Goal: Answer question/provide support: Share knowledge or assist other users

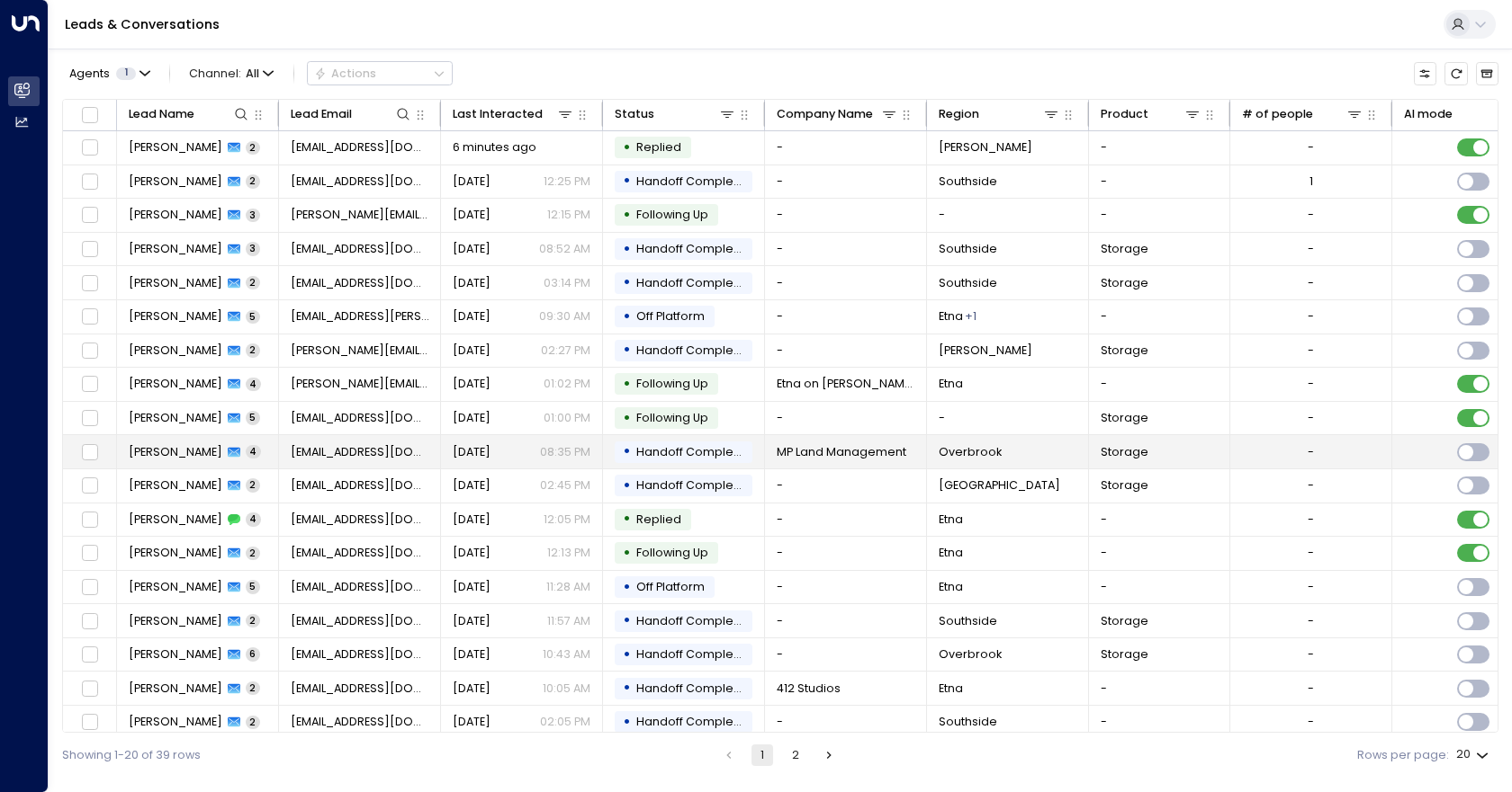
scroll to position [79, 0]
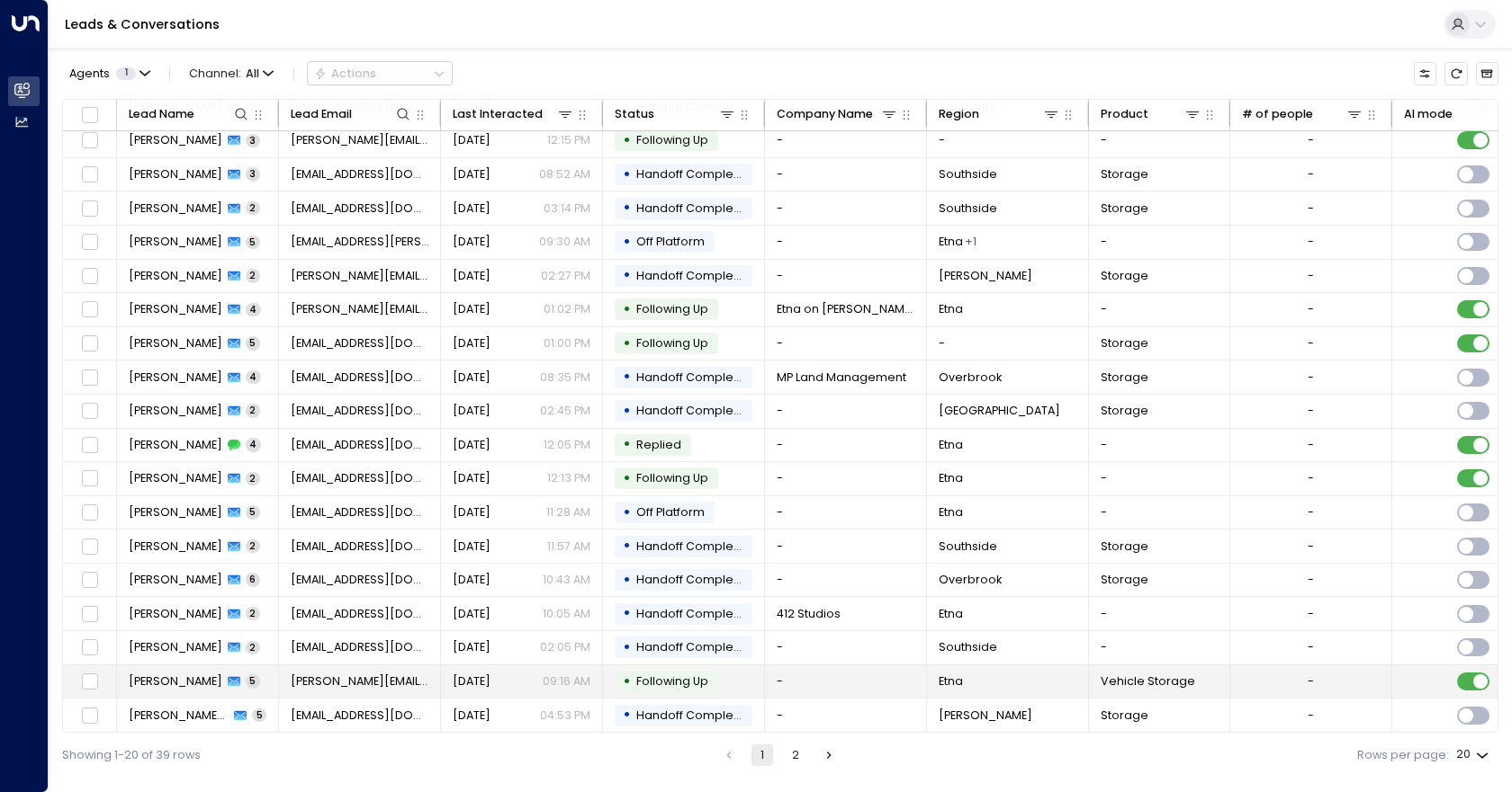
click at [797, 681] on td "-" at bounding box center [845, 681] width 162 height 33
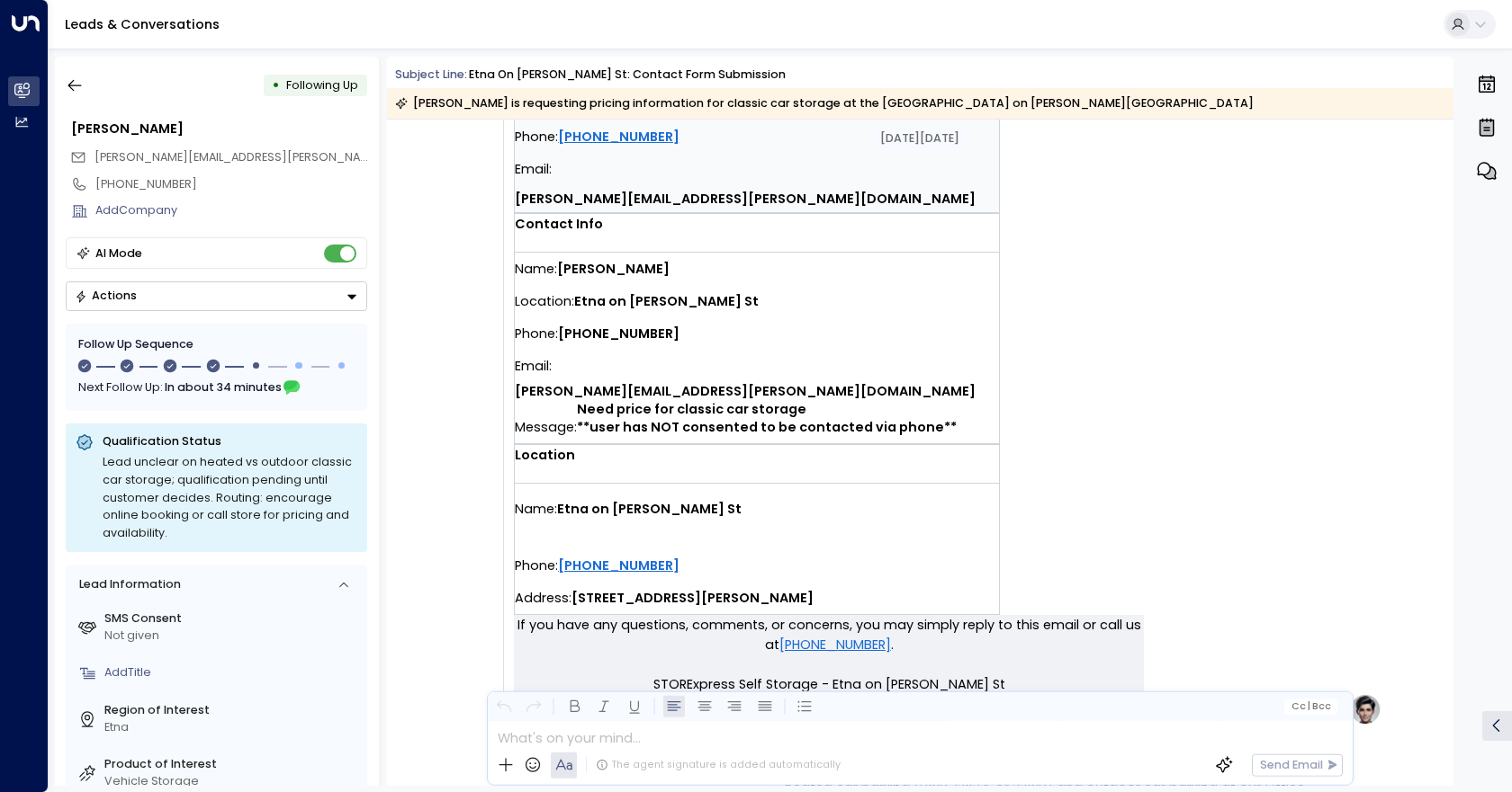
scroll to position [2464, 0]
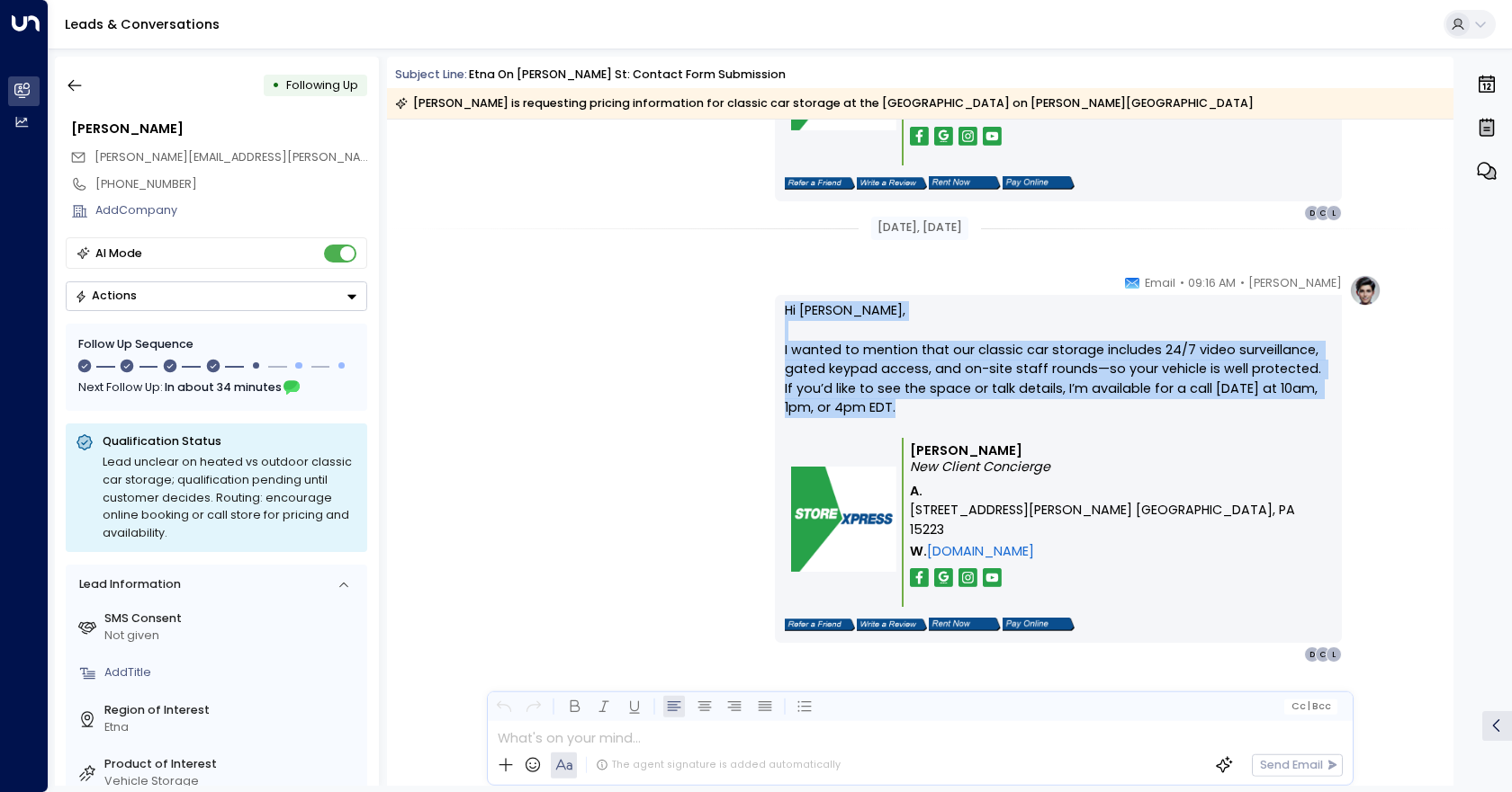
drag, startPoint x: 890, startPoint y: 412, endPoint x: 775, endPoint y: 303, distance: 158.4
click at [775, 303] on div "Hi [PERSON_NAME], I wanted to mention that our classic car storage includes 24/…" at bounding box center [1058, 469] width 567 height 348
copy p "Hi [PERSON_NAME], I wanted to mention that our classic car storage includes 24/…"
click at [80, 81] on icon "button" at bounding box center [74, 85] width 18 height 18
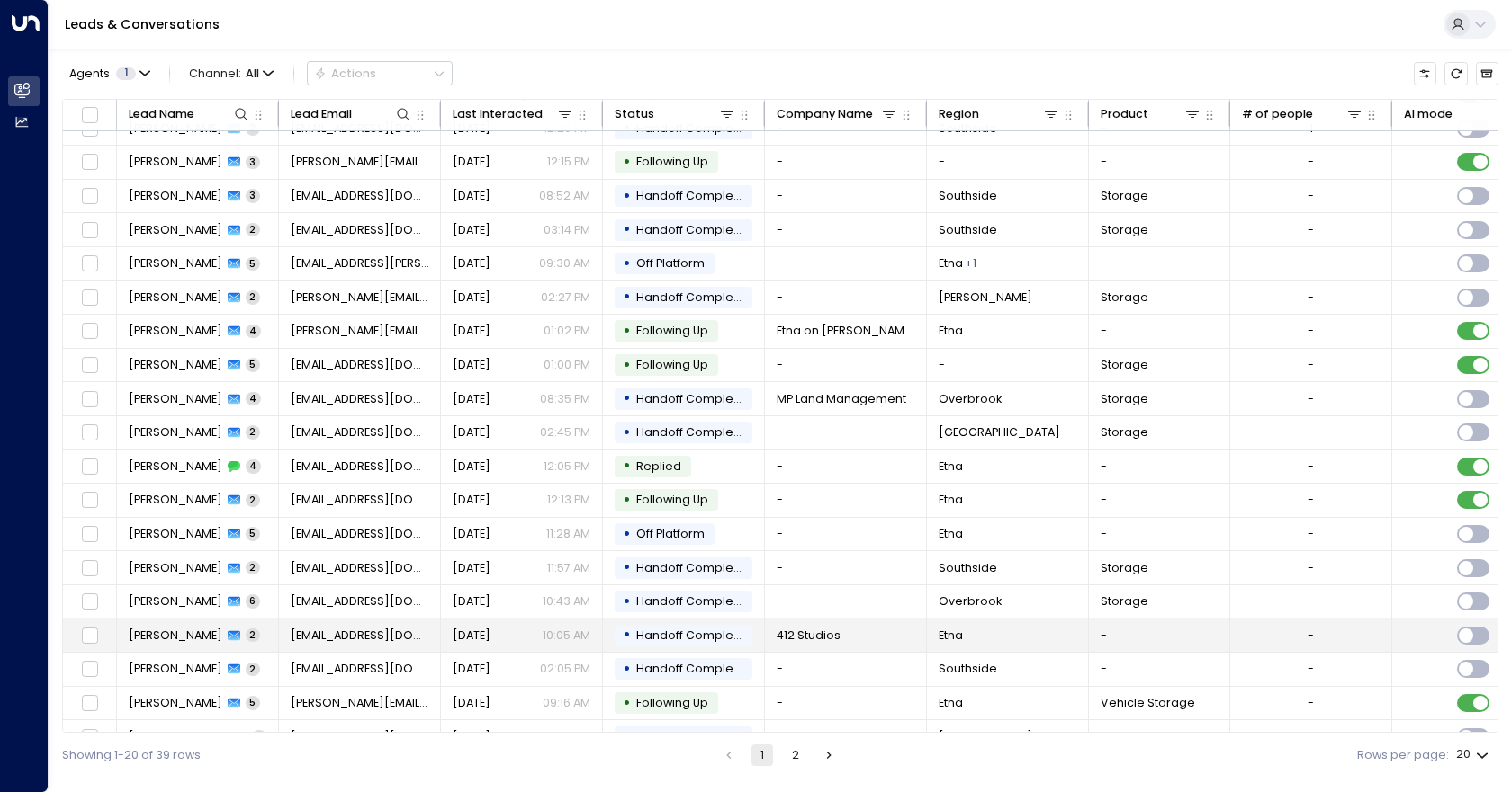
scroll to position [79, 0]
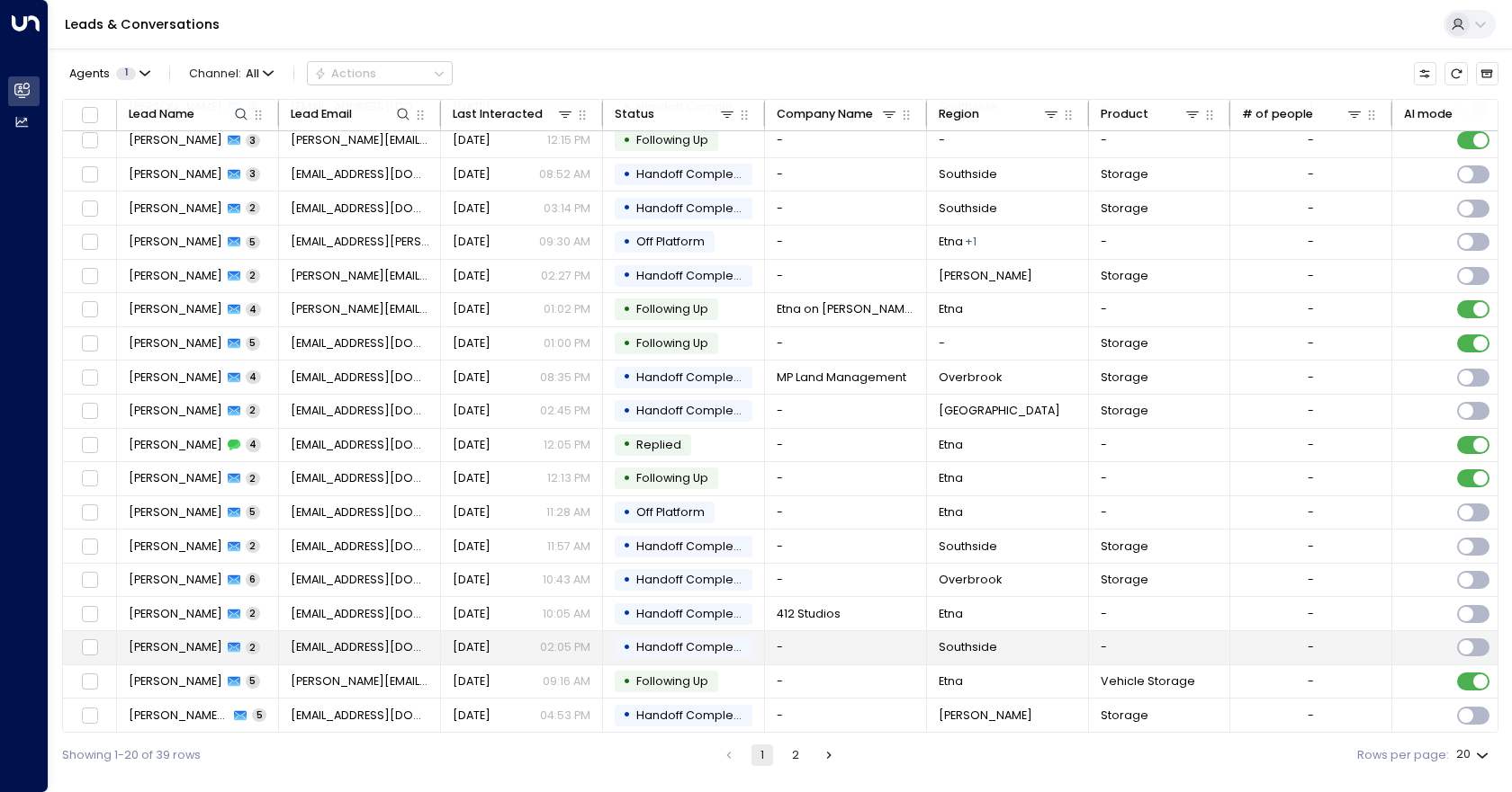
click at [693, 640] on span "Handoff Completed" at bounding box center [695, 647] width 117 height 15
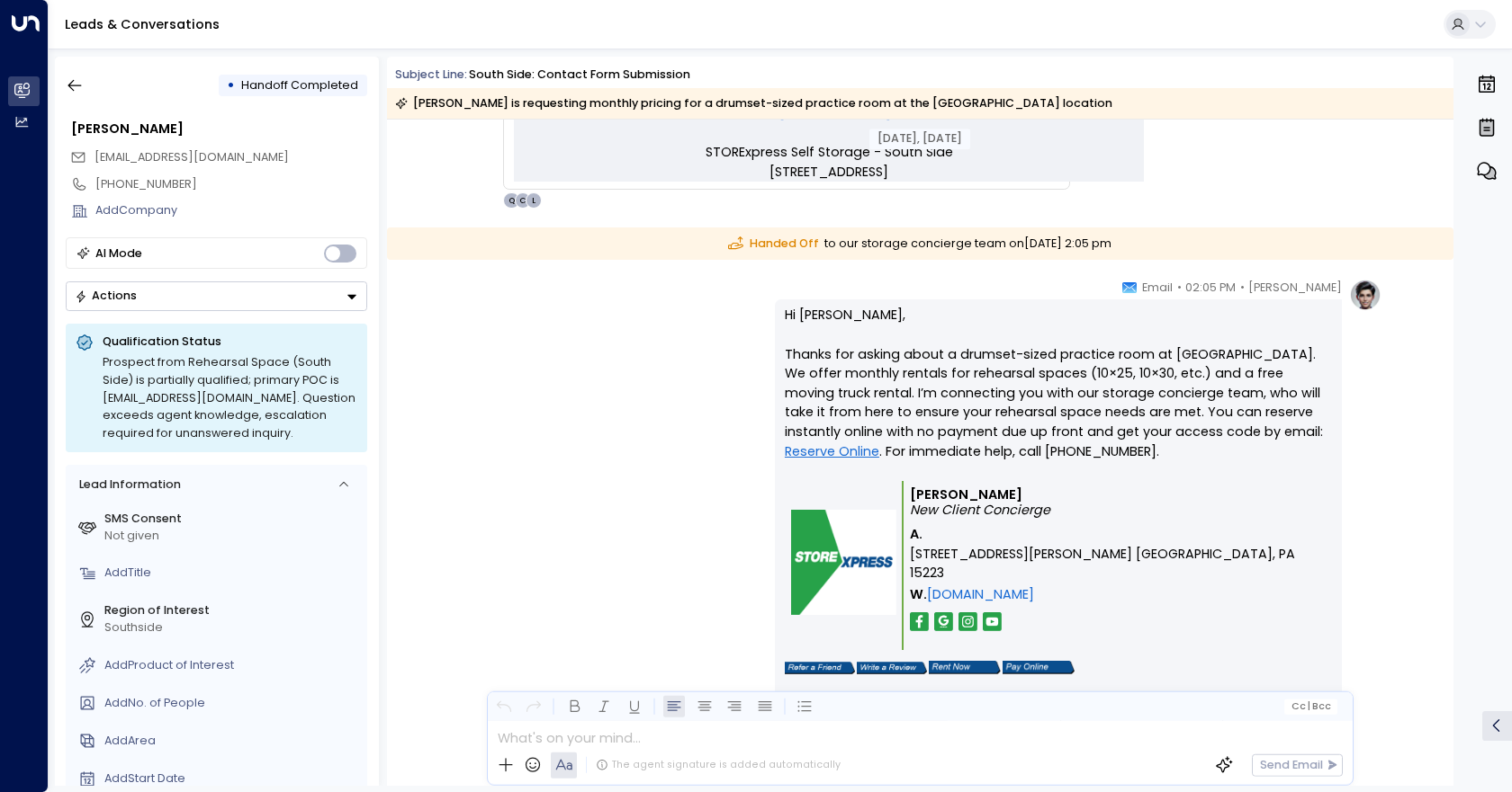
scroll to position [1024, 0]
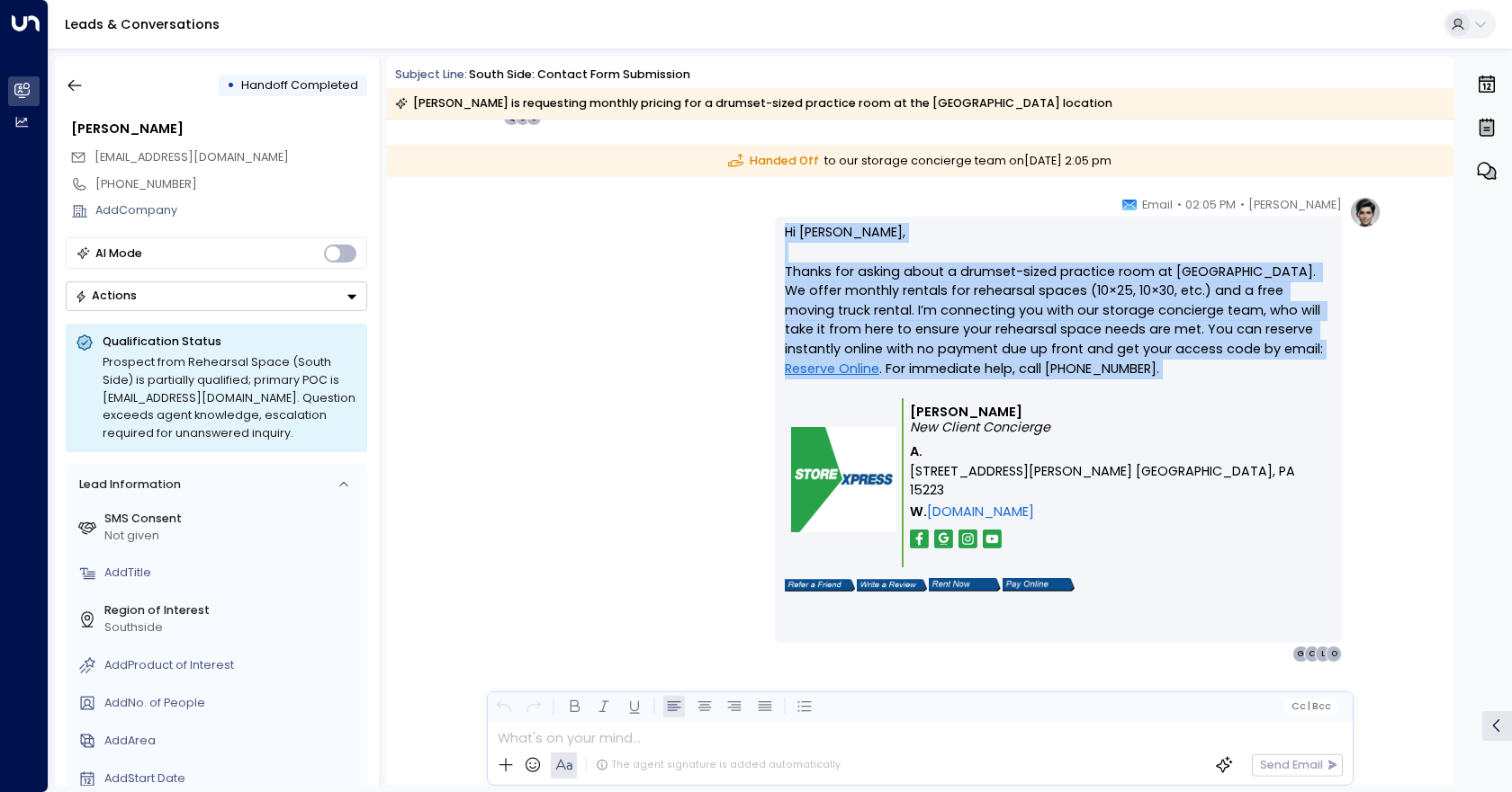
drag, startPoint x: 1078, startPoint y: 380, endPoint x: 774, endPoint y: 225, distance: 341.2
click at [774, 225] on div "Hi [PERSON_NAME], Thanks for asking about a drumset-sized practice room at [GEO…" at bounding box center [1058, 429] width 567 height 426
copy p "Hi [PERSON_NAME], Thanks for asking about a drumset-sized practice room at [GEO…"
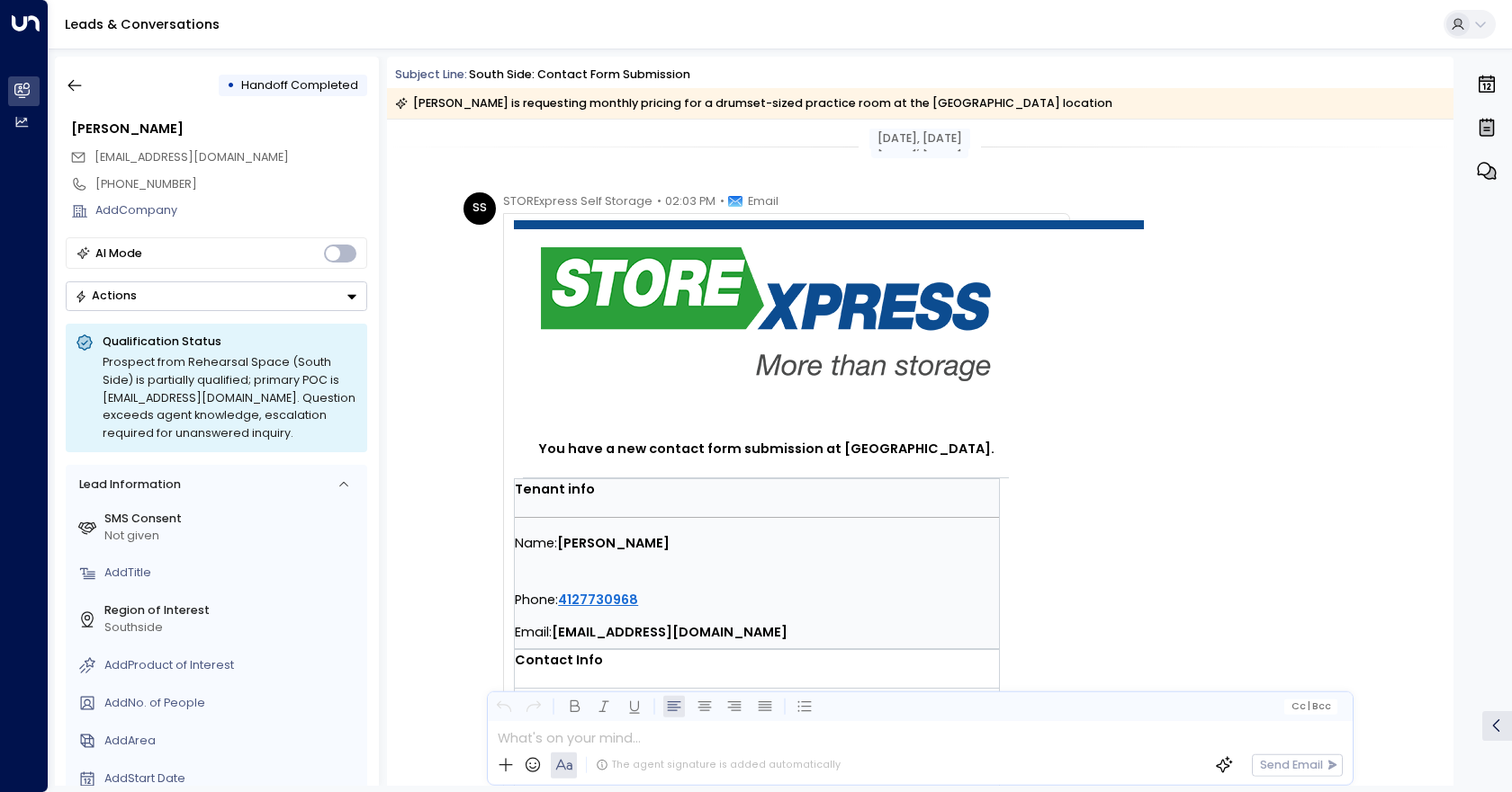
scroll to position [0, 0]
click at [70, 95] on icon "button" at bounding box center [74, 85] width 18 height 18
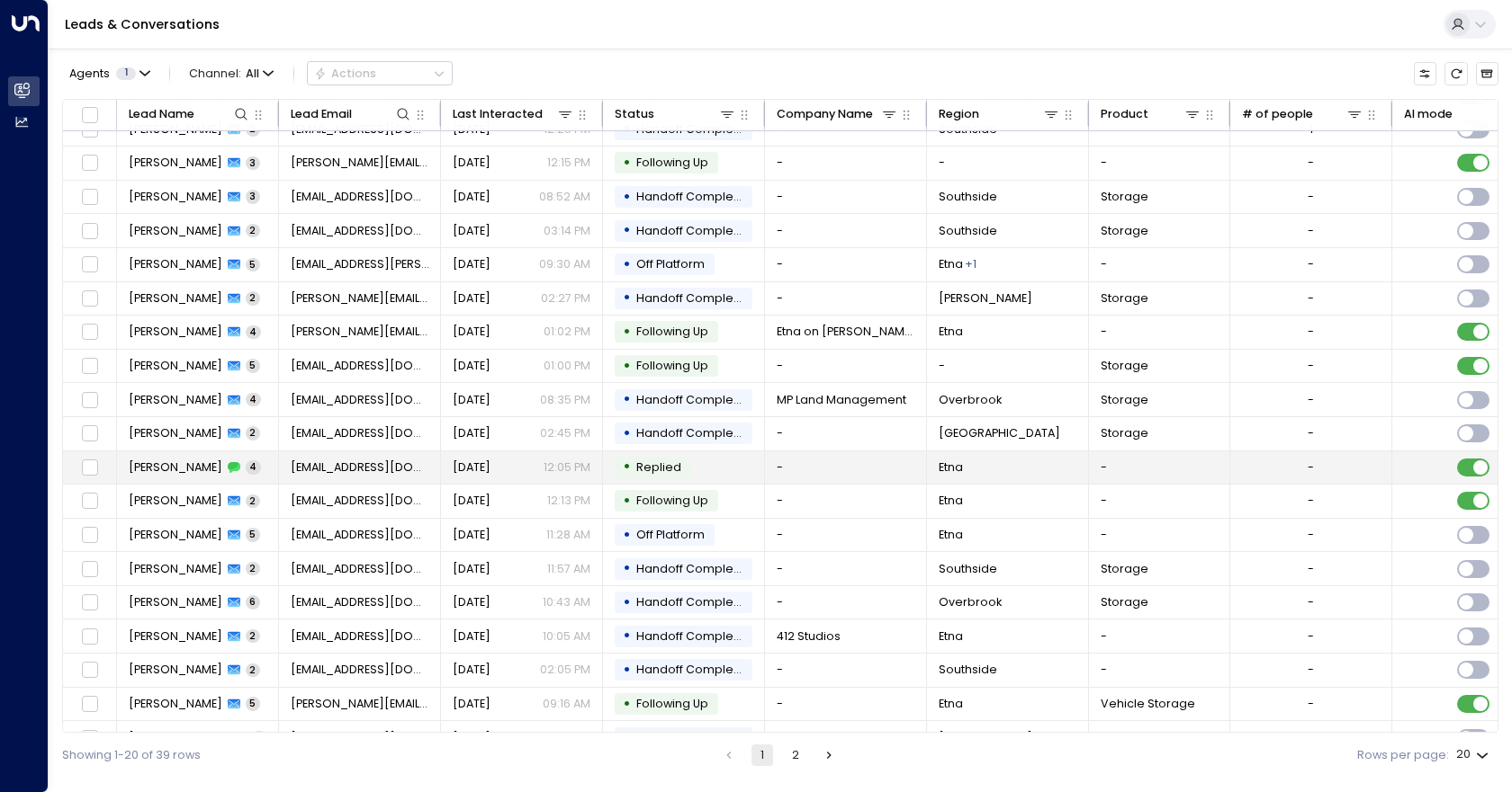
scroll to position [79, 0]
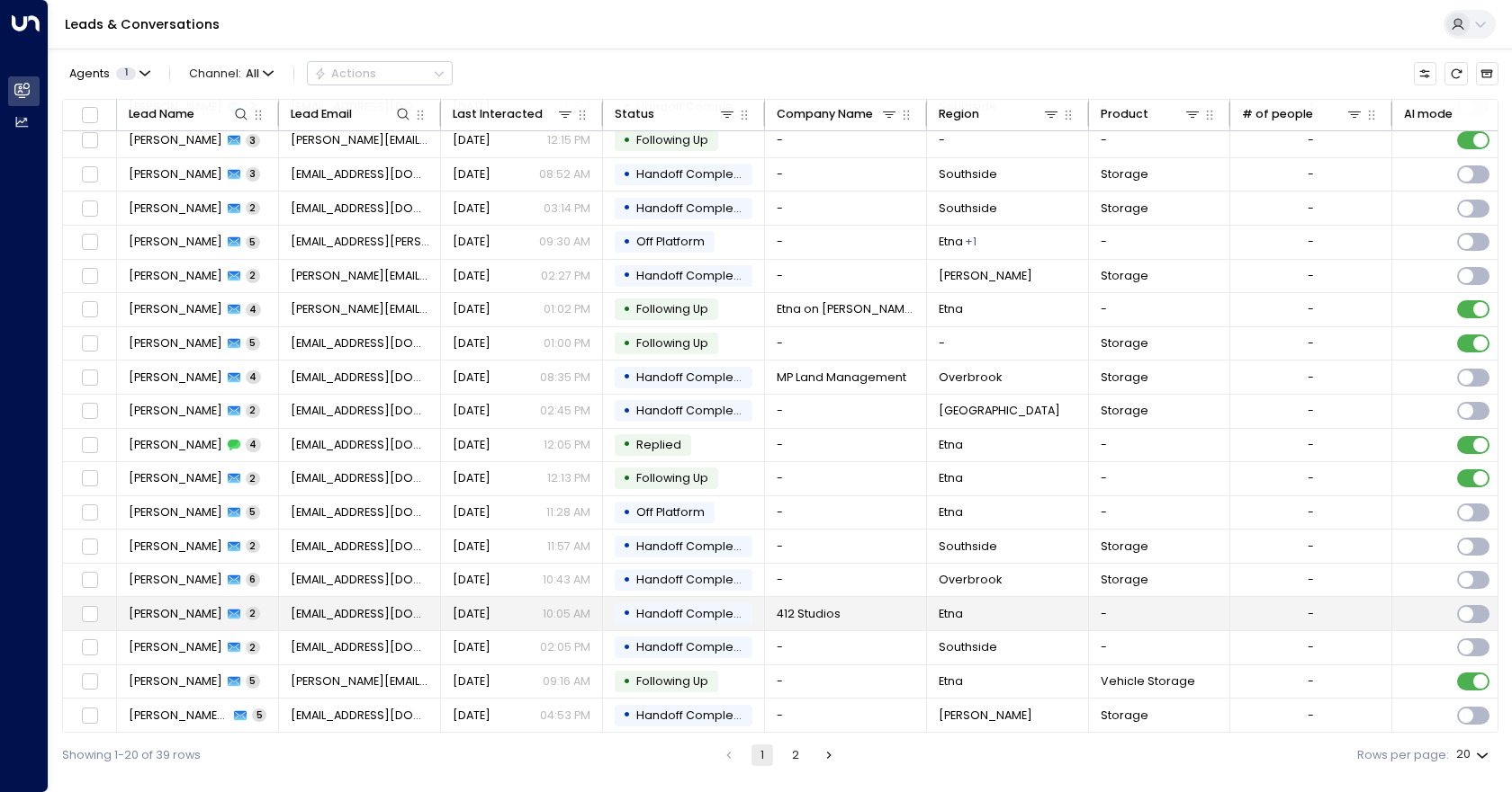
click at [858, 605] on td "412 Studios" at bounding box center [845, 613] width 162 height 33
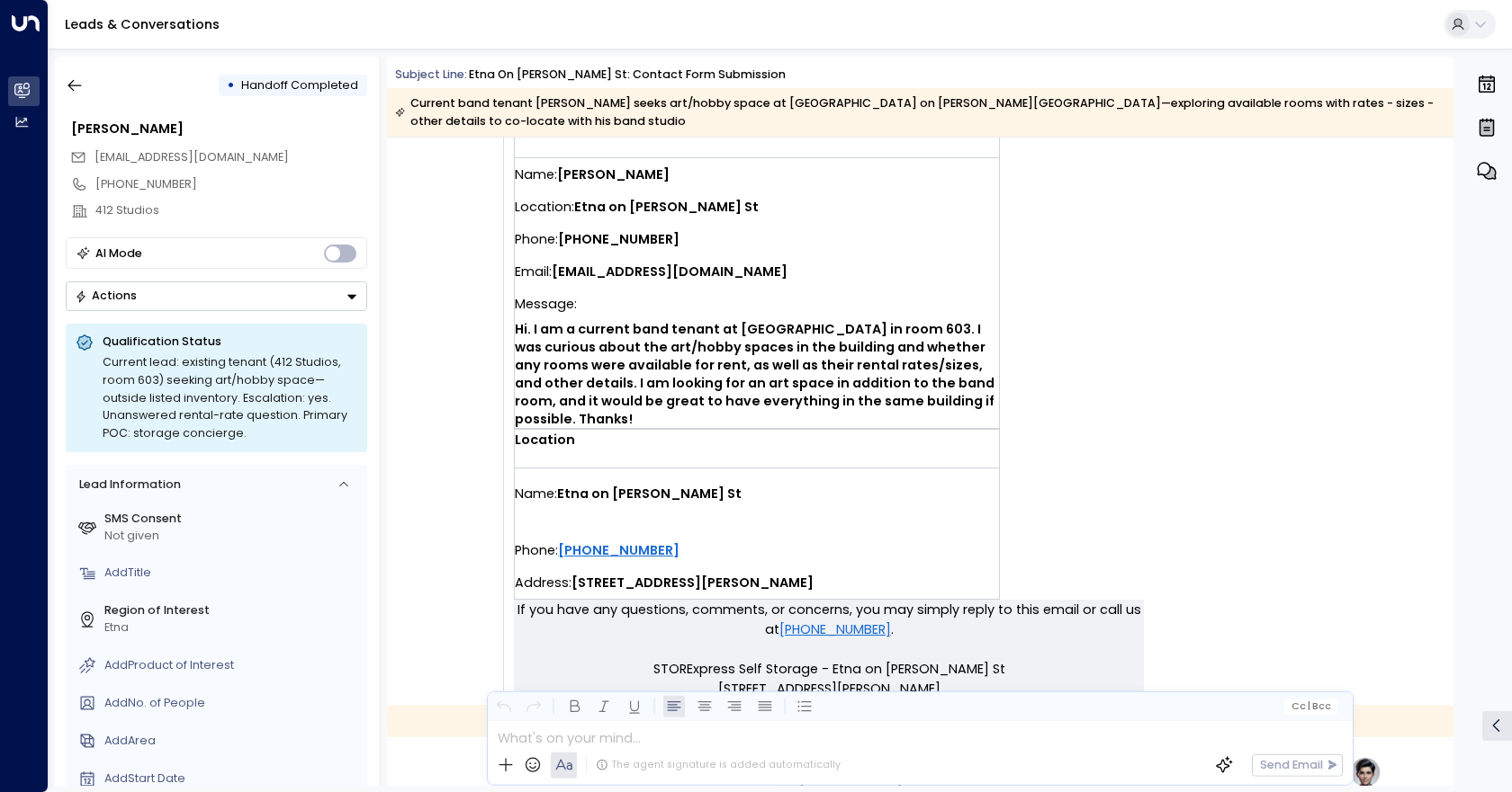
scroll to position [540, 0]
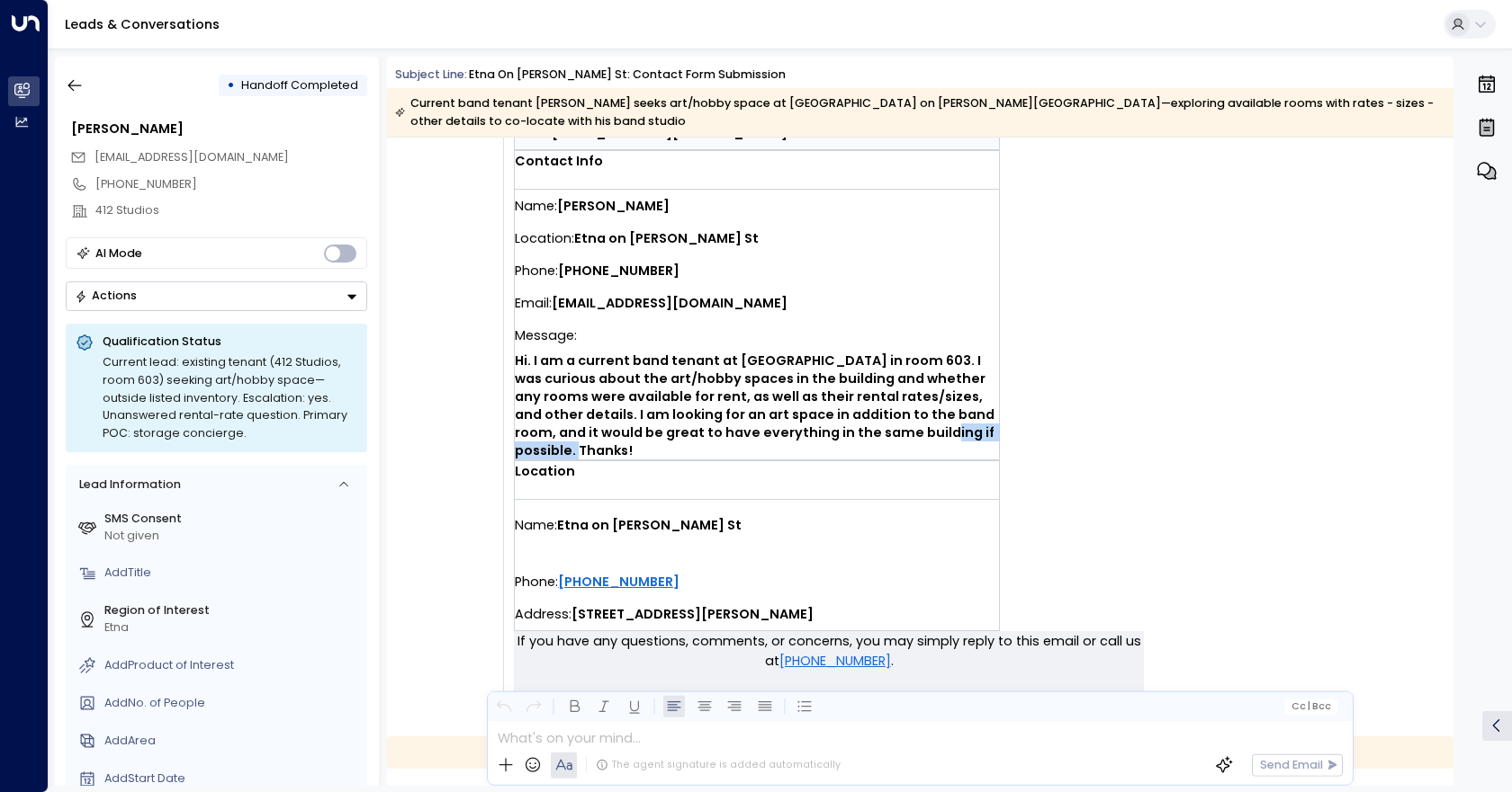
drag, startPoint x: 935, startPoint y: 390, endPoint x: 824, endPoint y: 392, distance: 111.0
click at [824, 392] on strong "Hi. I am a current band tenant at [GEOGRAPHIC_DATA] in room 603. I was curious …" at bounding box center [756, 405] width 482 height 108
click at [966, 396] on span "Hi. I am a current band tenant at [GEOGRAPHIC_DATA] in room 603. I was curious …" at bounding box center [756, 405] width 484 height 108
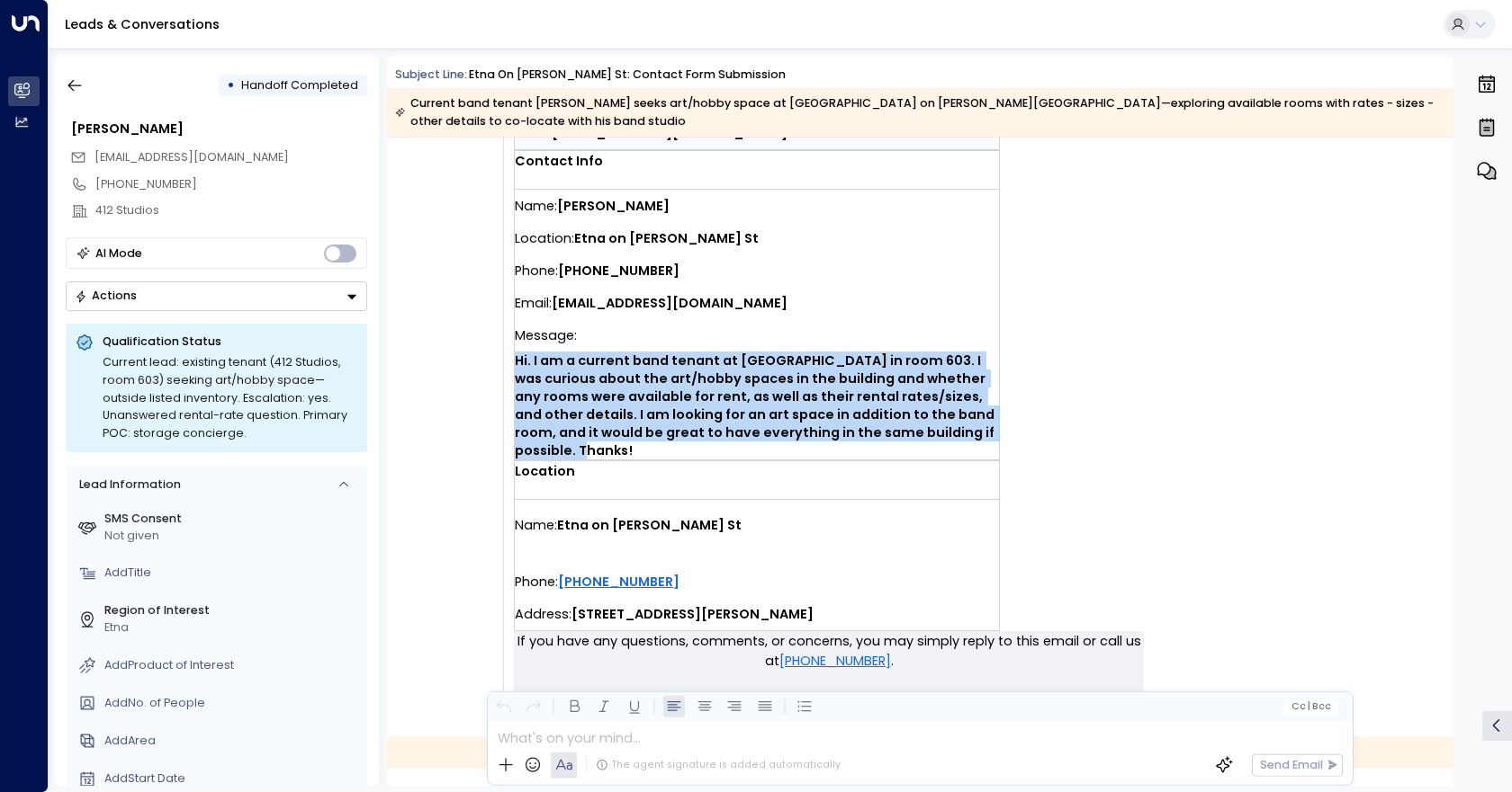
drag, startPoint x: 972, startPoint y: 392, endPoint x: 512, endPoint y: 318, distance: 465.9
click at [514, 352] on span "Hi. I am a current band tenant at [GEOGRAPHIC_DATA] in room 603. I was curious …" at bounding box center [756, 405] width 484 height 108
copy strong "Hi. I am a current band tenant at [GEOGRAPHIC_DATA] in room 603. I was curious …"
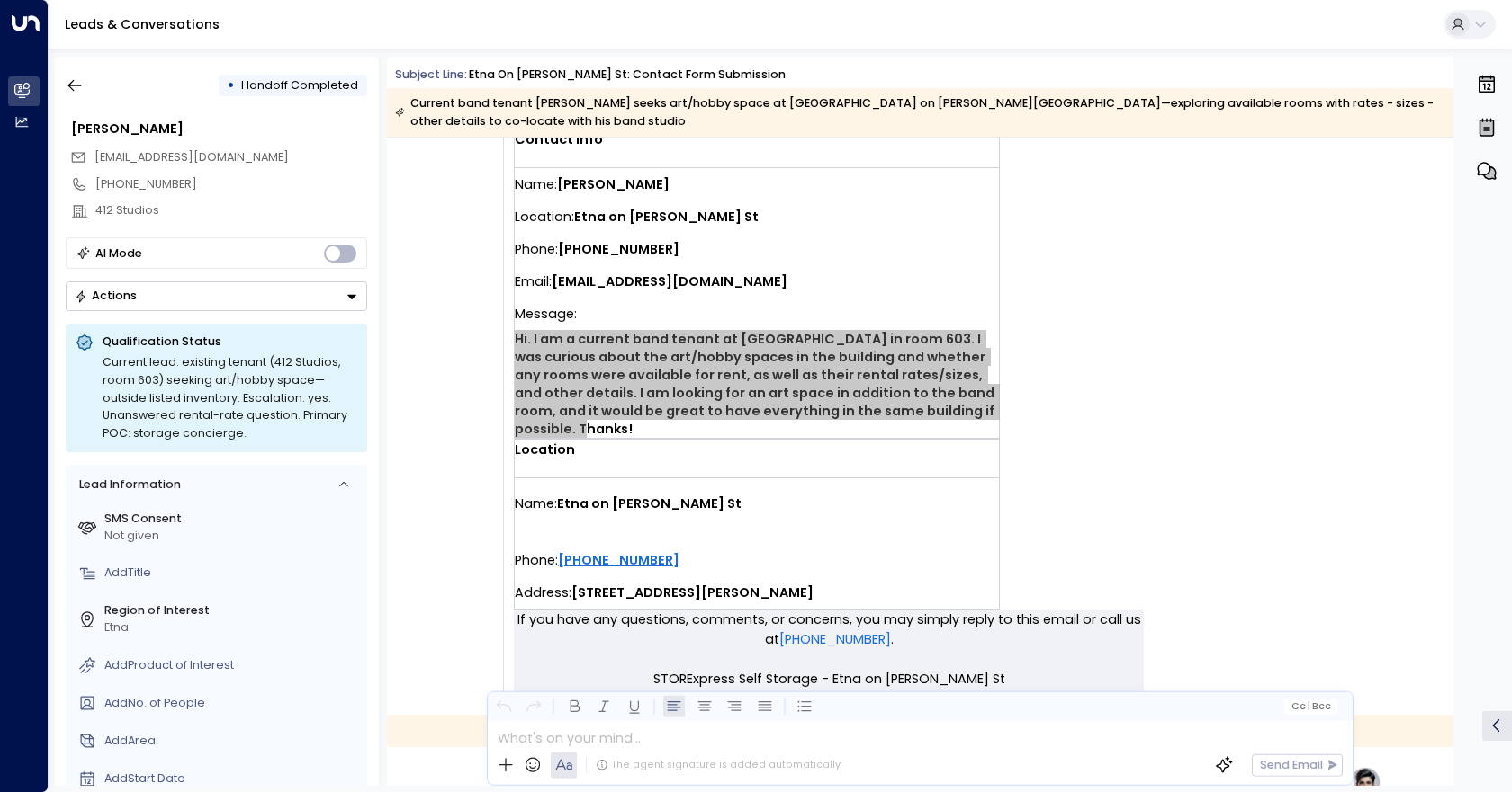
scroll to position [450, 0]
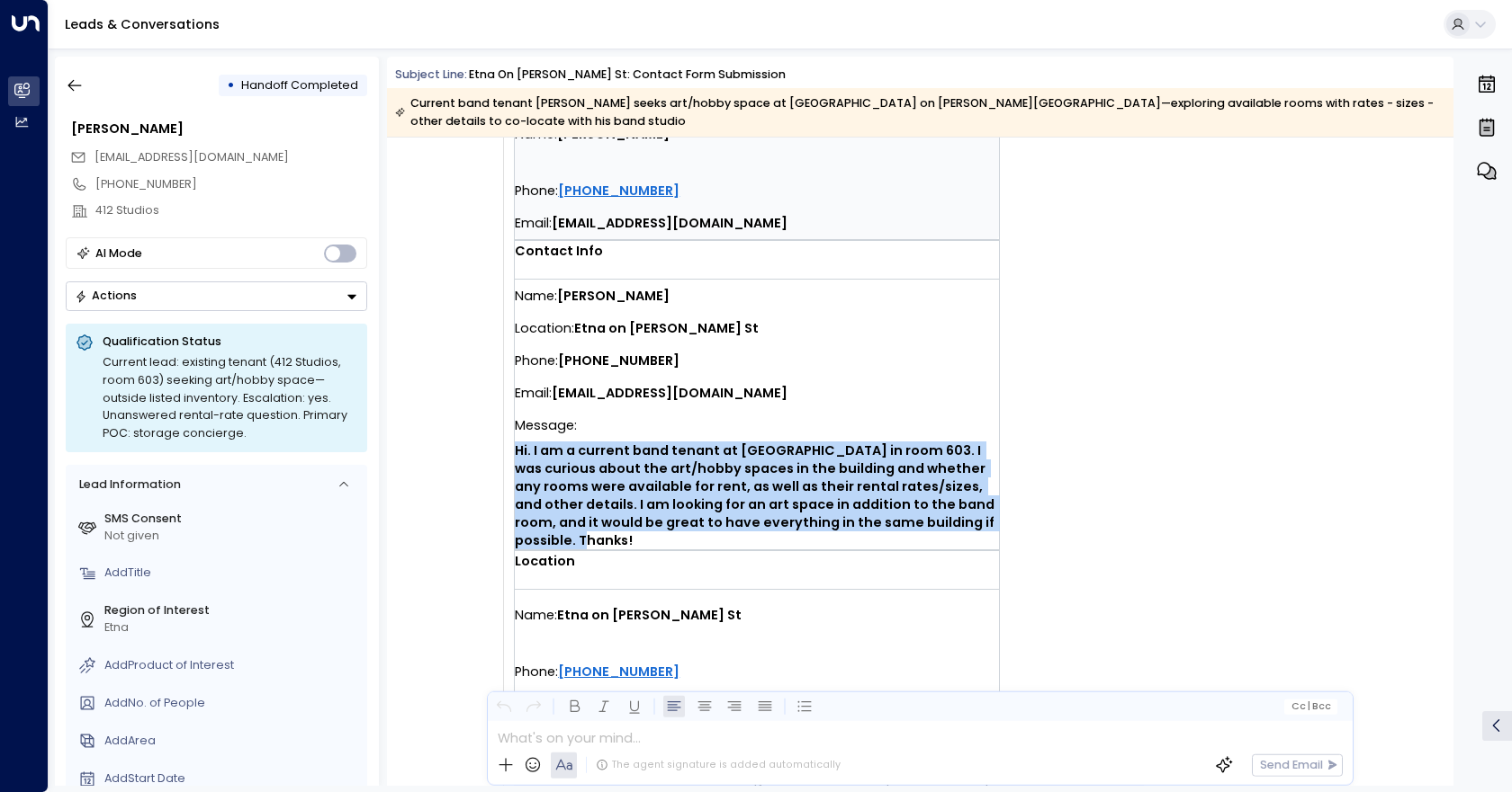
click at [697, 470] on strong "Hi. I am a current band tenant at [GEOGRAPHIC_DATA] in room 603. I was curious …" at bounding box center [756, 495] width 482 height 108
click at [978, 457] on strong "Hi. I am a current band tenant at [GEOGRAPHIC_DATA] in room 603. I was curious …" at bounding box center [756, 495] width 482 height 108
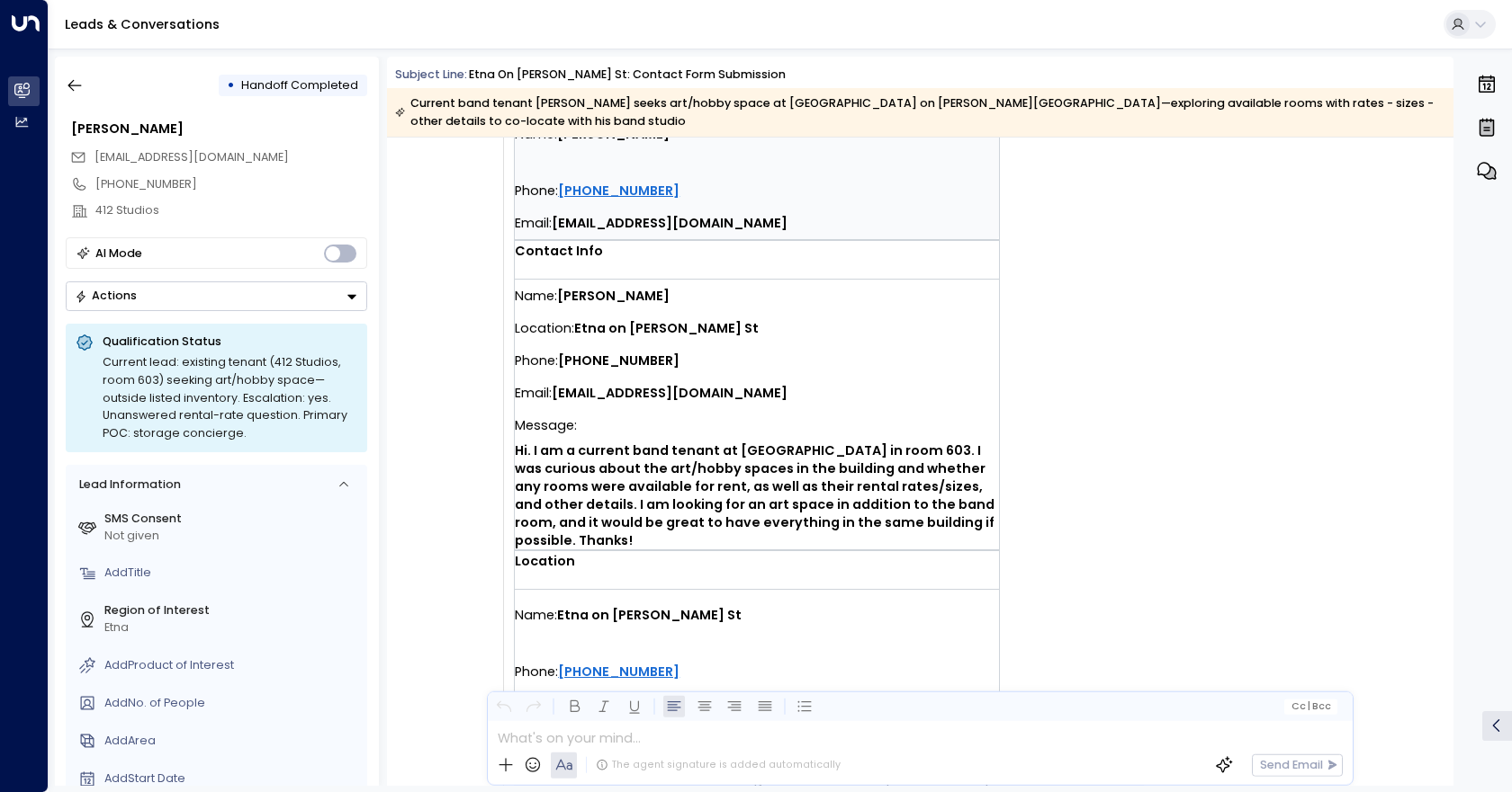
scroll to position [0, 0]
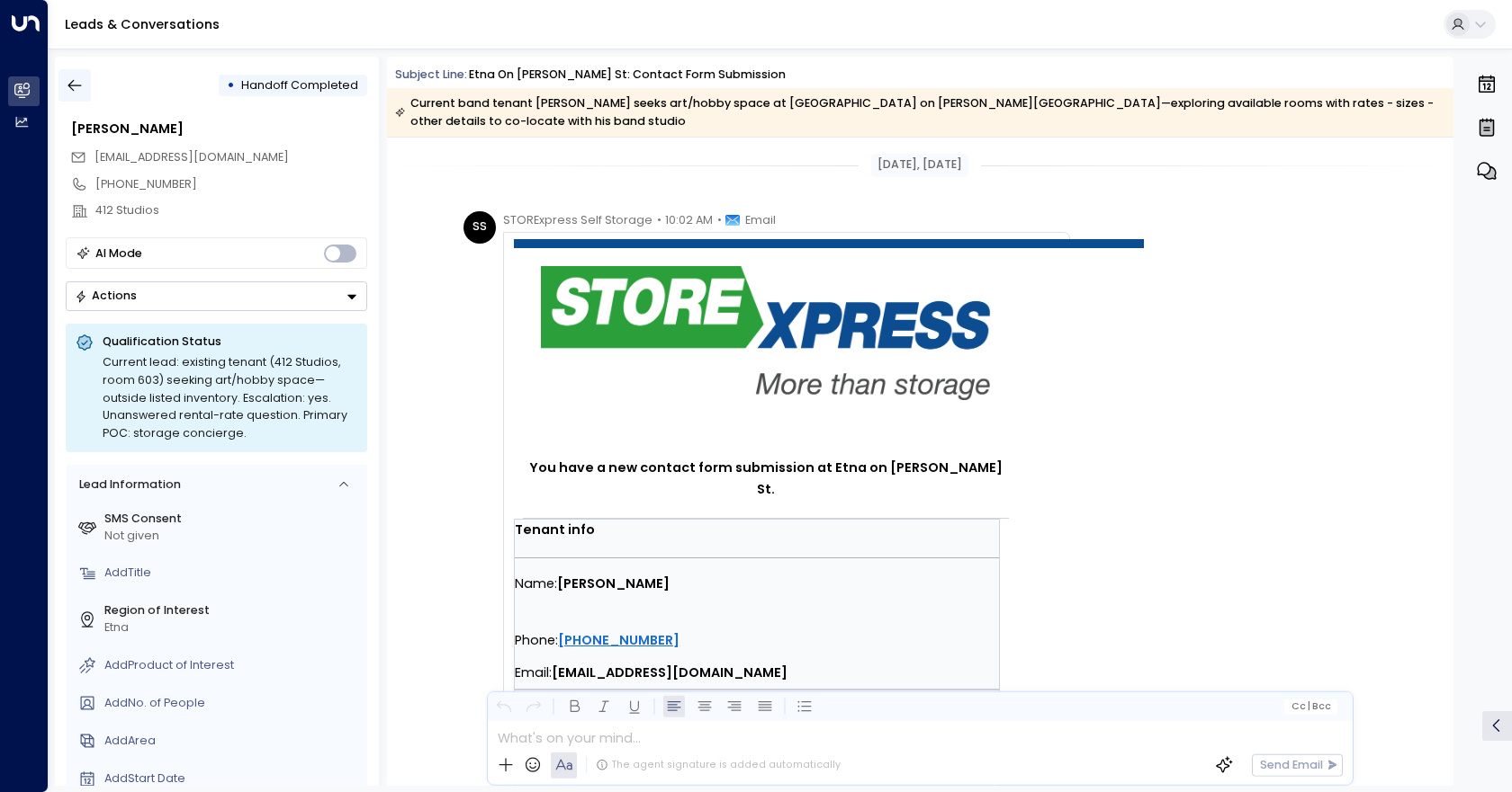
click at [71, 82] on icon "button" at bounding box center [74, 85] width 18 height 18
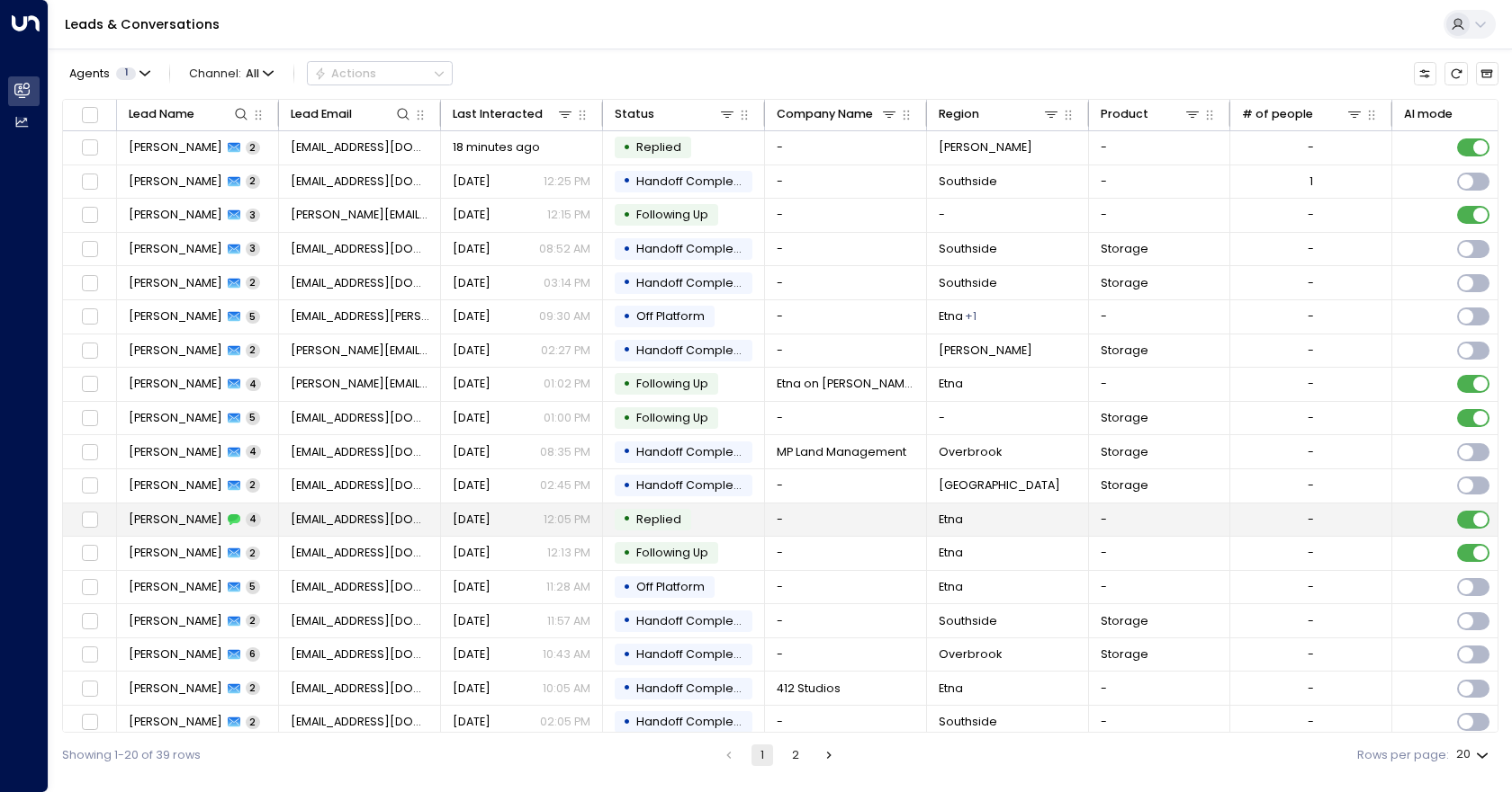
scroll to position [79, 0]
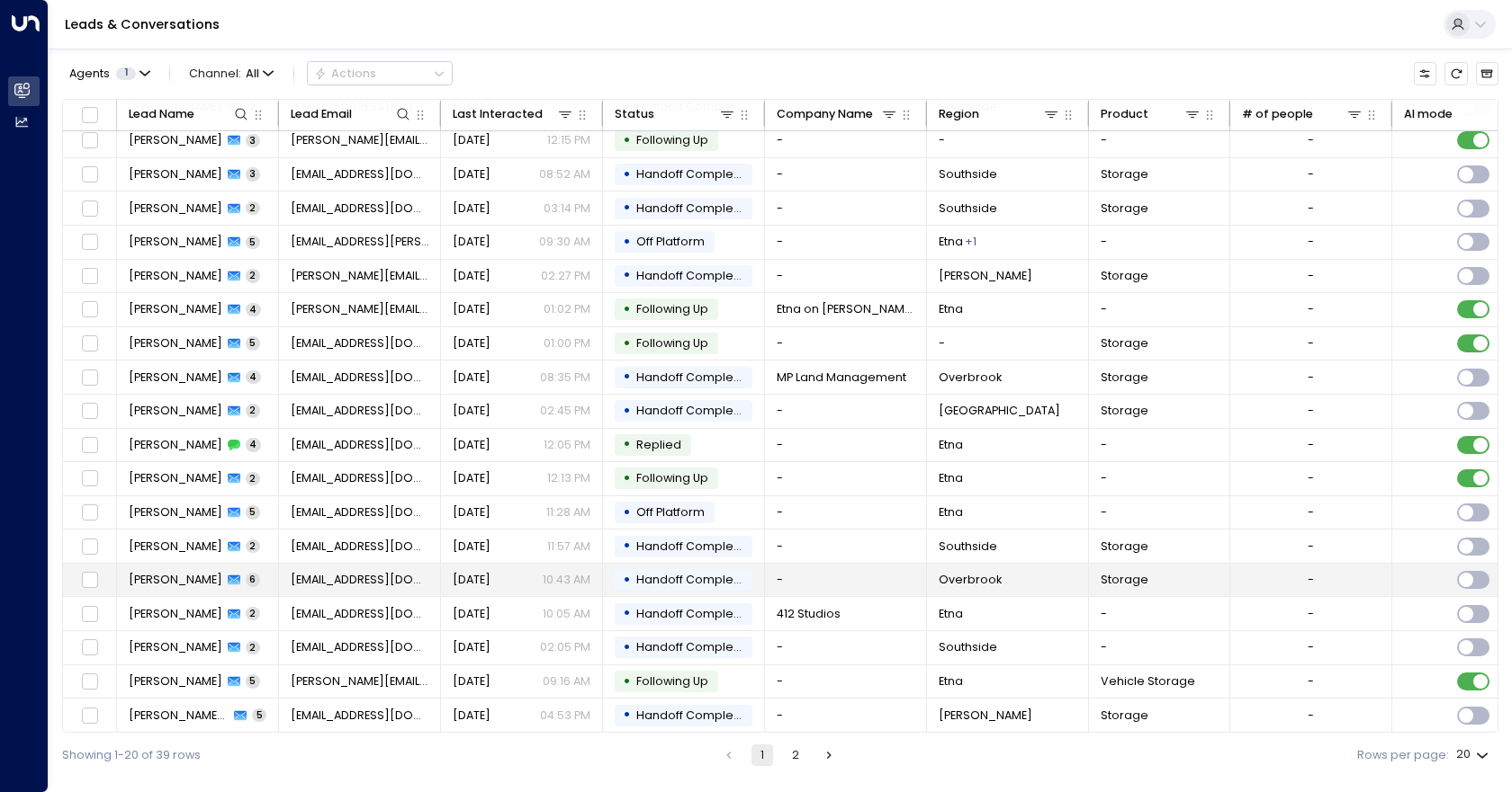
click at [802, 571] on td "-" at bounding box center [845, 580] width 162 height 33
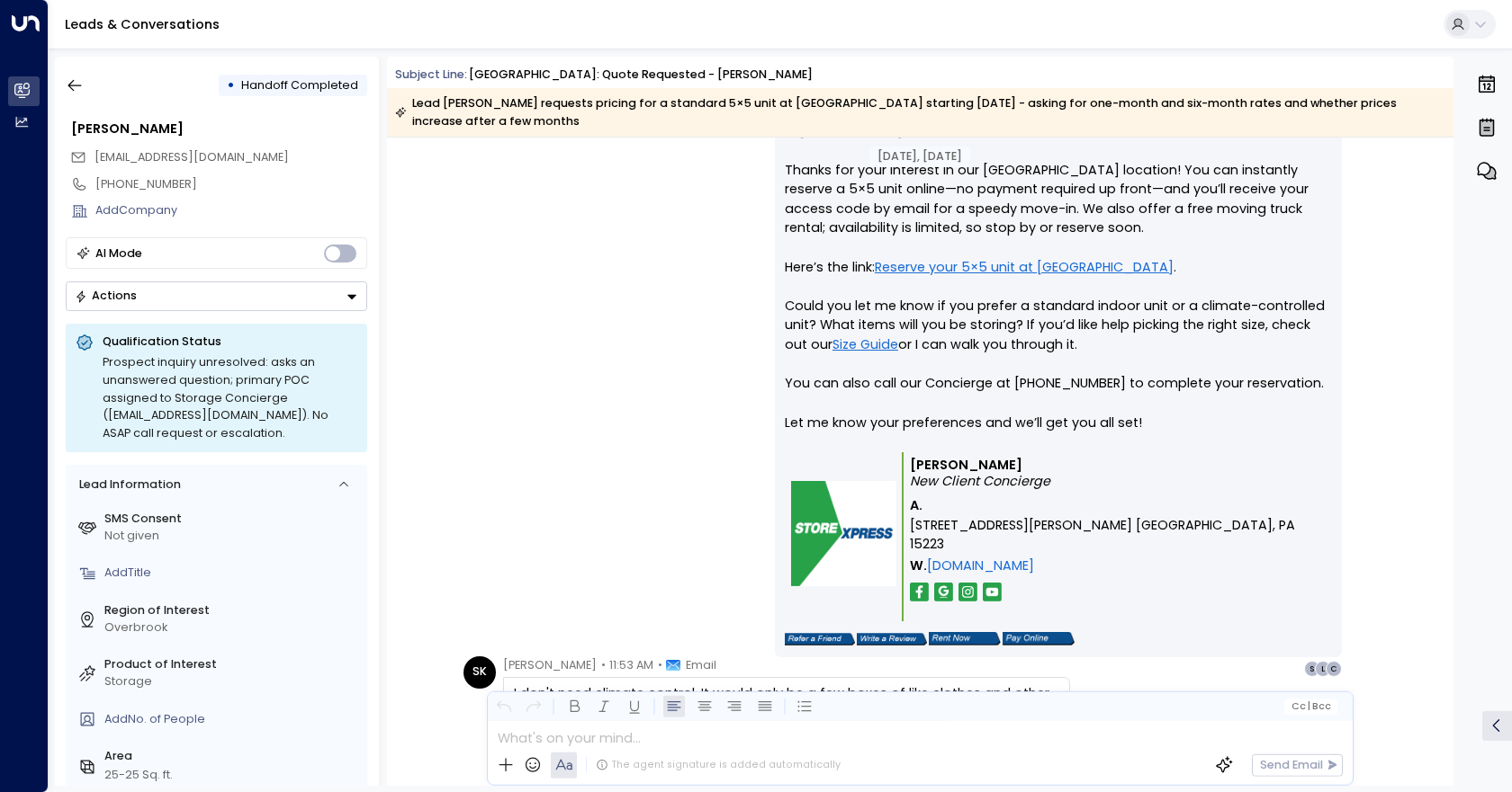
scroll to position [1169, 0]
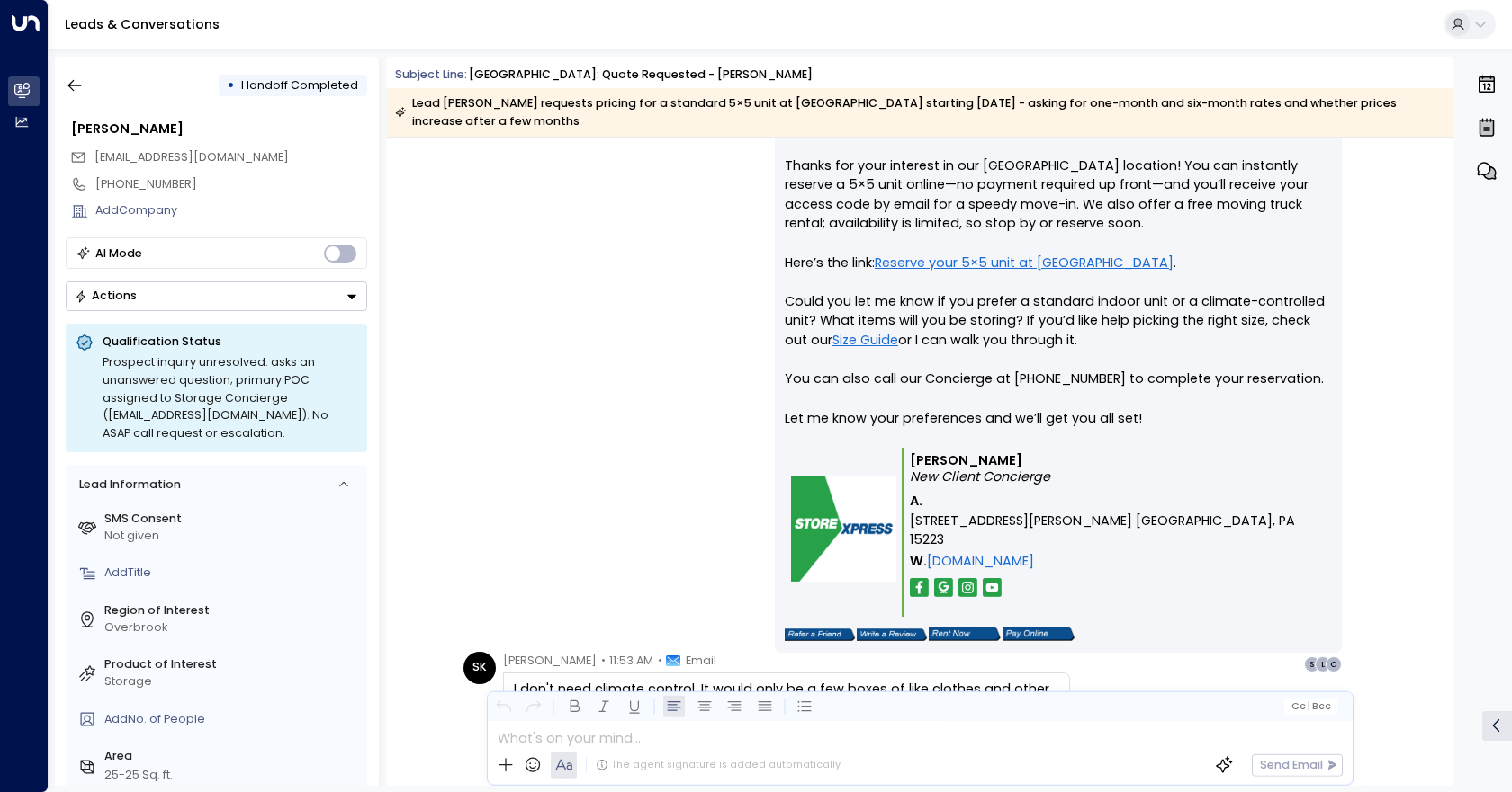
click at [1220, 415] on p "Hi [PERSON_NAME], Thanks for your interest in our [GEOGRAPHIC_DATA] location! Y…" at bounding box center [1058, 282] width 547 height 330
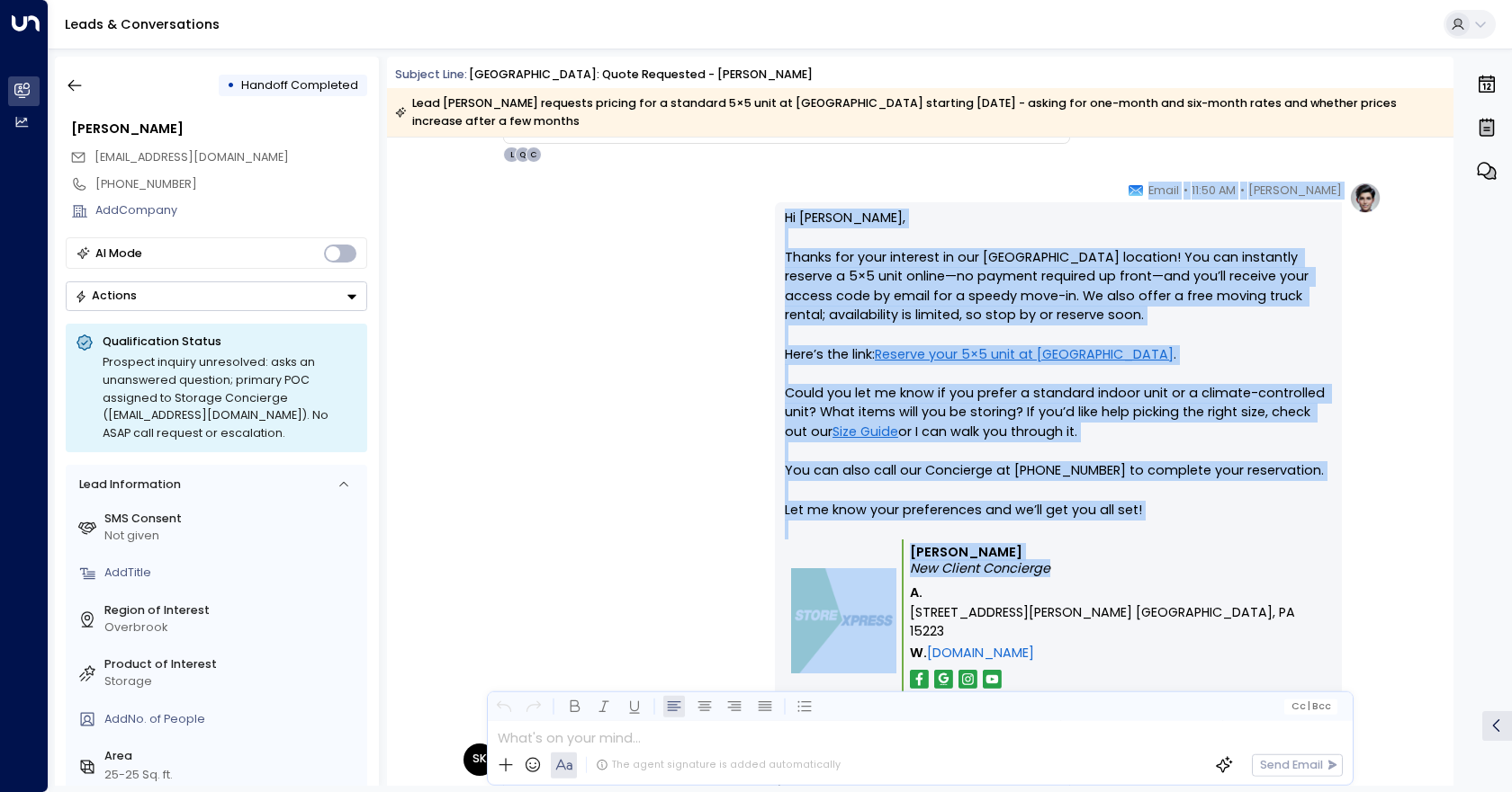
scroll to position [1066, 0]
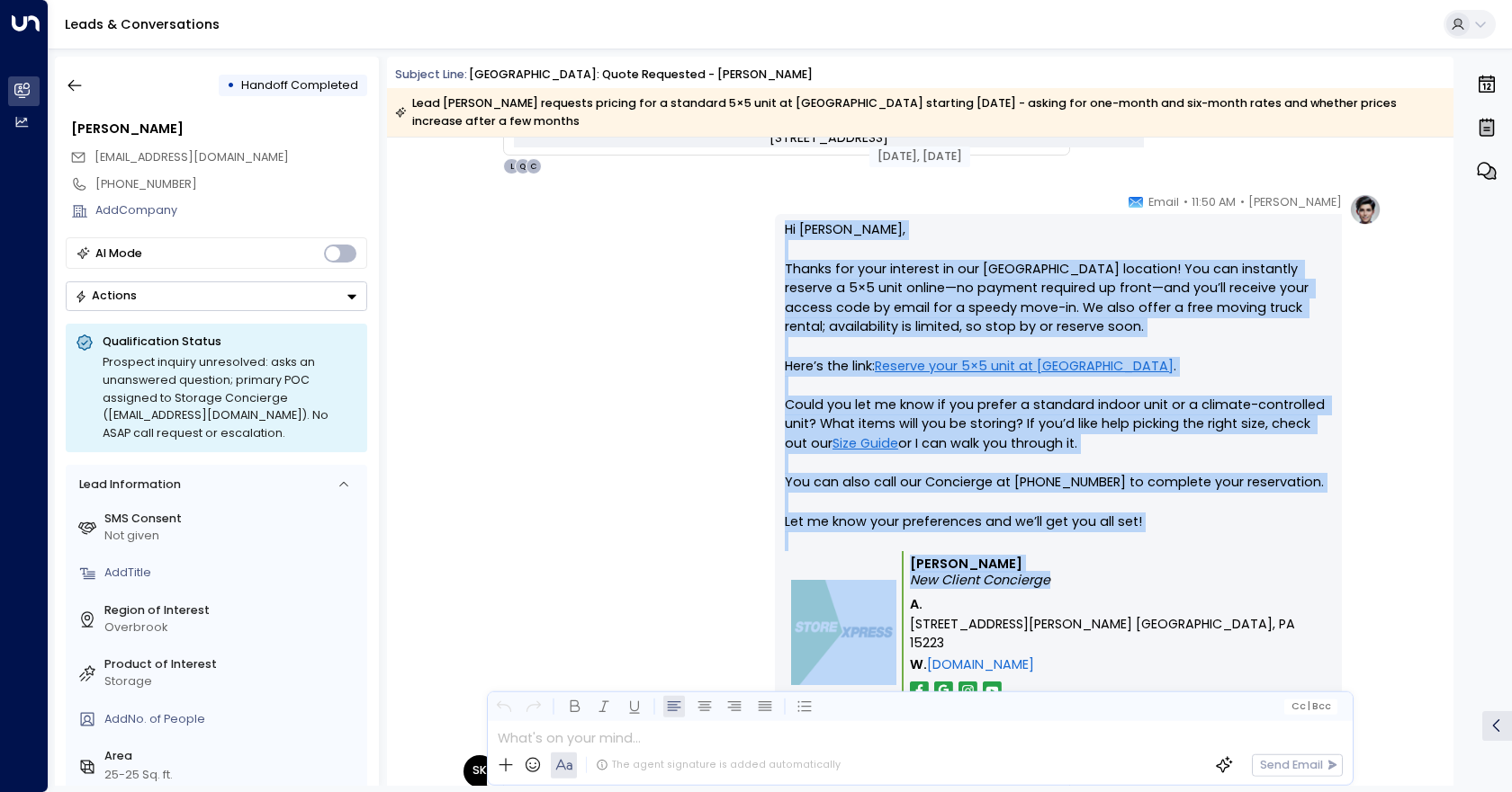
drag, startPoint x: 1021, startPoint y: 476, endPoint x: 782, endPoint y: 233, distance: 340.8
click at [785, 233] on div "Hi [PERSON_NAME], Thanks for your interest in our [GEOGRAPHIC_DATA] location! Y…" at bounding box center [1058, 485] width 547 height 530
copy div "Hi [PERSON_NAME], Thanks for your interest in our [GEOGRAPHIC_DATA] location! Y…"
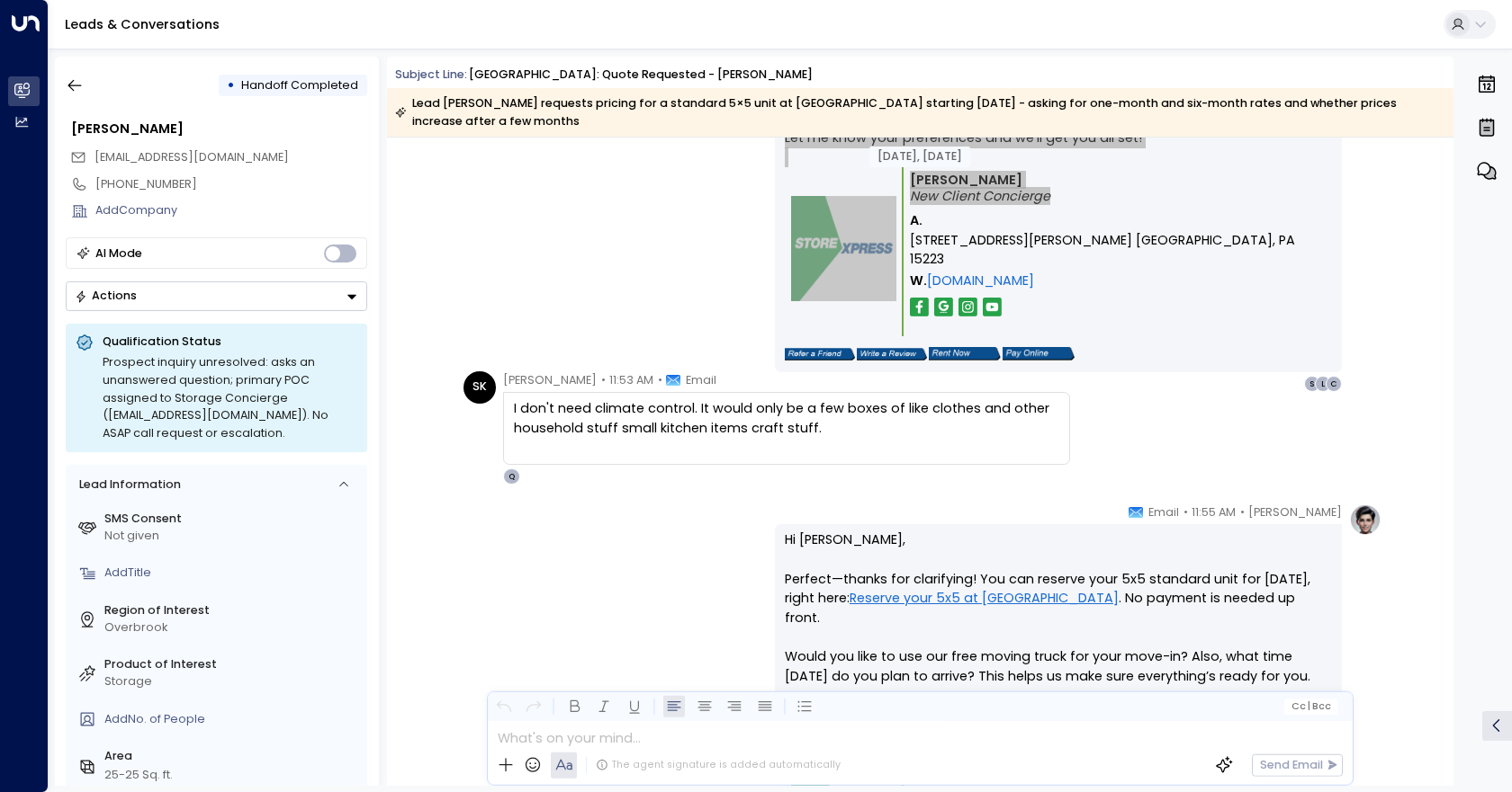
scroll to position [1606, 0]
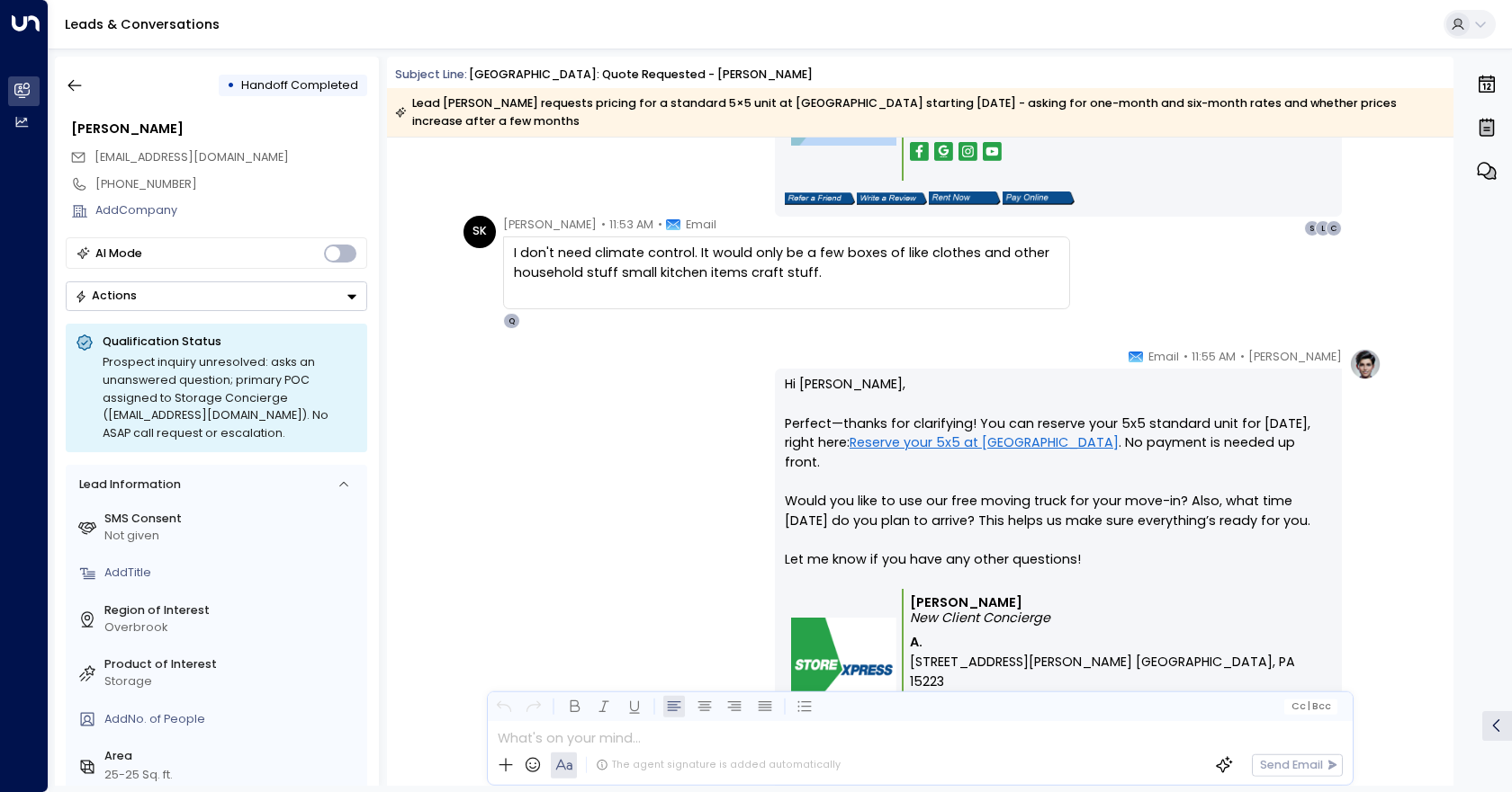
drag, startPoint x: 856, startPoint y: 283, endPoint x: 417, endPoint y: 242, distance: 440.9
click at [417, 242] on div "SK [PERSON_NAME] • 11:53 AM • Email I don't need climate control. It would only…" at bounding box center [920, 272] width 1067 height 114
copy div "[PERSON_NAME] • 11:53 AM • Email I don't need climate control. It would only be…"
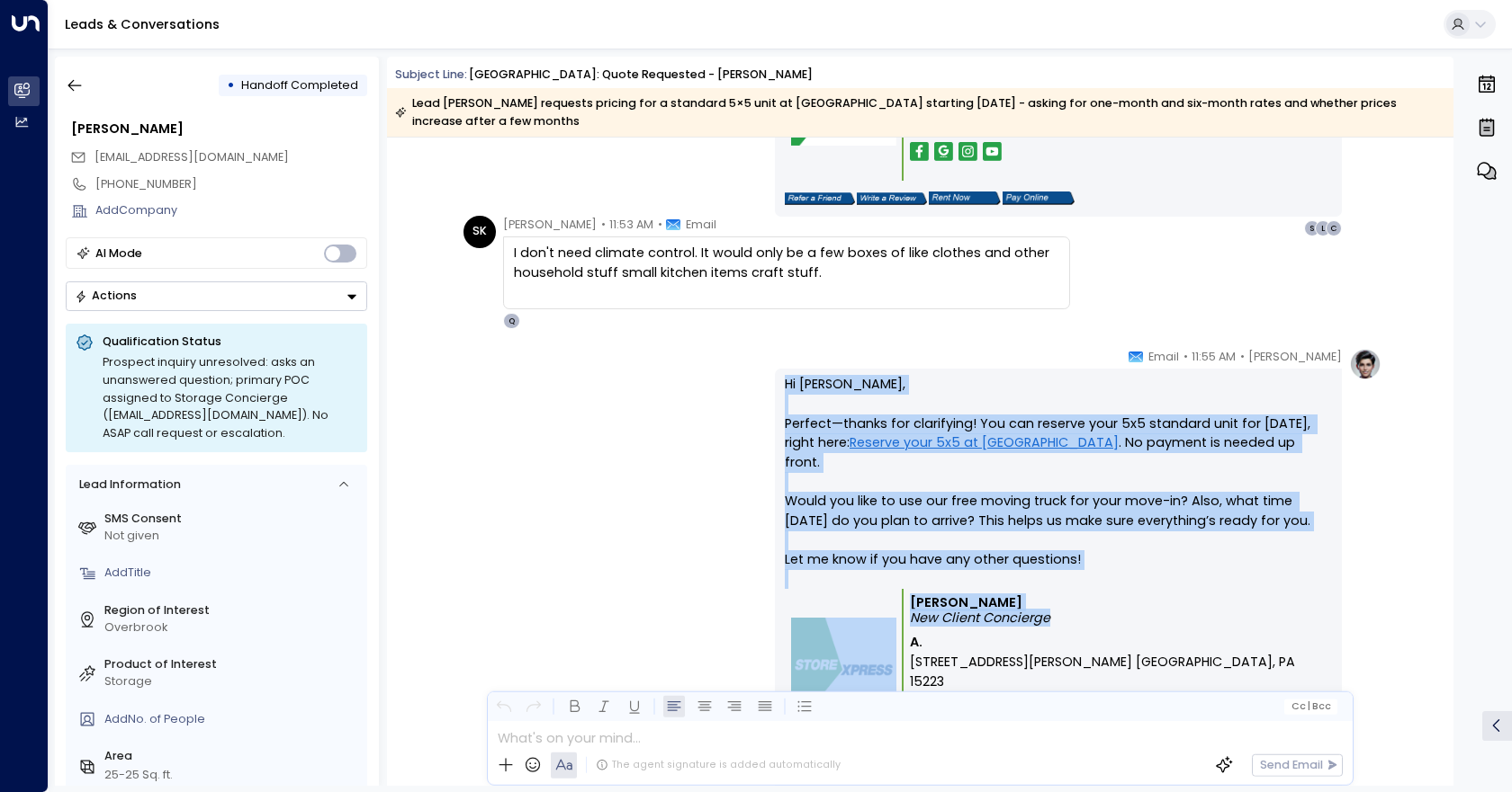
drag, startPoint x: 782, startPoint y: 376, endPoint x: 1113, endPoint y: 627, distance: 415.4
click at [1113, 627] on div "Hi [PERSON_NAME], Perfect—thanks for clarifying! You can reserve your 5x5 stand…" at bounding box center [1058, 581] width 547 height 413
copy div "Hi [PERSON_NAME], Perfect—thanks for clarifying! You can reserve your 5x5 stand…"
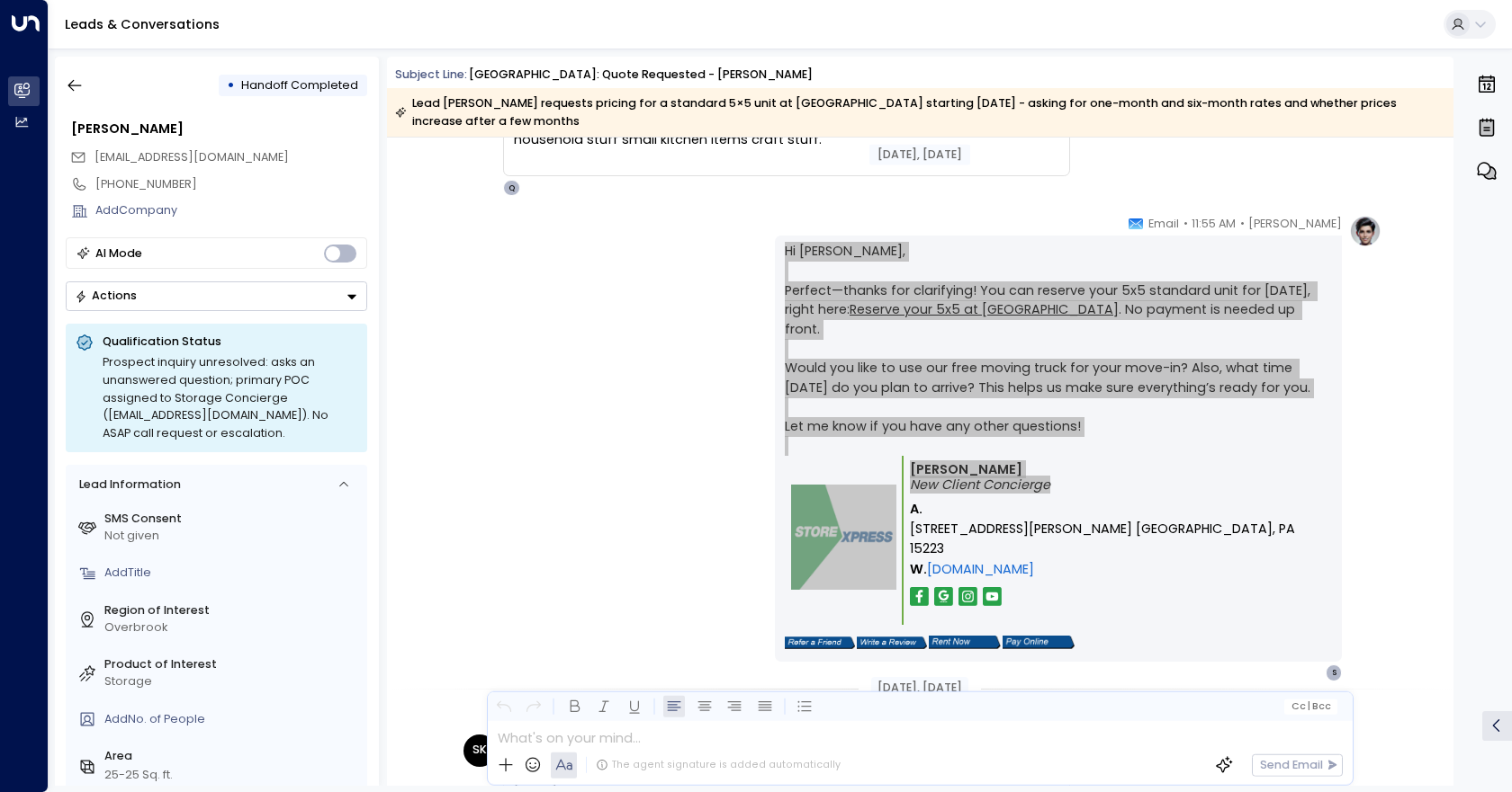
scroll to position [2056, 0]
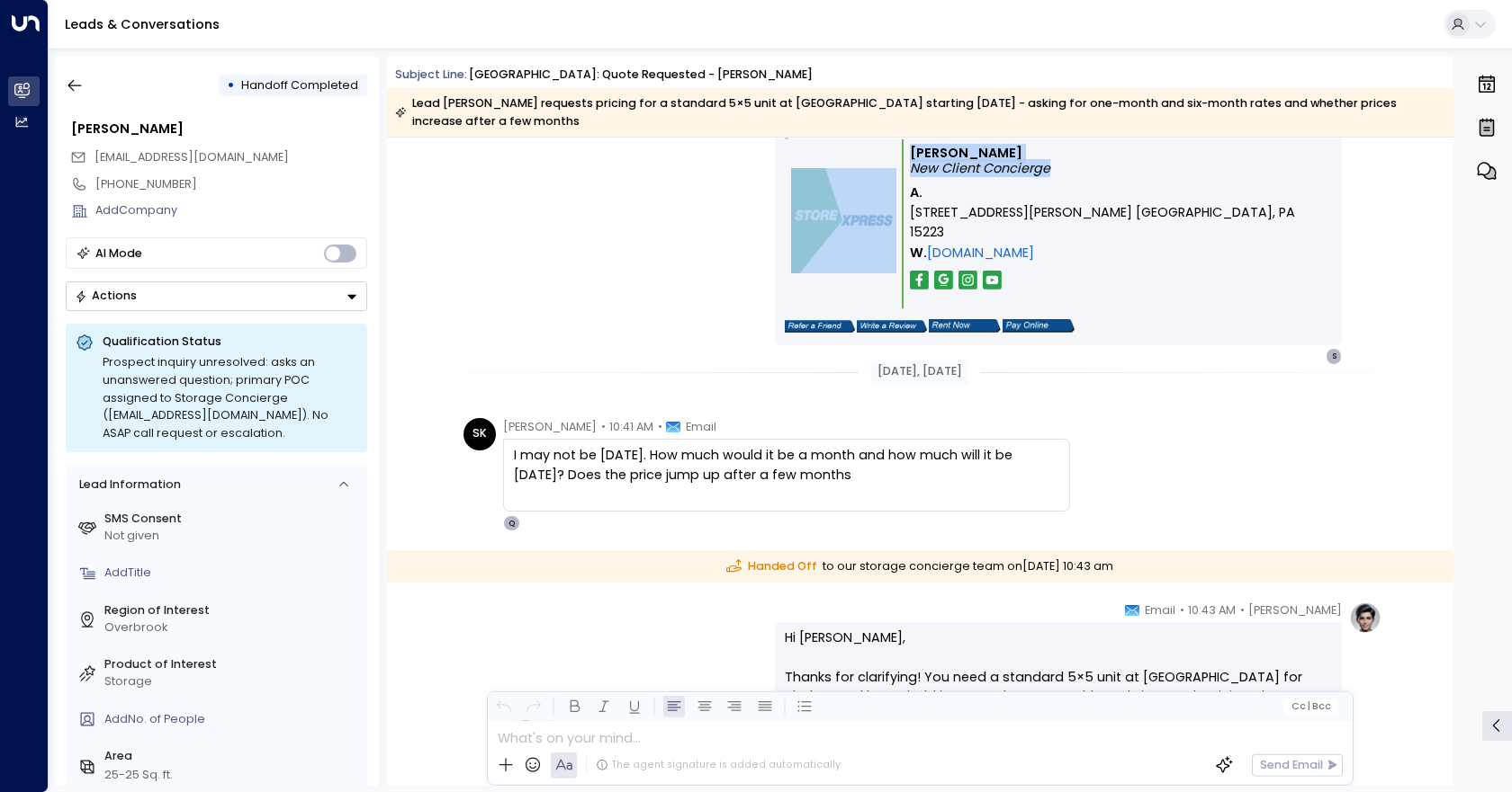
drag, startPoint x: 892, startPoint y: 478, endPoint x: 407, endPoint y: 439, distance: 486.6
click at [407, 439] on div "SK [PERSON_NAME] • 10:41 AM • Email I may not be [DATE]. How much would it be a…" at bounding box center [920, 475] width 1067 height 114
copy div "[PERSON_NAME] • 10:41 AM • Email I may not be [DATE]. How much would it be a mo…"
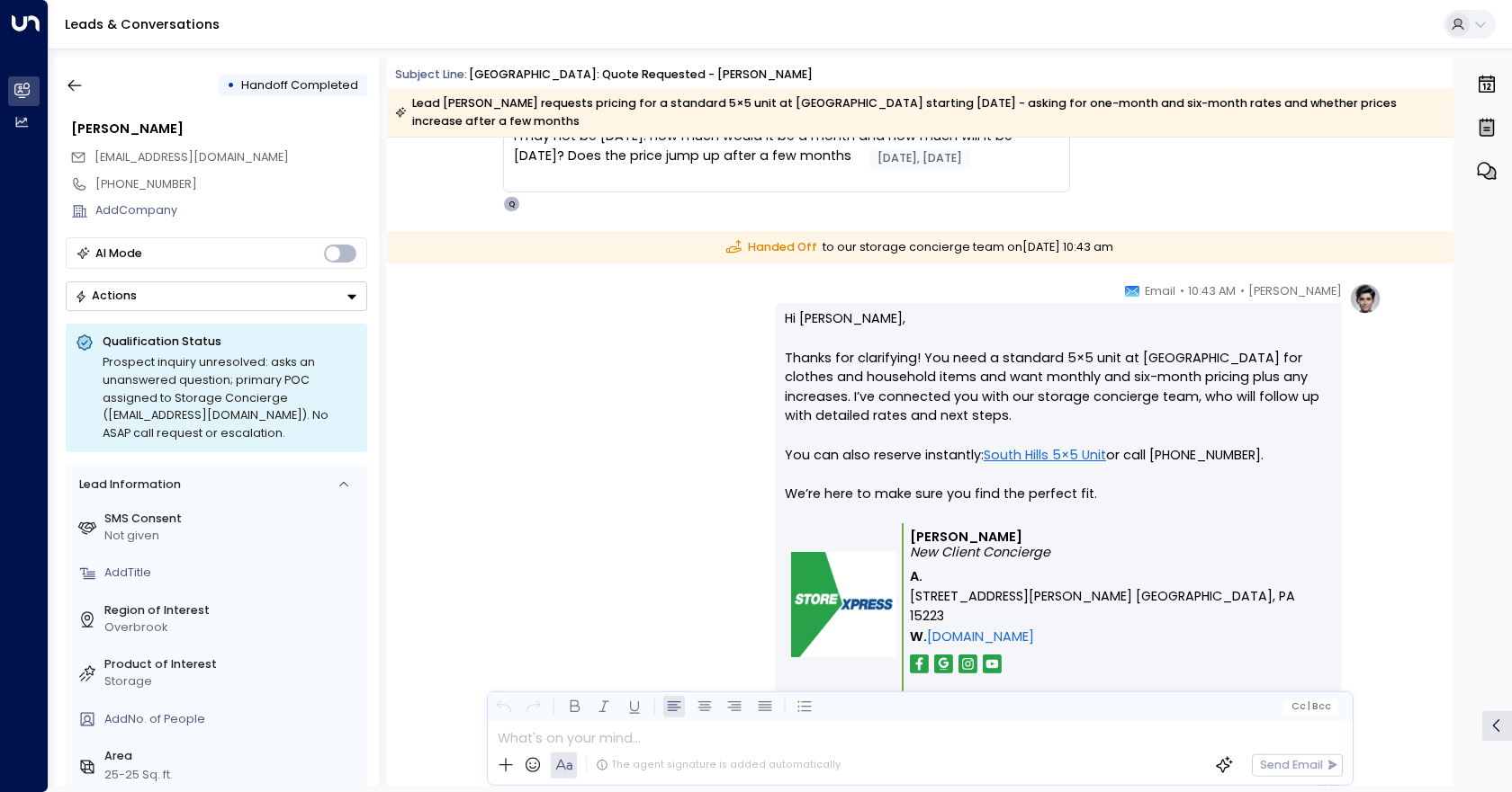
scroll to position [2415, 0]
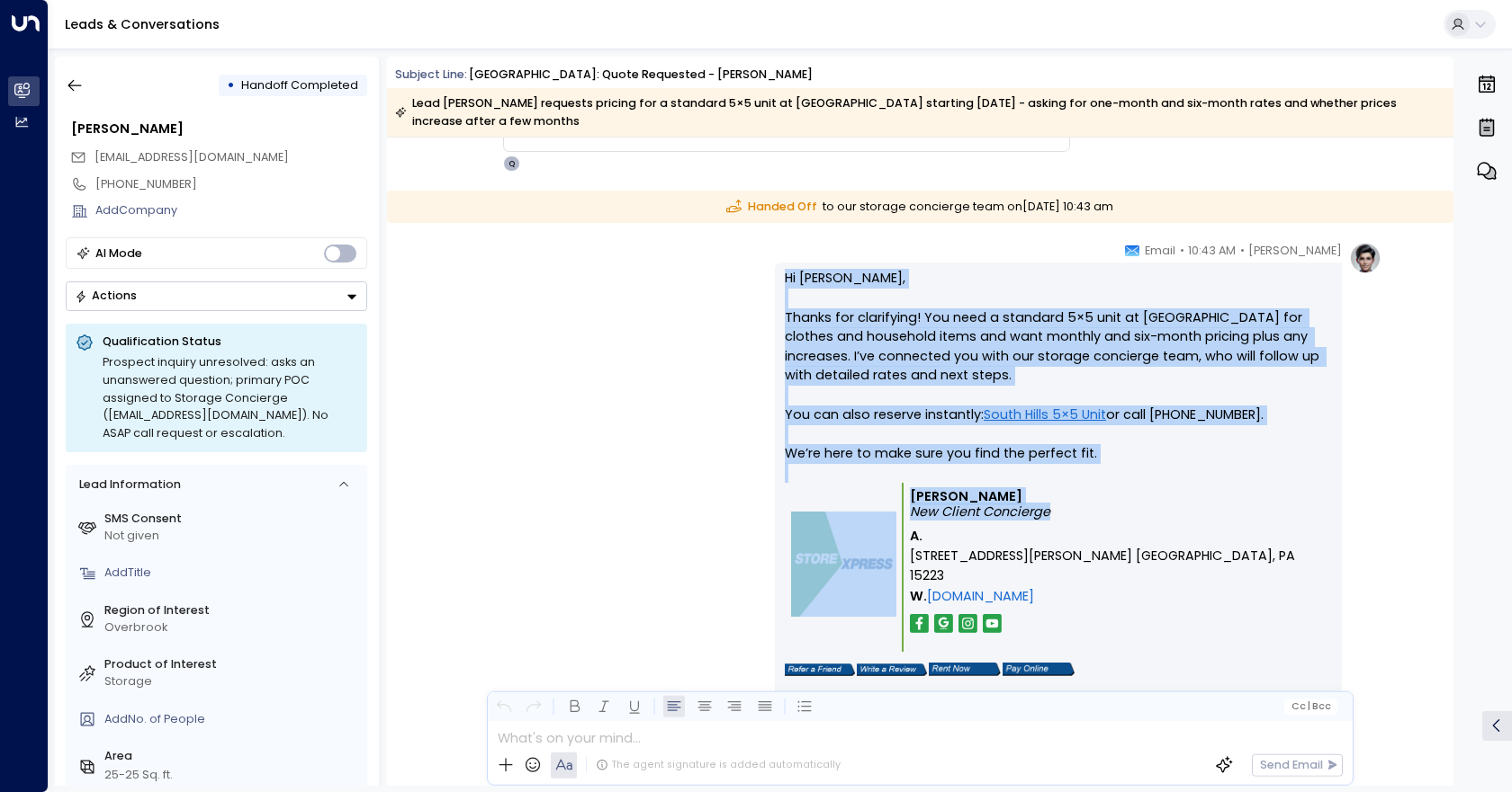
drag, startPoint x: 1067, startPoint y: 516, endPoint x: 766, endPoint y: 273, distance: 386.8
click at [766, 273] on div "[PERSON_NAME] • 10:43 AM • Email Hi [PERSON_NAME], Thanks for clarifying! You n…" at bounding box center [919, 494] width 923 height 506
copy div "Hi [PERSON_NAME], Thanks for clarifying! You need a standard 5×5 unit at [GEOGR…"
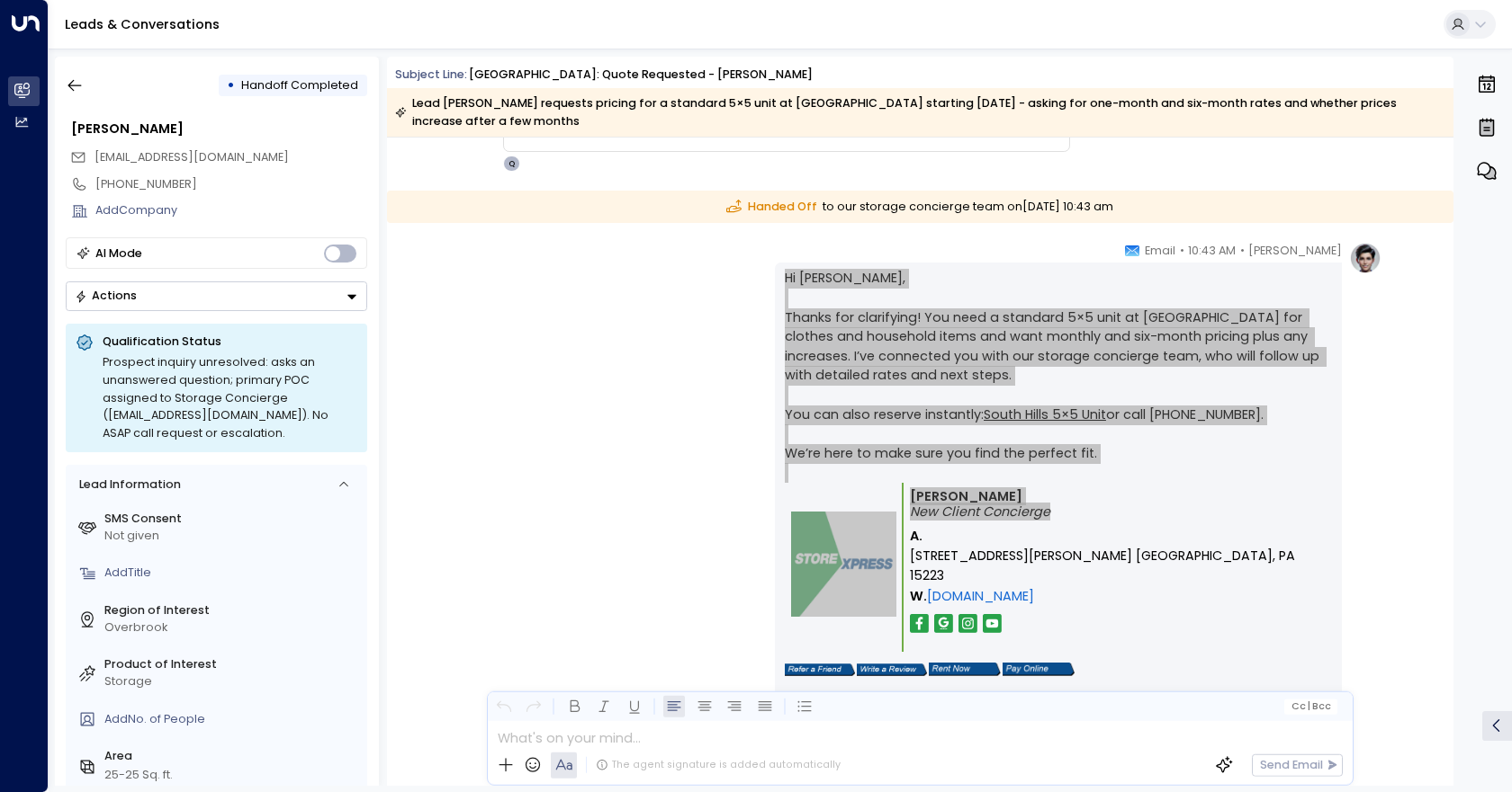
scroll to position [2500, 0]
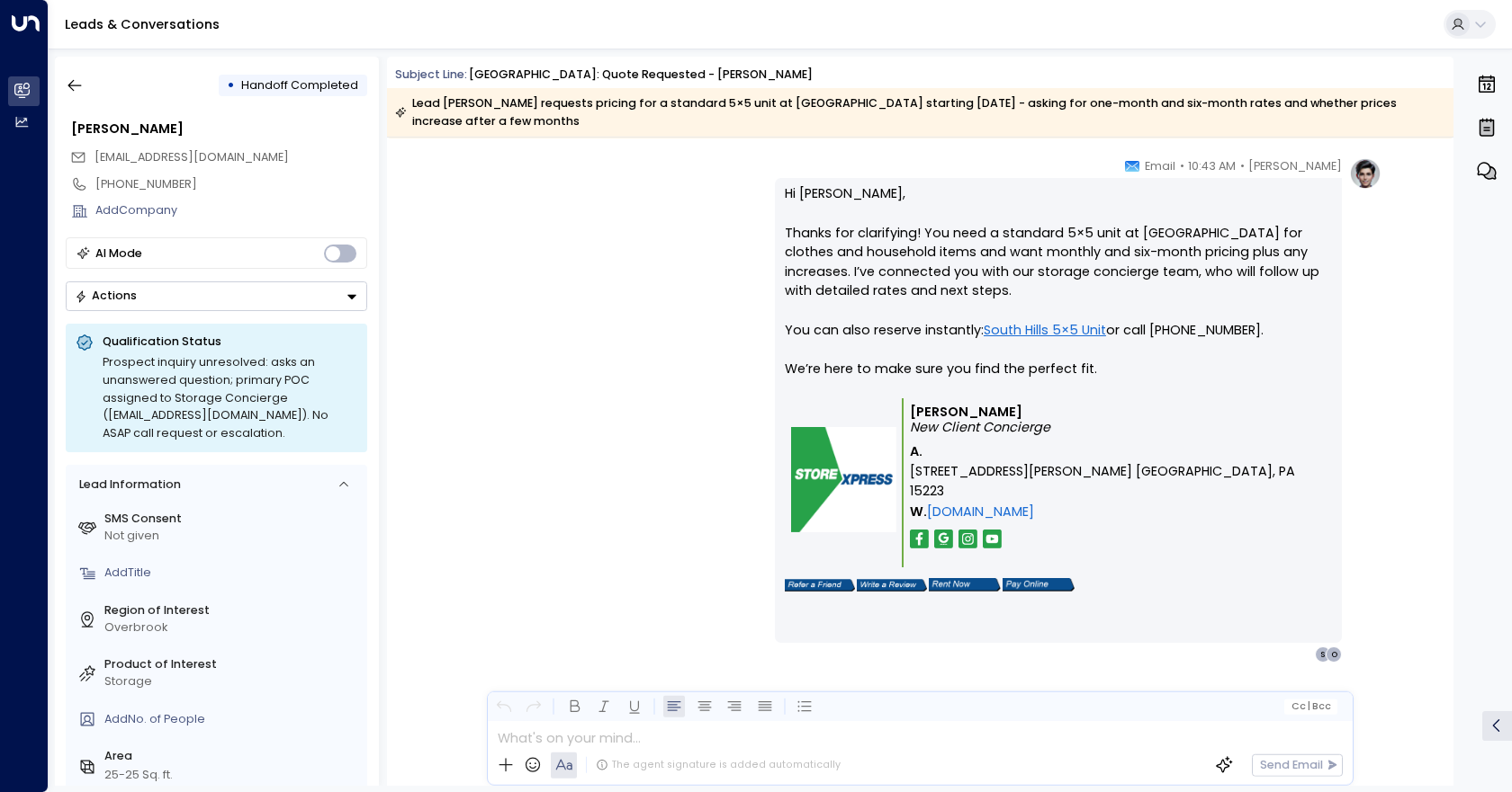
click at [1145, 566] on div "Hi [PERSON_NAME], Thanks for clarifying! You need a standard 5×5 unit at [GEOGR…" at bounding box center [1058, 410] width 547 height 452
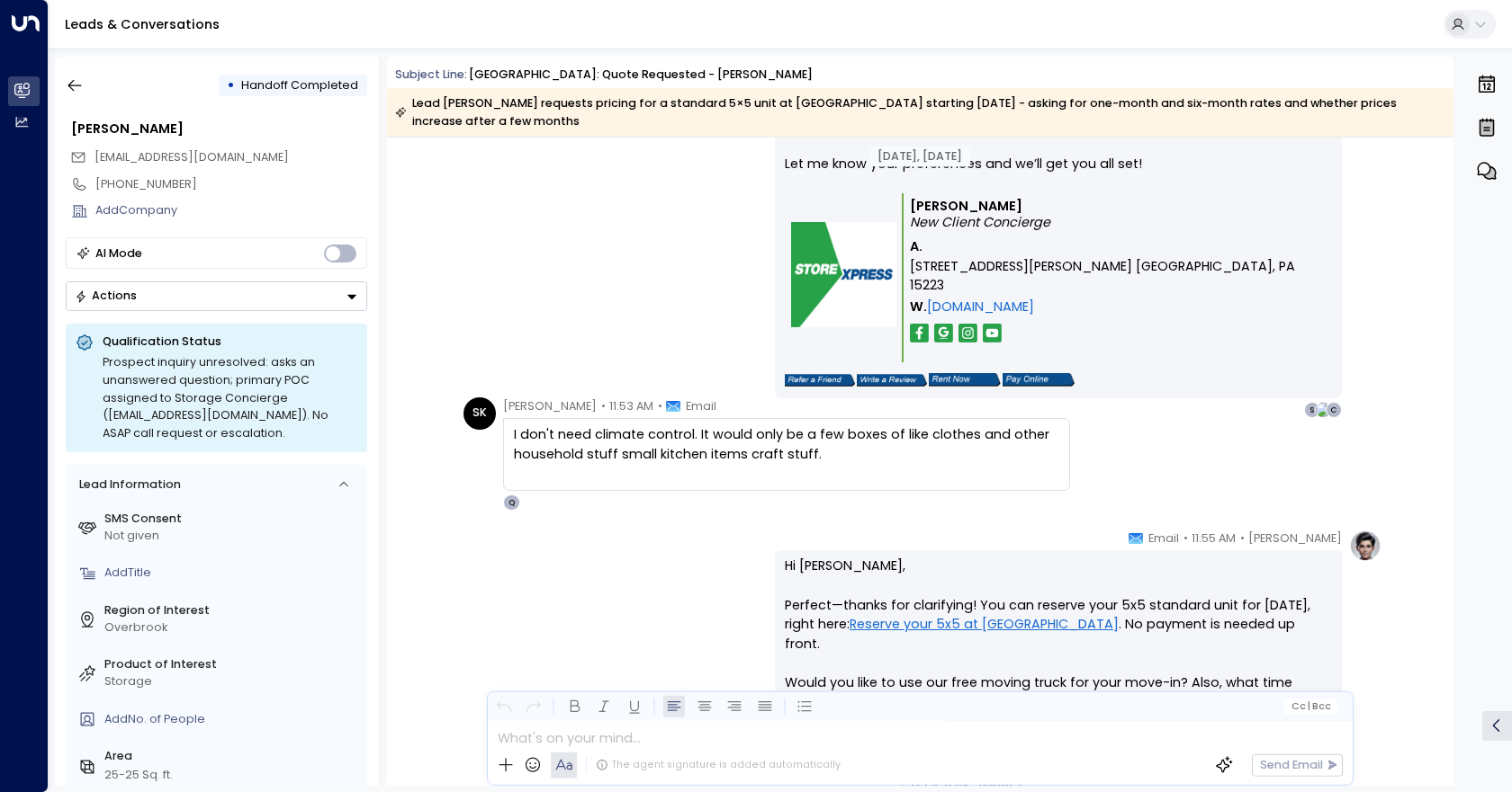
scroll to position [1420, 0]
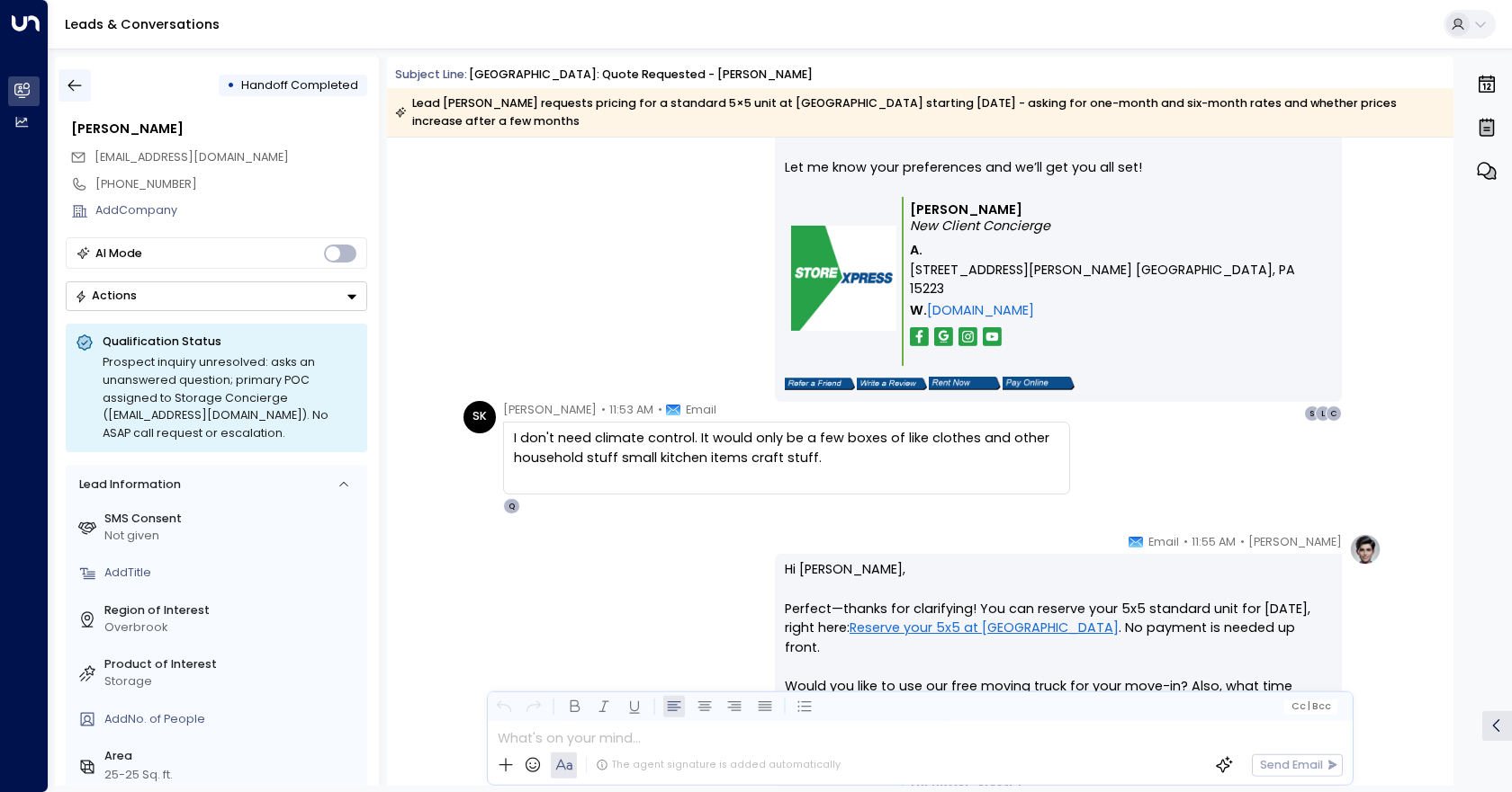
click at [66, 83] on icon "button" at bounding box center [74, 85] width 18 height 18
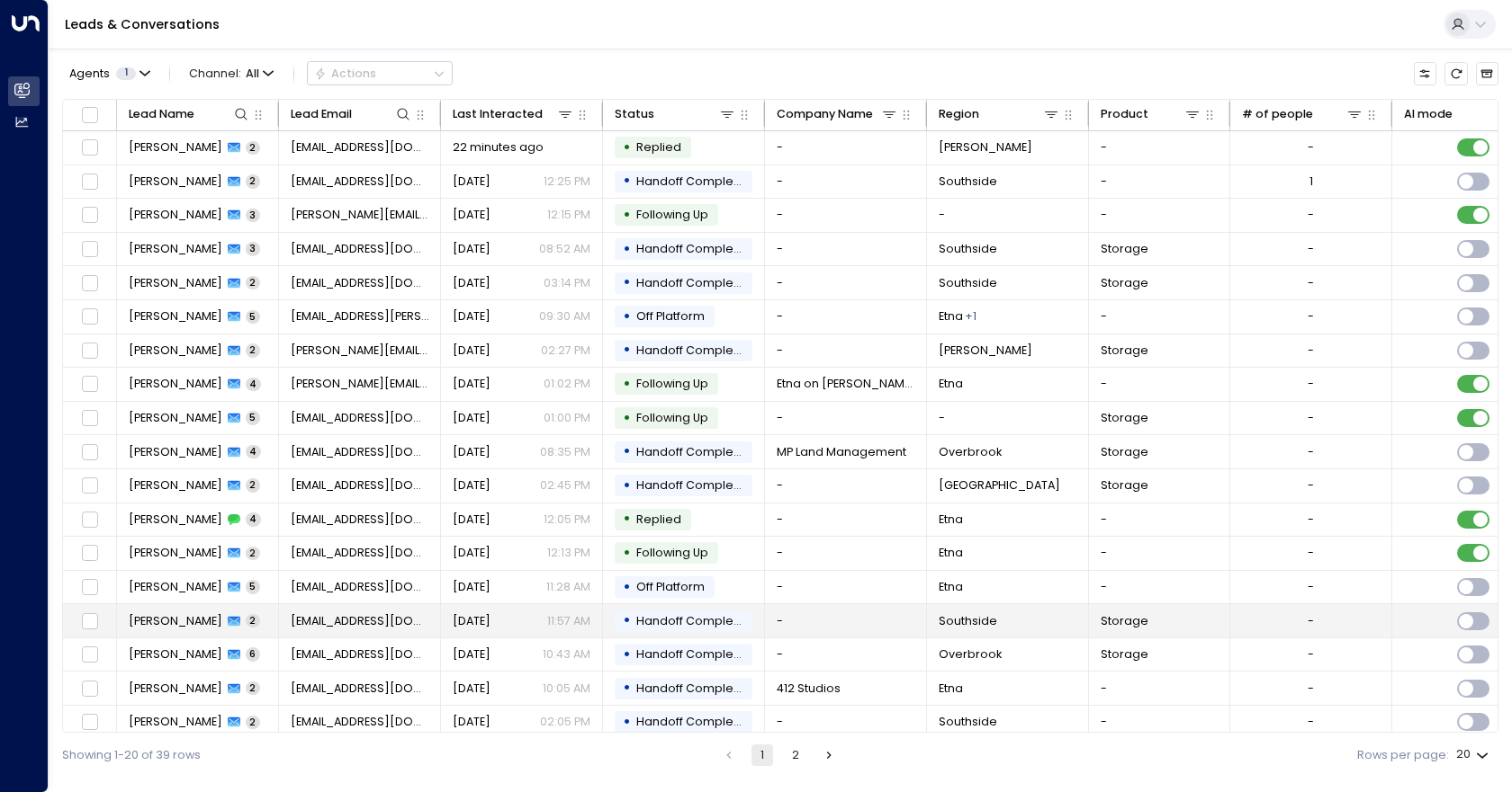
click at [843, 628] on td "-" at bounding box center [845, 621] width 162 height 33
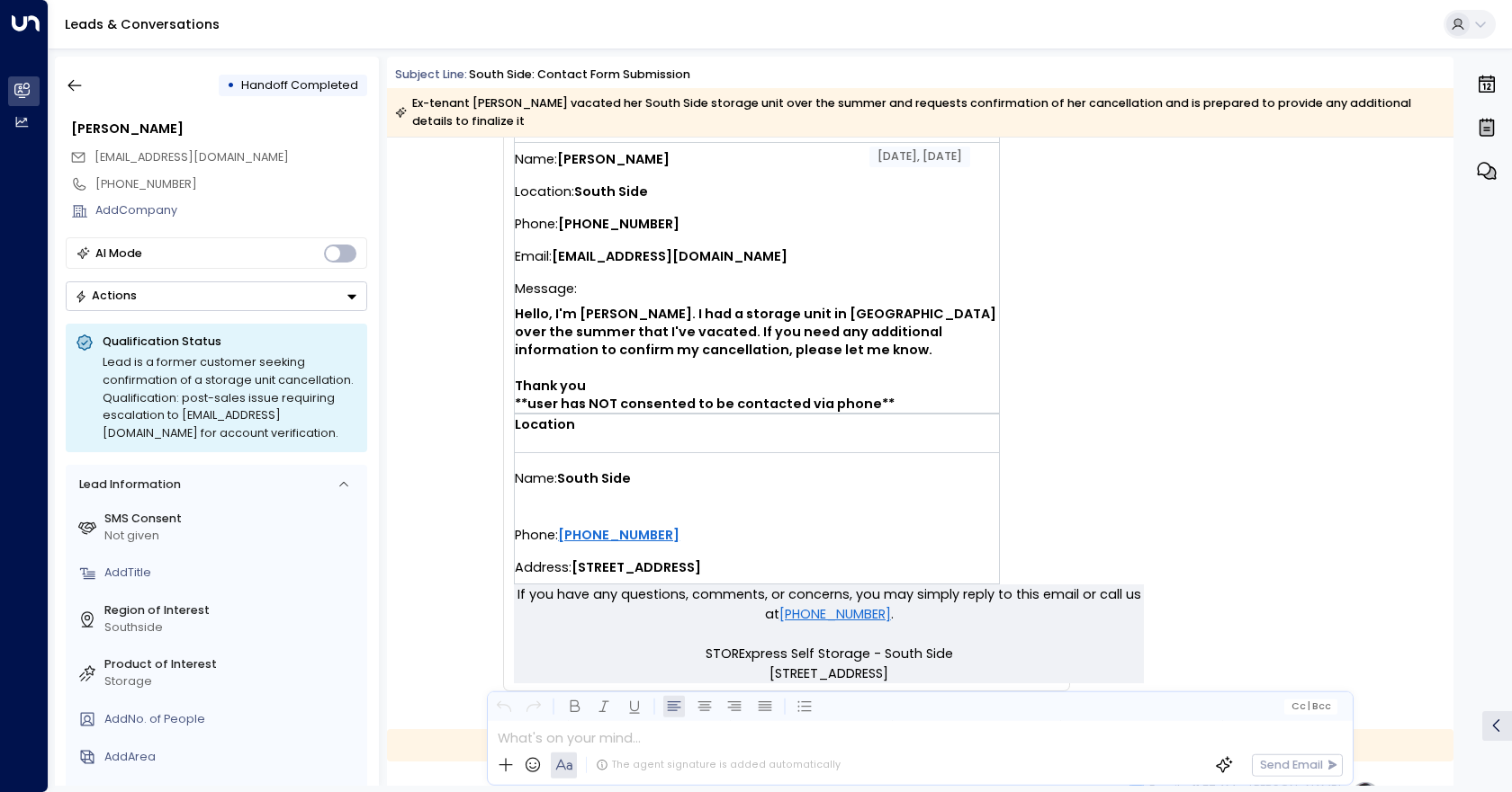
scroll to position [520, 0]
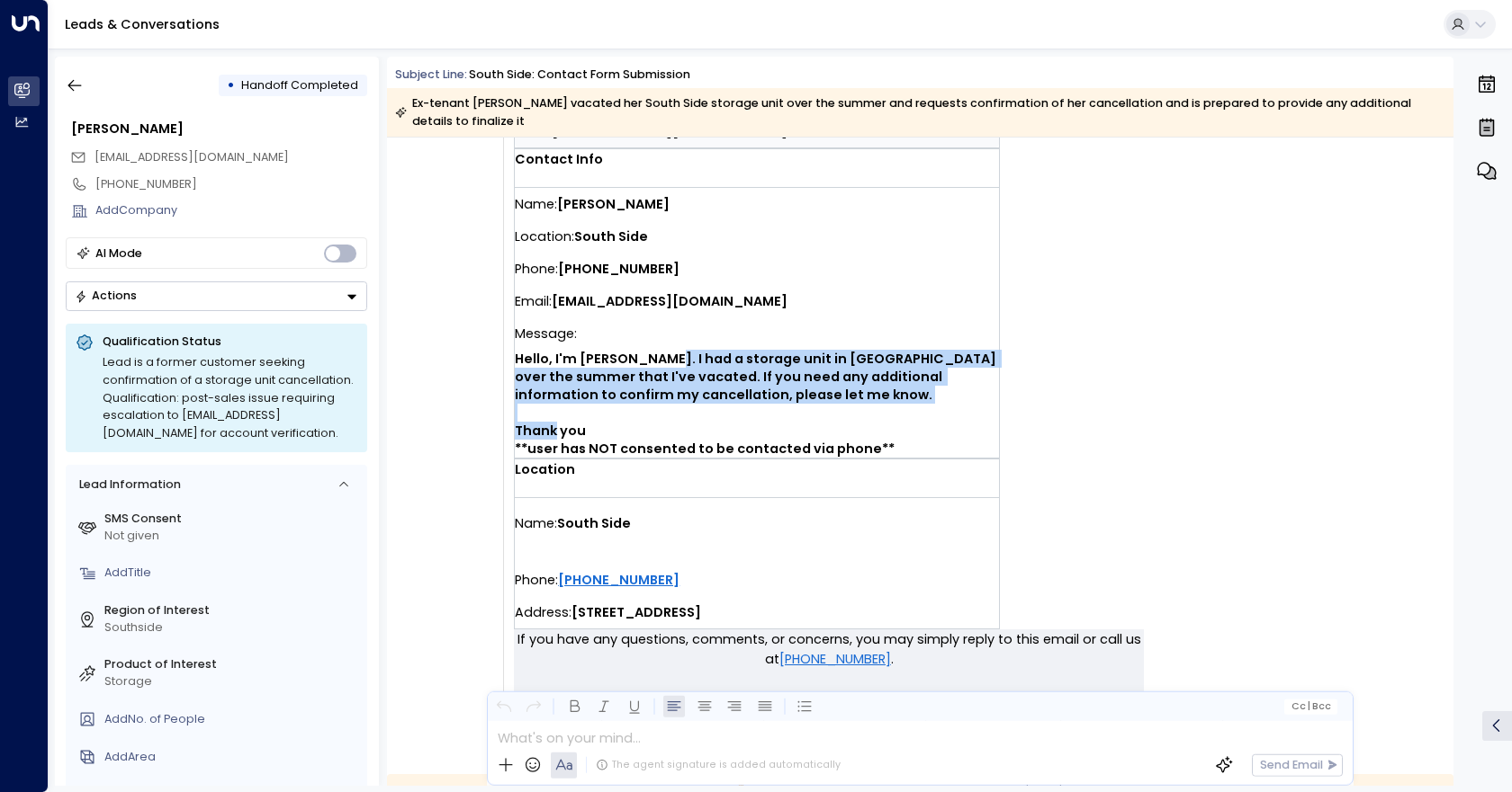
drag, startPoint x: 905, startPoint y: 438, endPoint x: 663, endPoint y: 366, distance: 252.5
click at [663, 366] on span "Hello, I'm [PERSON_NAME]. I had a storage unit in [GEOGRAPHIC_DATA] over the su…" at bounding box center [756, 404] width 484 height 108
click at [846, 404] on span "Hello, I'm [PERSON_NAME]. I had a storage unit in [GEOGRAPHIC_DATA] over the su…" at bounding box center [756, 404] width 484 height 108
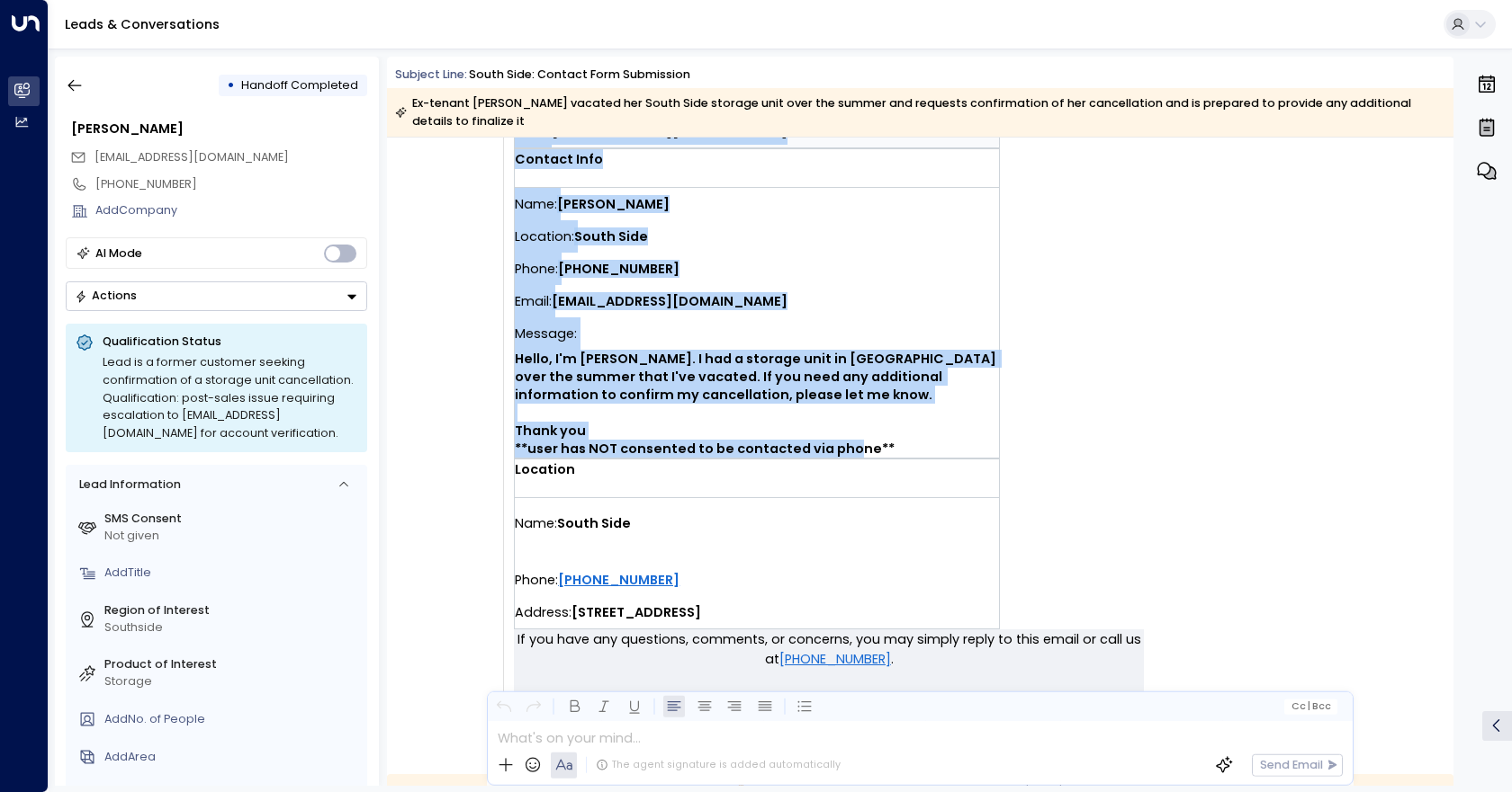
drag, startPoint x: 914, startPoint y: 447, endPoint x: 506, endPoint y: 204, distance: 474.9
click at [506, 204] on div "You have a new contact form submission at [GEOGRAPHIC_DATA]. Tenant info Name: …" at bounding box center [787, 223] width 567 height 1024
copy tbody "You have a new contact form submission at [GEOGRAPHIC_DATA]. Tenant info Name: …"
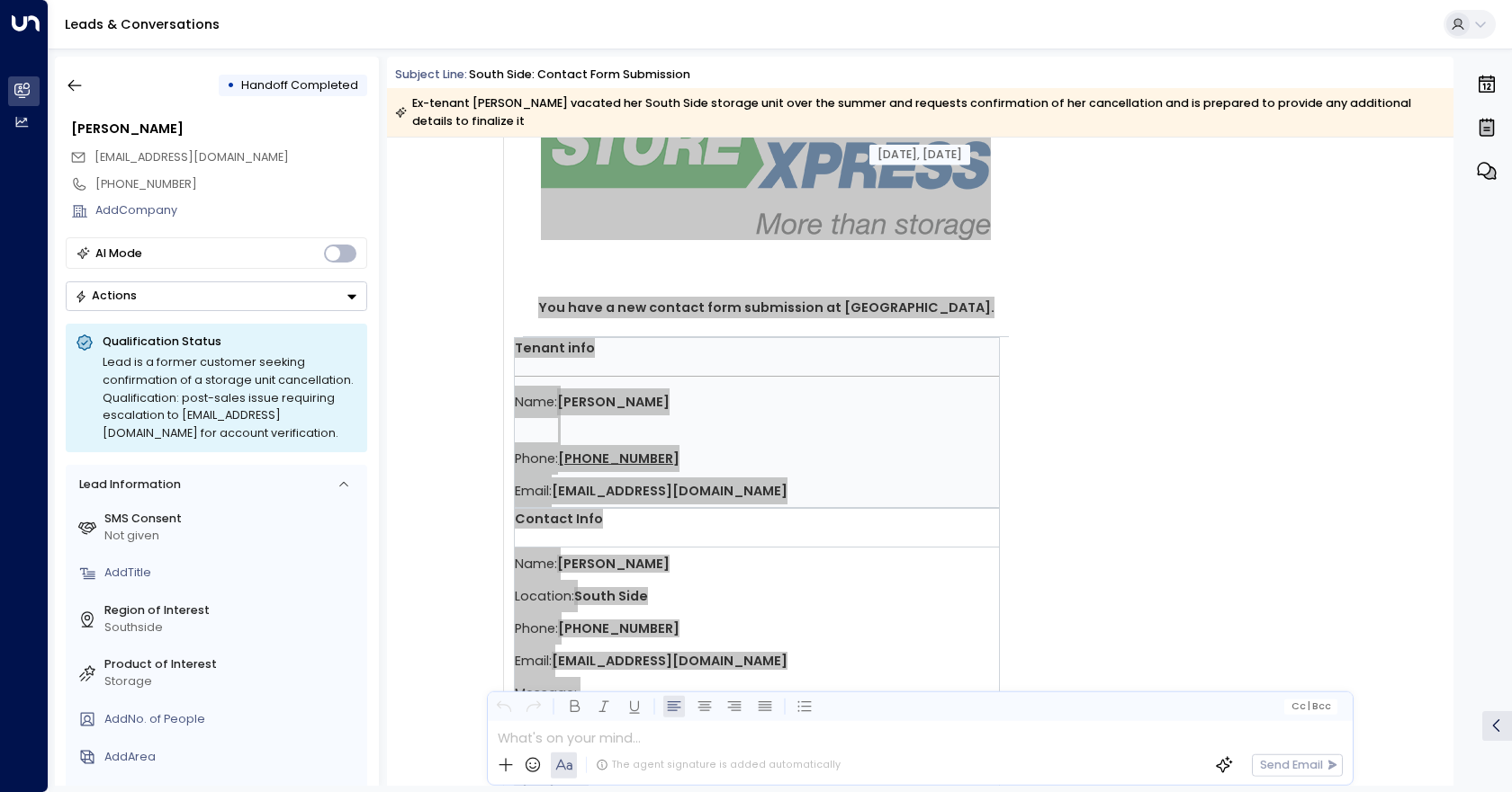
scroll to position [0, 0]
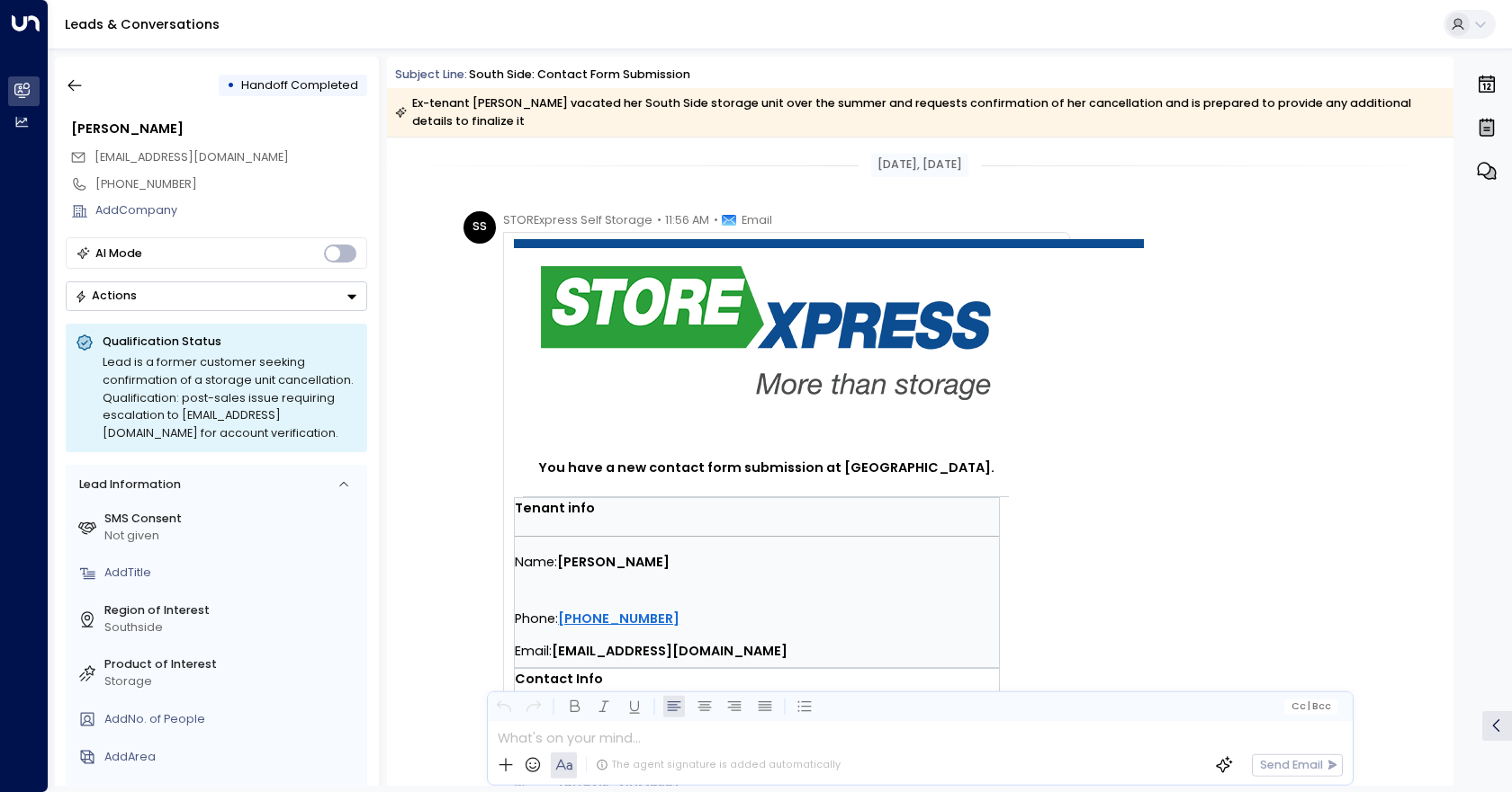
click at [1364, 422] on div "SS STORExpress Self Storage • 11:56 AM • Email You have a new contact form subm…" at bounding box center [922, 744] width 918 height 1065
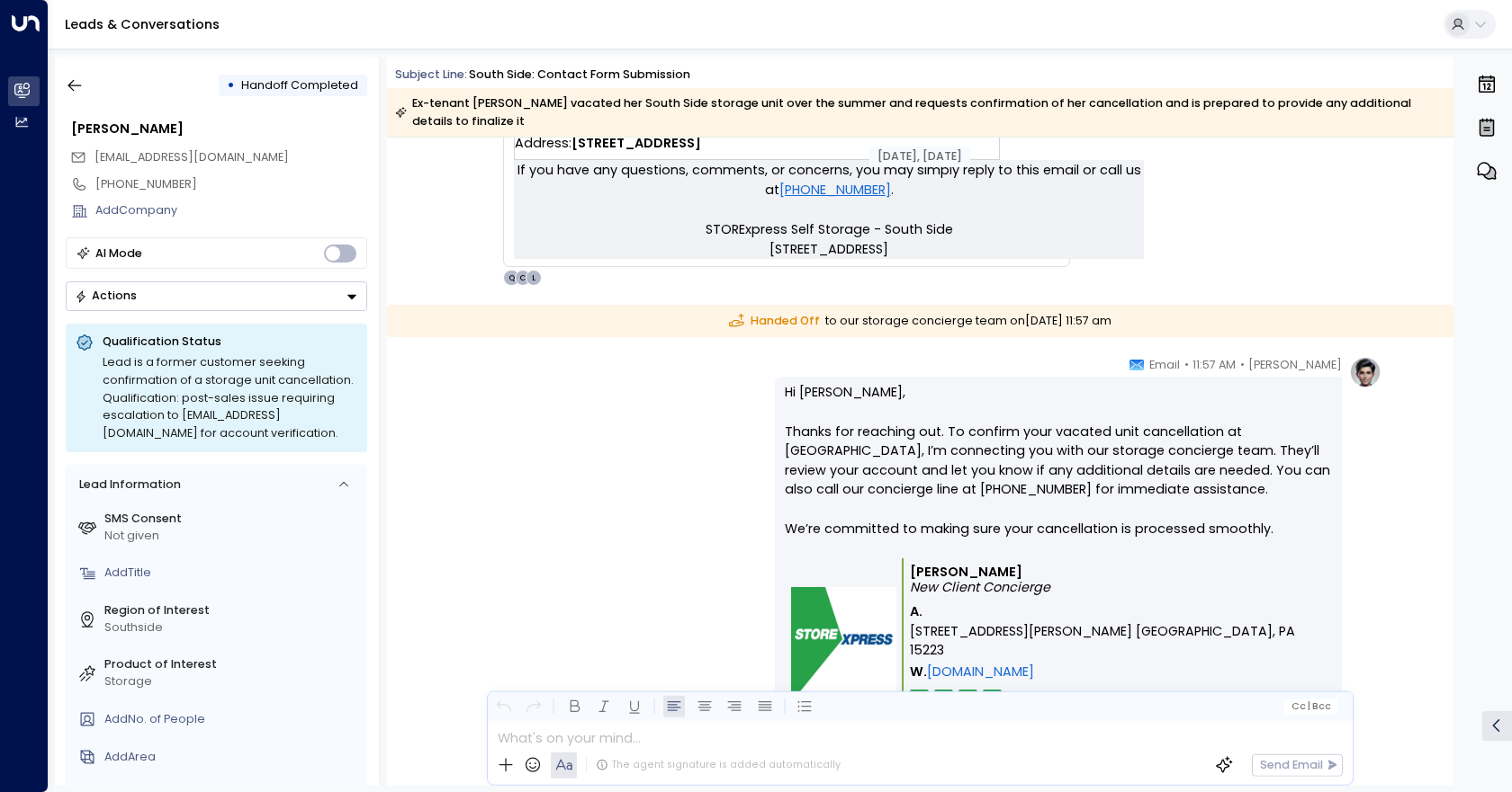
scroll to position [1079, 0]
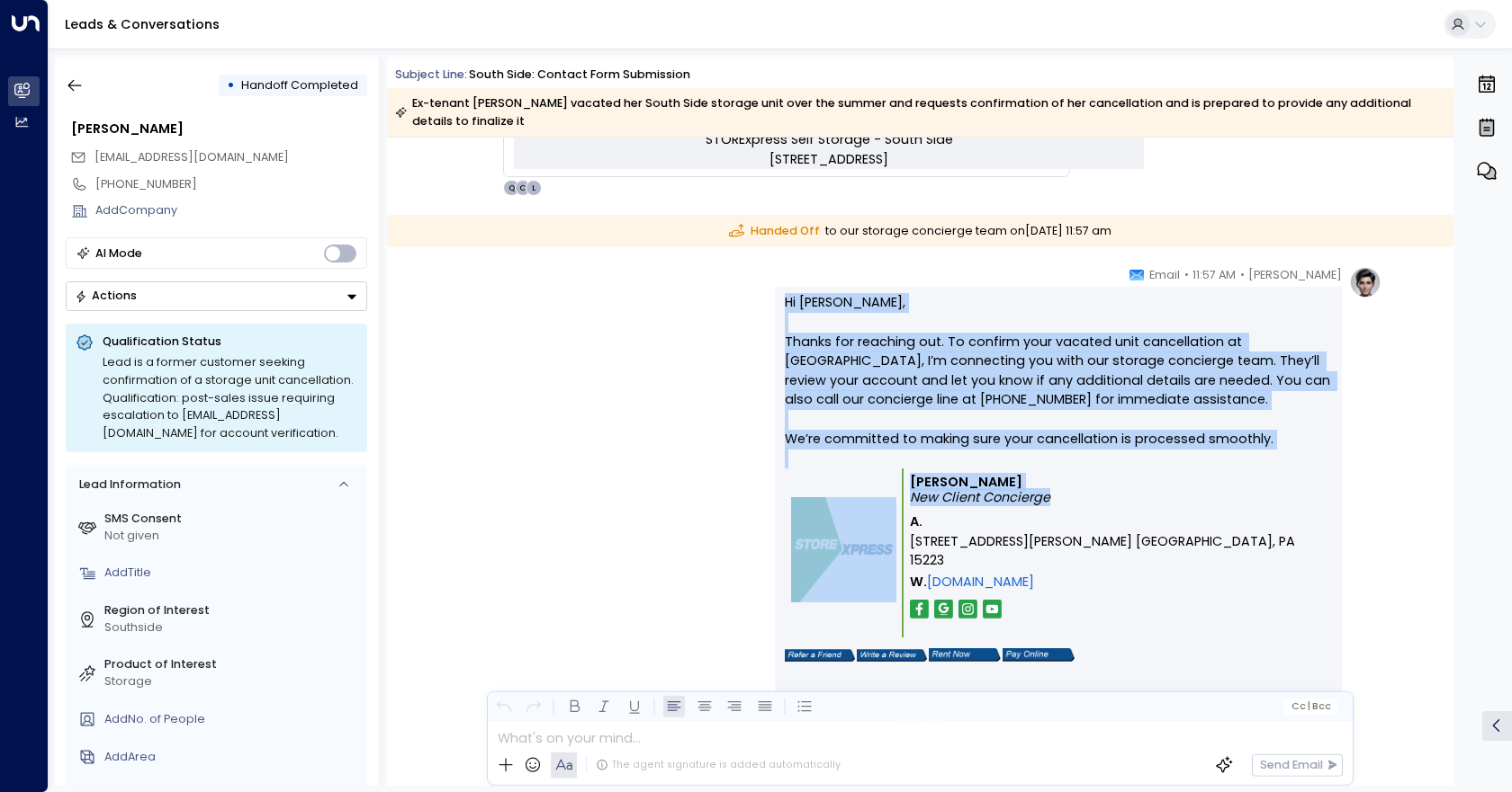
drag, startPoint x: 1108, startPoint y: 504, endPoint x: 703, endPoint y: 297, distance: 454.8
click at [703, 297] on div "[PERSON_NAME] • 11:57 AM • Email Hi [PERSON_NAME], Thanks for reaching out. To …" at bounding box center [919, 500] width 923 height 467
copy div "Hi [PERSON_NAME], Thanks for reaching out. To confirm your vacated unit cancell…"
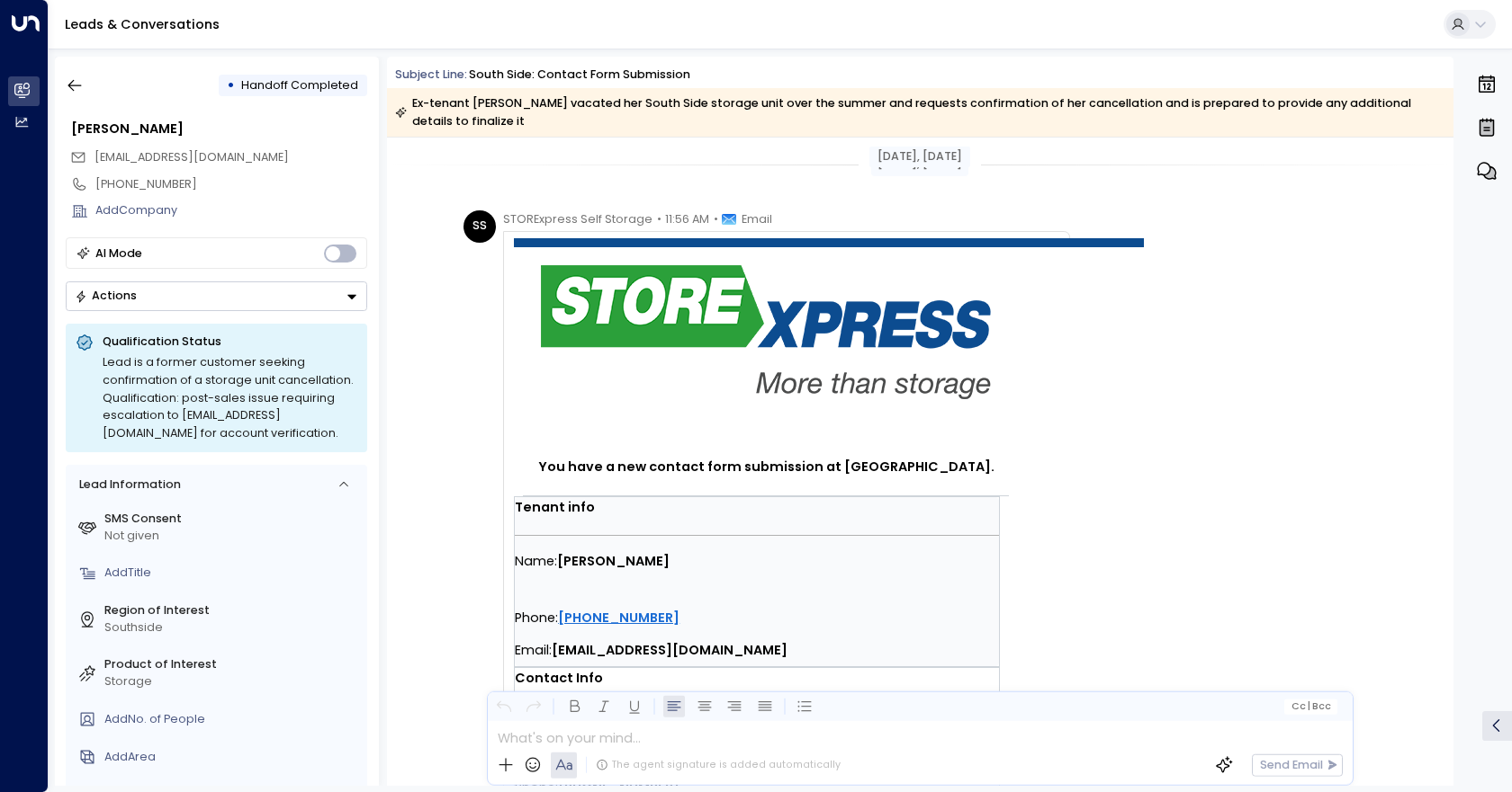
scroll to position [0, 0]
click at [71, 78] on icon "button" at bounding box center [74, 85] width 18 height 18
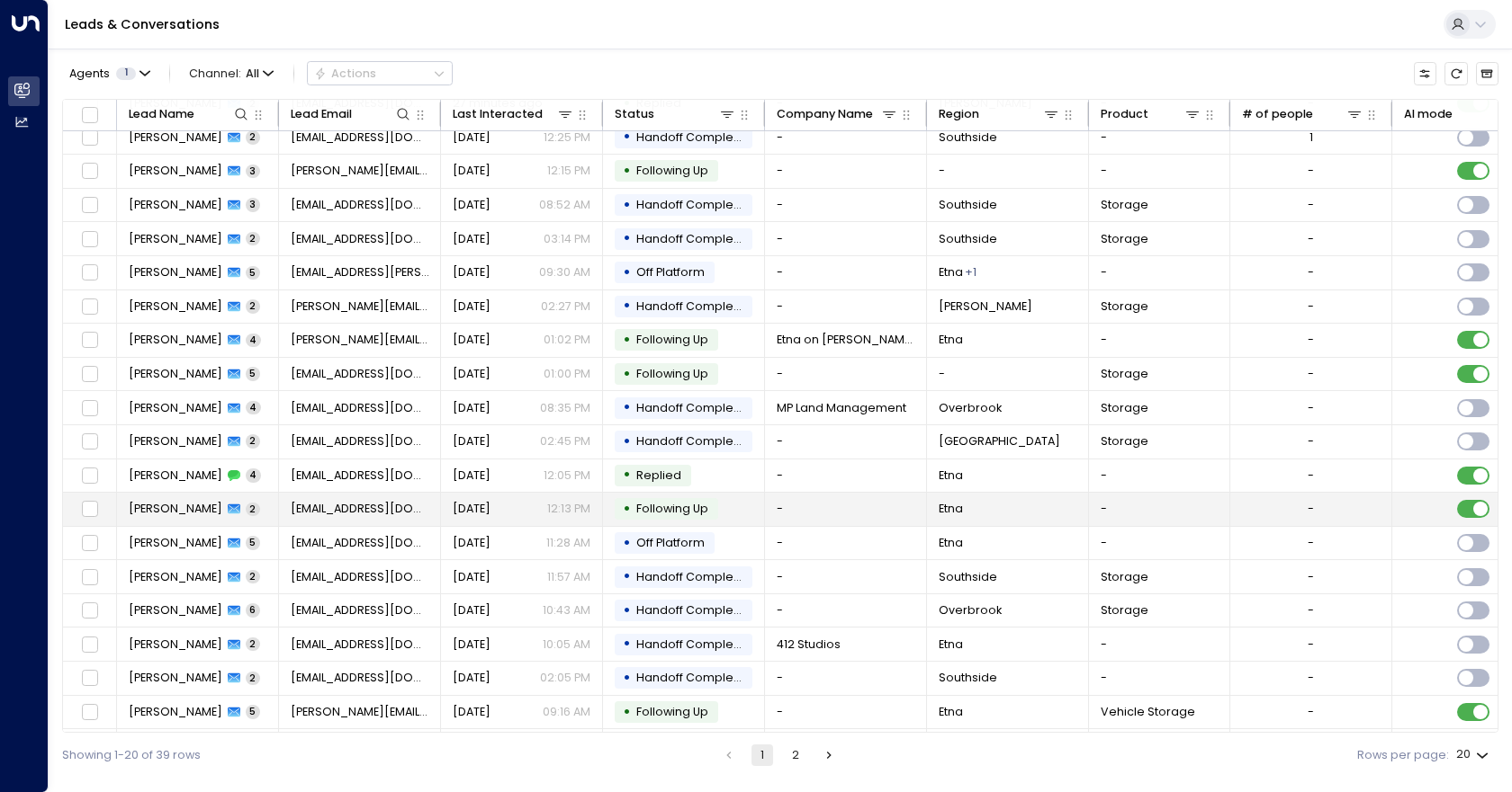
scroll to position [79, 0]
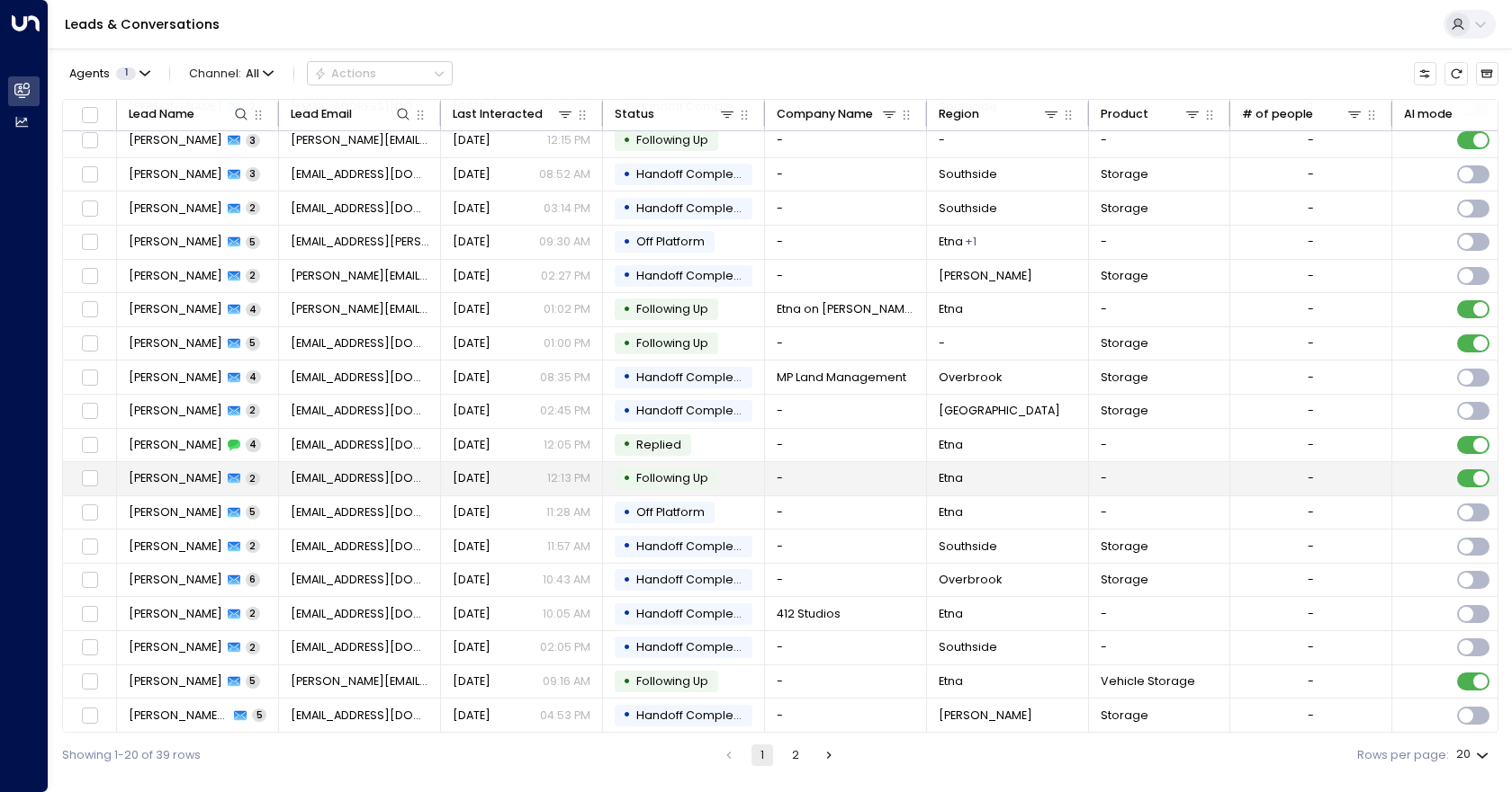
click at [832, 474] on td "-" at bounding box center [845, 478] width 162 height 33
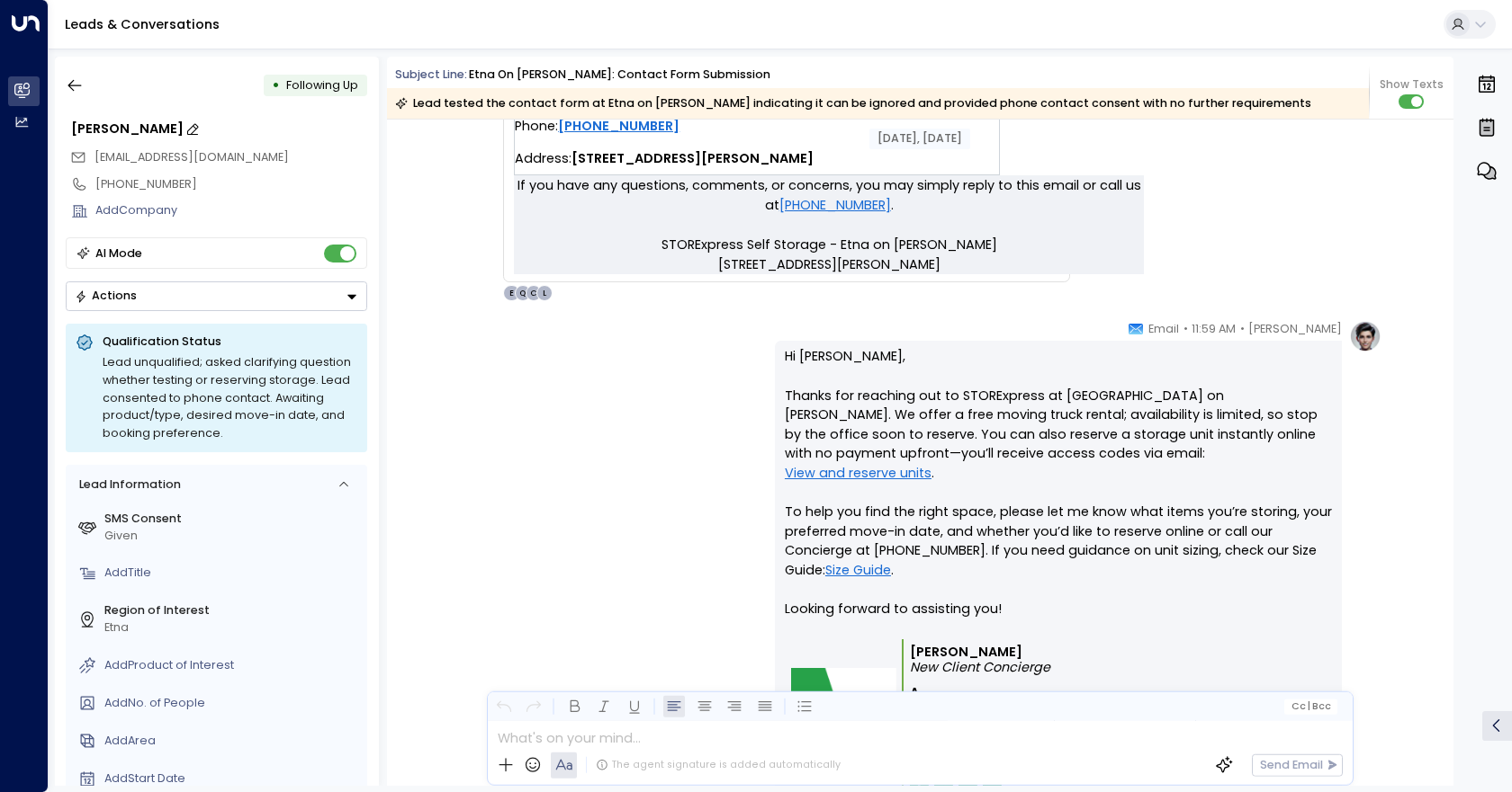
scroll to position [900, 0]
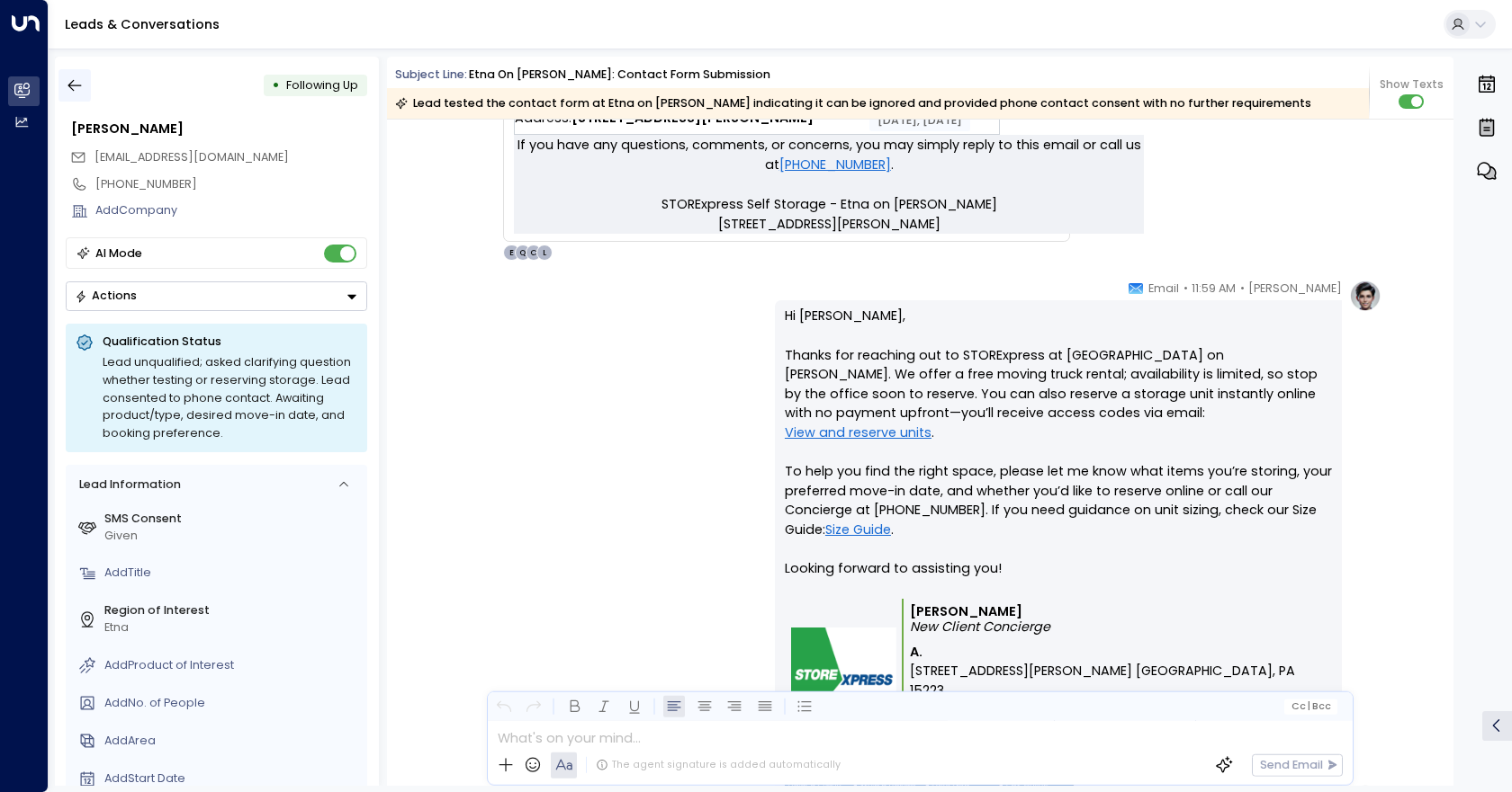
click at [78, 85] on icon "button" at bounding box center [75, 86] width 13 height 11
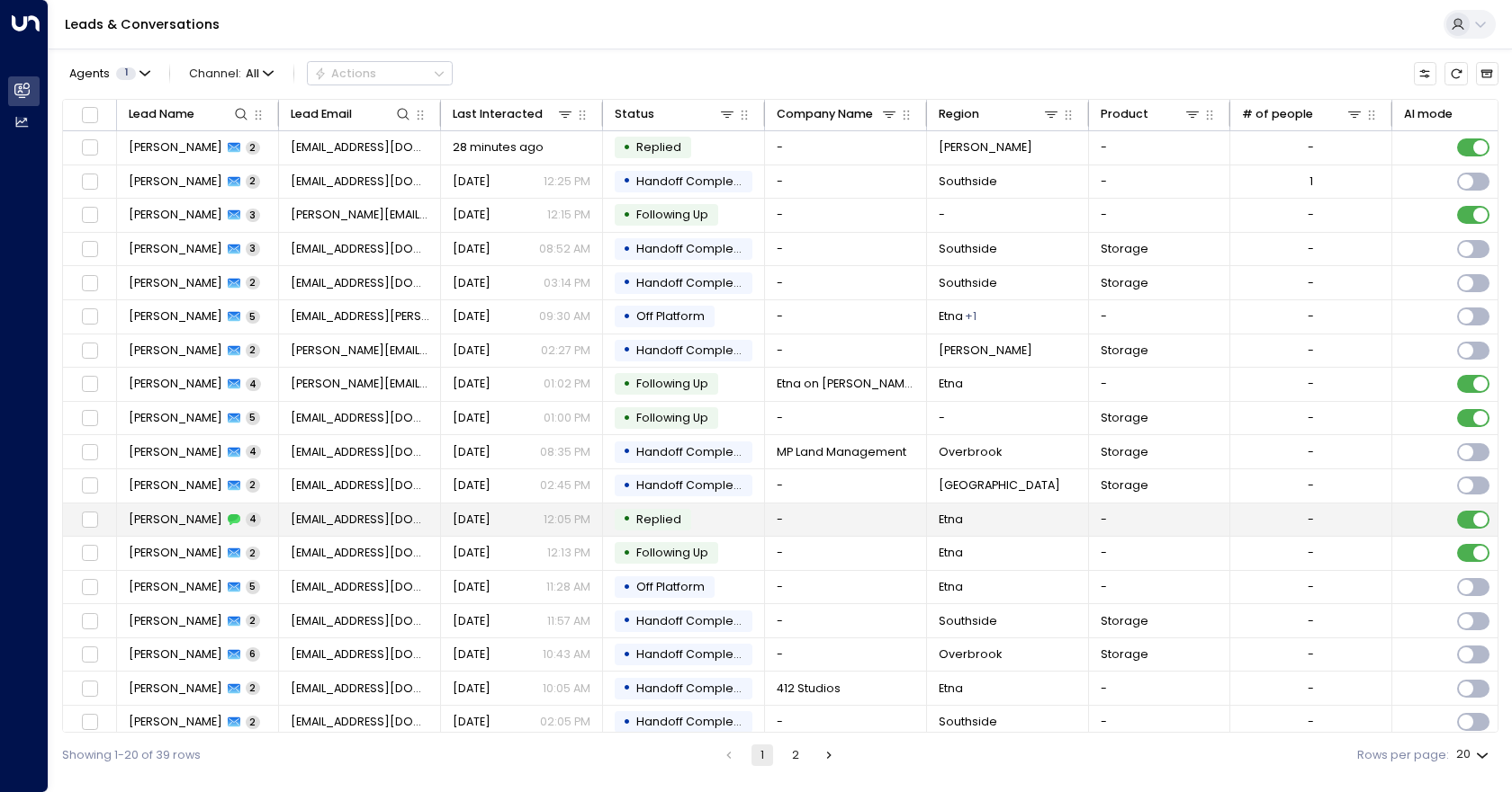
click at [711, 515] on td "• Replied" at bounding box center [684, 520] width 162 height 33
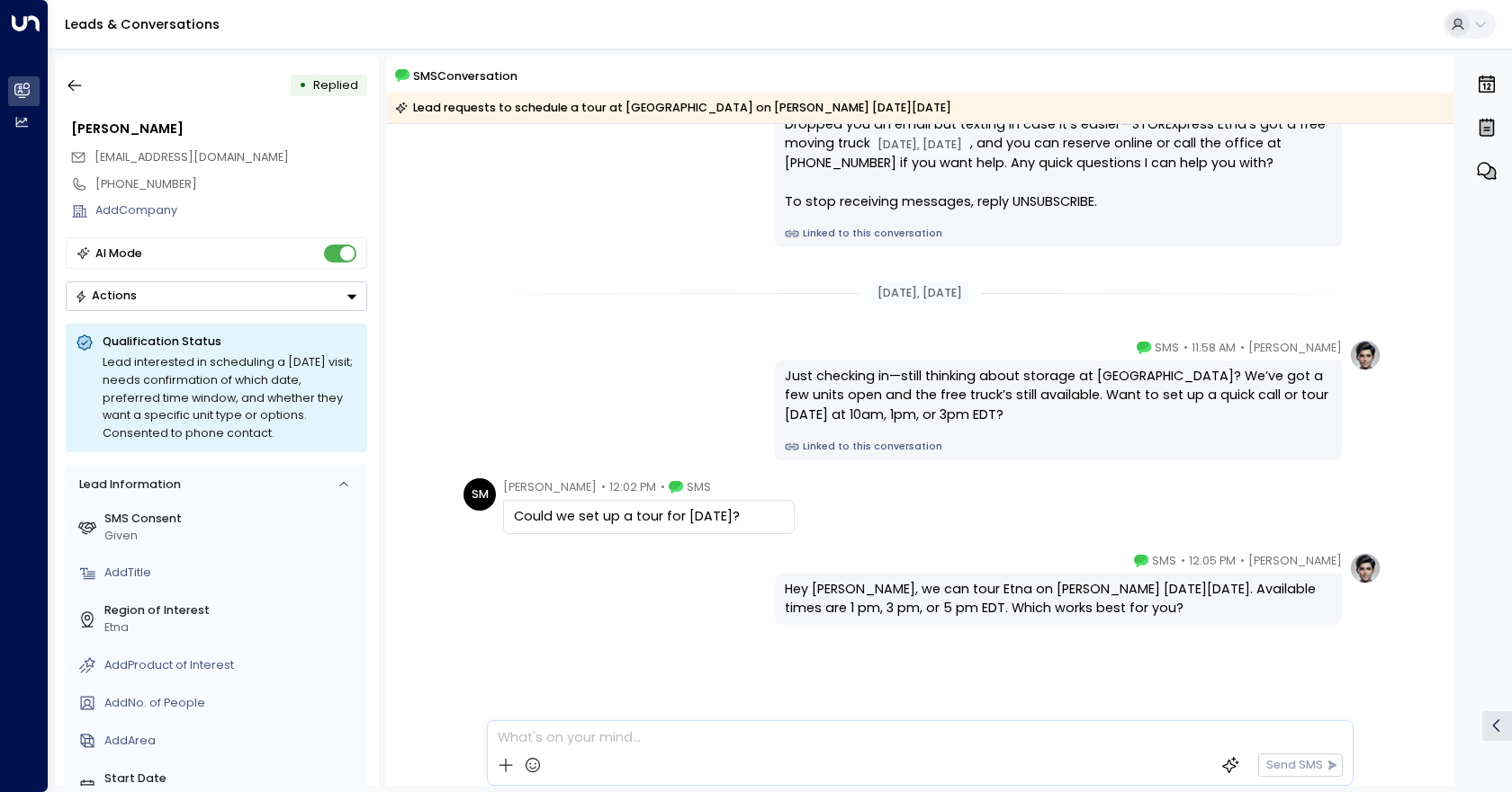
scroll to position [112, 0]
click at [70, 75] on button "button" at bounding box center [75, 85] width 32 height 32
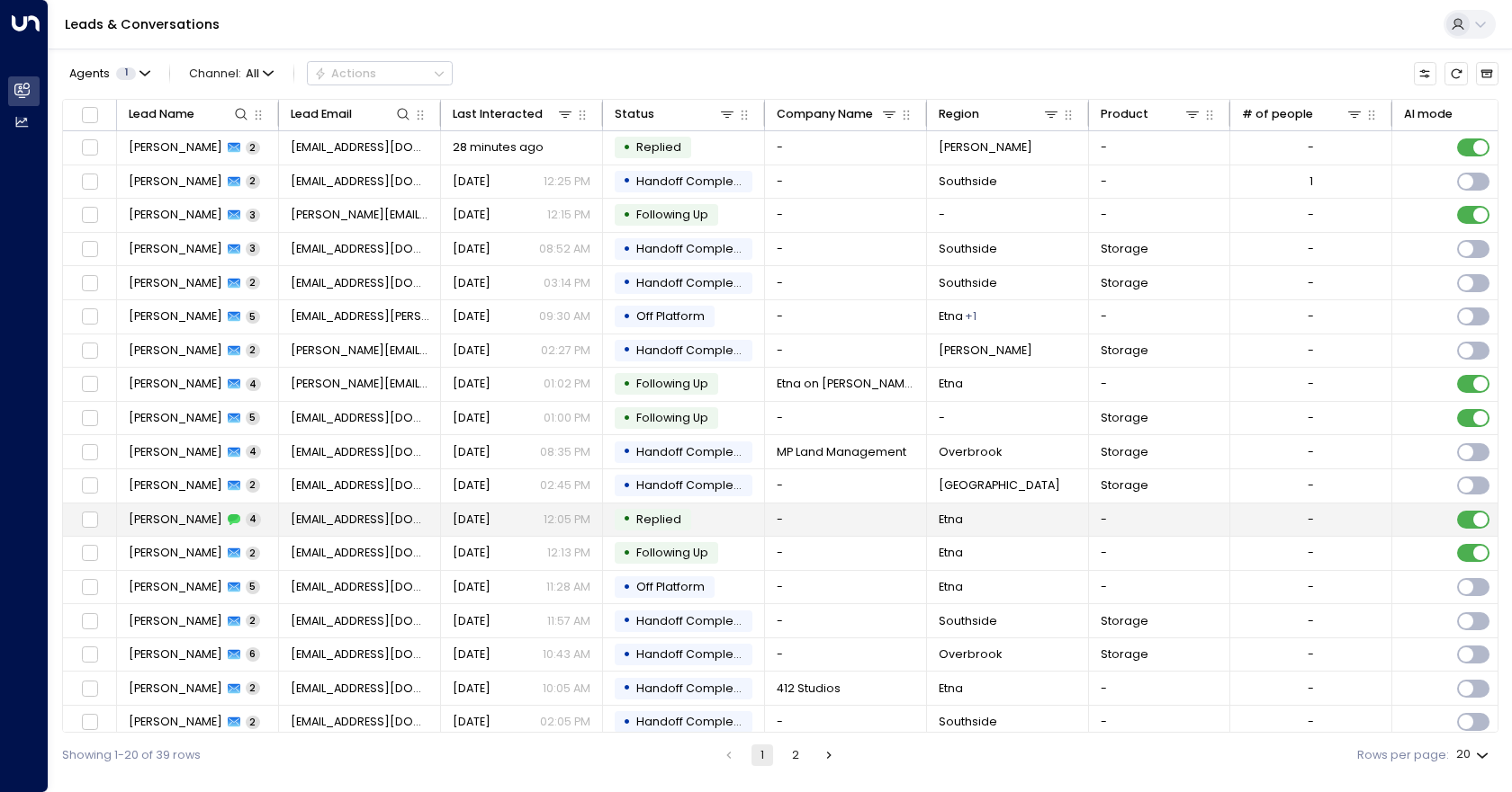
click at [681, 519] on span "Replied" at bounding box center [658, 519] width 58 height 16
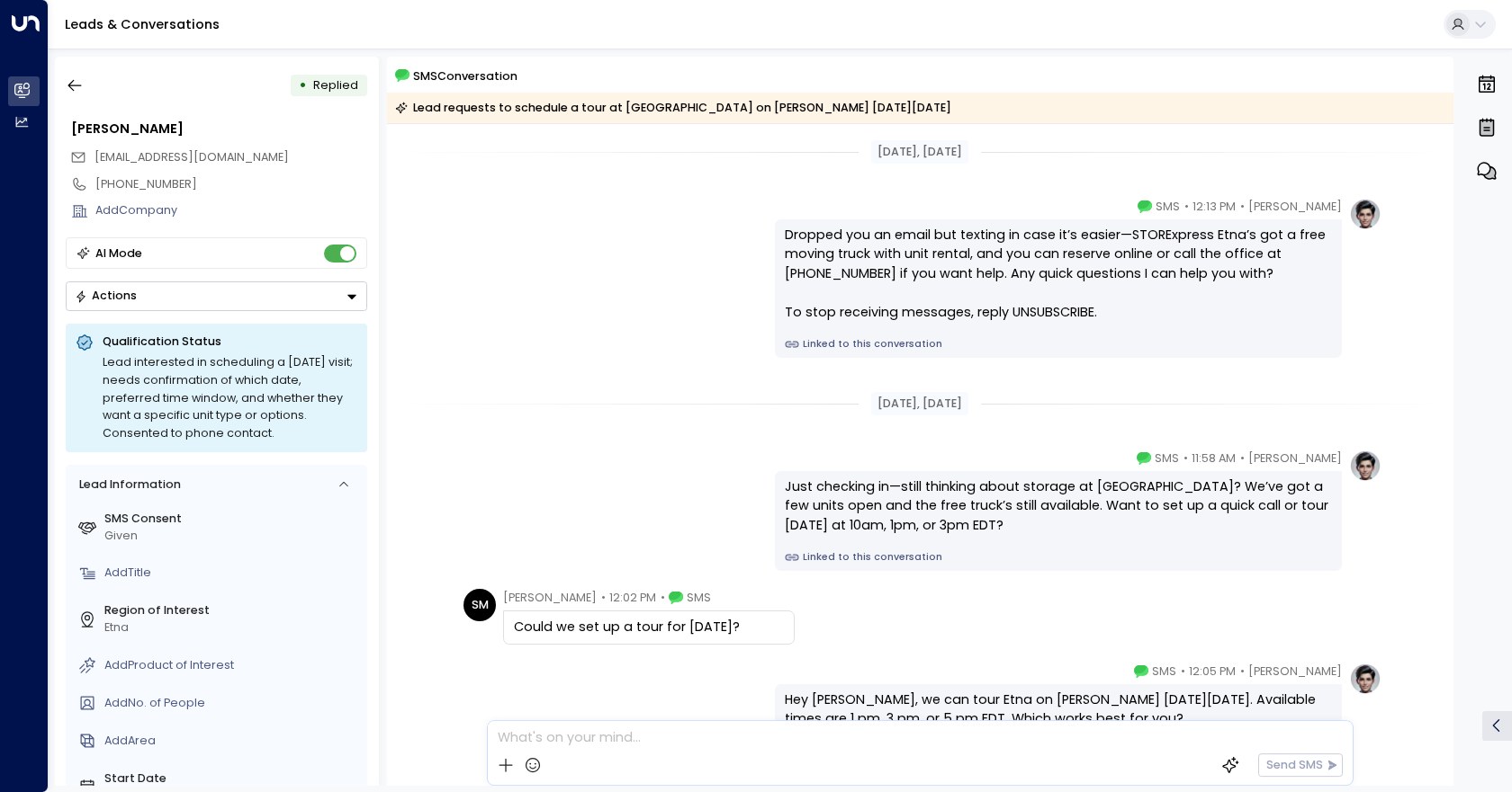
scroll to position [112, 0]
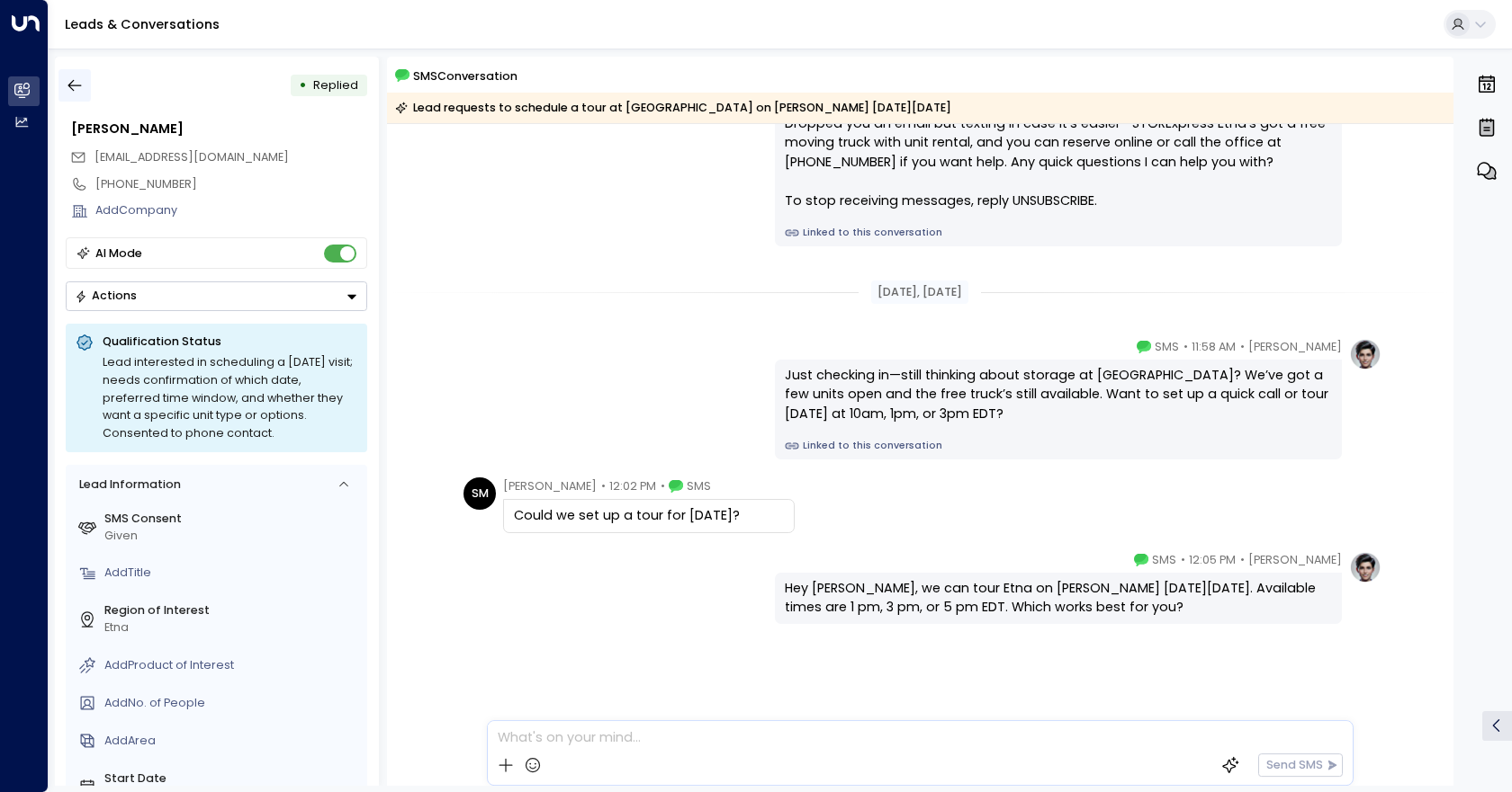
click at [78, 81] on icon "button" at bounding box center [74, 85] width 18 height 18
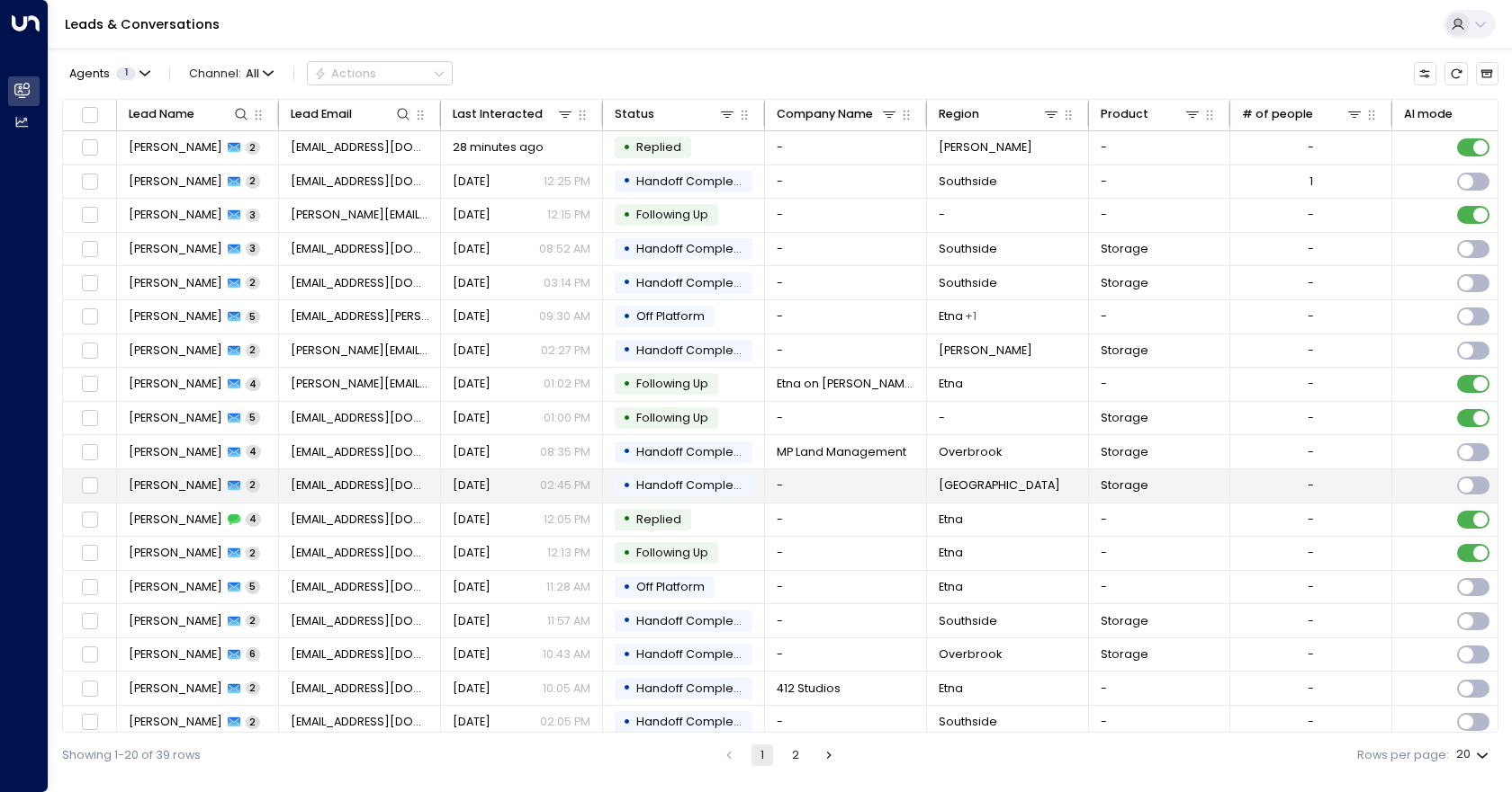
click at [814, 486] on td "-" at bounding box center [845, 486] width 162 height 33
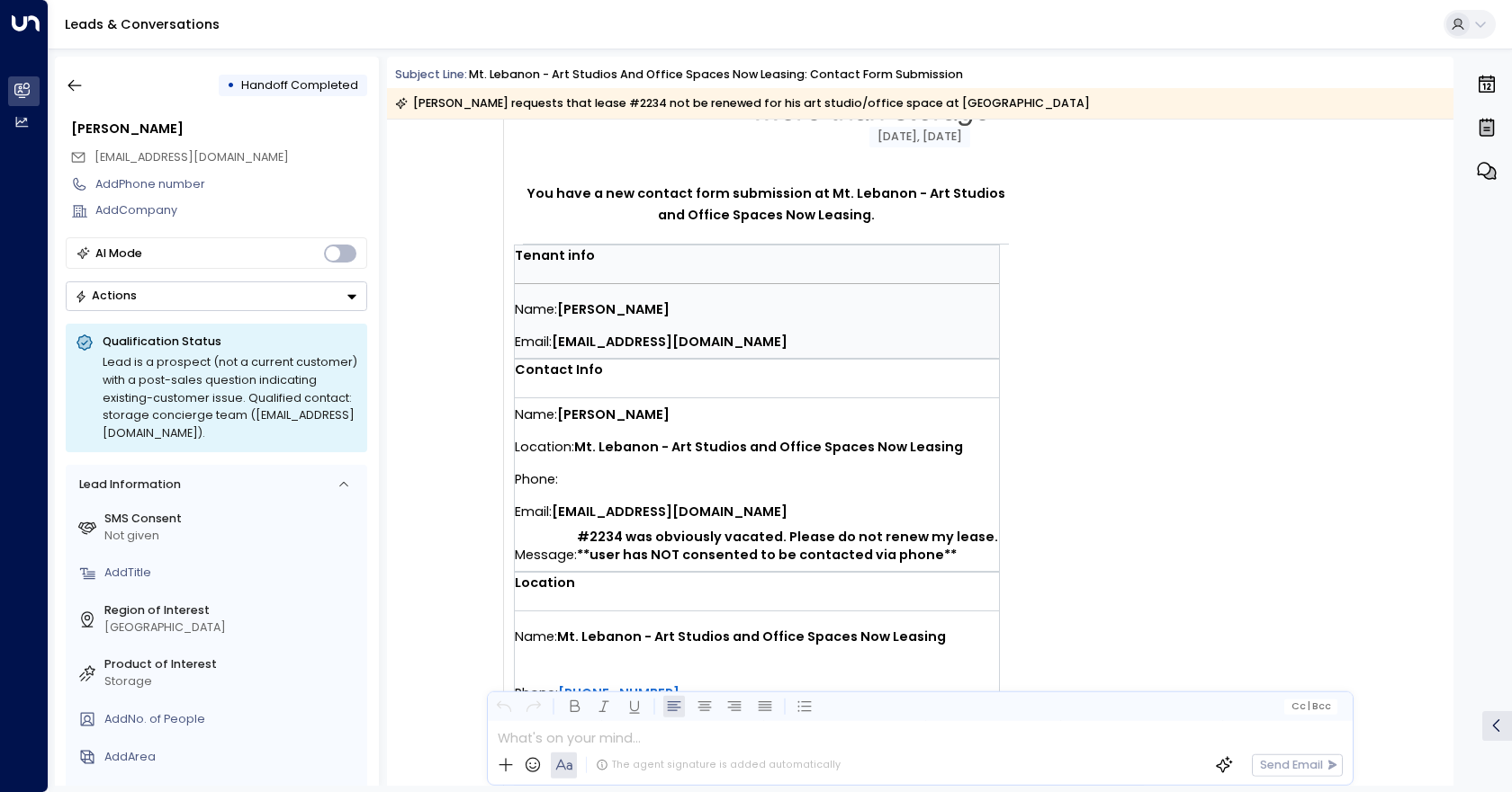
scroll to position [269, 0]
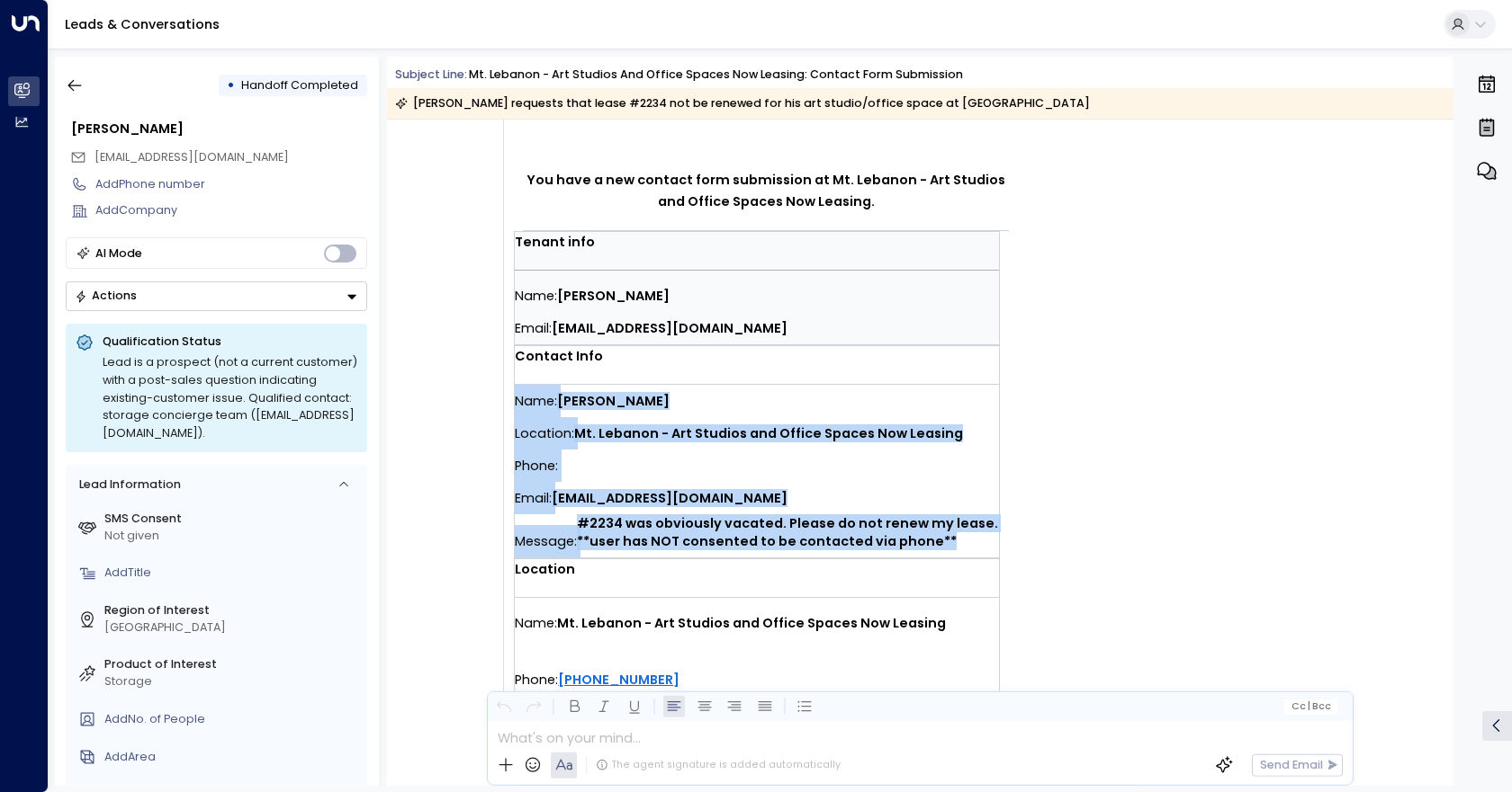
drag, startPoint x: 940, startPoint y: 539, endPoint x: 516, endPoint y: 392, distance: 448.8
click at [516, 392] on div "Name: [PERSON_NAME] Location: Mt. Lebanon - Art Studios and Office Spaces Now L…" at bounding box center [756, 471] width 484 height 173
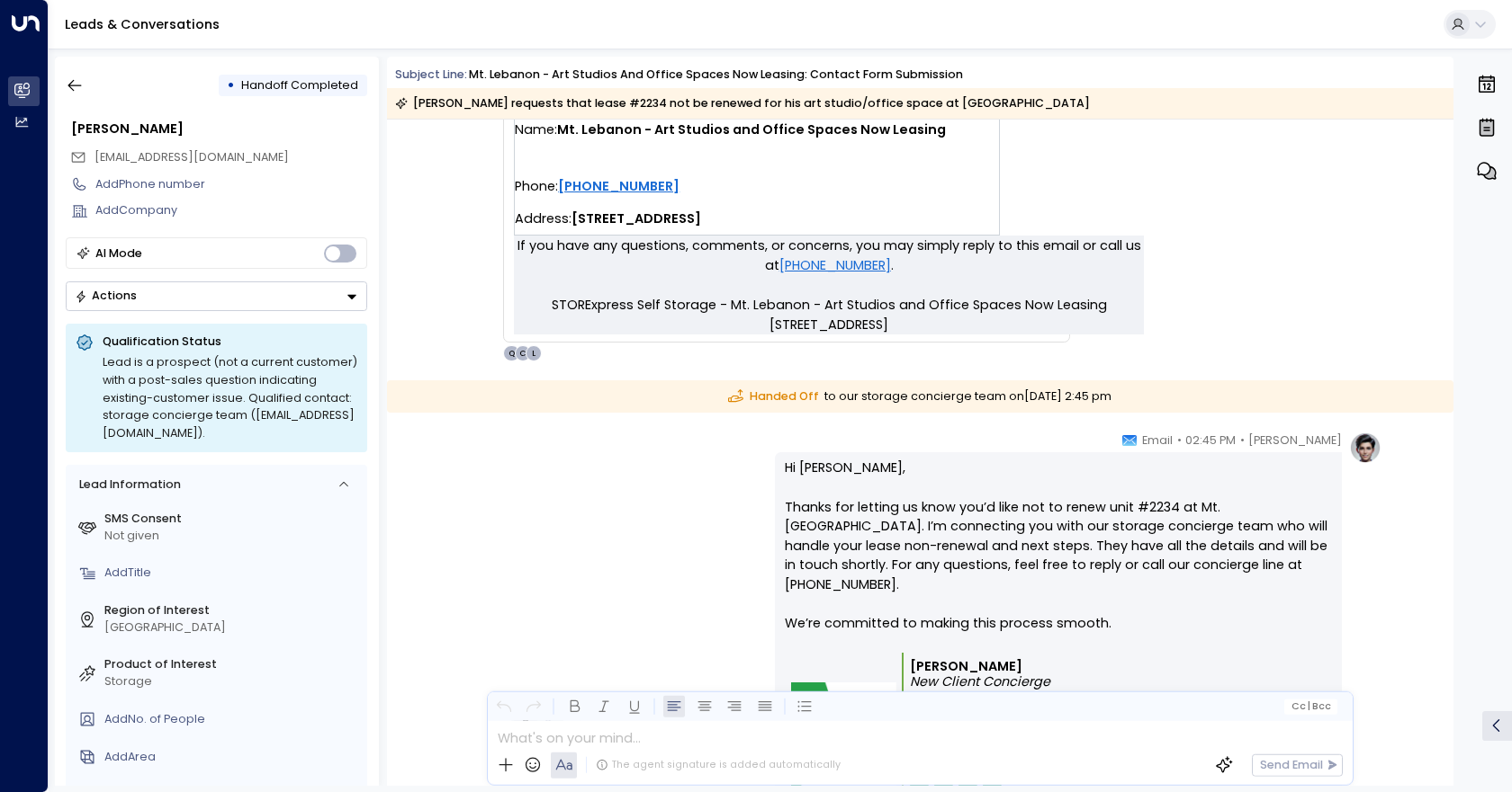
scroll to position [809, 0]
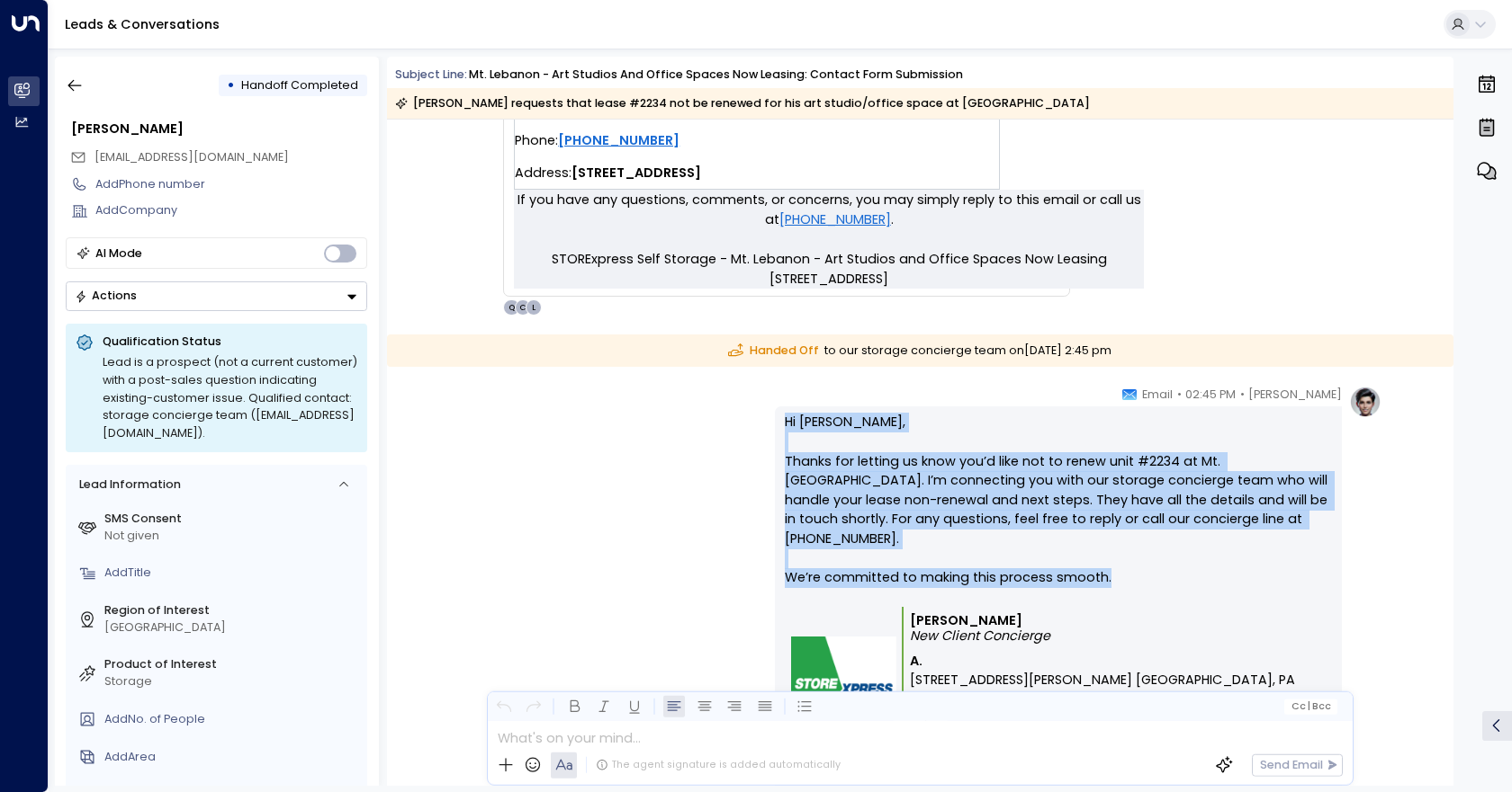
drag, startPoint x: 1148, startPoint y: 557, endPoint x: 772, endPoint y: 413, distance: 402.6
click at [772, 413] on div "[PERSON_NAME] • 02:45 PM • Email Hi [PERSON_NAME], Thanks for letting us know y…" at bounding box center [919, 628] width 923 height 487
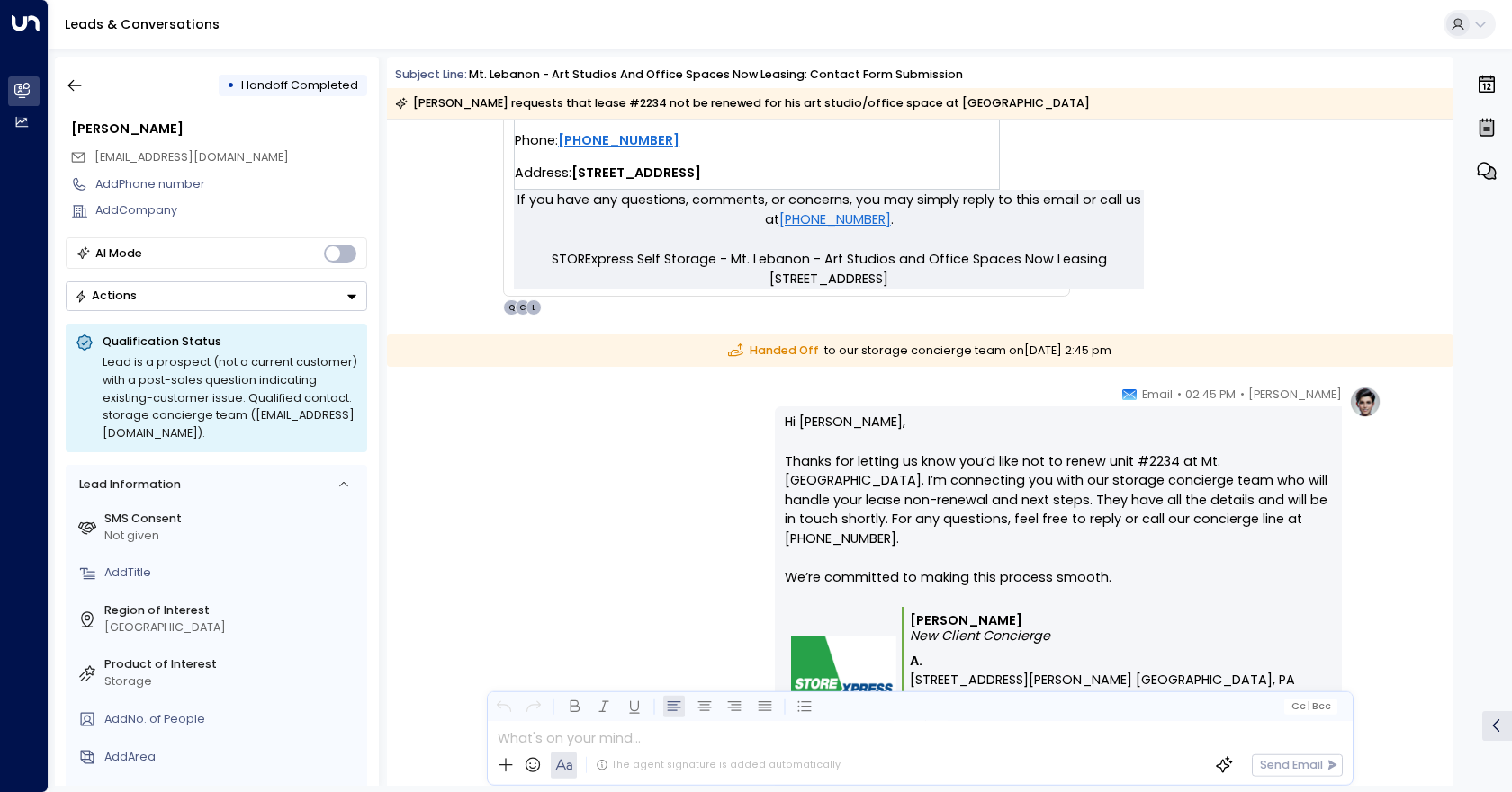
click at [1209, 623] on p "[PERSON_NAME] New Client Concierge" at bounding box center [1118, 628] width 417 height 31
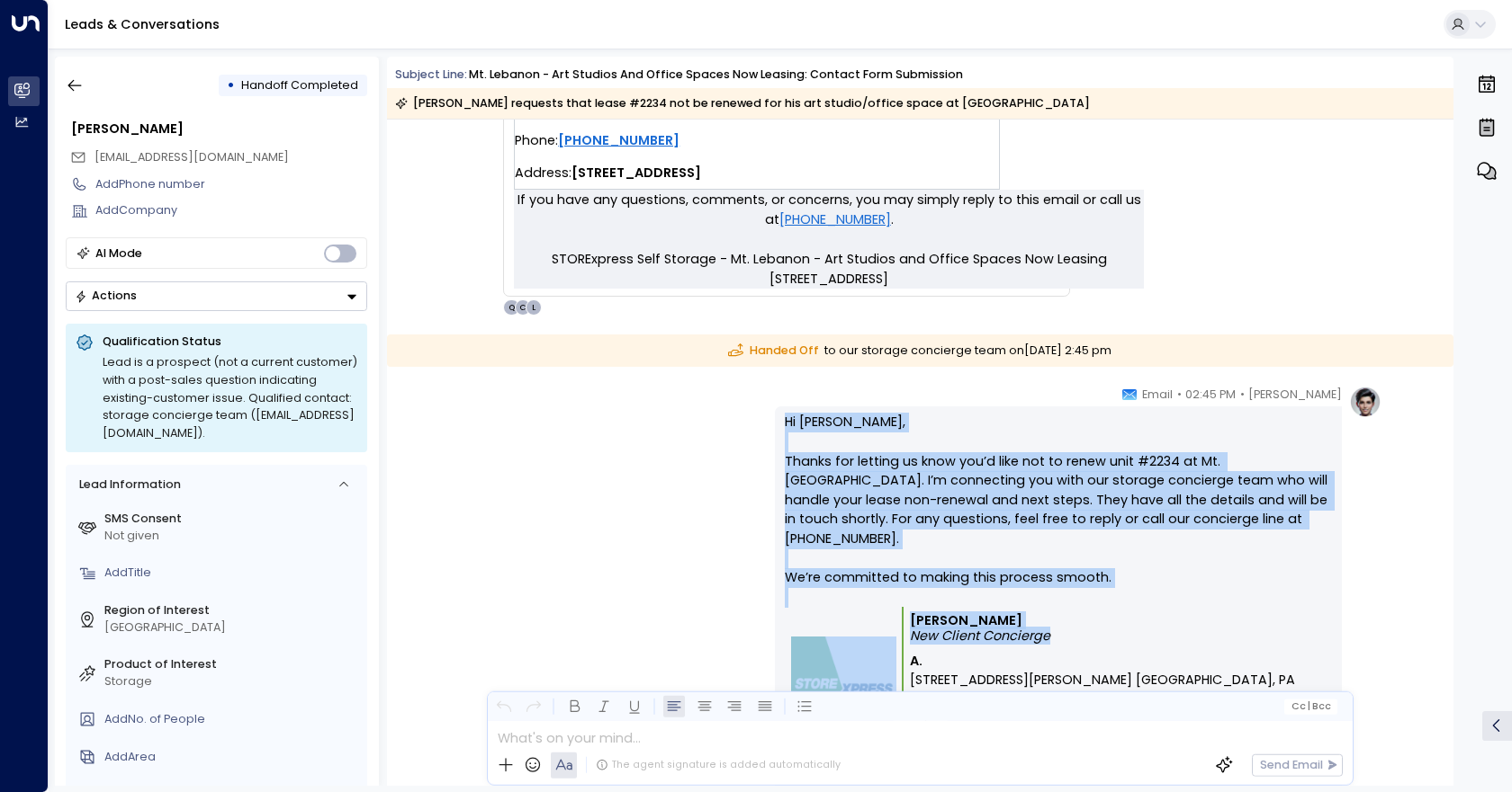
drag, startPoint x: 1095, startPoint y: 618, endPoint x: 684, endPoint y: 405, distance: 462.9
click at [684, 404] on div "[PERSON_NAME] • 02:45 PM • Email Hi [PERSON_NAME], Thanks for letting us know y…" at bounding box center [919, 628] width 923 height 487
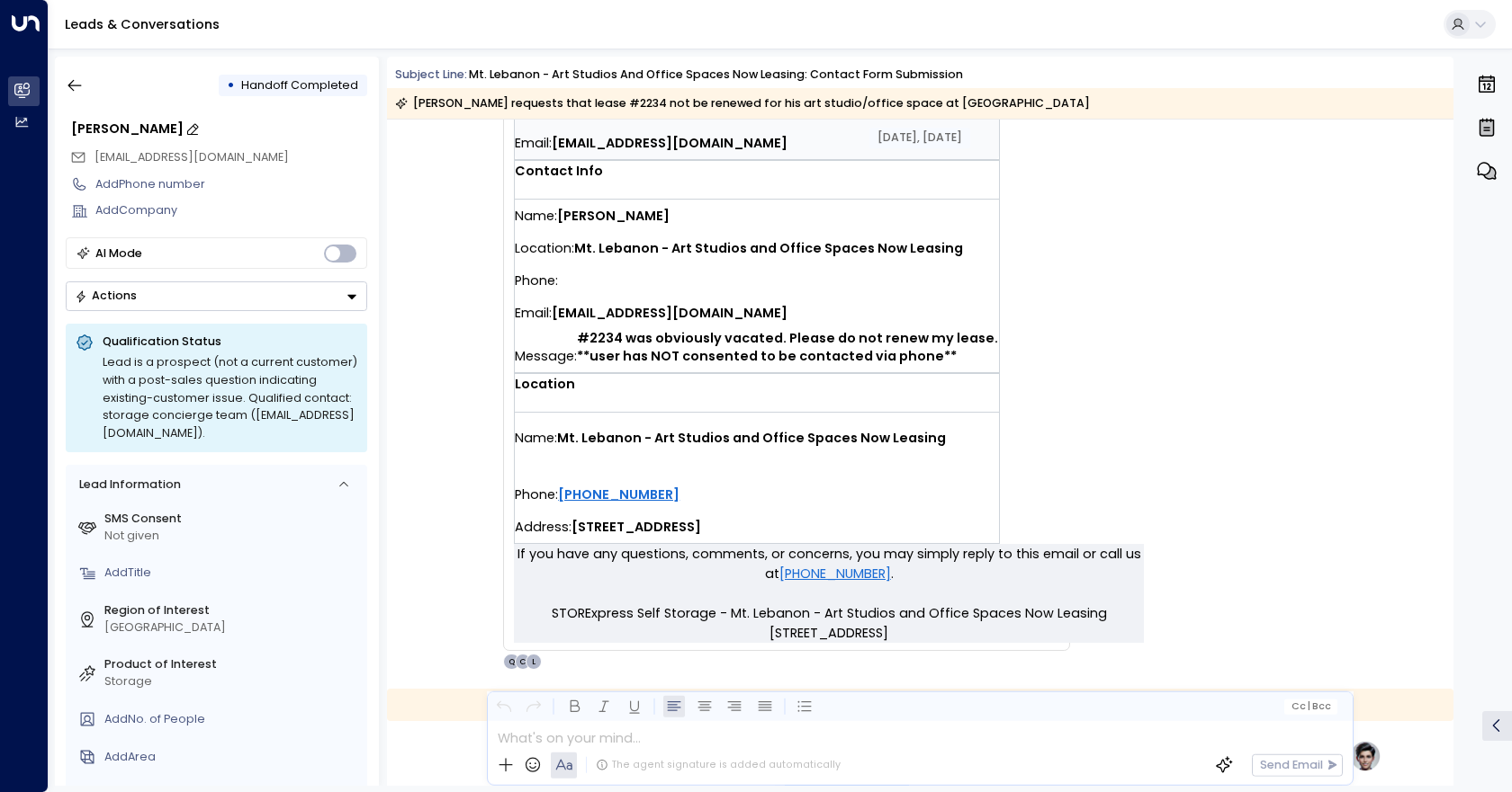
scroll to position [450, 0]
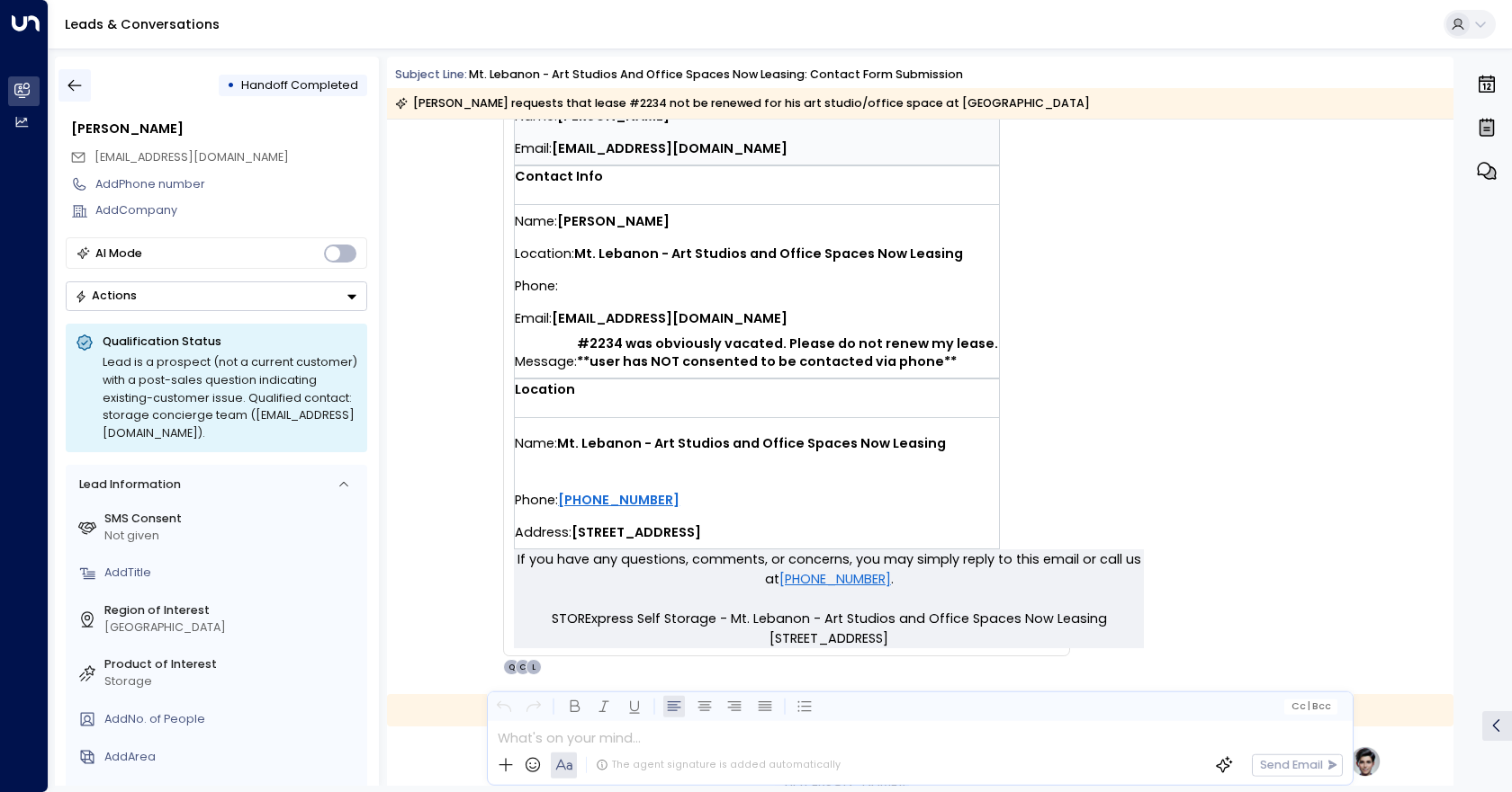
click at [78, 90] on icon "button" at bounding box center [74, 85] width 18 height 18
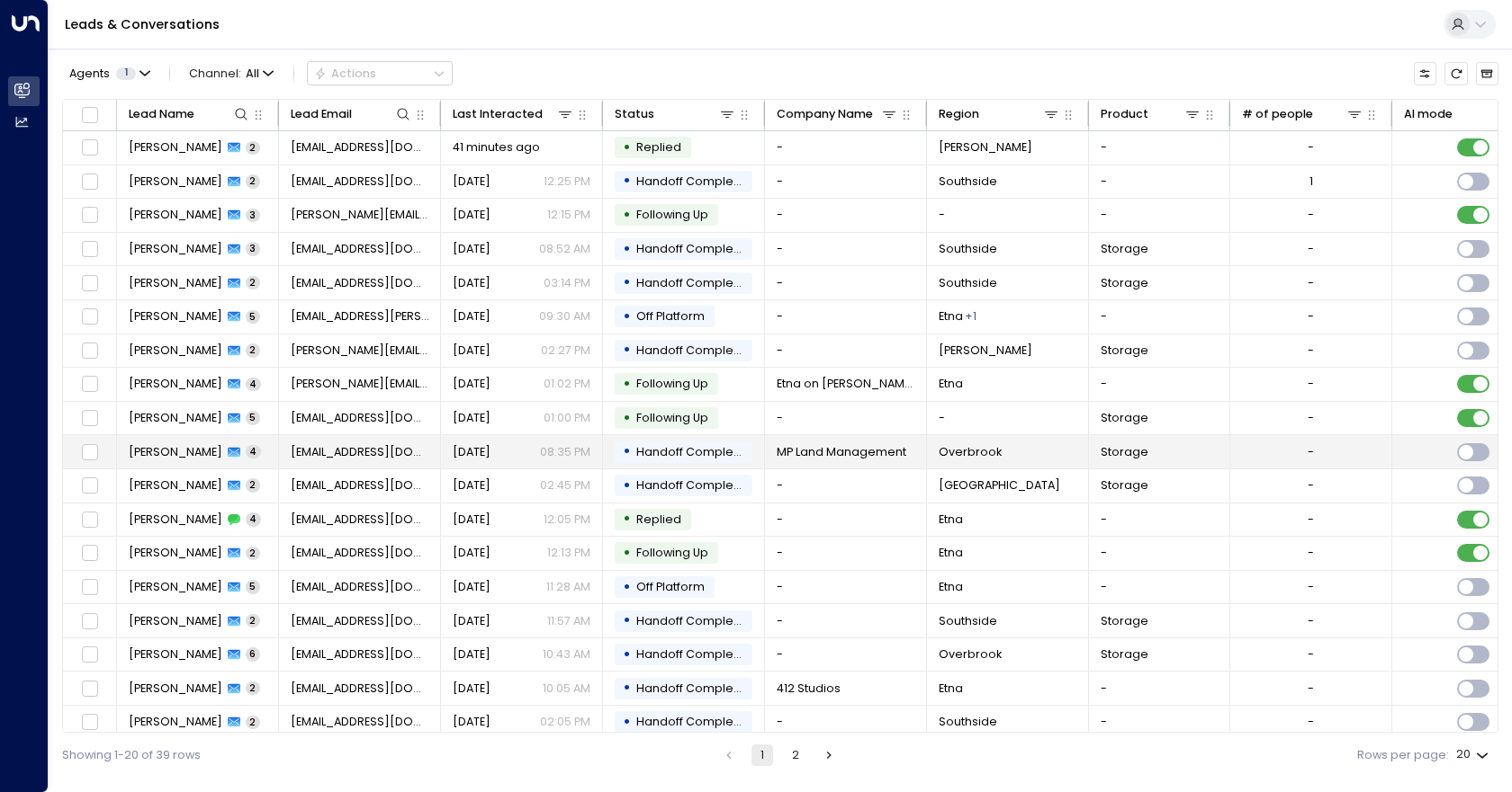
click at [851, 452] on span "MP Land Management" at bounding box center [841, 452] width 130 height 16
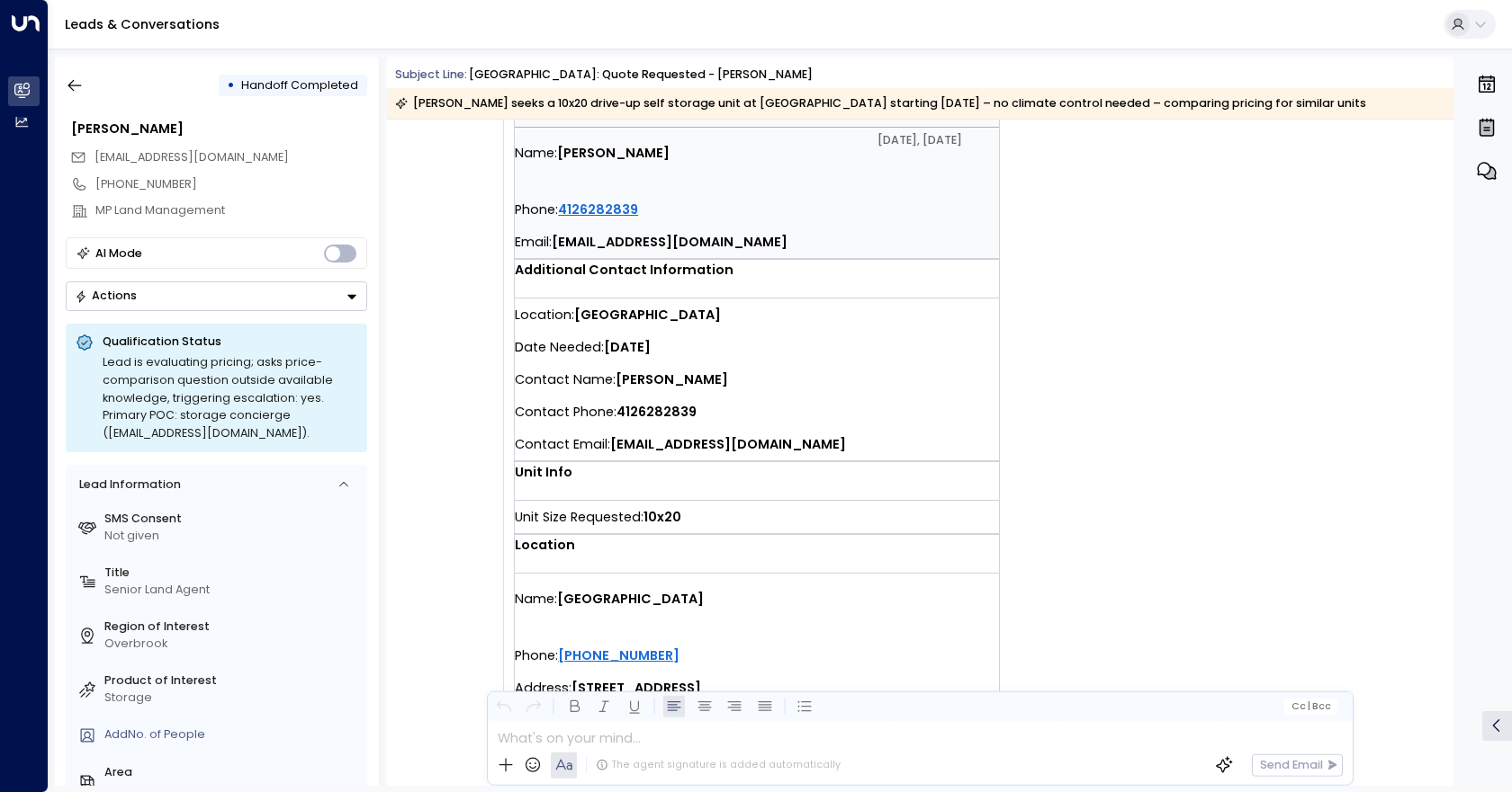
scroll to position [360, 0]
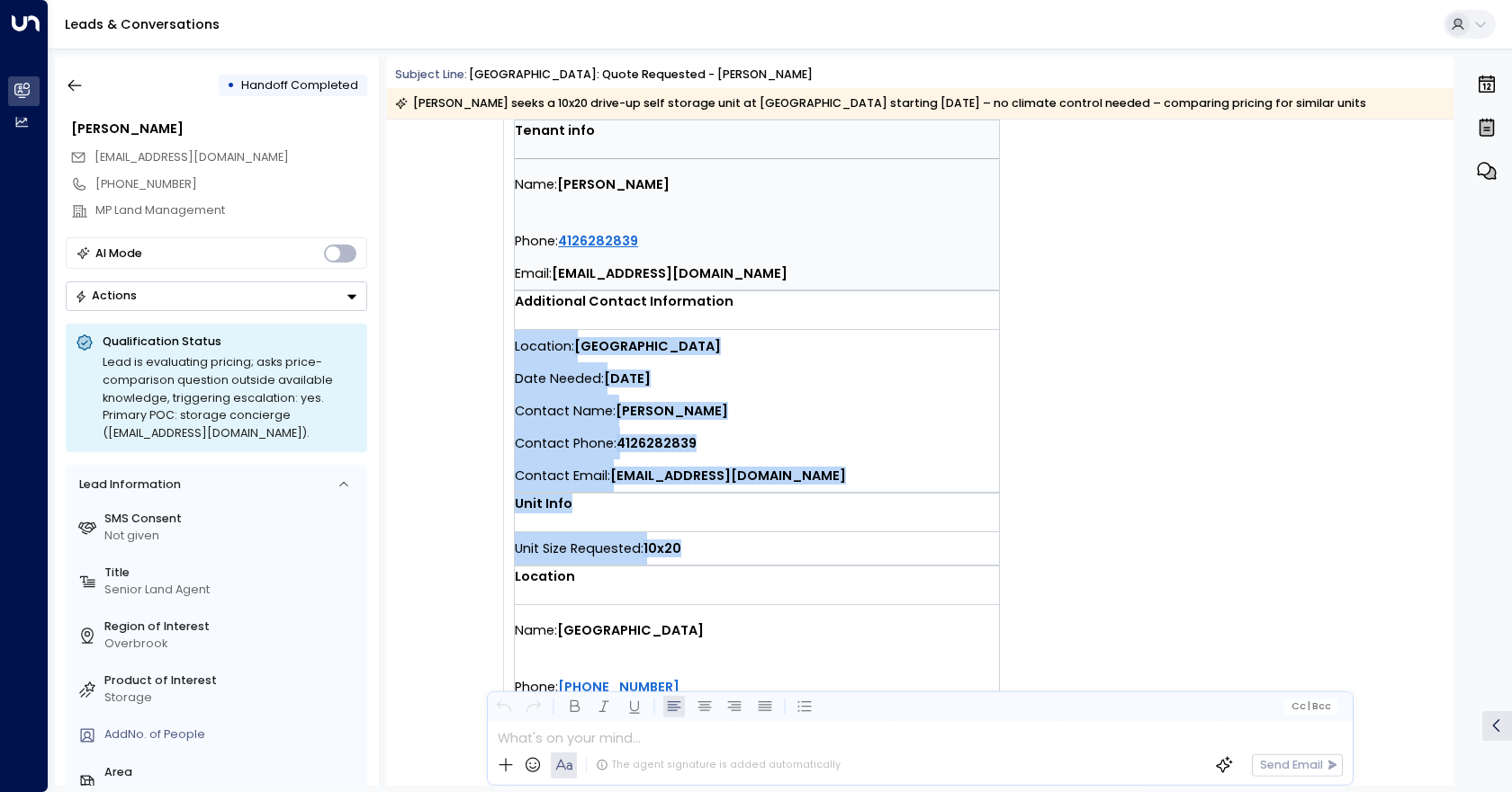
drag, startPoint x: 703, startPoint y: 558, endPoint x: 513, endPoint y: 353, distance: 279.5
click at [513, 353] on td "You have a new quote request at [GEOGRAPHIC_DATA]. Tenant info Name: [PERSON_NA…" at bounding box center [828, 299] width 630 height 875
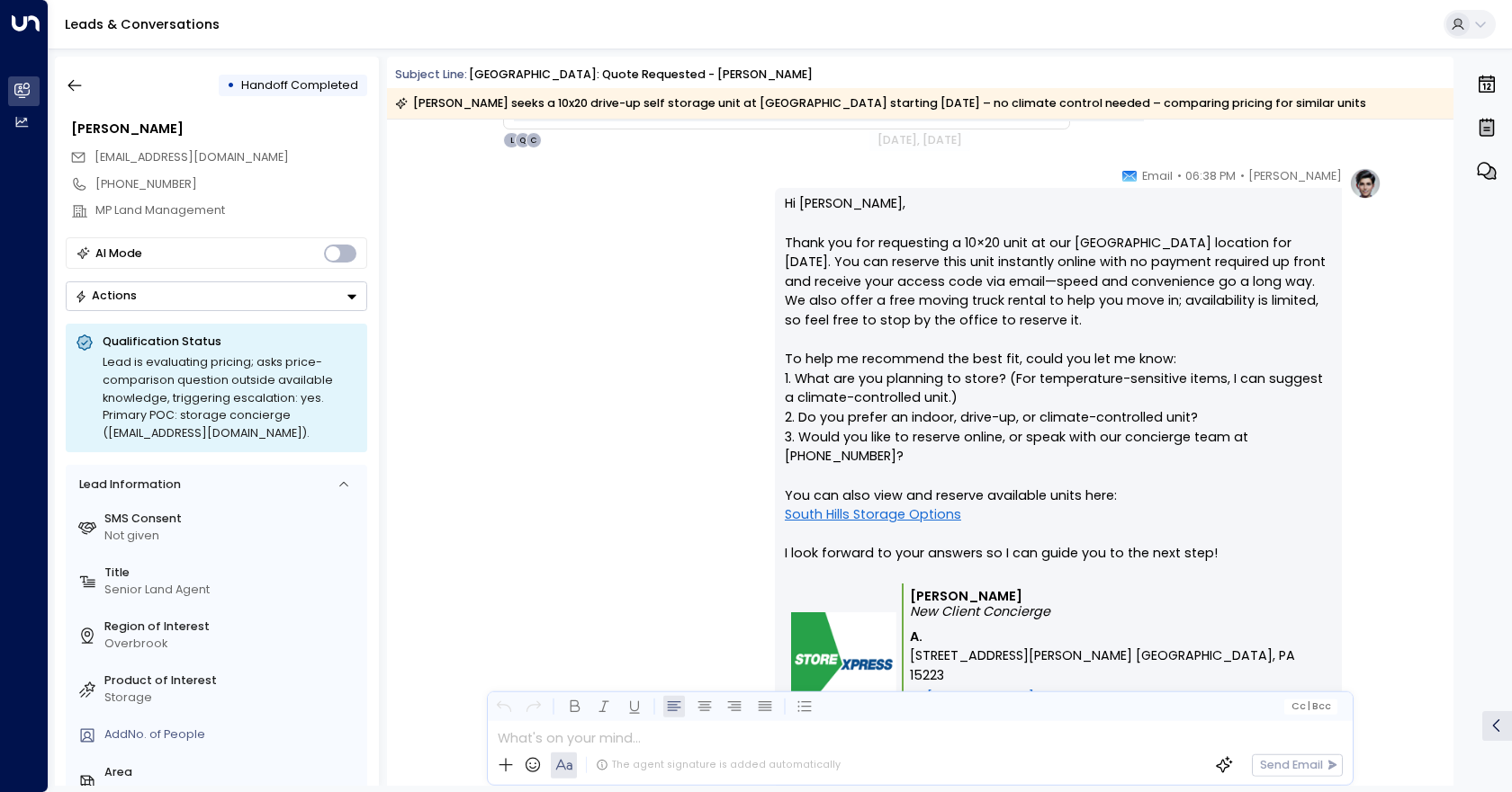
scroll to position [1079, 0]
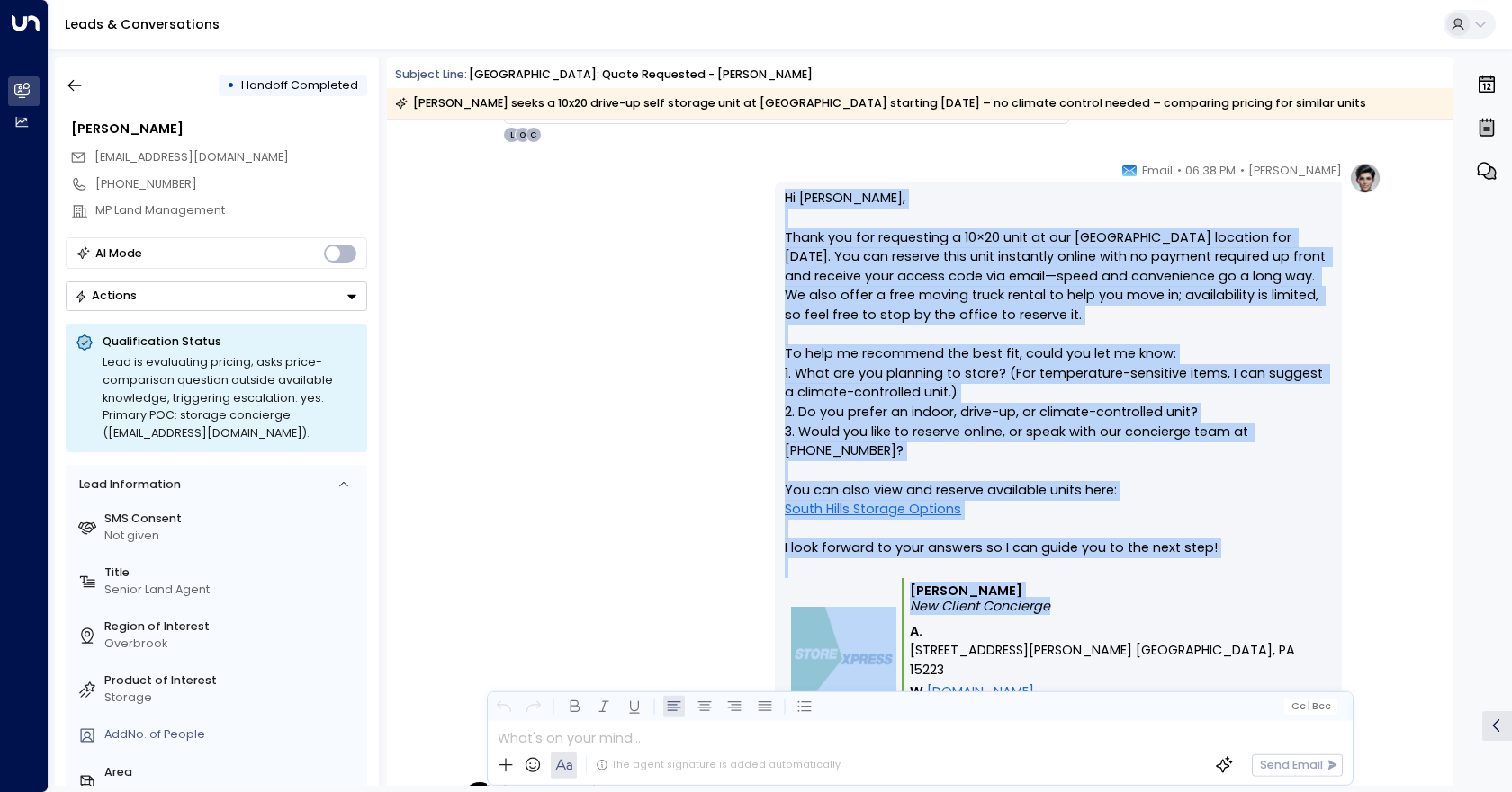
drag, startPoint x: 1058, startPoint y: 611, endPoint x: 763, endPoint y: 196, distance: 509.2
click at [763, 196] on div "[PERSON_NAME] • 06:38 PM • Email Hi [PERSON_NAME], Thank you for requesting a 1…" at bounding box center [919, 482] width 923 height 642
drag, startPoint x: 691, startPoint y: 382, endPoint x: 702, endPoint y: 379, distance: 11.4
click at [692, 382] on div "[PERSON_NAME] • 06:38 PM • Email Hi [PERSON_NAME], Thank you for requesting a 1…" at bounding box center [919, 482] width 923 height 642
click at [736, 231] on div "[PERSON_NAME] • 06:38 PM • Email Hi [PERSON_NAME], Thank you for requesting a 1…" at bounding box center [919, 482] width 923 height 642
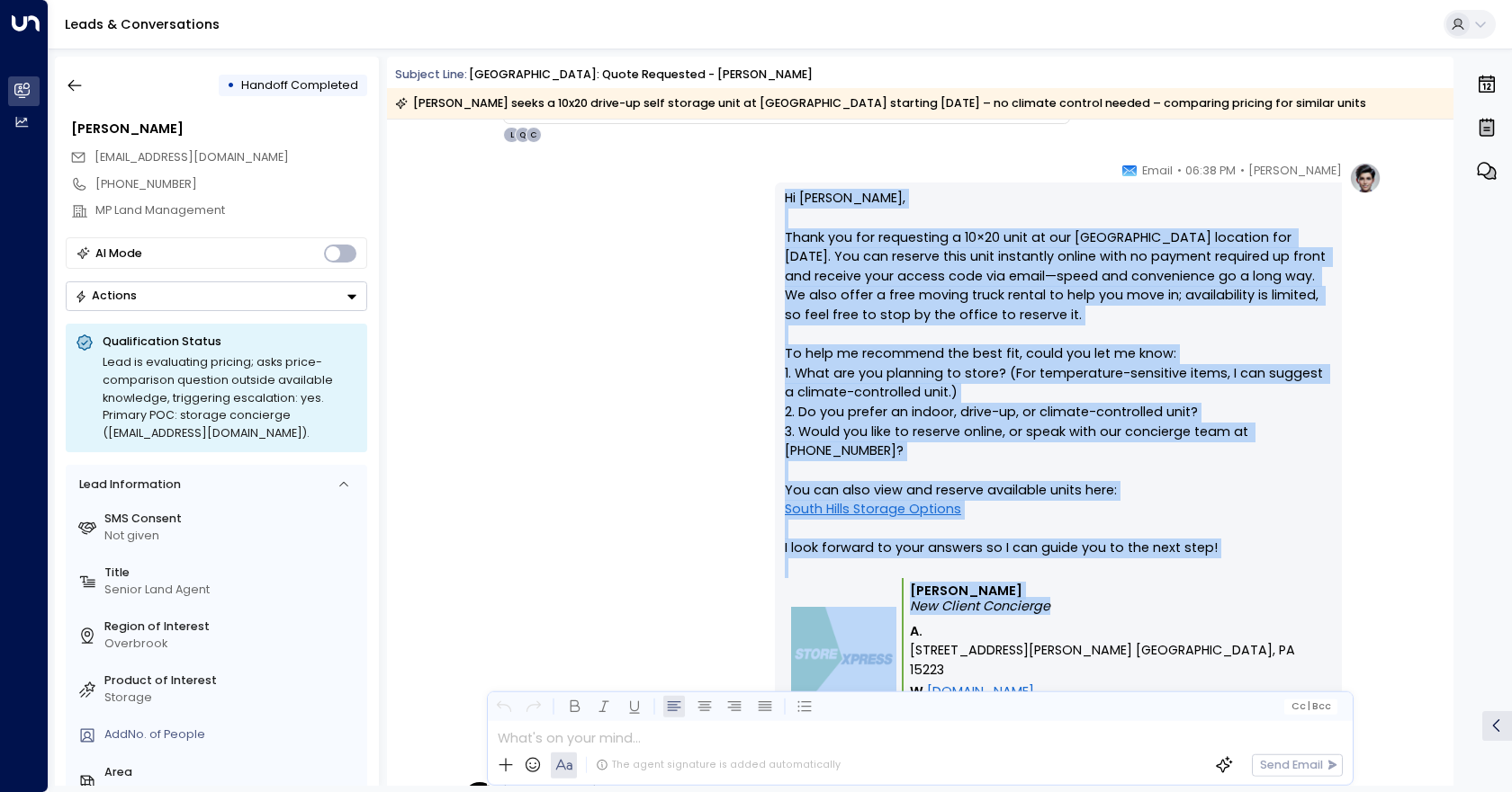
click at [705, 241] on div "[PERSON_NAME] • 06:38 PM • Email Hi [PERSON_NAME], Thank you for requesting a 1…" at bounding box center [919, 482] width 923 height 642
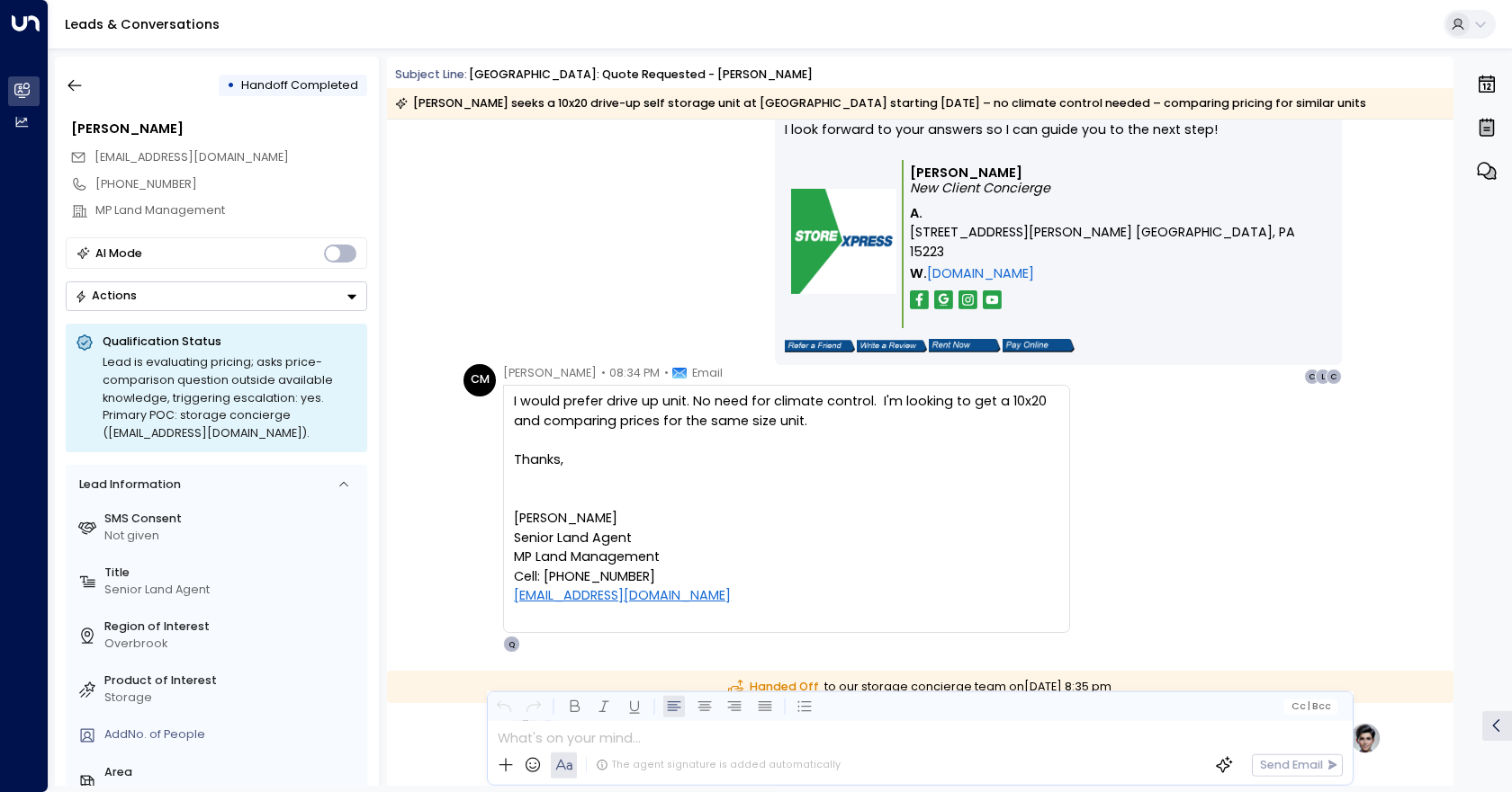
scroll to position [1529, 0]
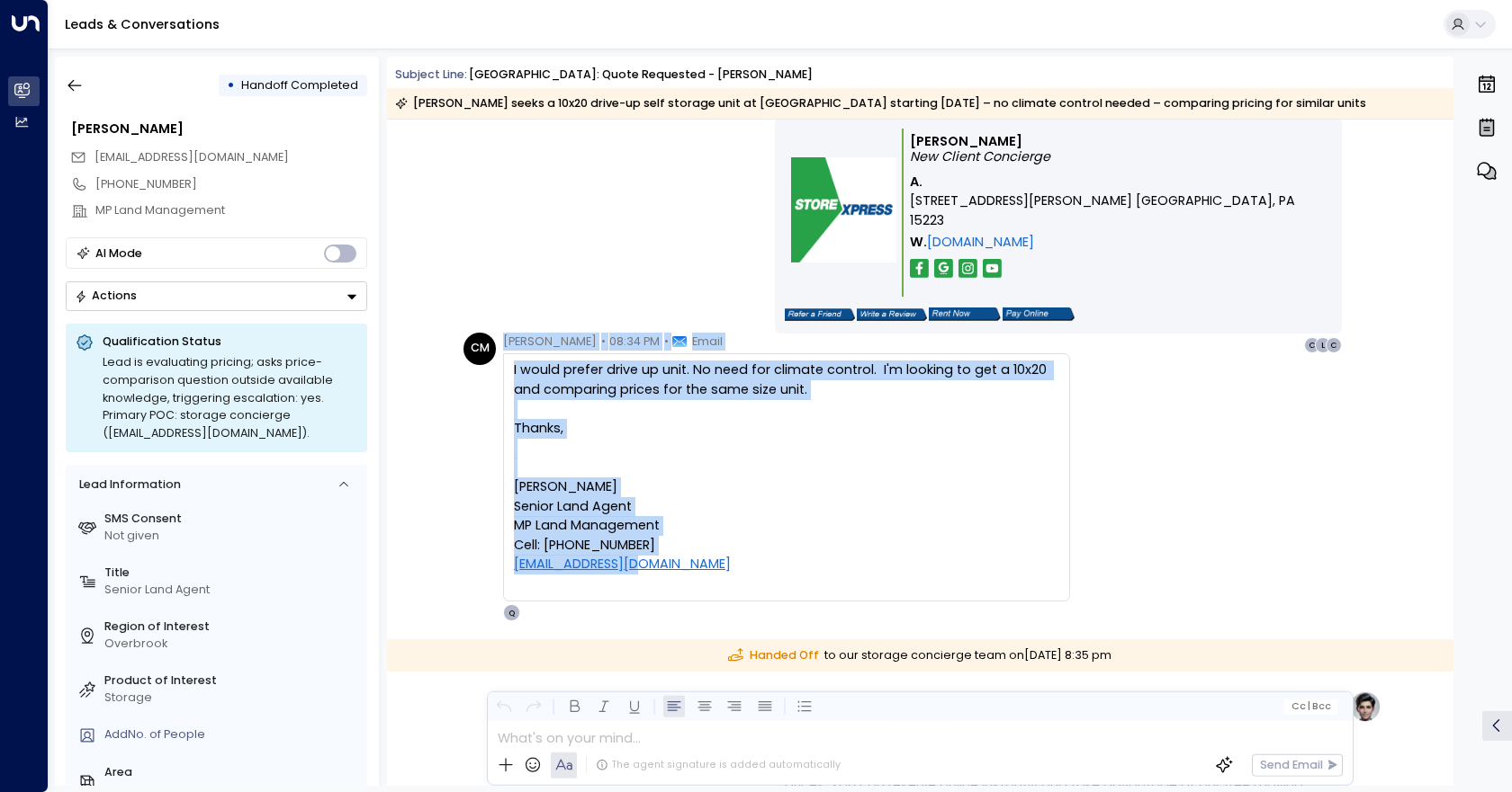
drag, startPoint x: 678, startPoint y: 567, endPoint x: 408, endPoint y: 366, distance: 336.6
click at [408, 365] on div "CM [PERSON_NAME] • 08:34 PM • Email I would prefer drive up unit. No need for c…" at bounding box center [920, 476] width 1067 height 288
click at [834, 463] on div at bounding box center [786, 467] width 546 height 20
drag, startPoint x: 638, startPoint y: 553, endPoint x: 497, endPoint y: 359, distance: 239.8
click at [497, 359] on div "CM [PERSON_NAME] • 08:34 PM • Email I would prefer drive up unit. No need for c…" at bounding box center [766, 476] width 606 height 288
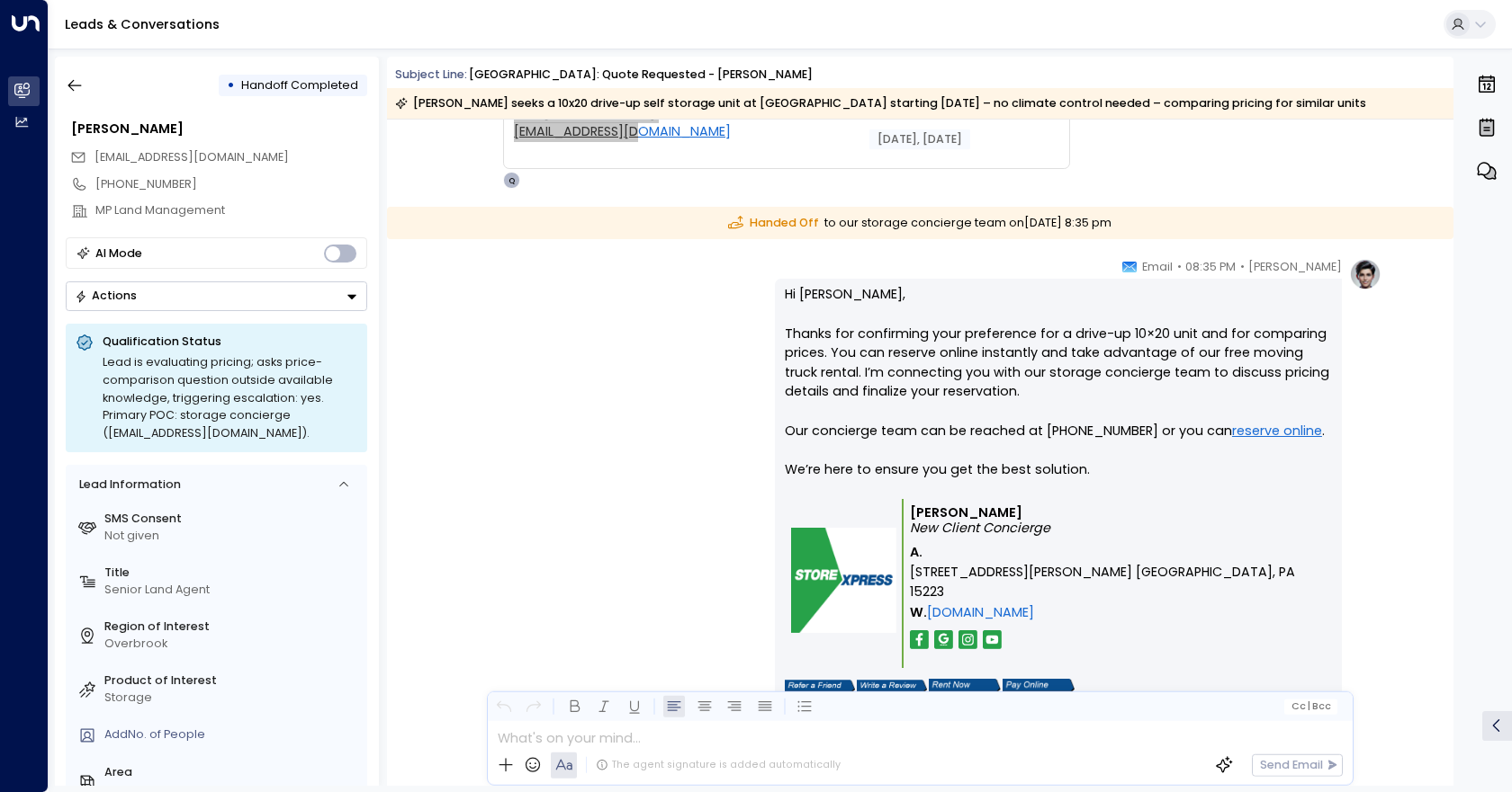
scroll to position [1979, 0]
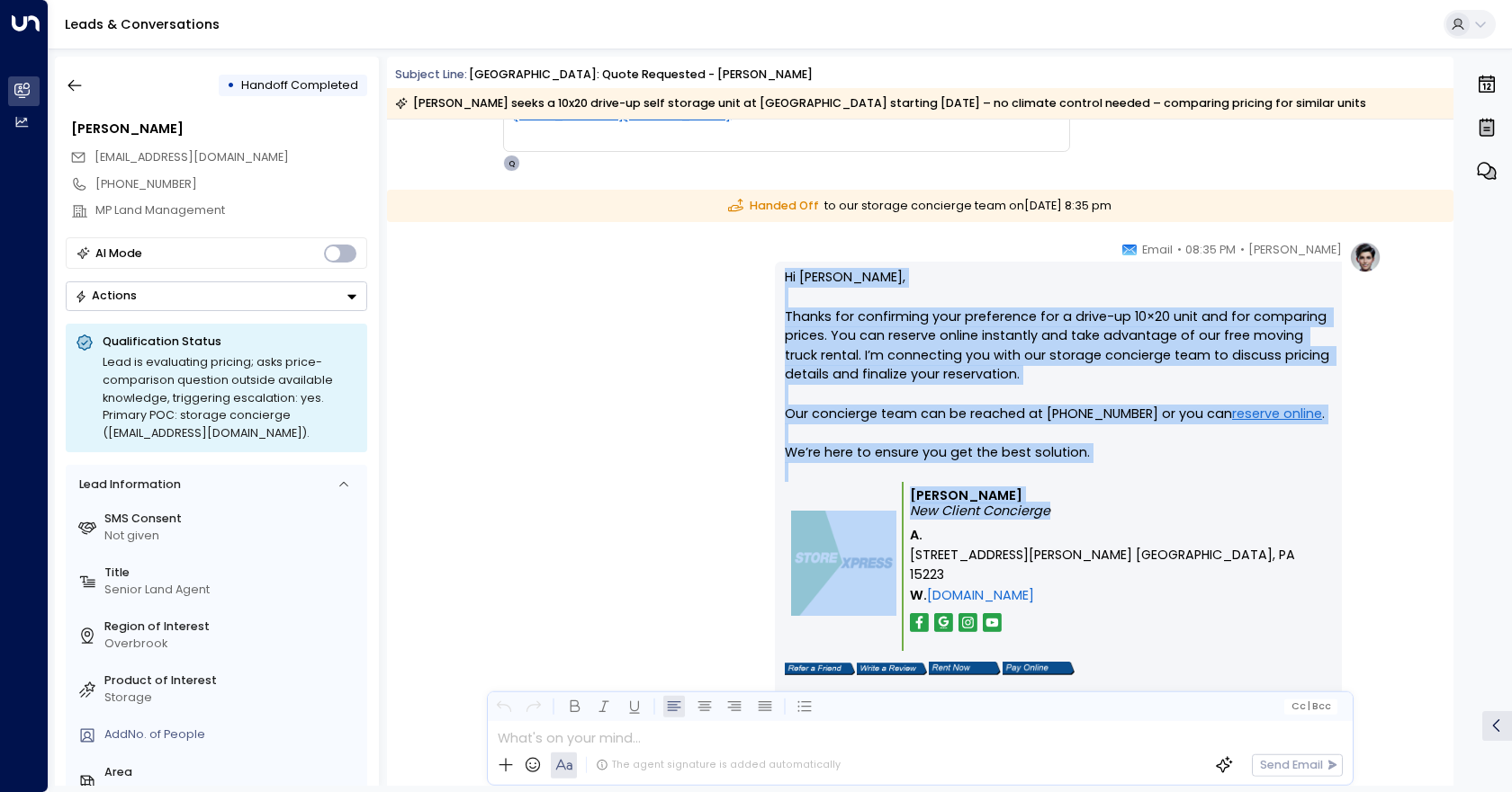
drag, startPoint x: 1162, startPoint y: 530, endPoint x: 786, endPoint y: 268, distance: 458.3
click at [786, 268] on div "Hi [PERSON_NAME], Thanks for confirming your preference for a drive-up 10×20 un…" at bounding box center [1058, 494] width 547 height 452
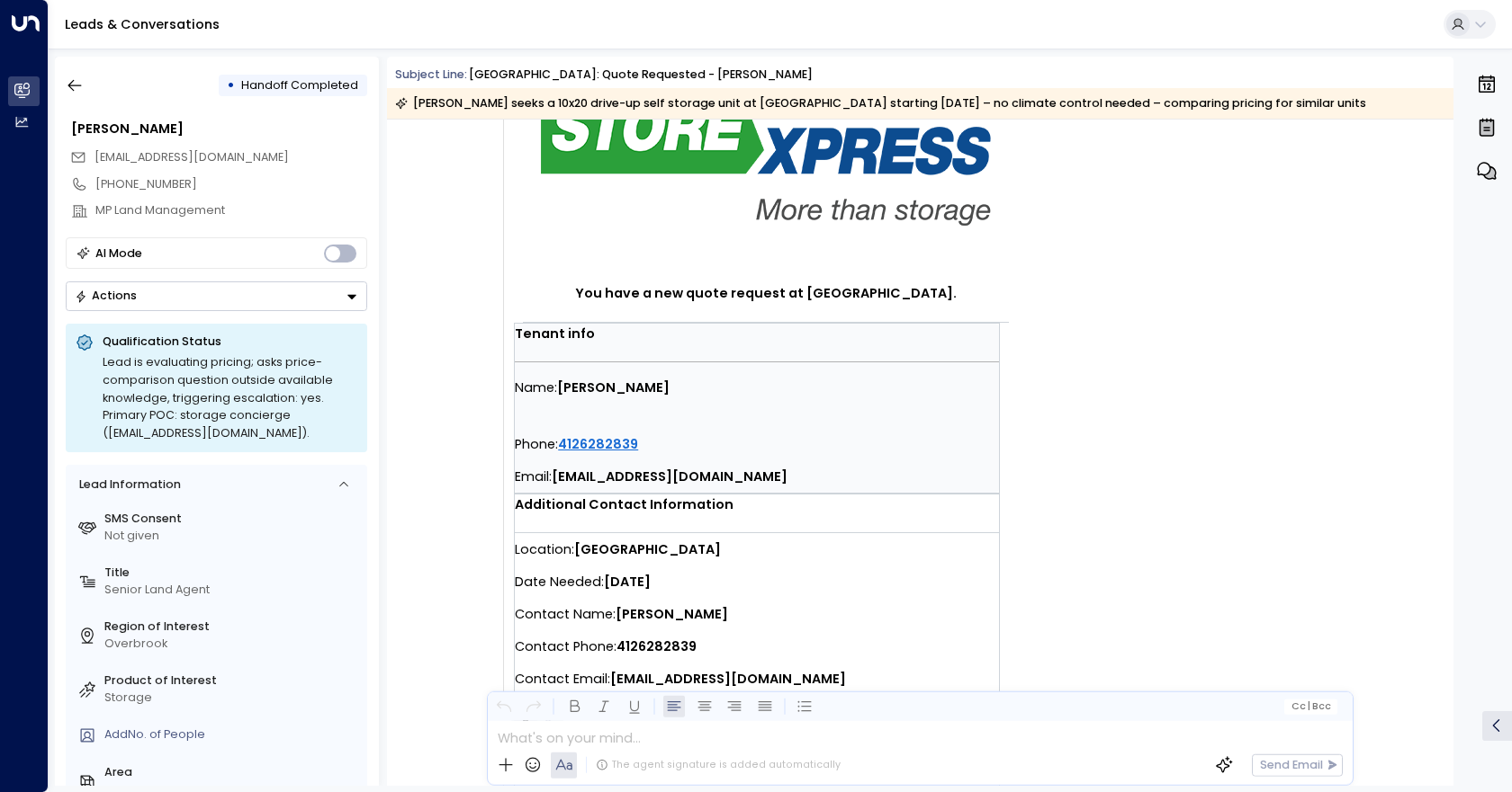
scroll to position [0, 0]
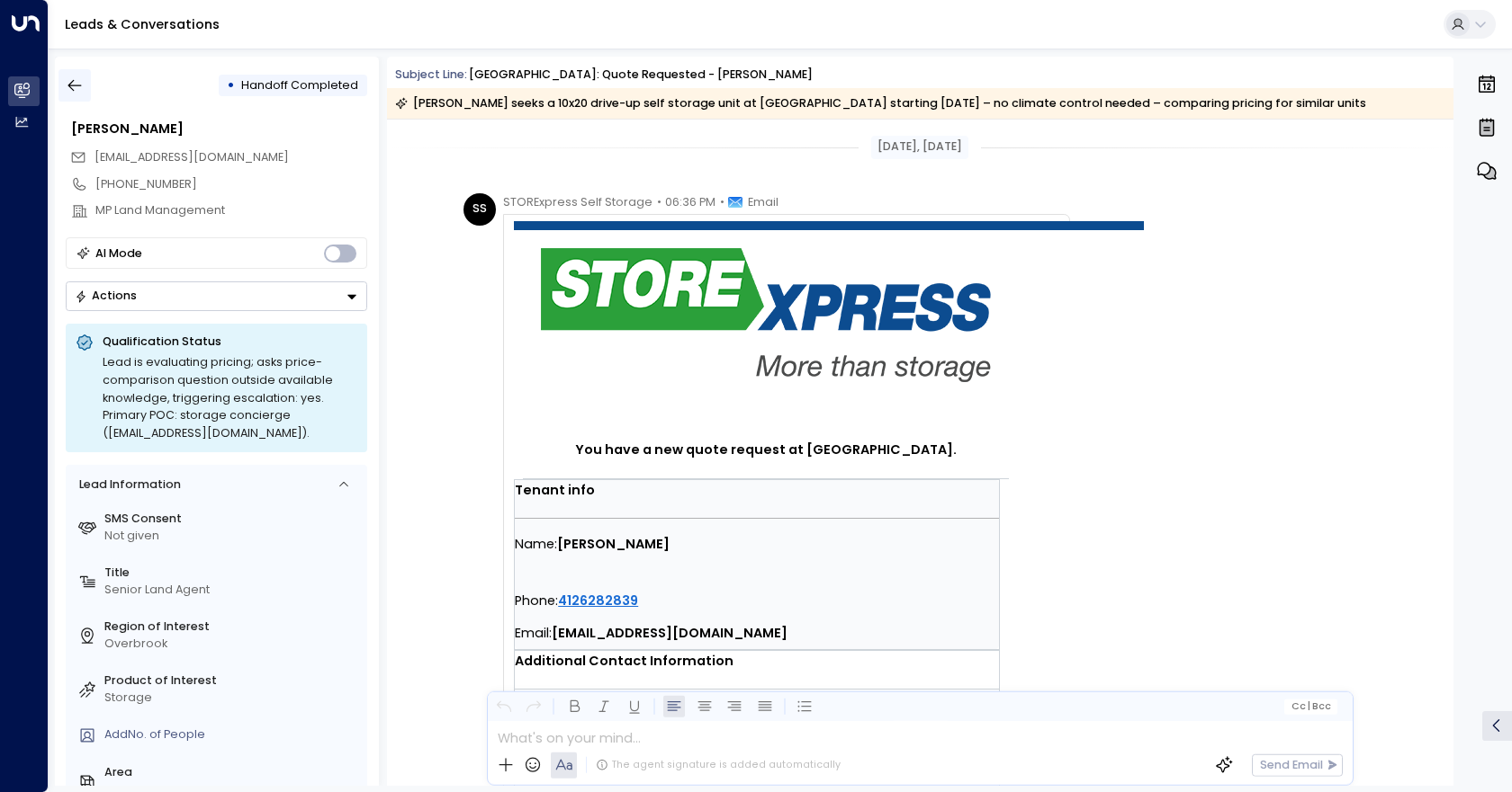
click at [84, 93] on button "button" at bounding box center [75, 85] width 32 height 32
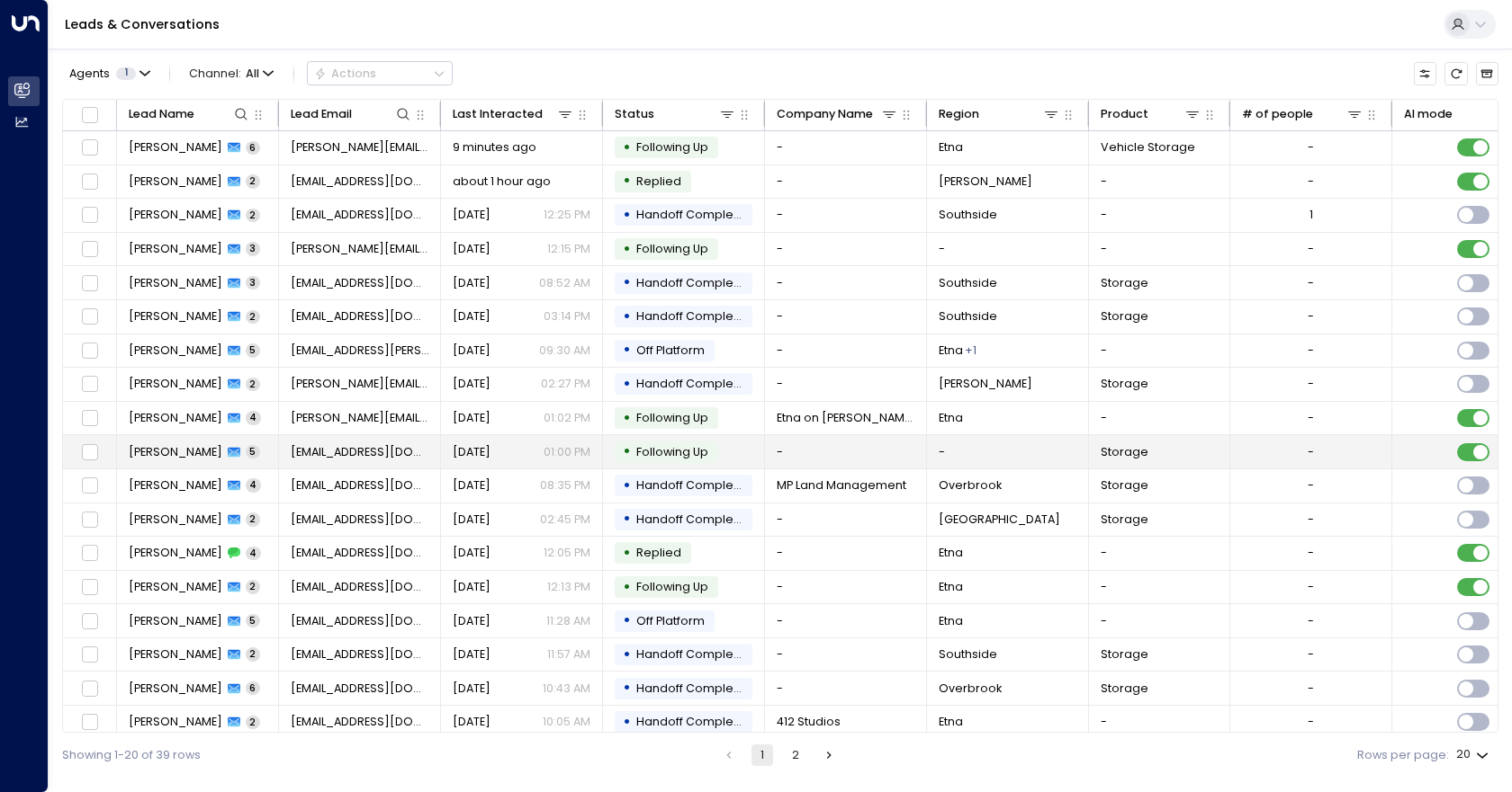
click at [766, 446] on td "-" at bounding box center [845, 452] width 162 height 33
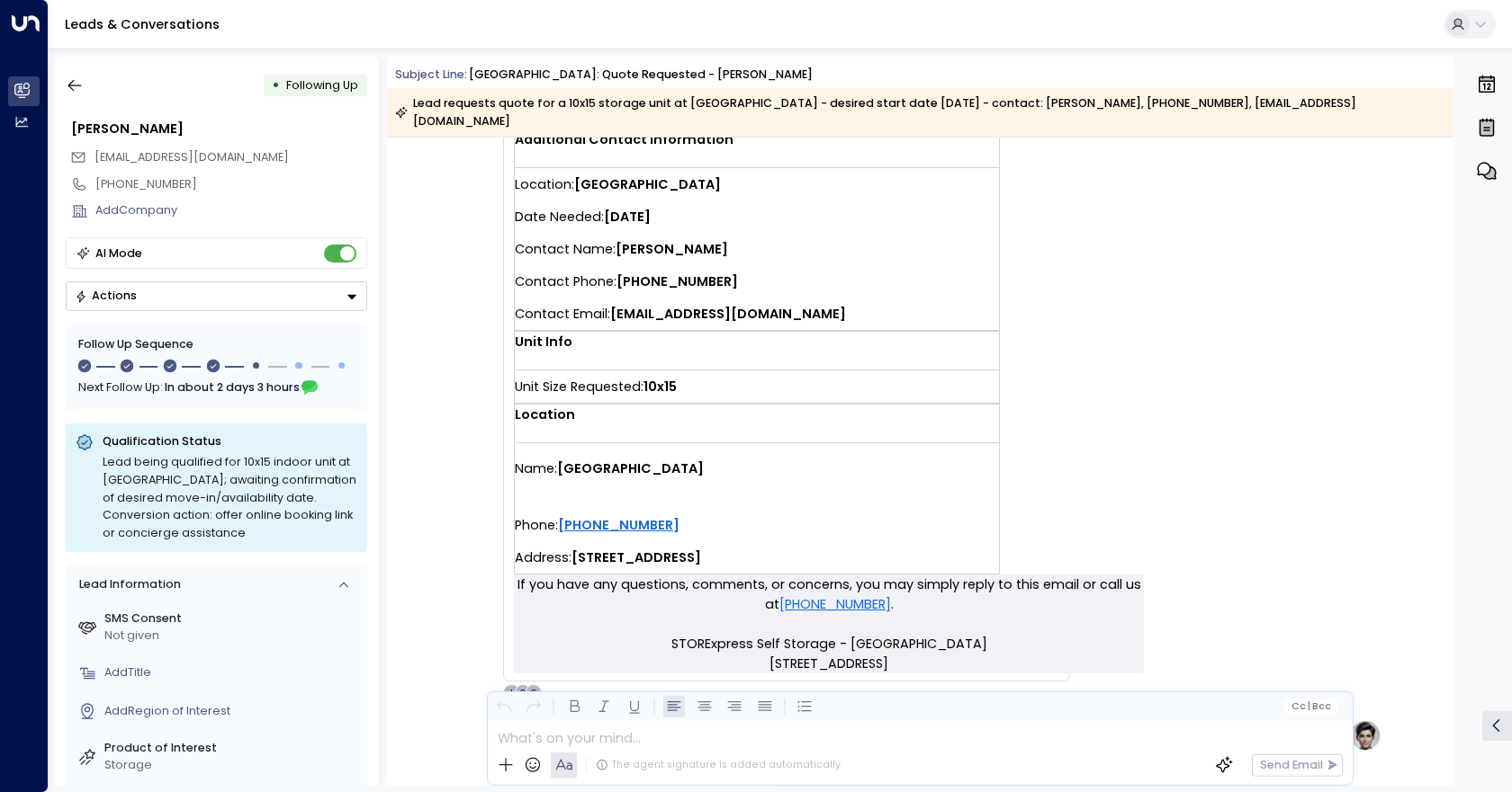
scroll to position [450, 0]
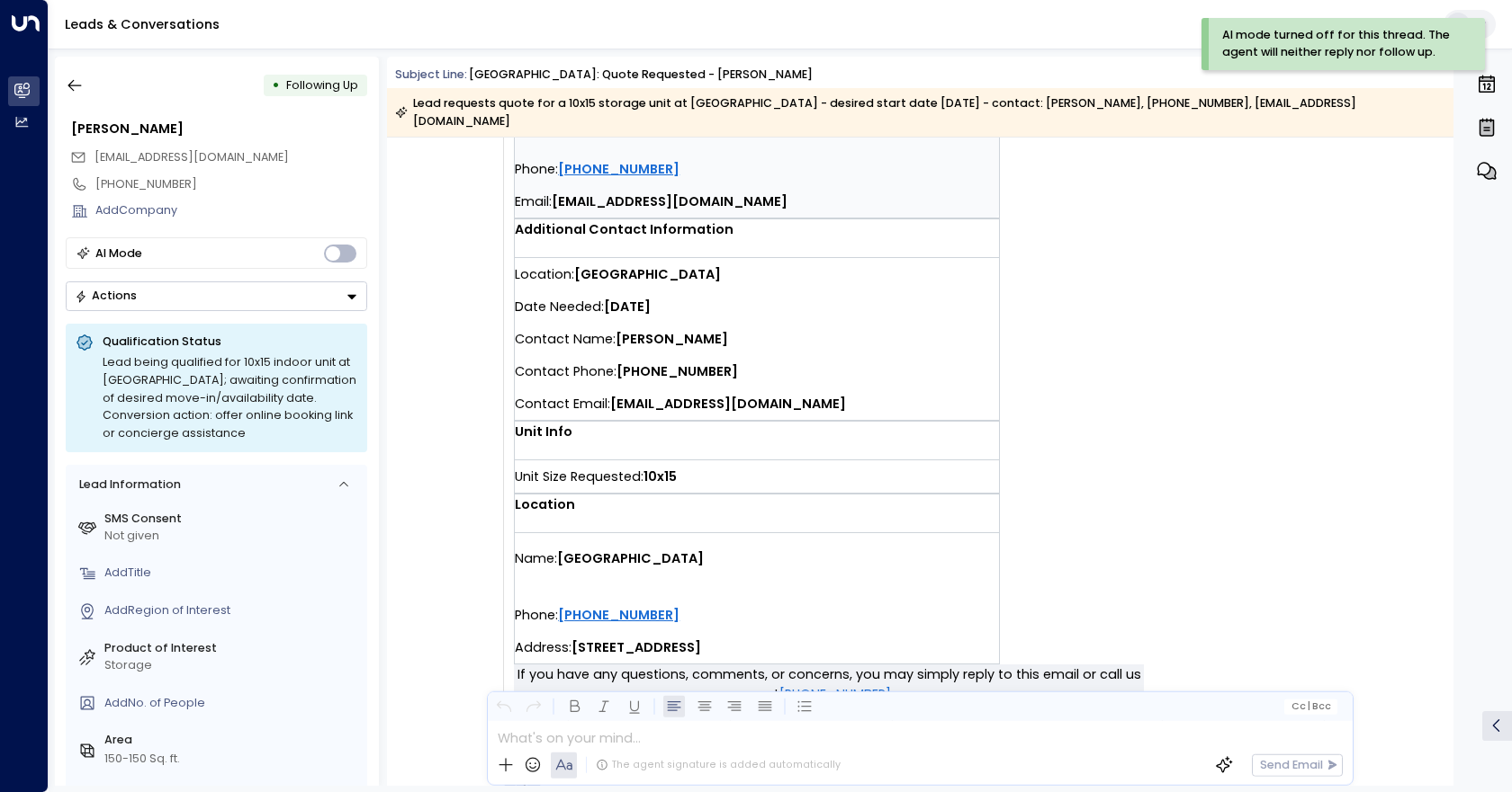
click at [346, 290] on icon "Button group with a nested menu" at bounding box center [351, 296] width 12 height 12
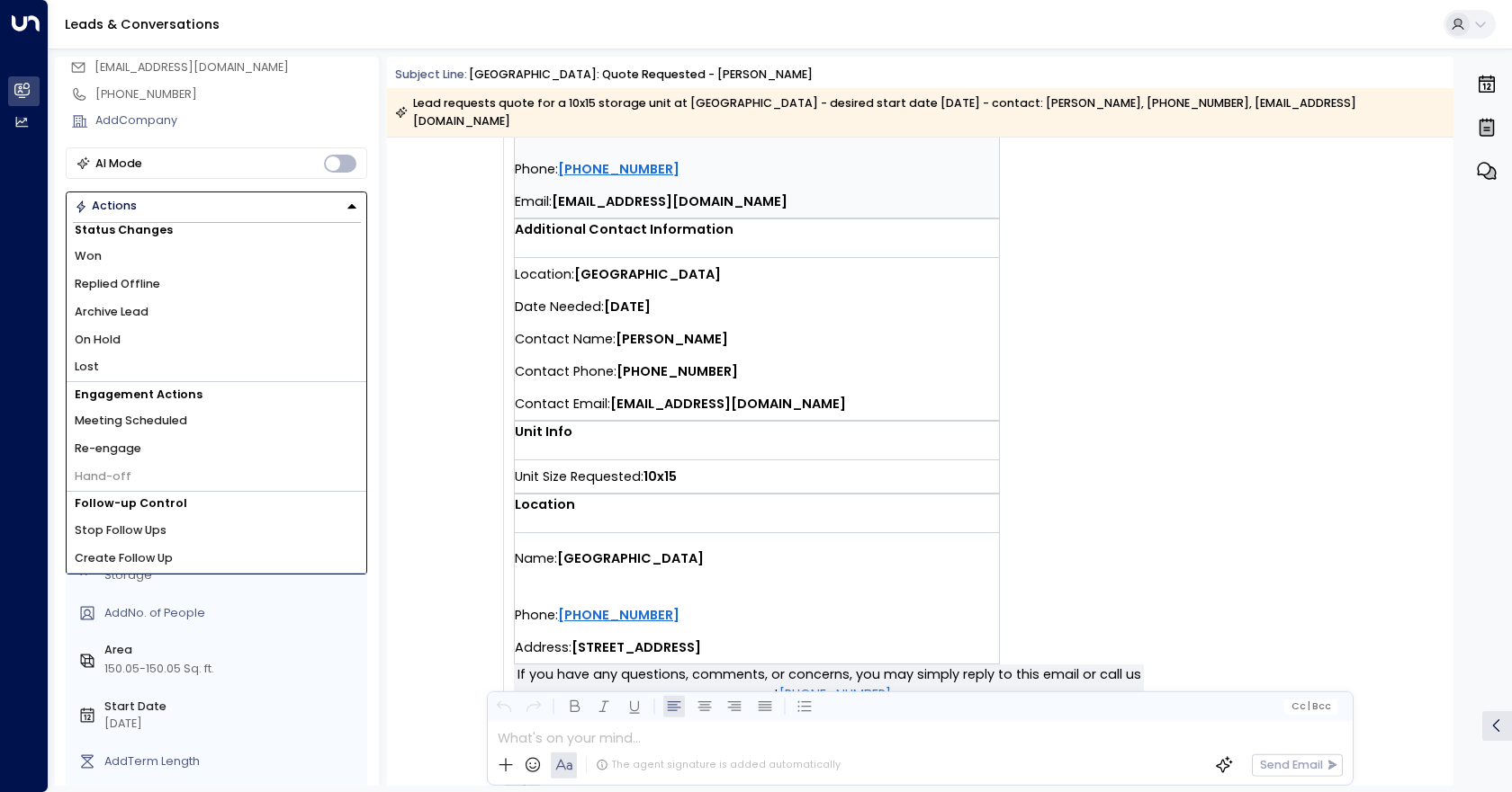
scroll to position [0, 0]
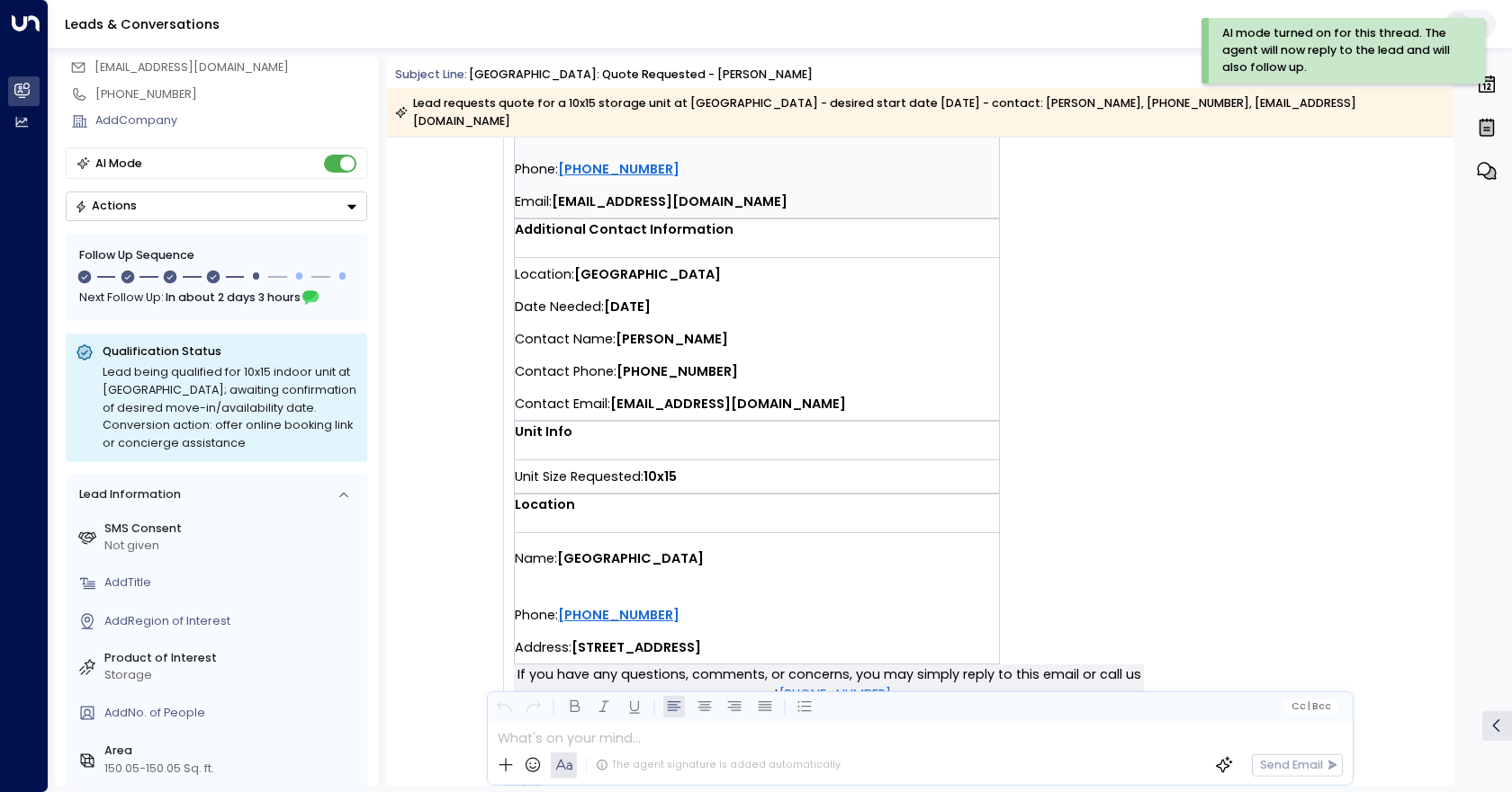
click at [355, 201] on icon "Button group with a nested menu" at bounding box center [351, 206] width 12 height 12
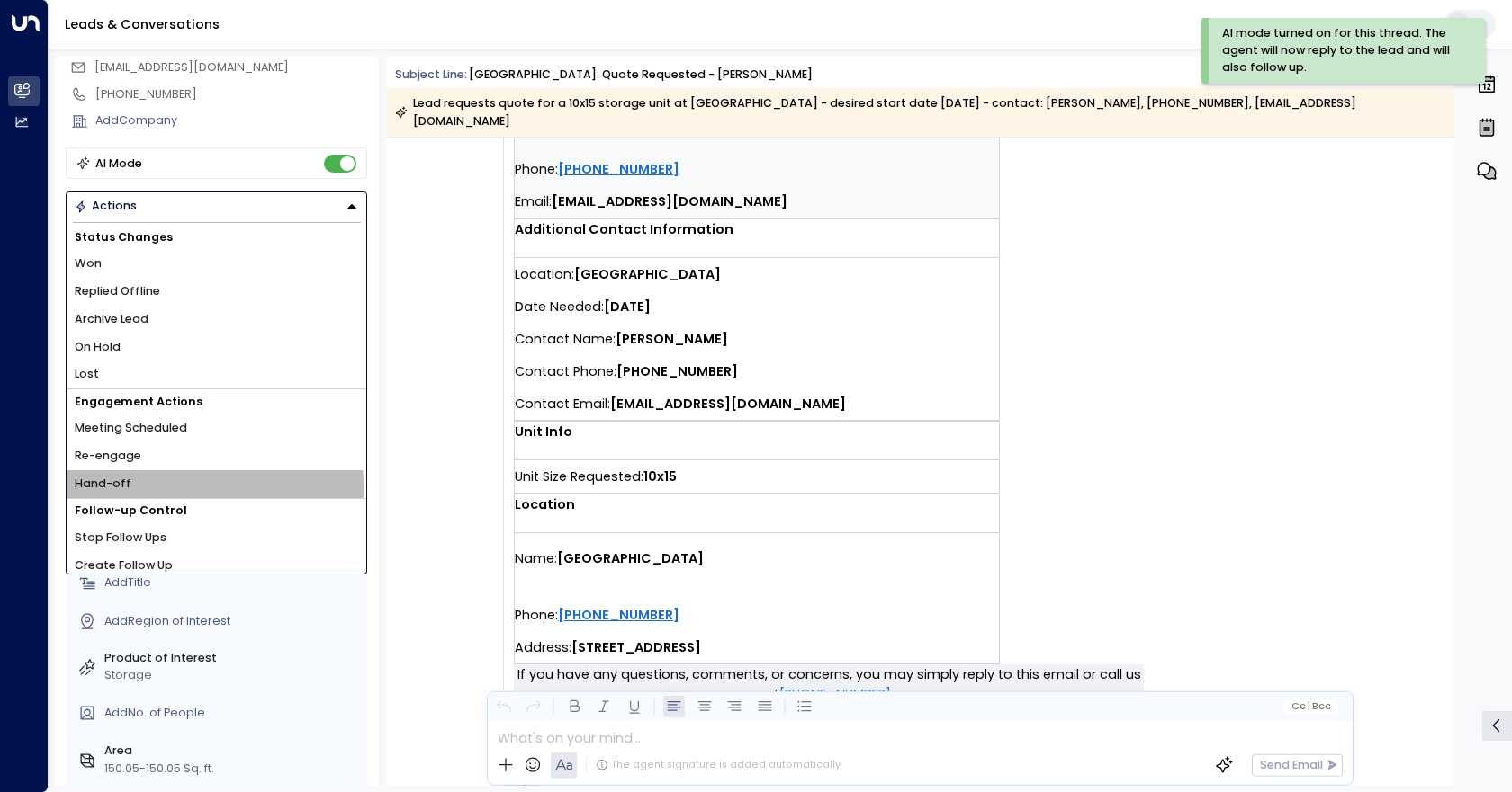
click at [108, 489] on span "Hand-off" at bounding box center [103, 484] width 57 height 17
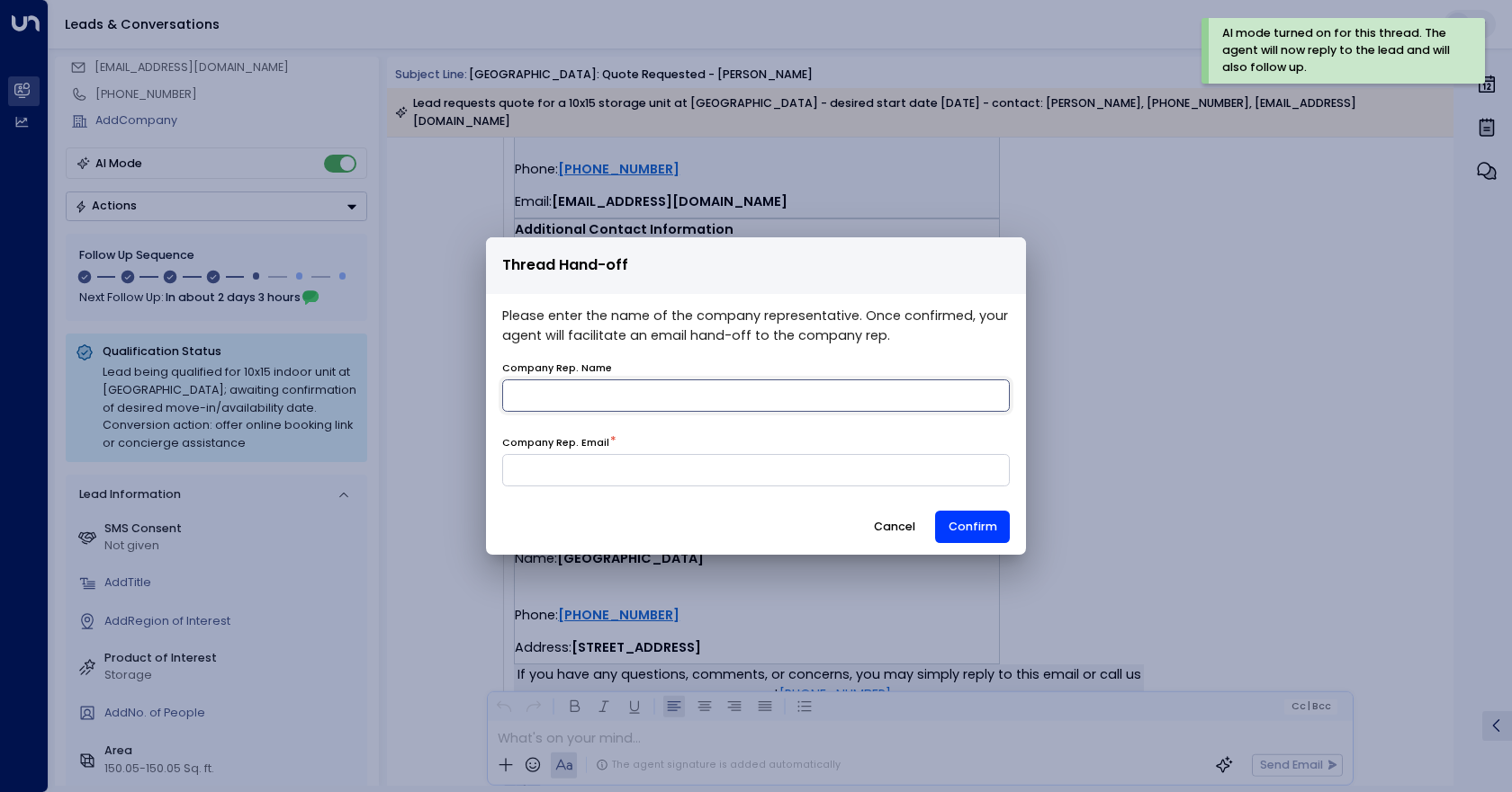
click at [651, 395] on input "name" at bounding box center [756, 396] width 508 height 32
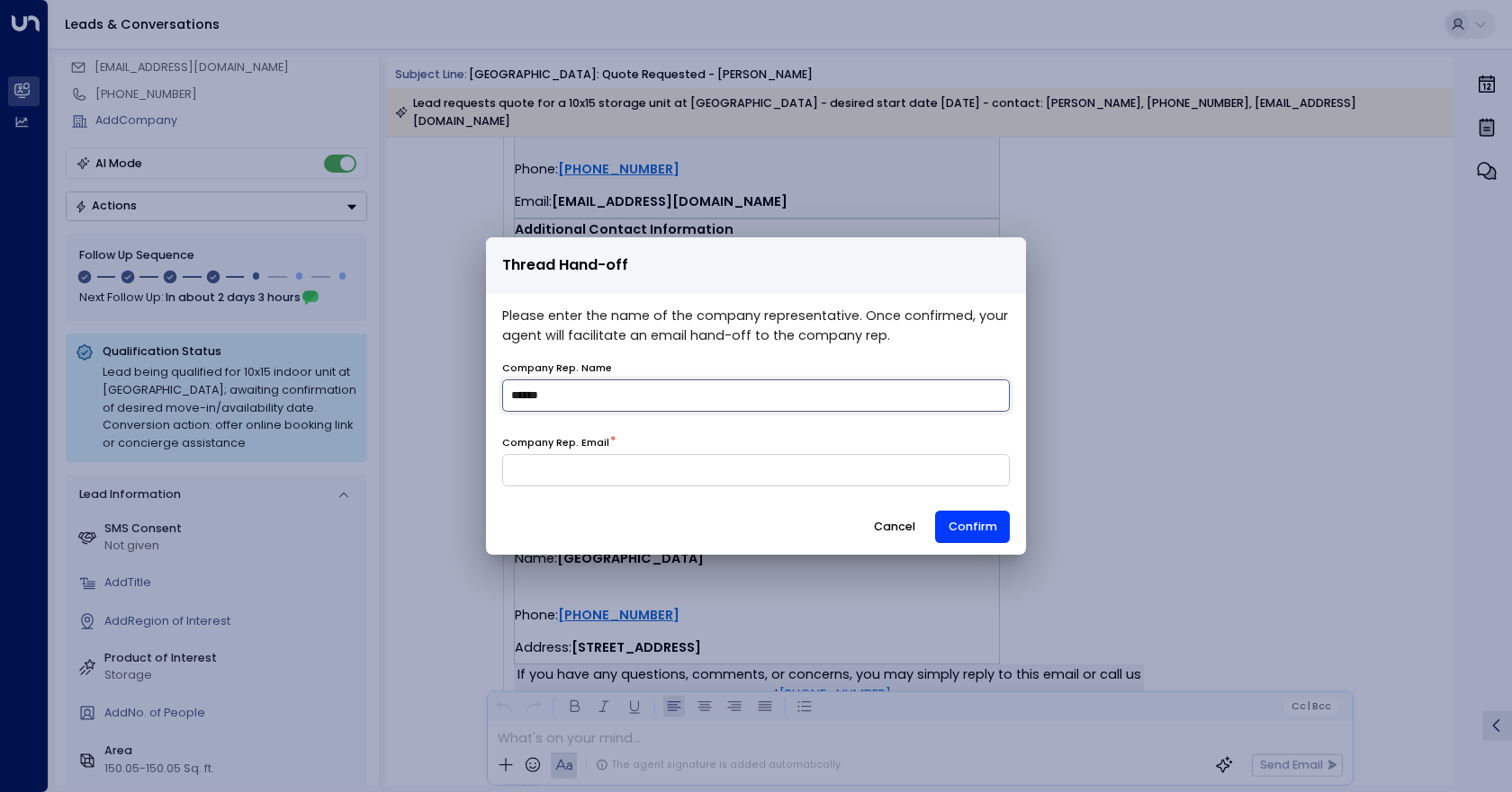
type input "******"
click at [607, 475] on input at bounding box center [756, 471] width 508 height 32
type input "**********"
click at [954, 521] on button "Confirm" at bounding box center [972, 527] width 75 height 32
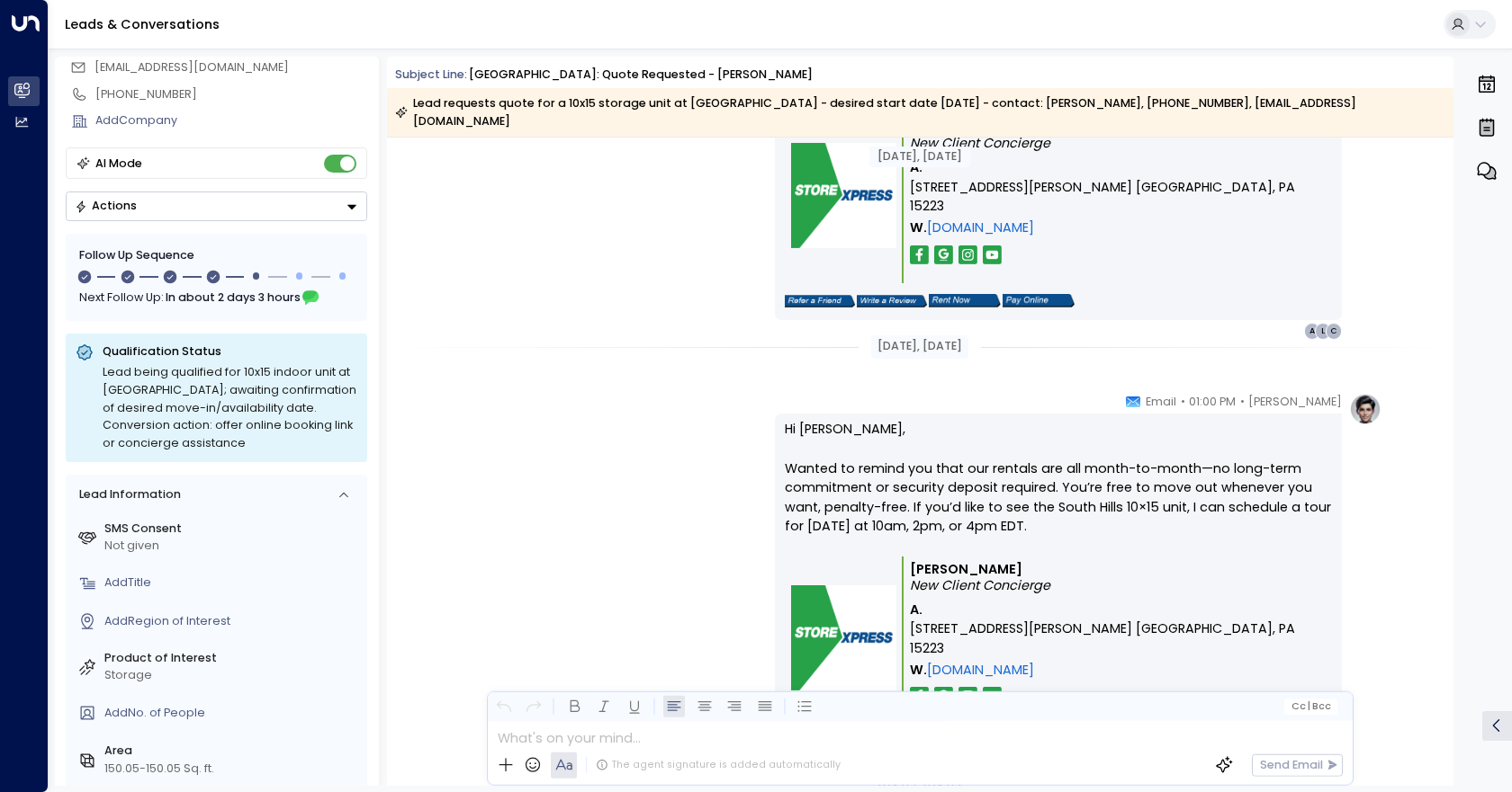
scroll to position [1888, 0]
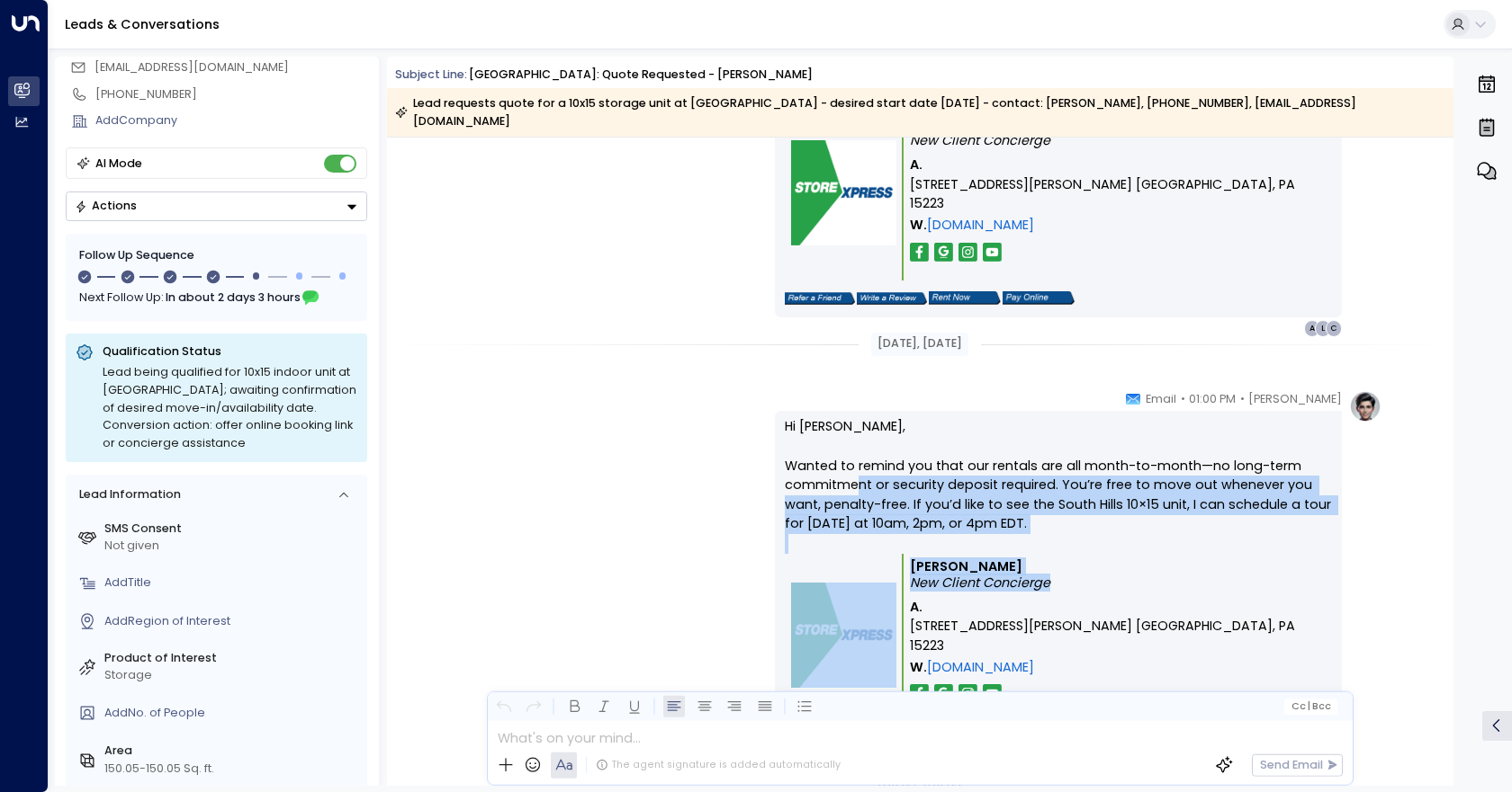
drag, startPoint x: 1063, startPoint y: 567, endPoint x: 1171, endPoint y: 608, distance: 115.5
click at [853, 471] on div "Hi [PERSON_NAME], Wanted to remind you that our rentals are all month-to-month—…" at bounding box center [1058, 585] width 547 height 336
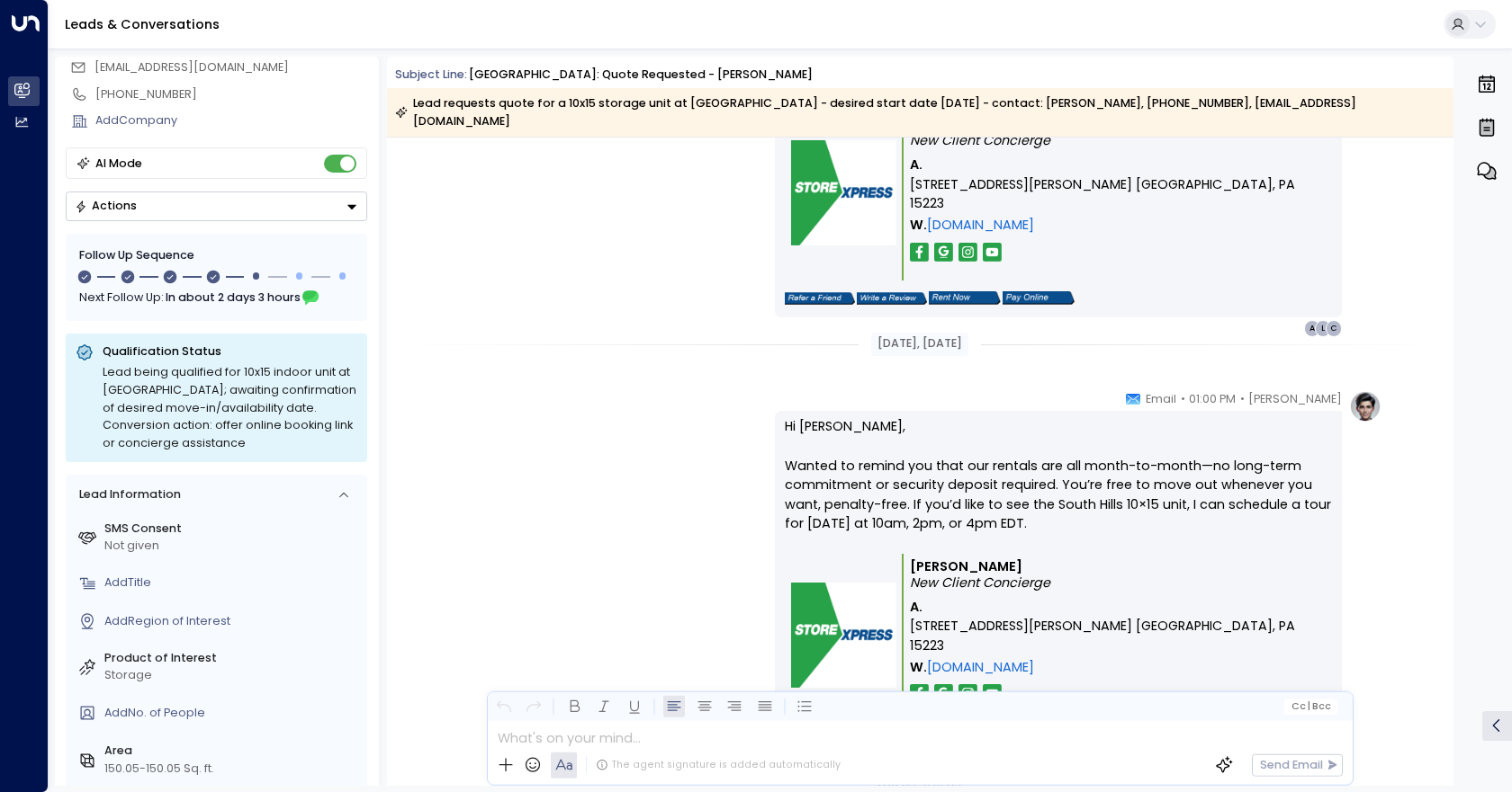
click at [762, 433] on div "[PERSON_NAME] • 01:00 PM • Email Hi [PERSON_NAME], Wanted to remind you that ou…" at bounding box center [919, 585] width 923 height 389
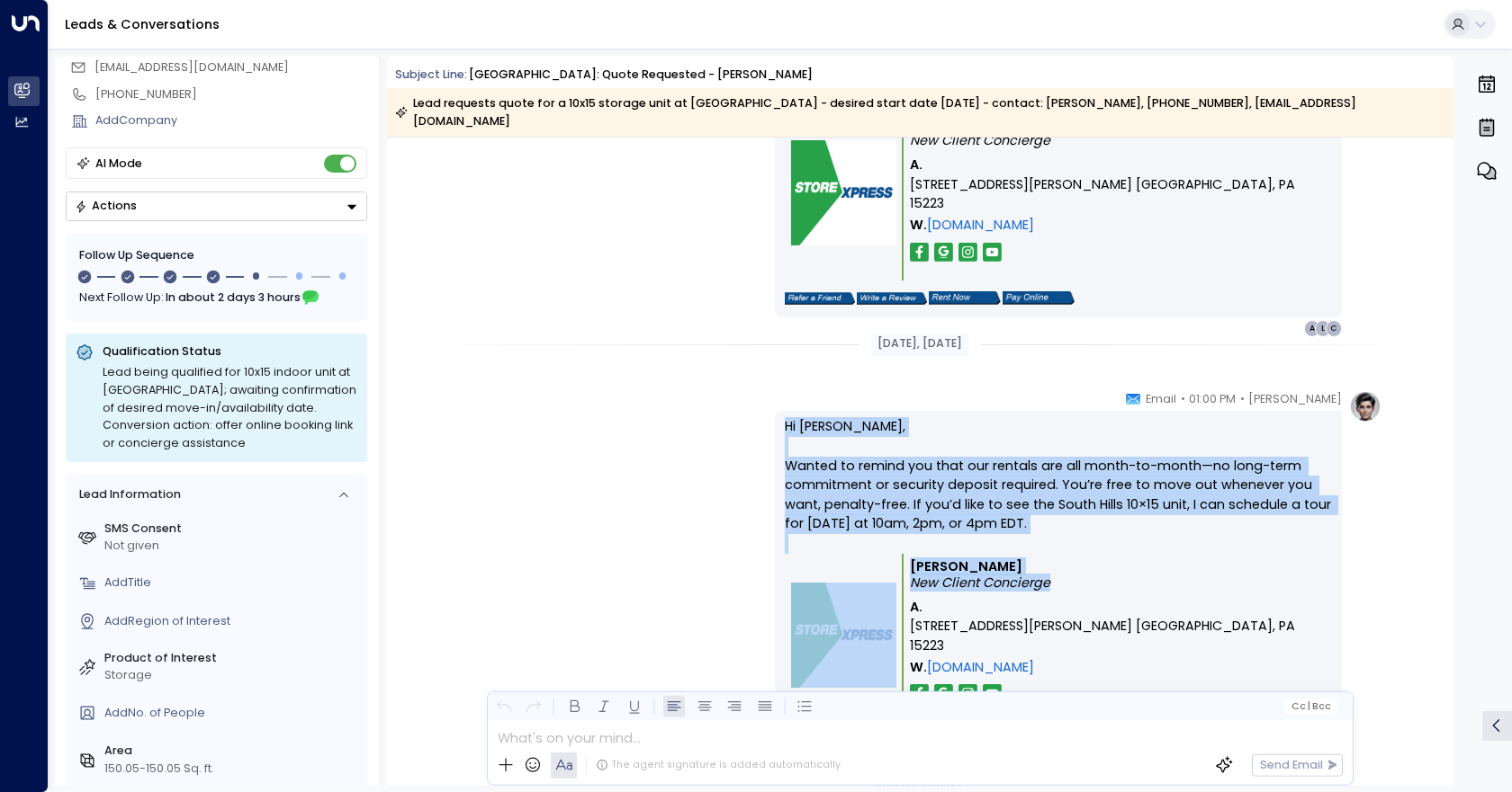
drag, startPoint x: 1066, startPoint y: 567, endPoint x: 808, endPoint y: 433, distance: 290.7
click at [778, 416] on div "Hi [PERSON_NAME], Wanted to remind you that our rentals are all month-to-month—…" at bounding box center [1058, 585] width 567 height 348
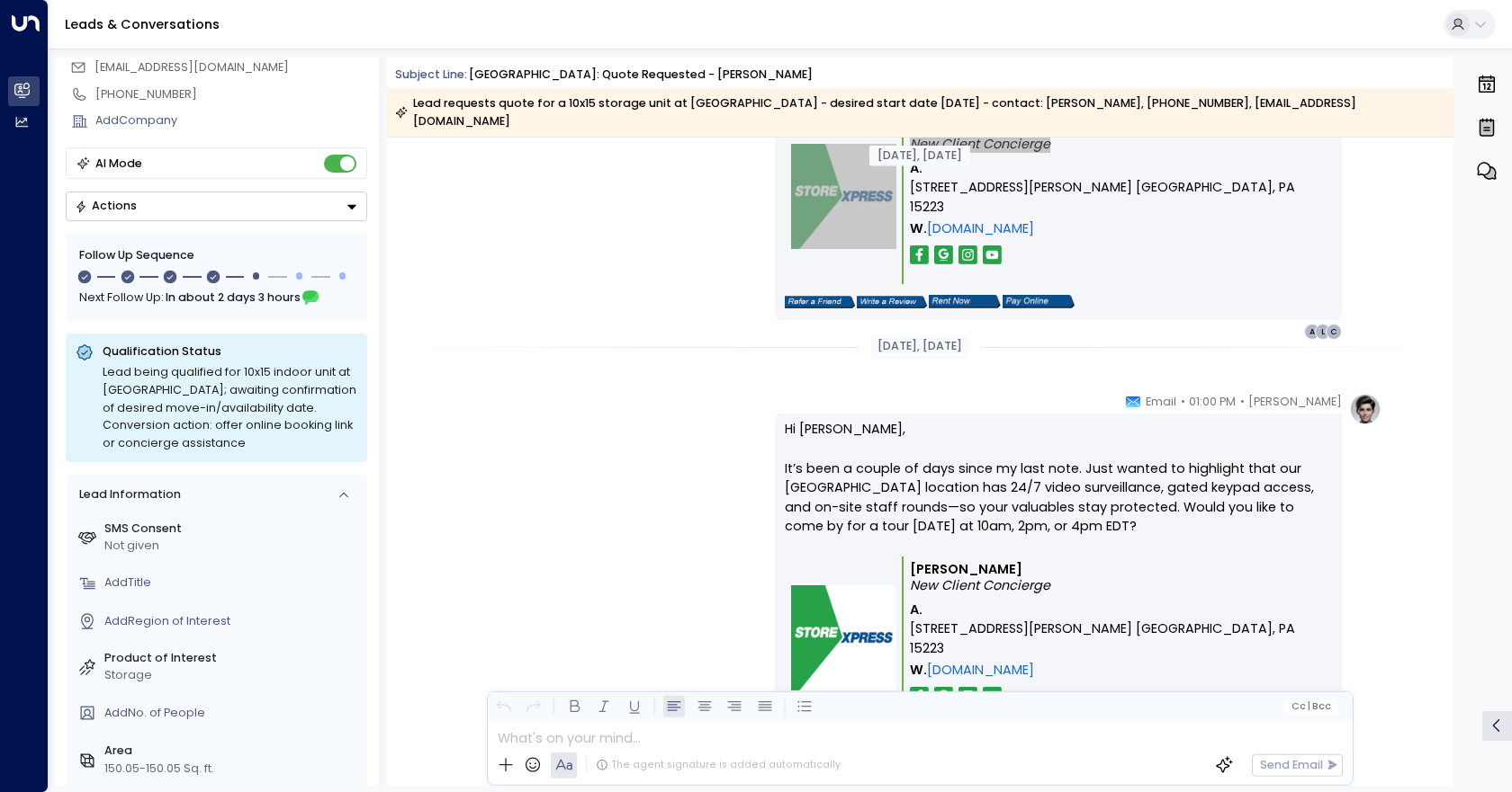
scroll to position [2428, 0]
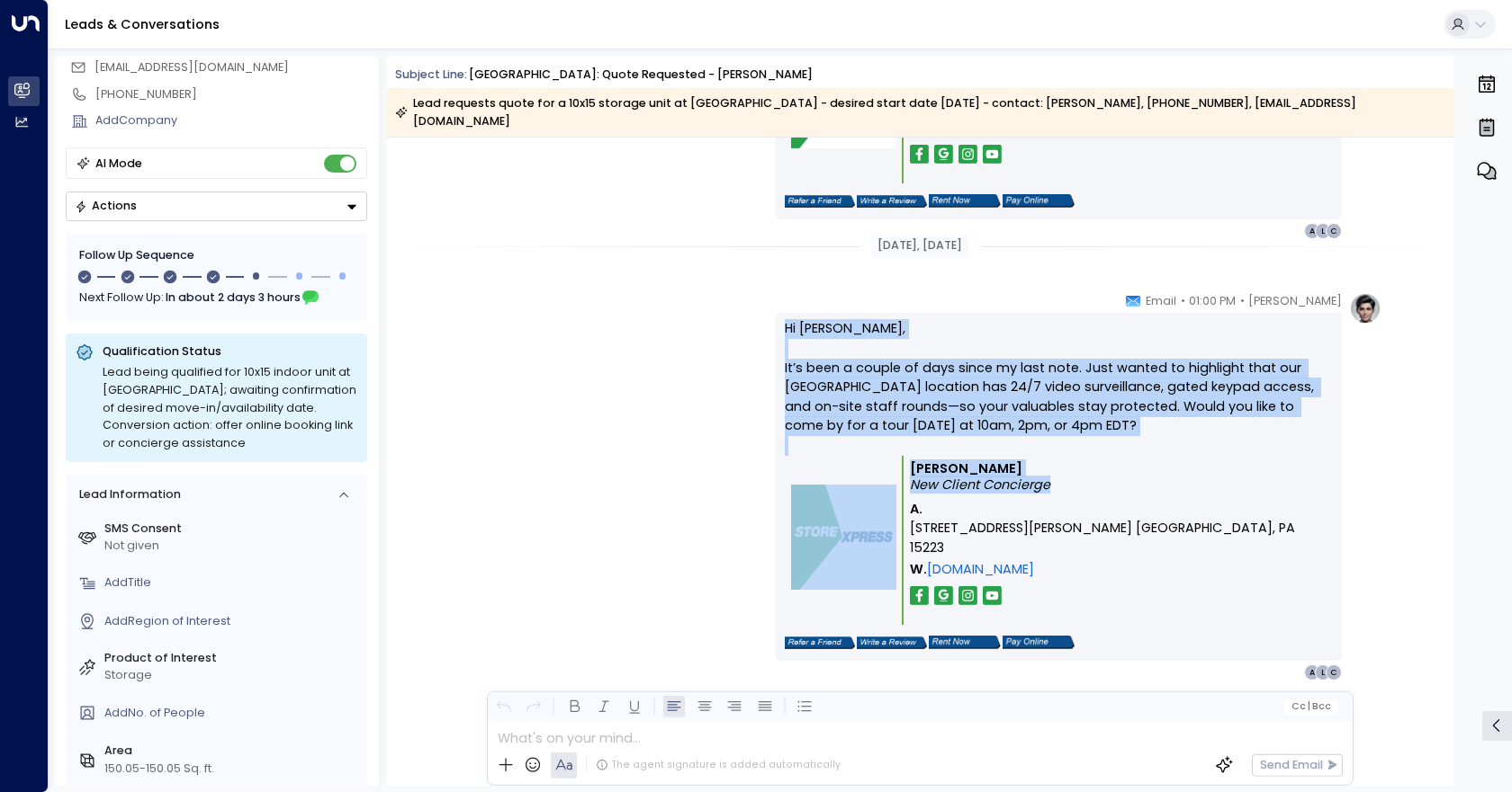
drag, startPoint x: 1060, startPoint y: 467, endPoint x: 773, endPoint y: 298, distance: 333.1
click at [774, 298] on div "[PERSON_NAME] • 01:00 PM • Email Hi [PERSON_NAME], It’s been a couple of days s…" at bounding box center [1058, 487] width 567 height 389
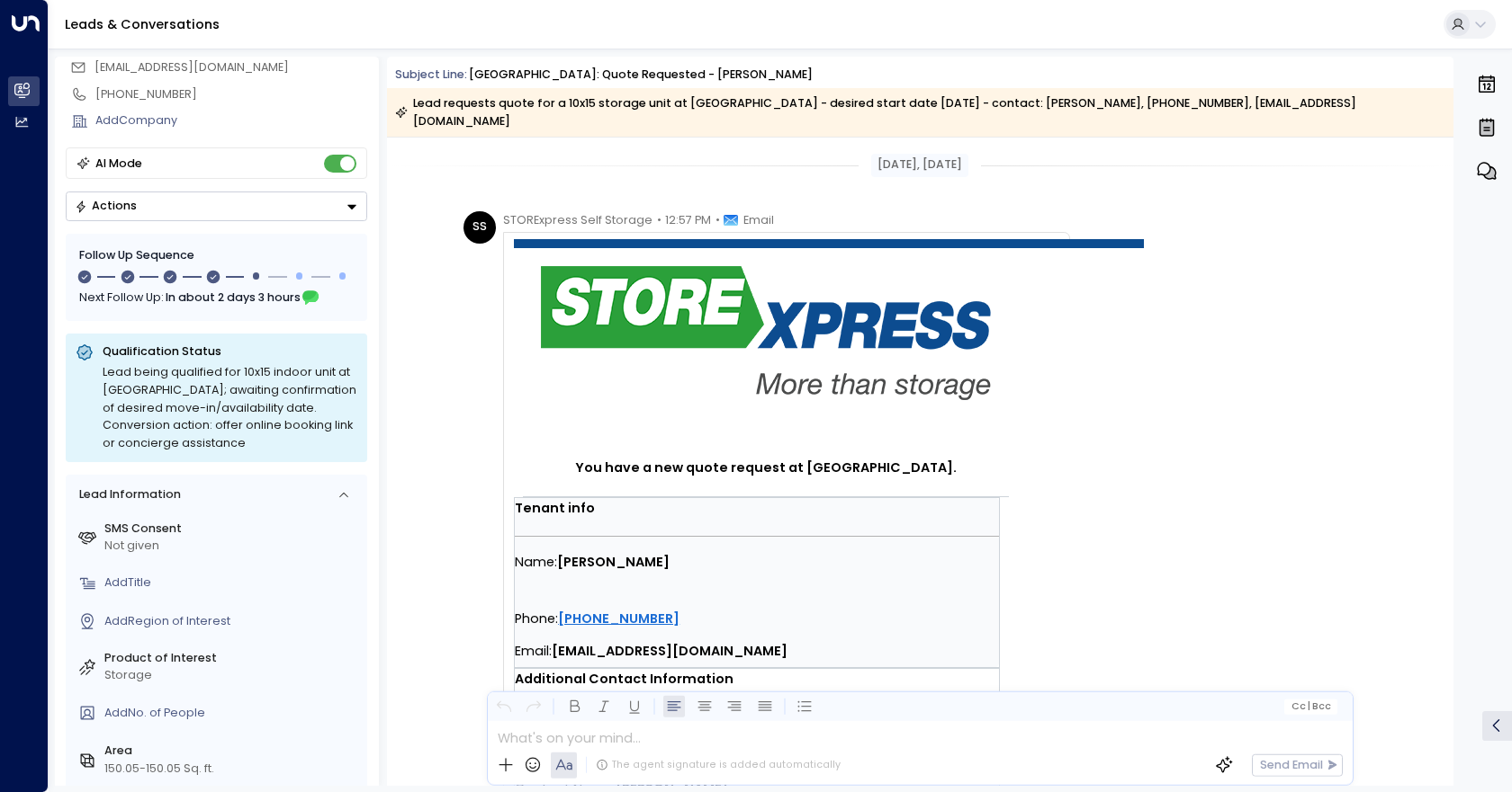
scroll to position [0, 0]
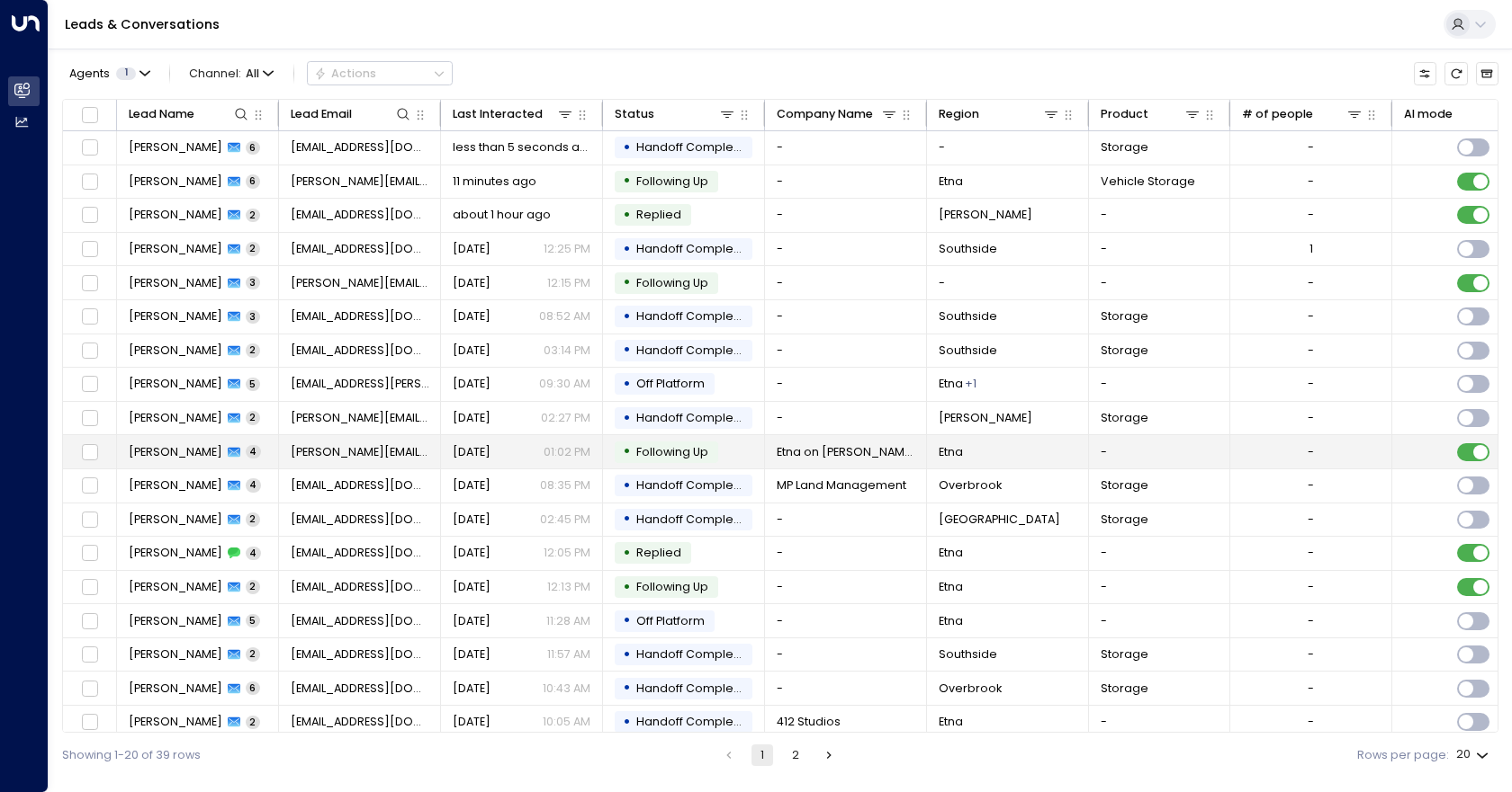
click at [841, 456] on span "Etna on [PERSON_NAME] St" at bounding box center [845, 452] width 139 height 16
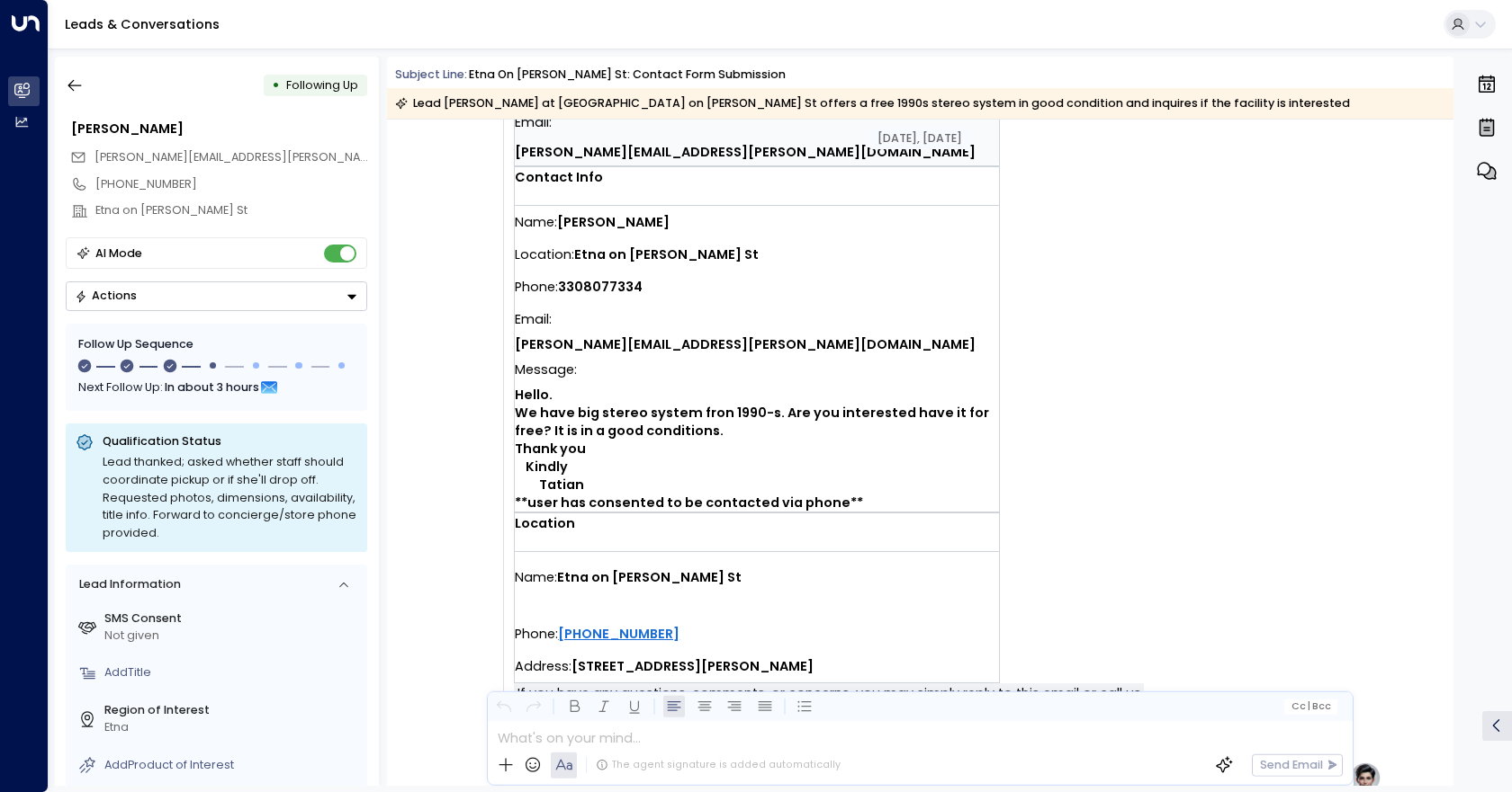
scroll to position [491, 0]
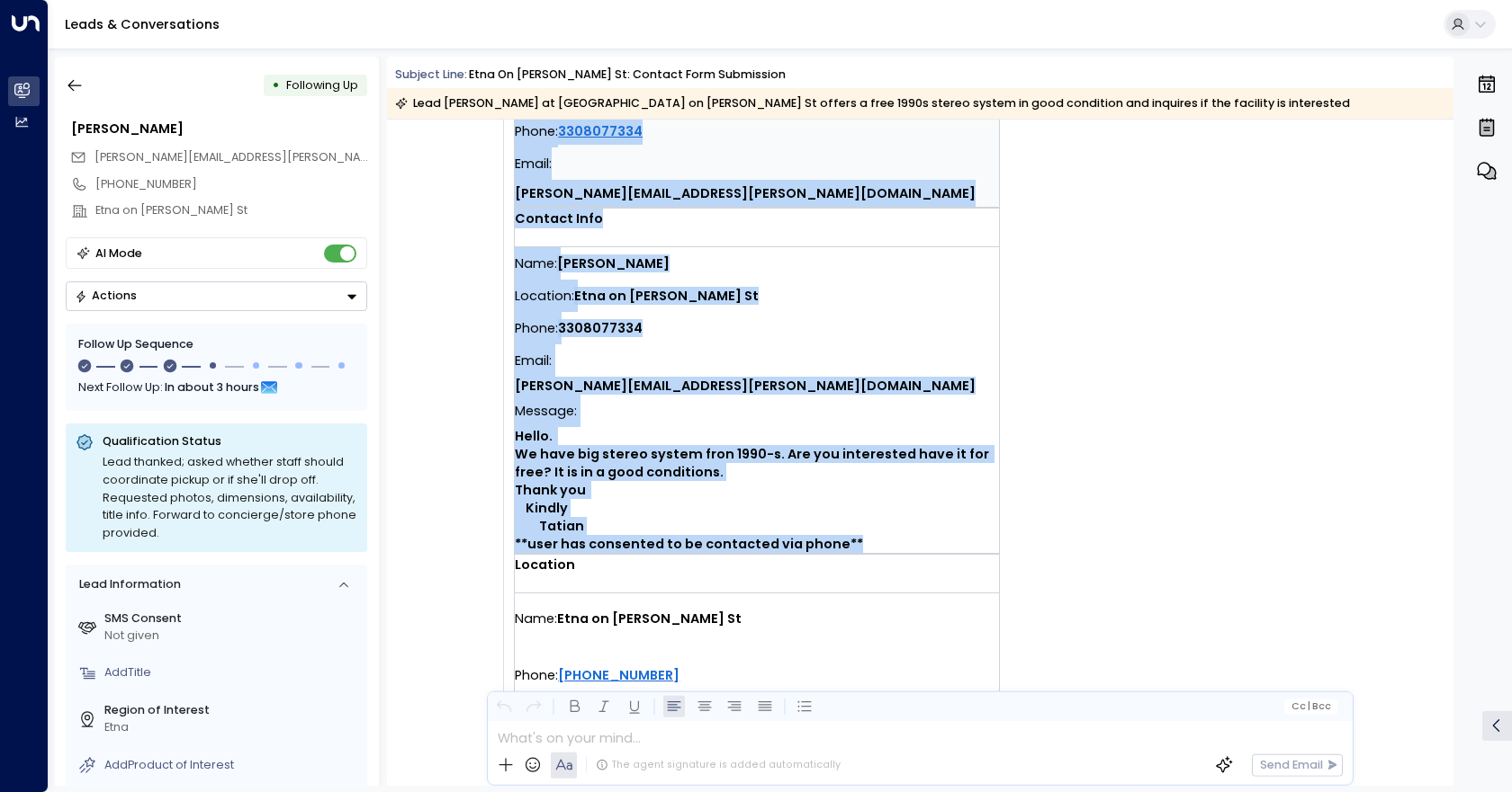
drag, startPoint x: 866, startPoint y: 476, endPoint x: 513, endPoint y: 214, distance: 439.6
click at [511, 214] on div "You have a new contact form submission at Etna on [PERSON_NAME] St. Tenant info…" at bounding box center [787, 277] width 567 height 1108
click at [770, 312] on div "Phone: [PHONE_NUMBER]" at bounding box center [756, 328] width 484 height 32
click at [820, 395] on div "Message: Hello. We have big stereo system fron 1990-s. Are you interested have …" at bounding box center [756, 473] width 484 height 158
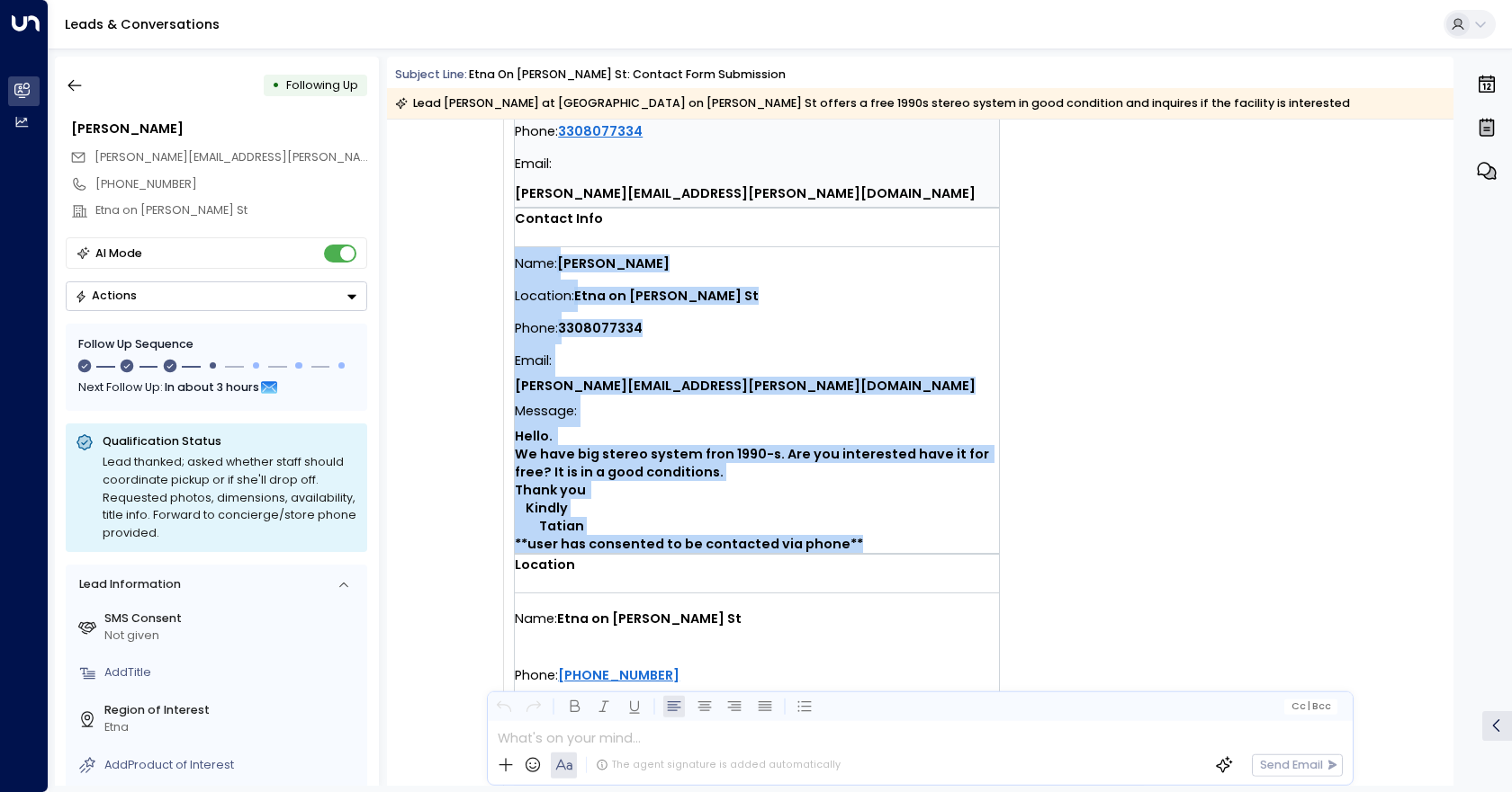
drag, startPoint x: 865, startPoint y: 486, endPoint x: 514, endPoint y: 213, distance: 444.7
click at [514, 248] on div "Name: [PERSON_NAME] Location: [GEOGRAPHIC_DATA][PERSON_NAME] Phone: [PHONE_NUMB…" at bounding box center [756, 401] width 484 height 306
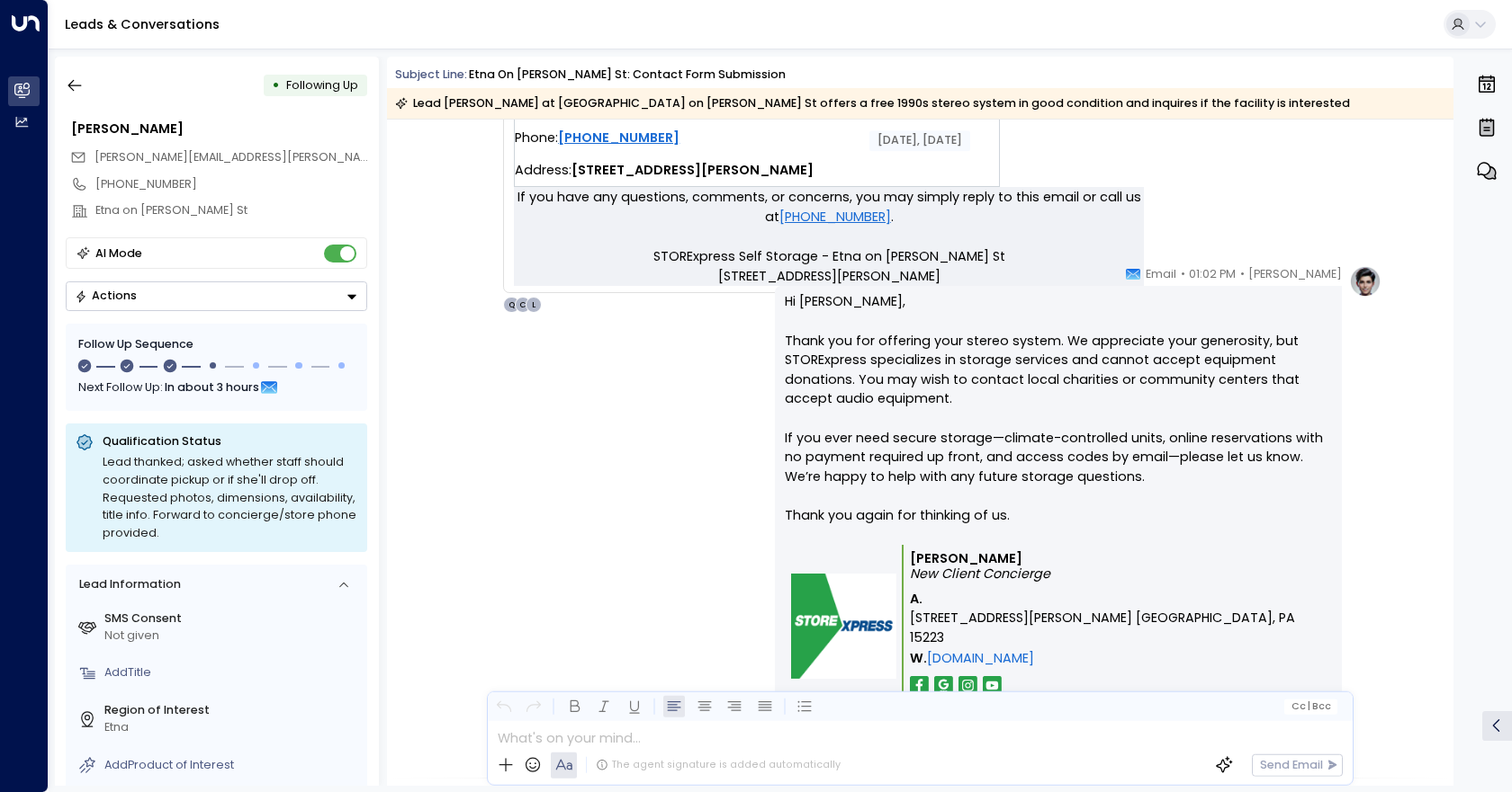
scroll to position [1031, 0]
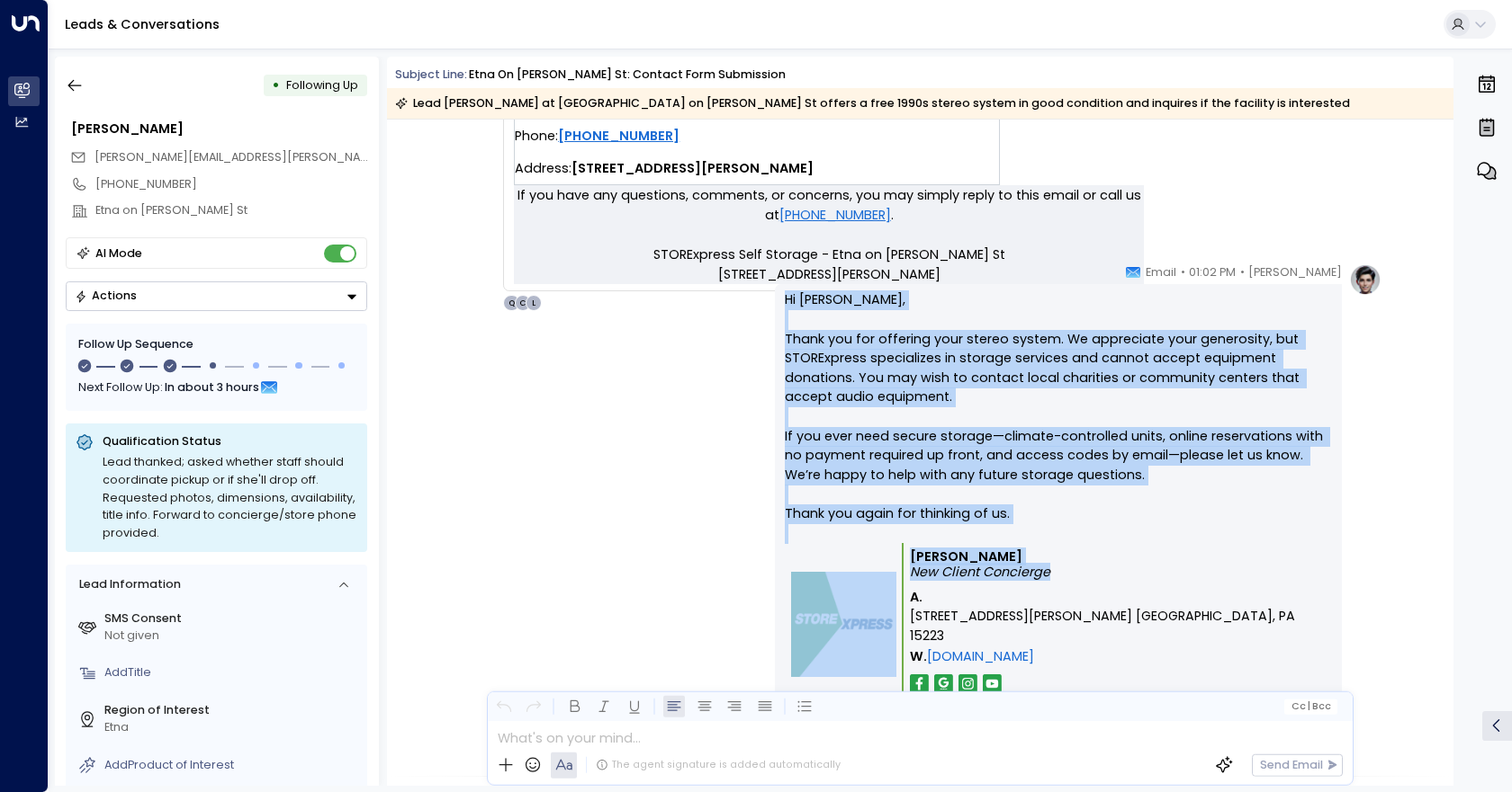
drag, startPoint x: 1183, startPoint y: 595, endPoint x: 780, endPoint y: 300, distance: 499.4
click at [780, 300] on div "Hi [PERSON_NAME], Thank you for offering your stereo system. We appreciate your…" at bounding box center [1058, 517] width 567 height 465
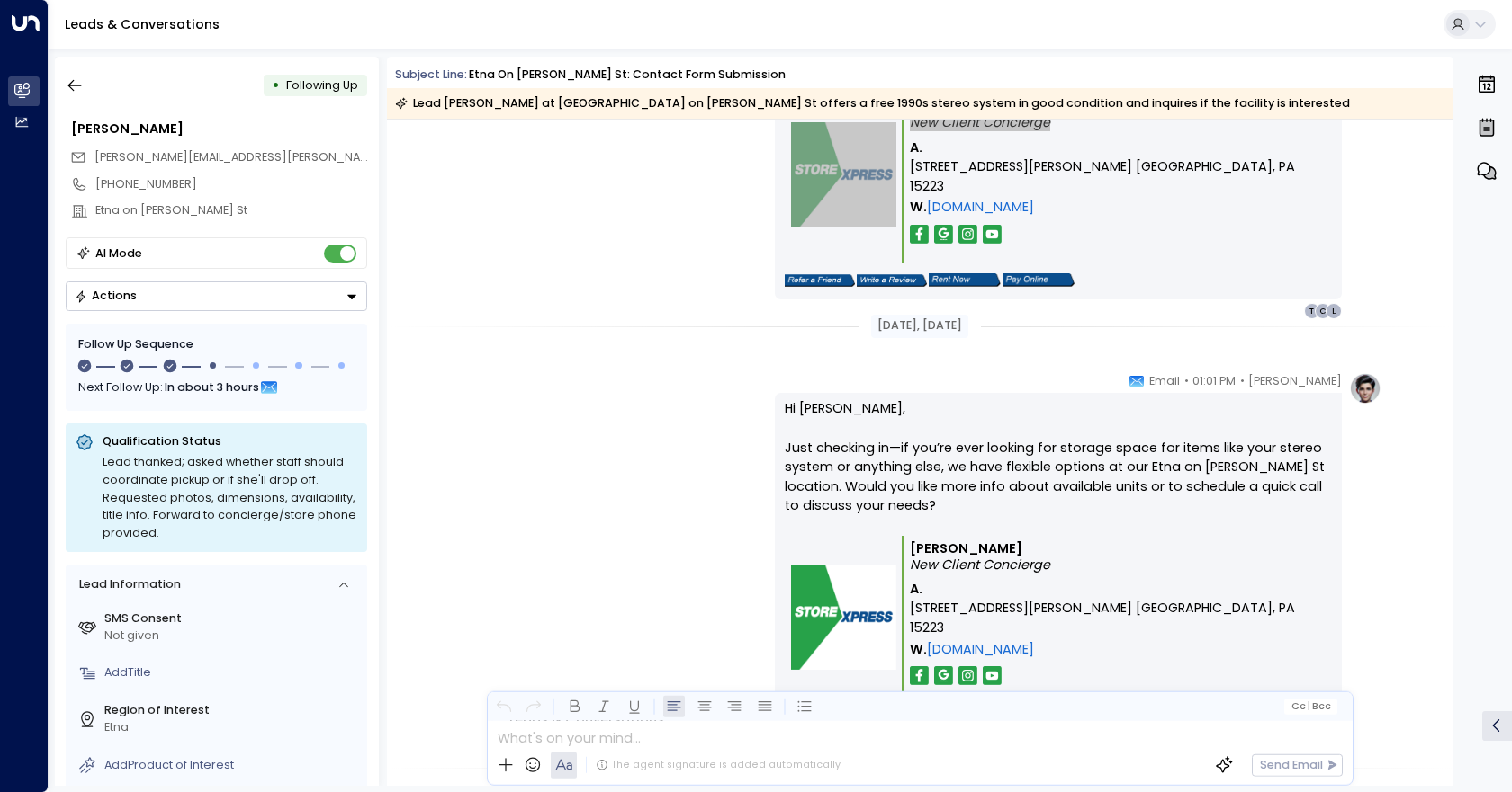
scroll to position [1390, 0]
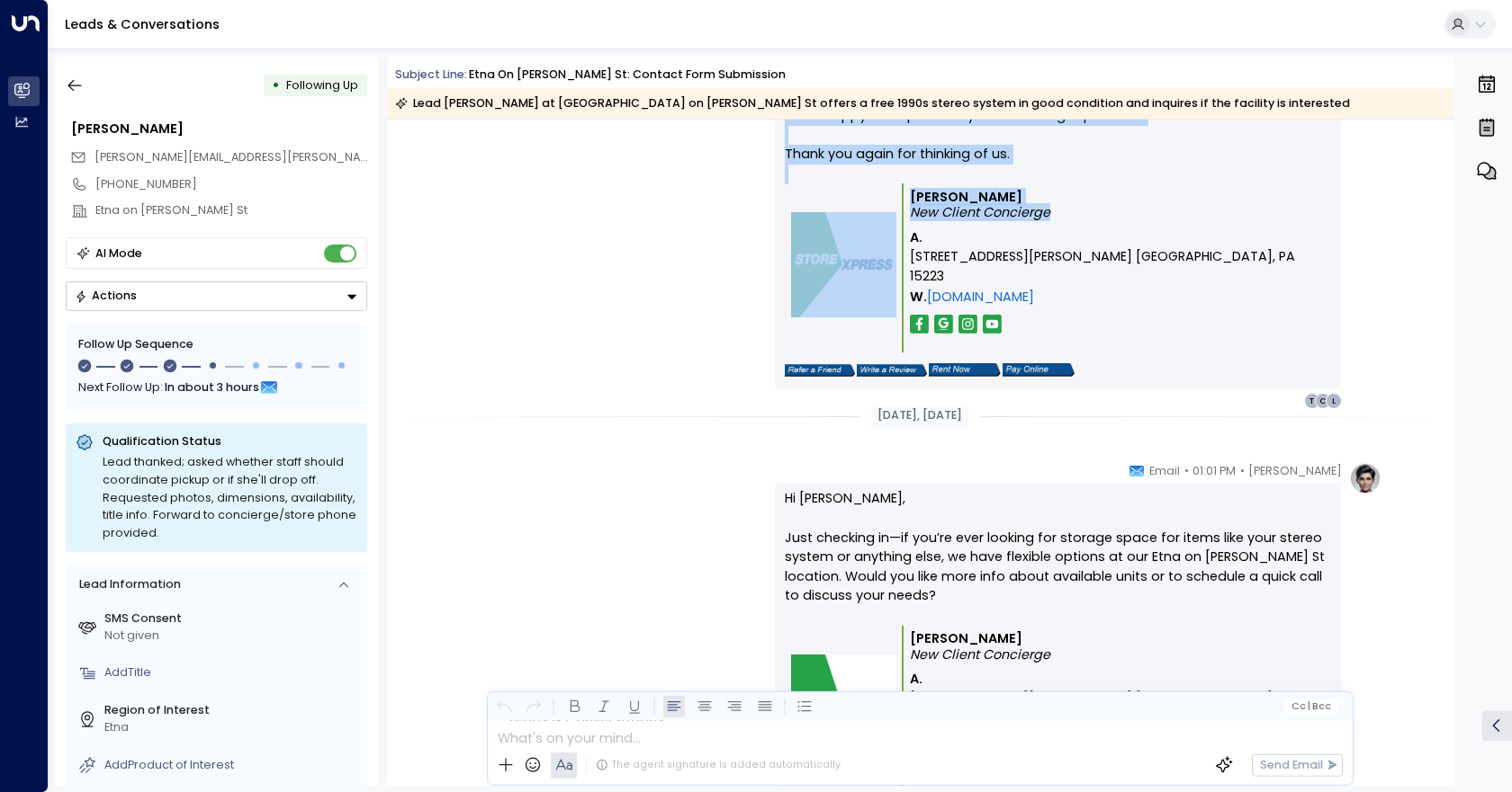
click at [322, 294] on button "Actions" at bounding box center [216, 296] width 302 height 29
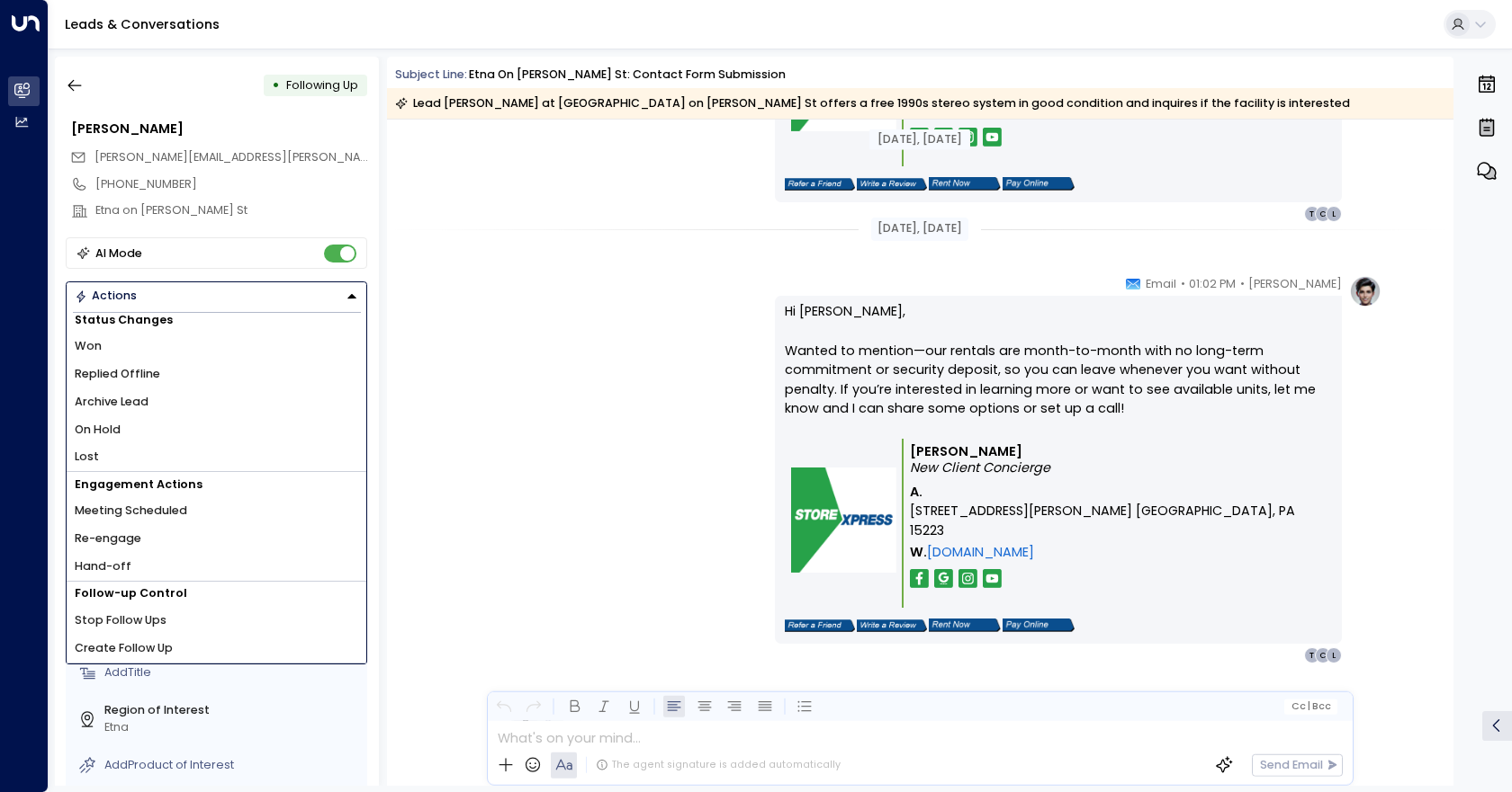
scroll to position [2020, 0]
click at [102, 455] on li "Lost" at bounding box center [216, 457] width 300 height 28
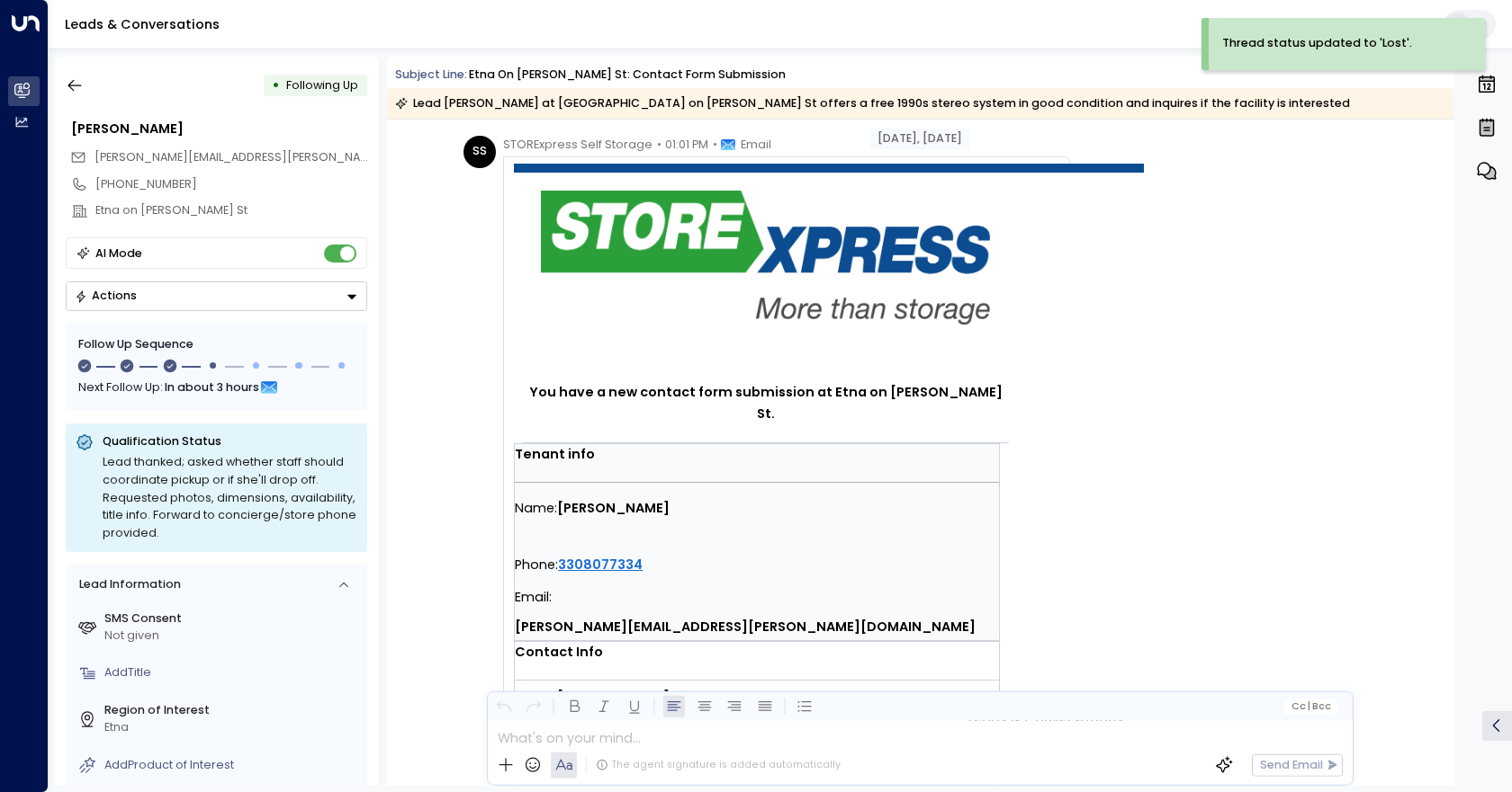
scroll to position [0, 0]
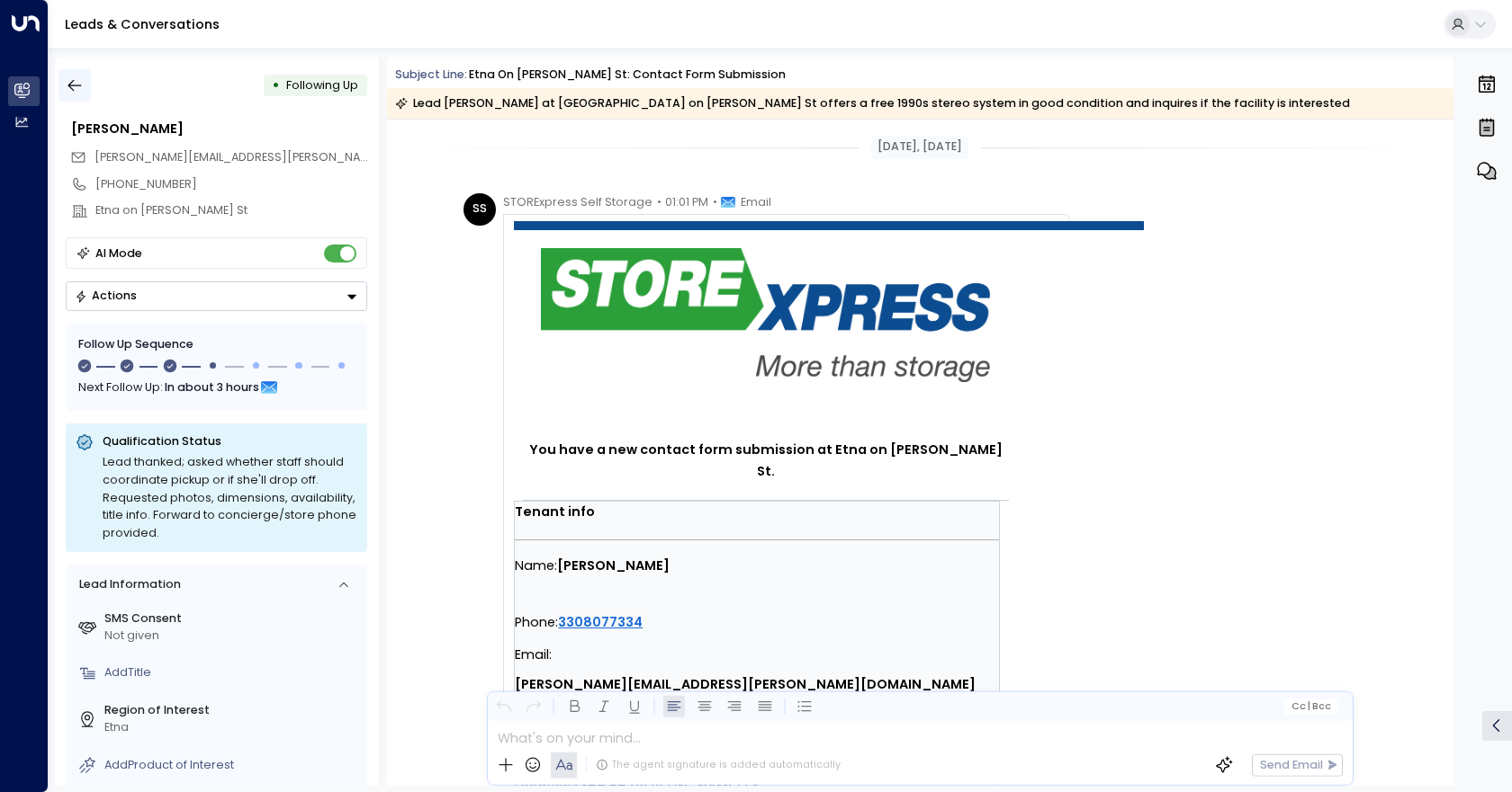
click at [78, 81] on icon "button" at bounding box center [74, 85] width 18 height 18
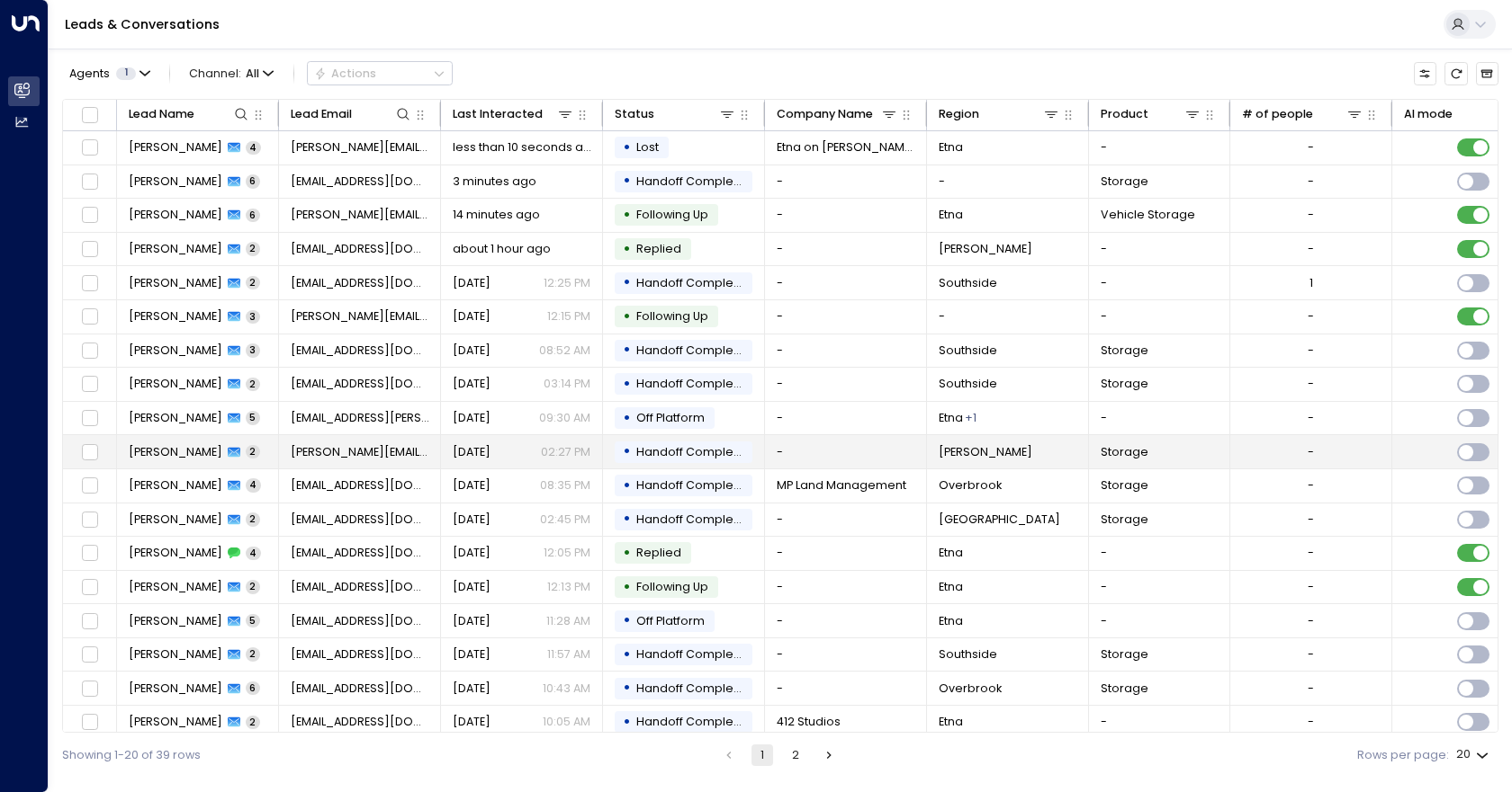
click at [827, 452] on td "-" at bounding box center [845, 452] width 162 height 33
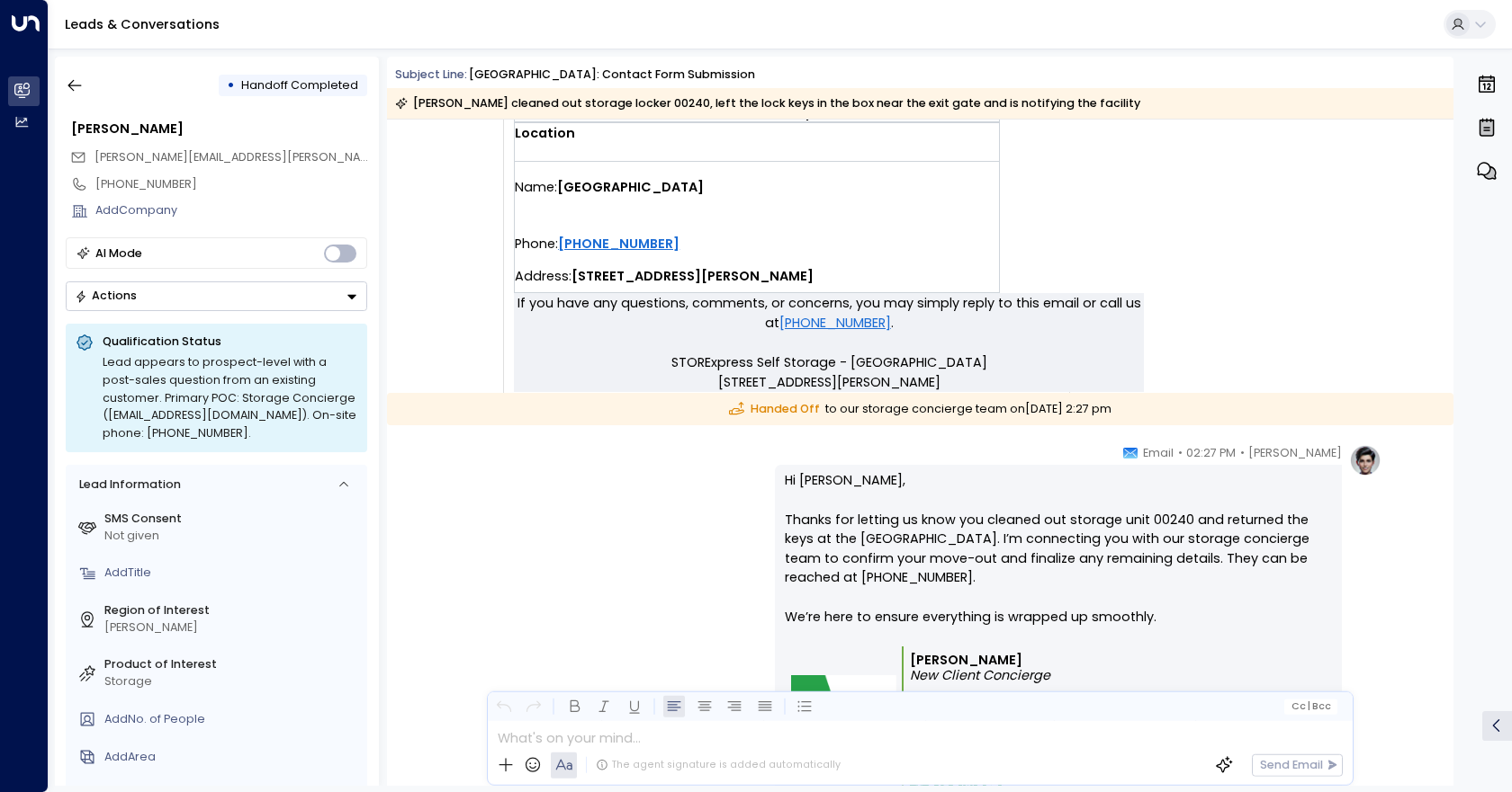
scroll to position [518, 0]
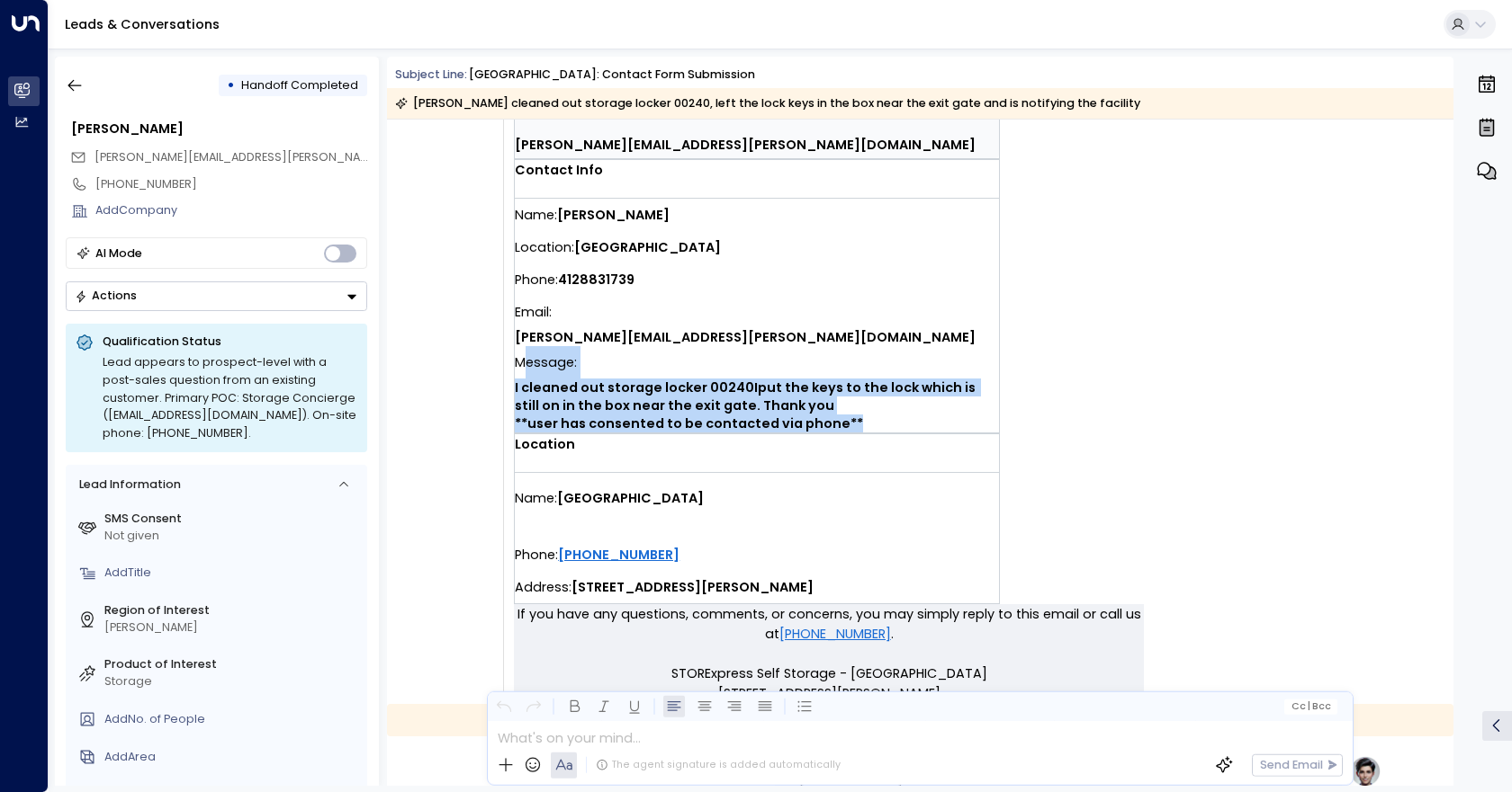
drag, startPoint x: 877, startPoint y: 375, endPoint x: 522, endPoint y: 308, distance: 361.3
click at [522, 346] on div "Message: I cleaned out storage locker 00240Iput the keys to the lock which is s…" at bounding box center [756, 388] width 484 height 86
click at [936, 379] on span "I cleaned out storage locker 00240Iput the keys to the lock which is still on i…" at bounding box center [756, 405] width 484 height 54
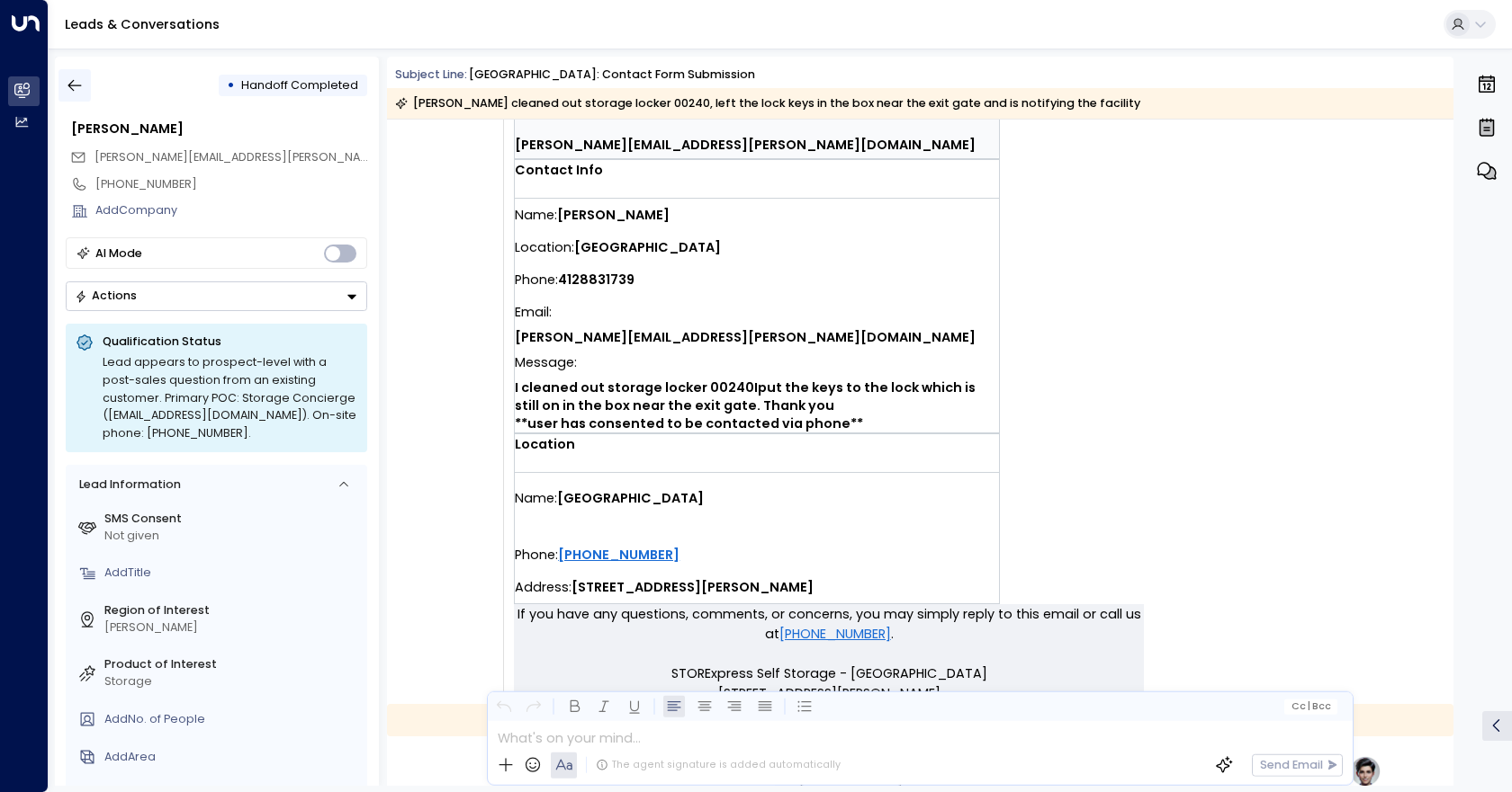
click at [64, 86] on button "button" at bounding box center [75, 85] width 32 height 32
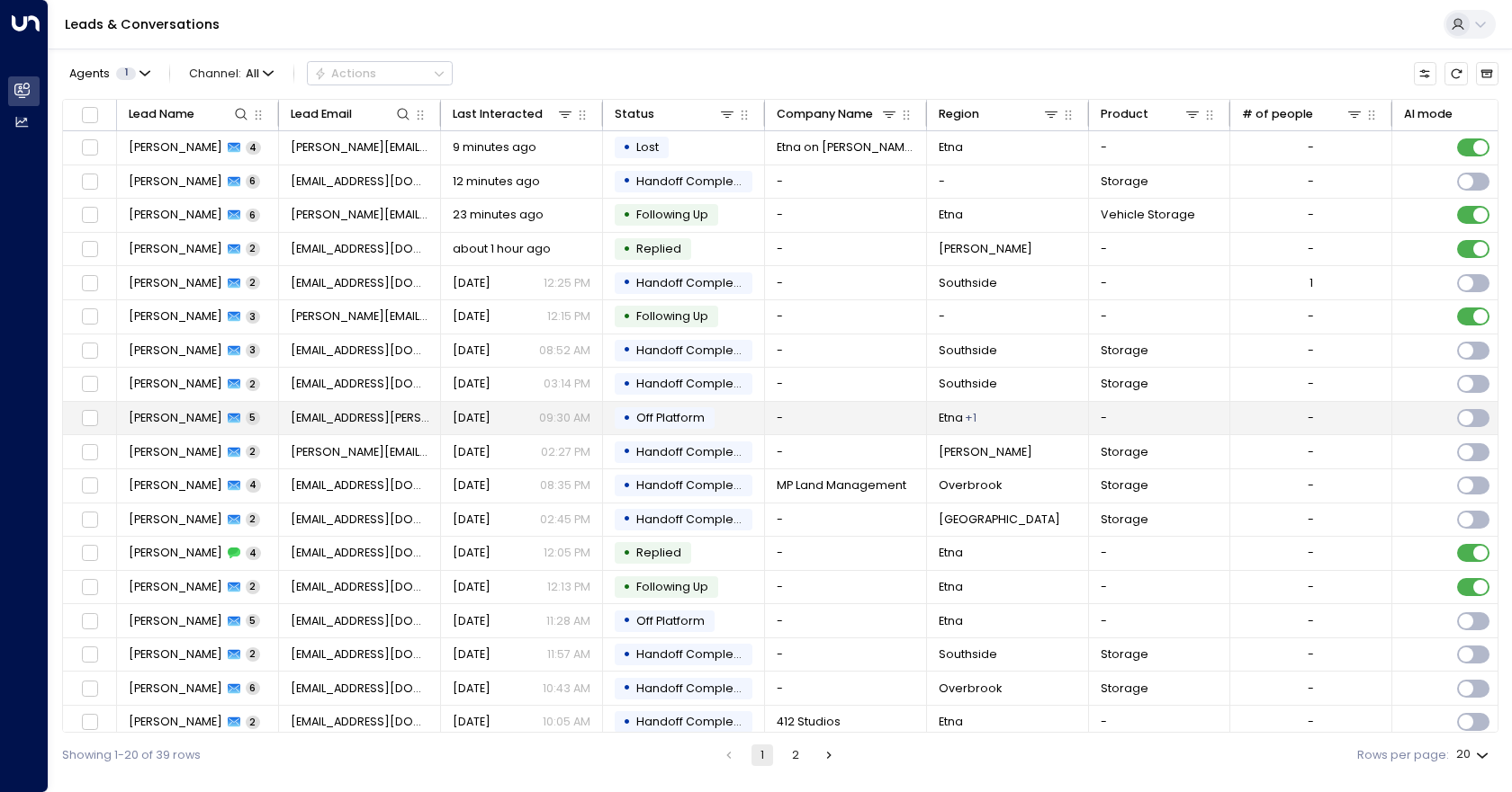
click at [822, 419] on td "-" at bounding box center [845, 418] width 162 height 33
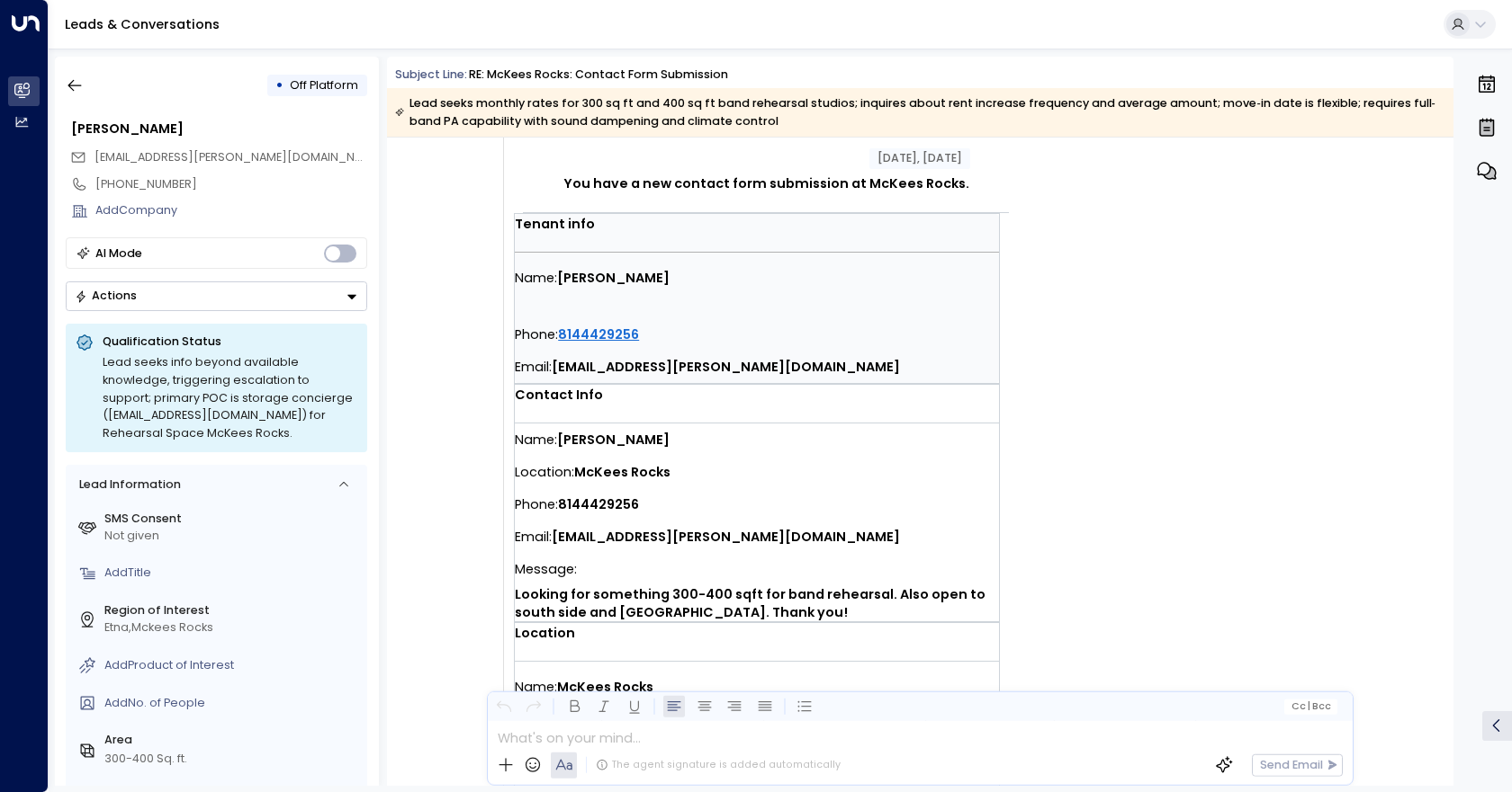
scroll to position [360, 0]
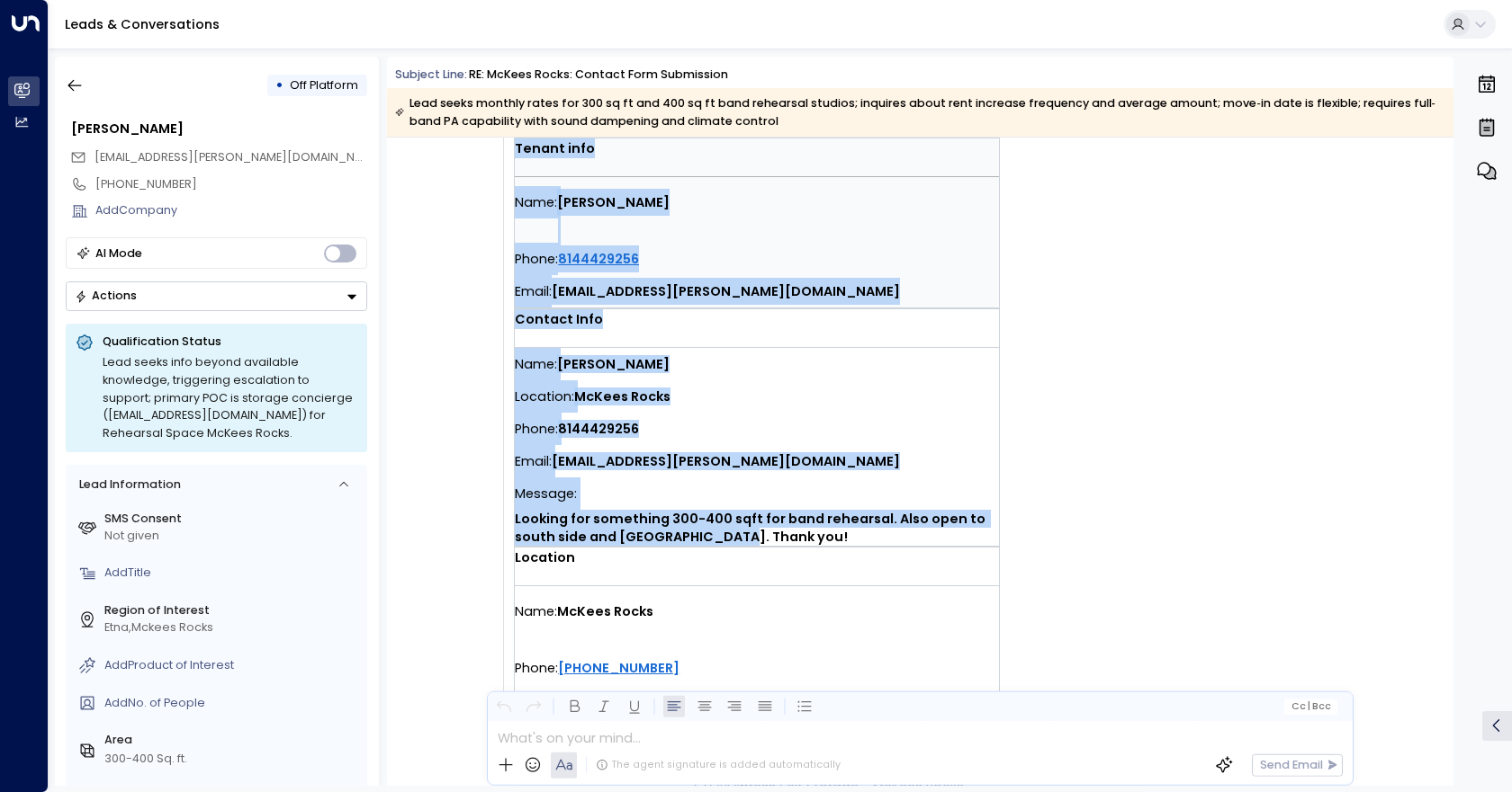
drag, startPoint x: 736, startPoint y: 535, endPoint x: 500, endPoint y: 370, distance: 288.0
click at [503, 370] on div "You have a new contact form submission at McKees Rocks. Tenant info Name: [PERS…" at bounding box center [787, 348] width 567 height 952
click at [844, 430] on div "Phone: [PHONE_NUMBER]" at bounding box center [756, 429] width 484 height 32
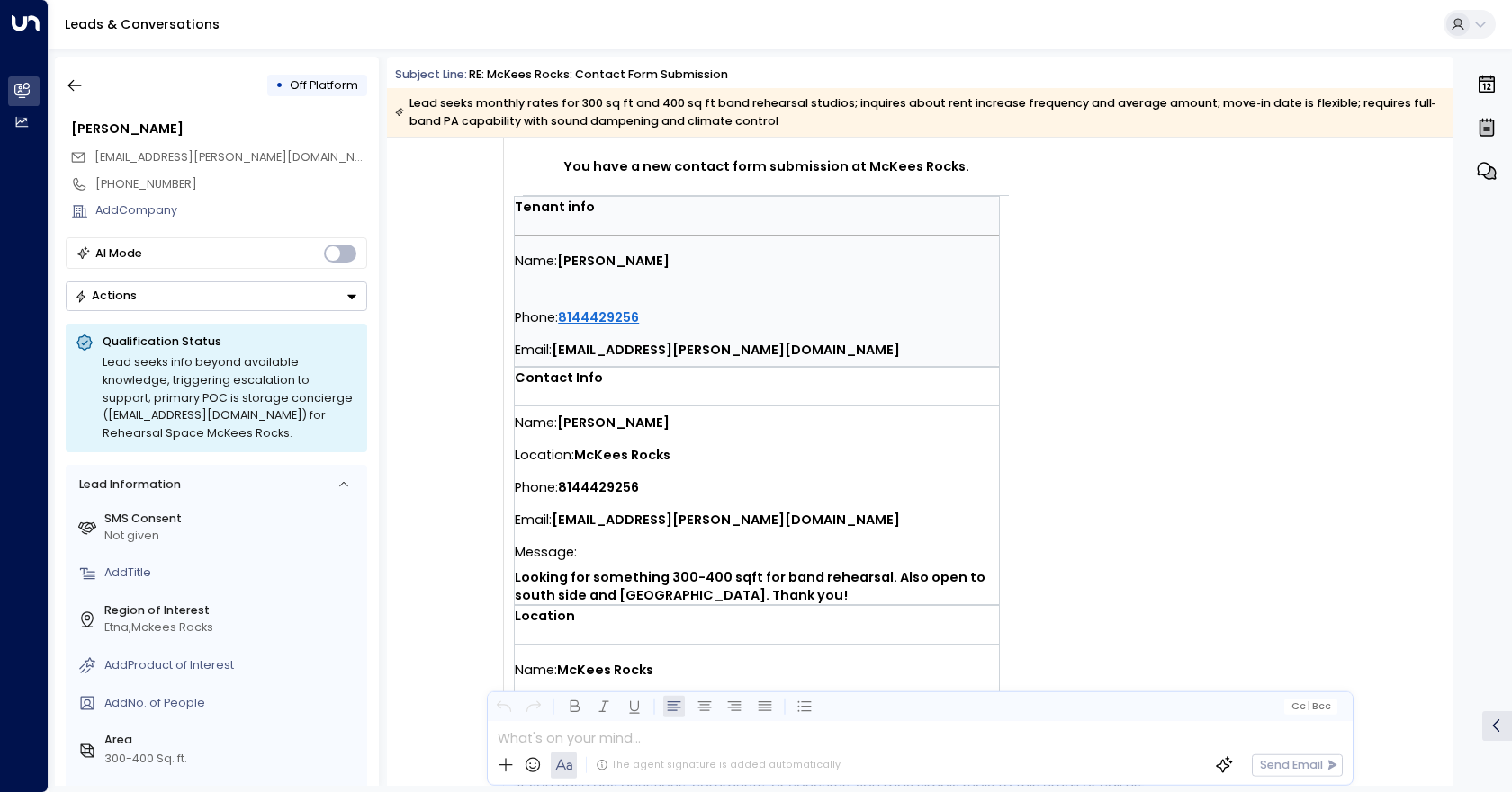
scroll to position [269, 0]
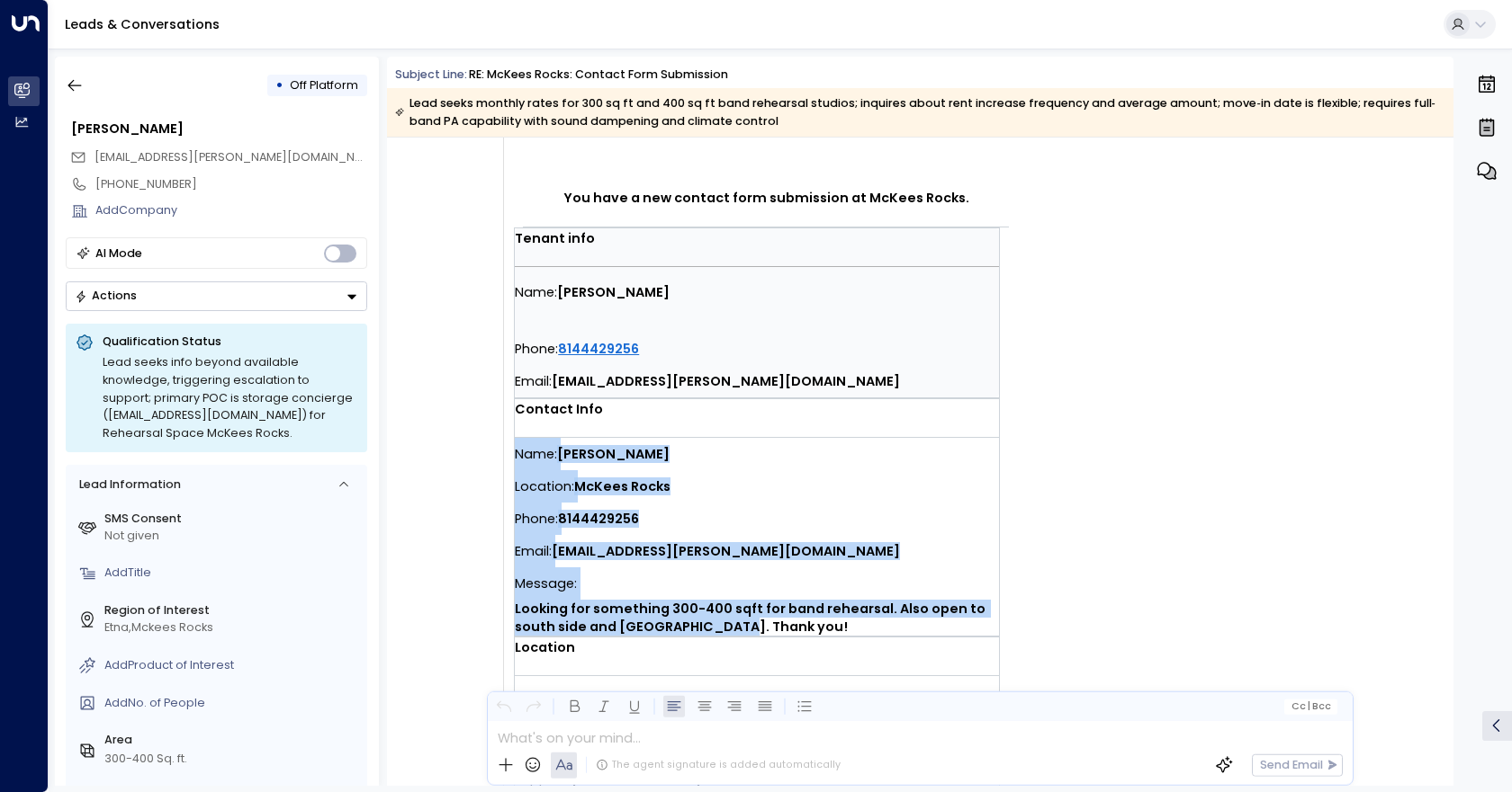
drag, startPoint x: 737, startPoint y: 624, endPoint x: 513, endPoint y: 458, distance: 278.8
click at [514, 458] on div "Name: [PERSON_NAME] Location: [GEOGRAPHIC_DATA] Phone: [PHONE_NUMBER] Email: [P…" at bounding box center [756, 536] width 484 height 198
click at [919, 542] on div "Email: [EMAIL_ADDRESS][PERSON_NAME][DOMAIN_NAME]" at bounding box center [756, 551] width 484 height 32
click at [926, 536] on div "Email: [EMAIL_ADDRESS][PERSON_NAME][DOMAIN_NAME]" at bounding box center [756, 551] width 484 height 32
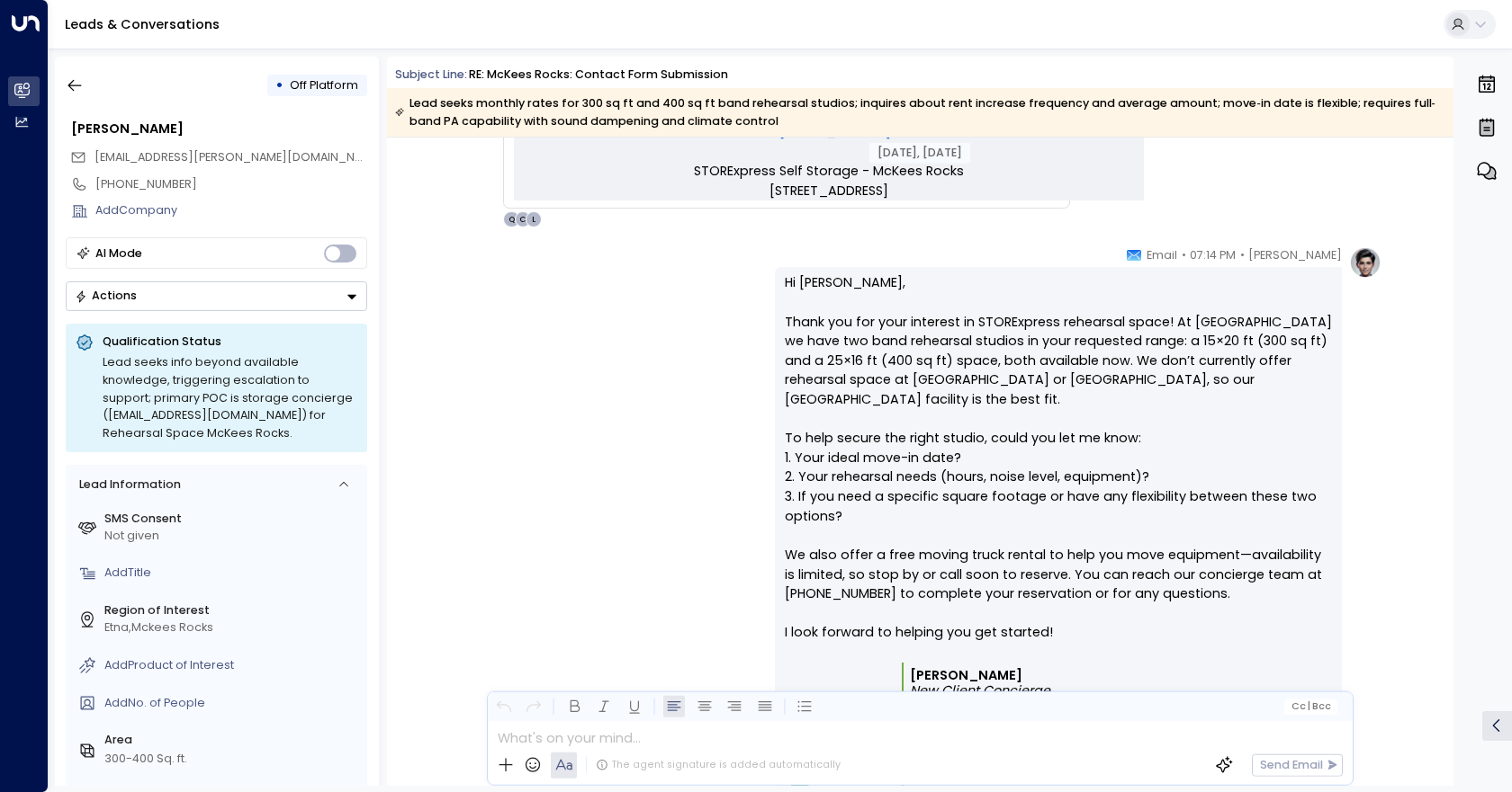
scroll to position [1079, 0]
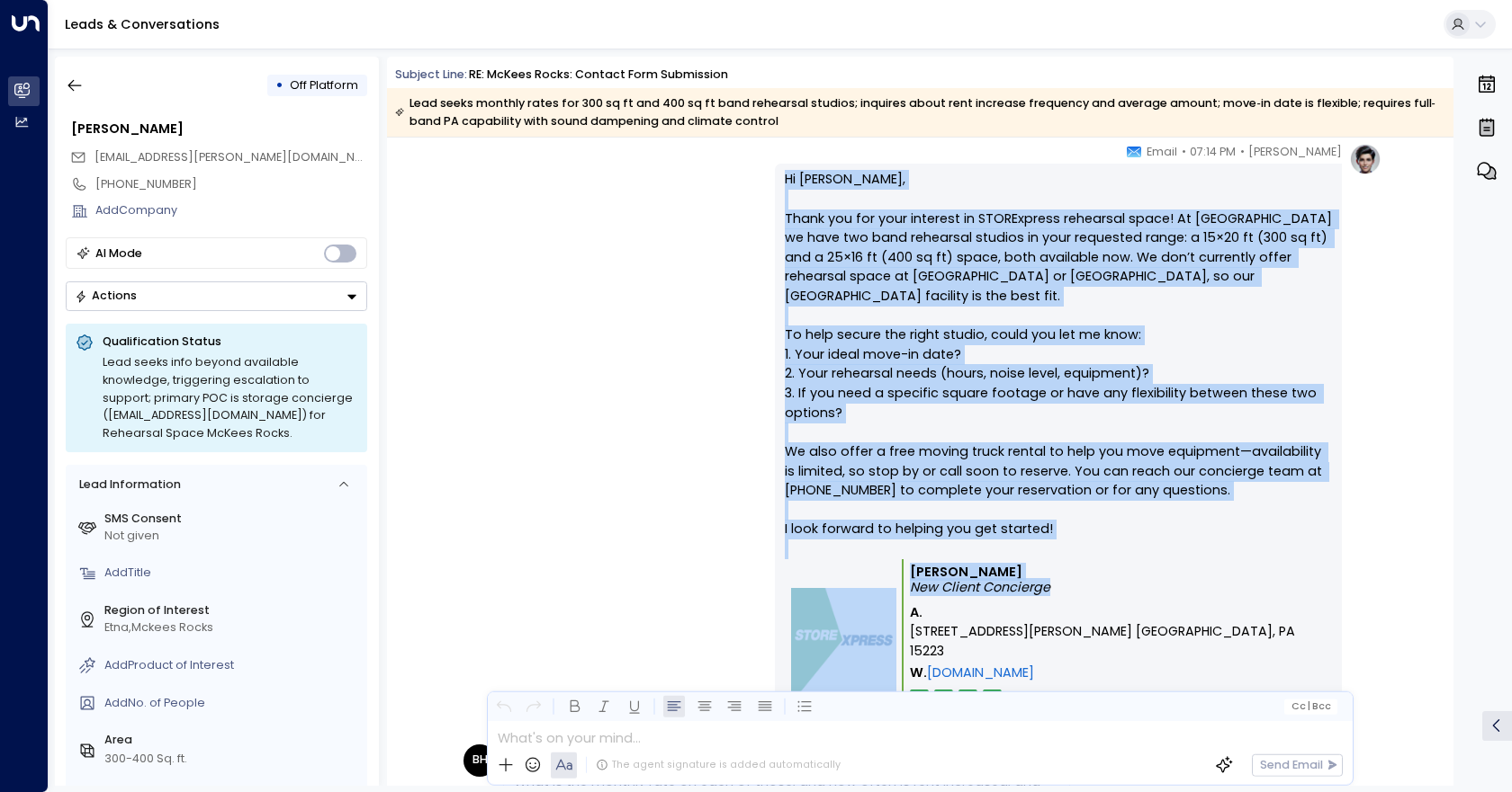
drag, startPoint x: 1069, startPoint y: 569, endPoint x: 774, endPoint y: 181, distance: 487.4
click at [774, 181] on div "Hi [PERSON_NAME], Thank you for your interest in STORExpress rehearsal space! A…" at bounding box center [1058, 464] width 567 height 601
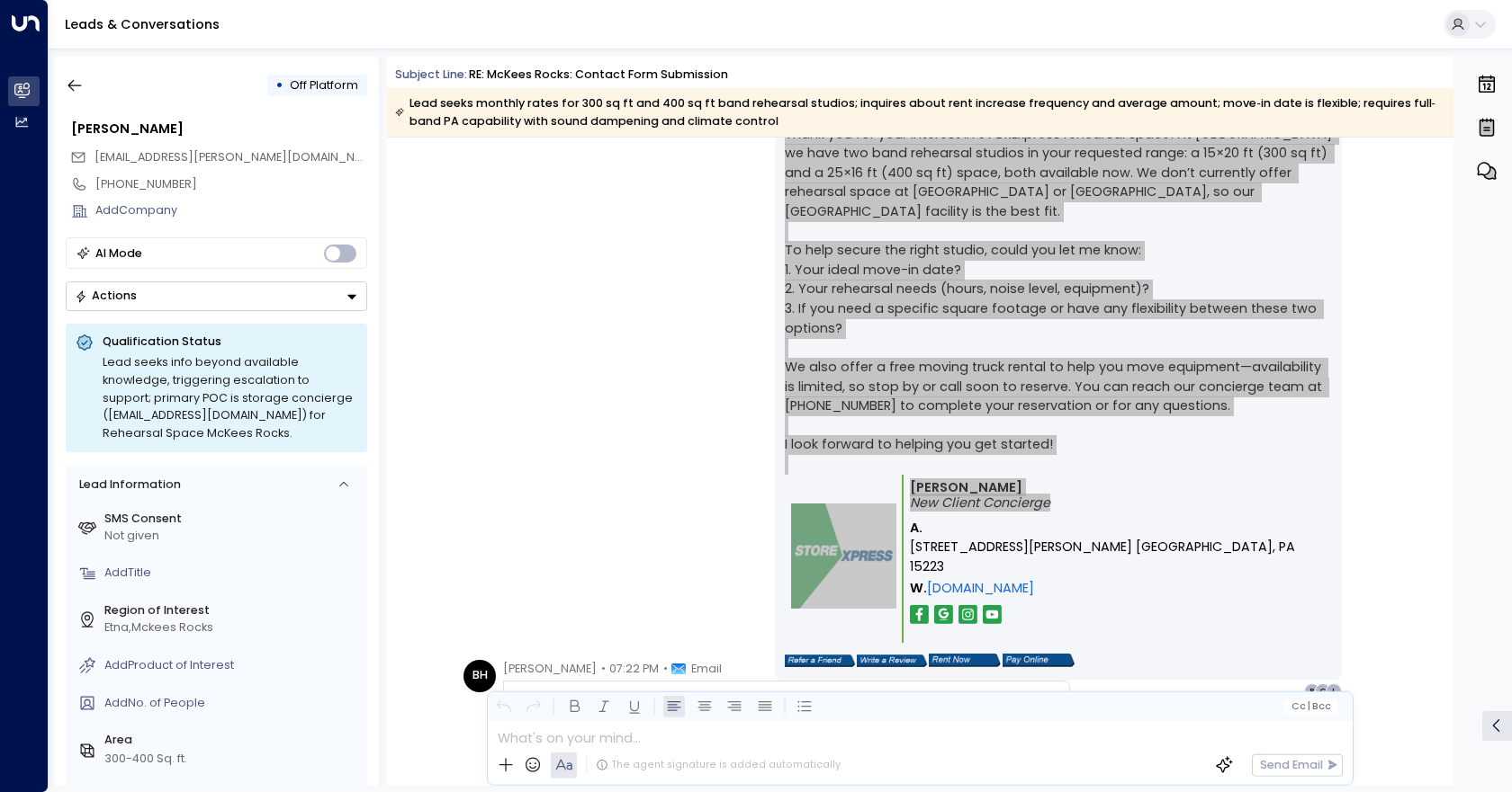
scroll to position [1439, 0]
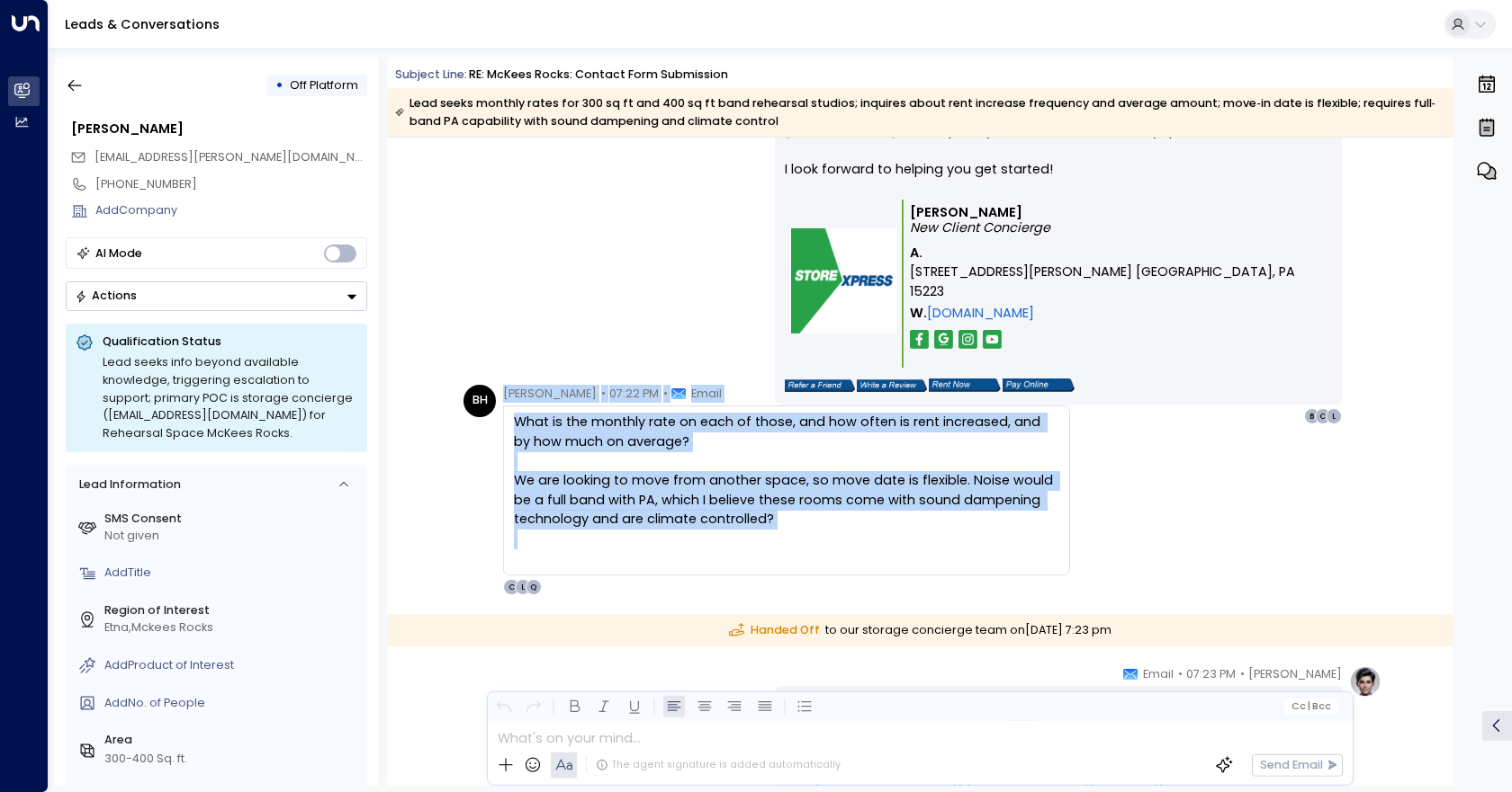
drag, startPoint x: 715, startPoint y: 540, endPoint x: 462, endPoint y: 409, distance: 284.9
click at [463, 409] on div "BH [PERSON_NAME] • 07:22 PM • Email What is the monthly rate on each of those, …" at bounding box center [766, 491] width 606 height 212
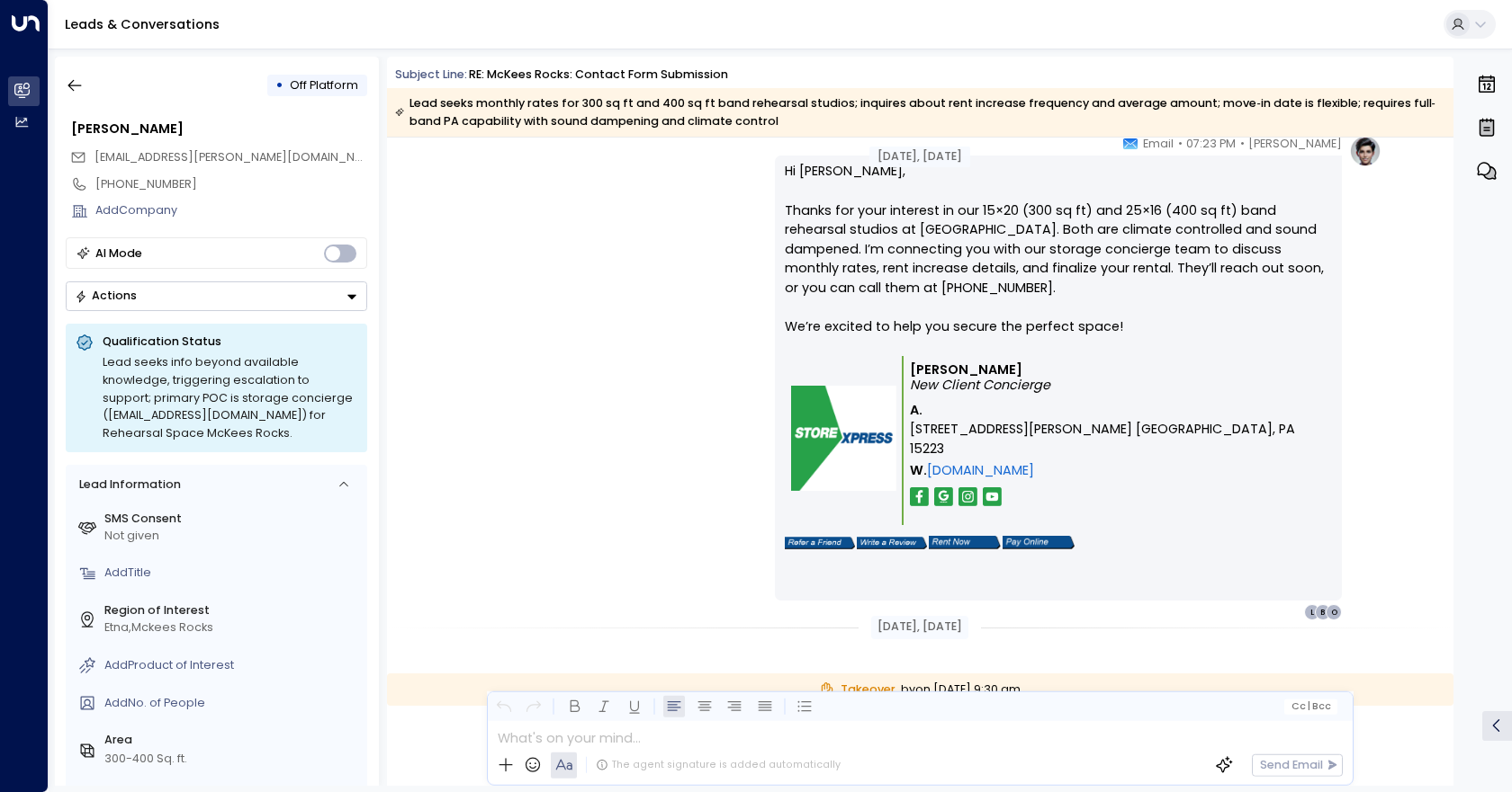
scroll to position [1979, 0]
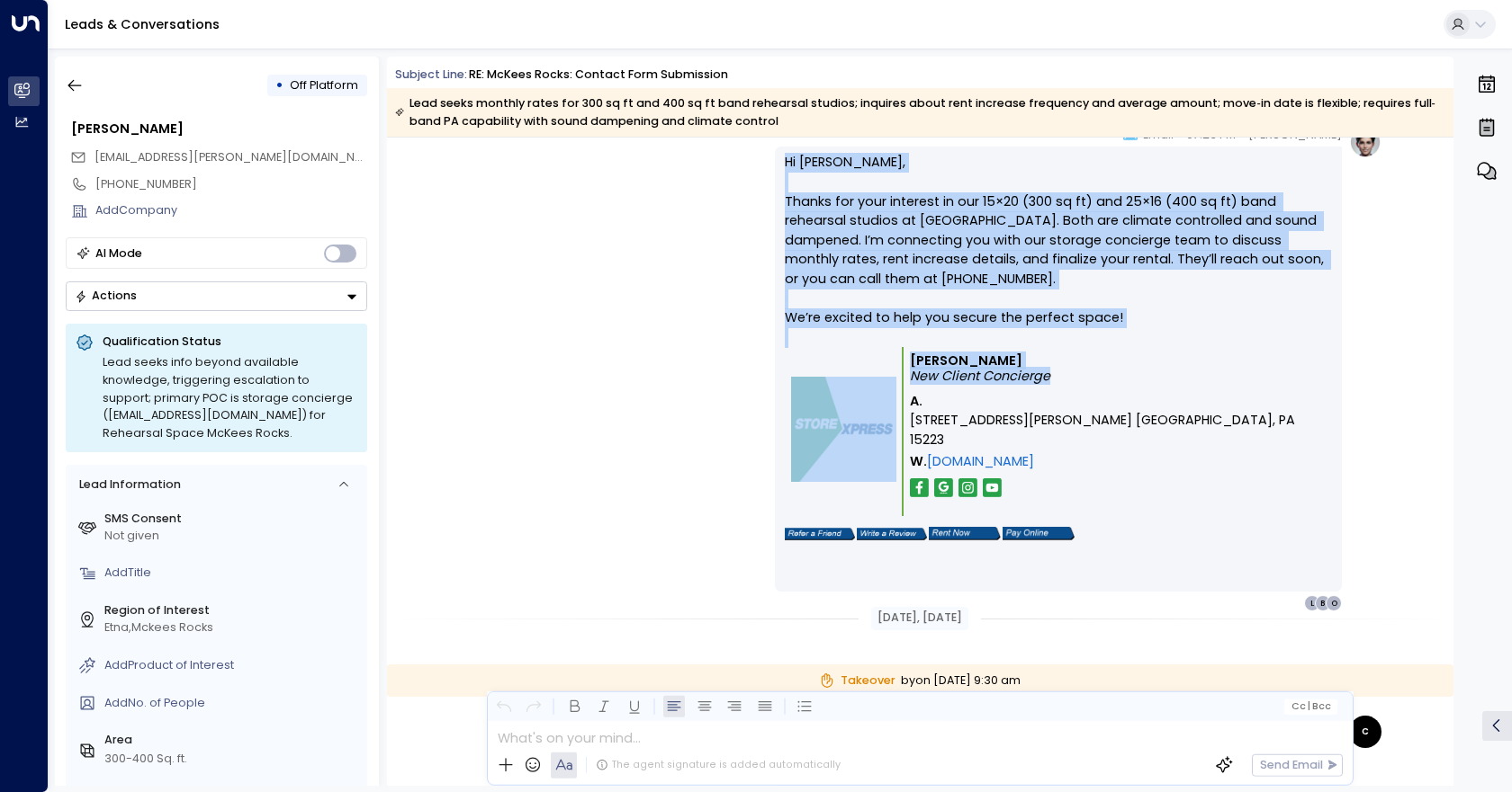
drag, startPoint x: 1075, startPoint y: 378, endPoint x: 773, endPoint y: 158, distance: 373.6
click at [774, 158] on div "Hi [PERSON_NAME], Thanks for your interest in our 15×20 (300 sq ft) and 25×16 (…" at bounding box center [1058, 369] width 567 height 445
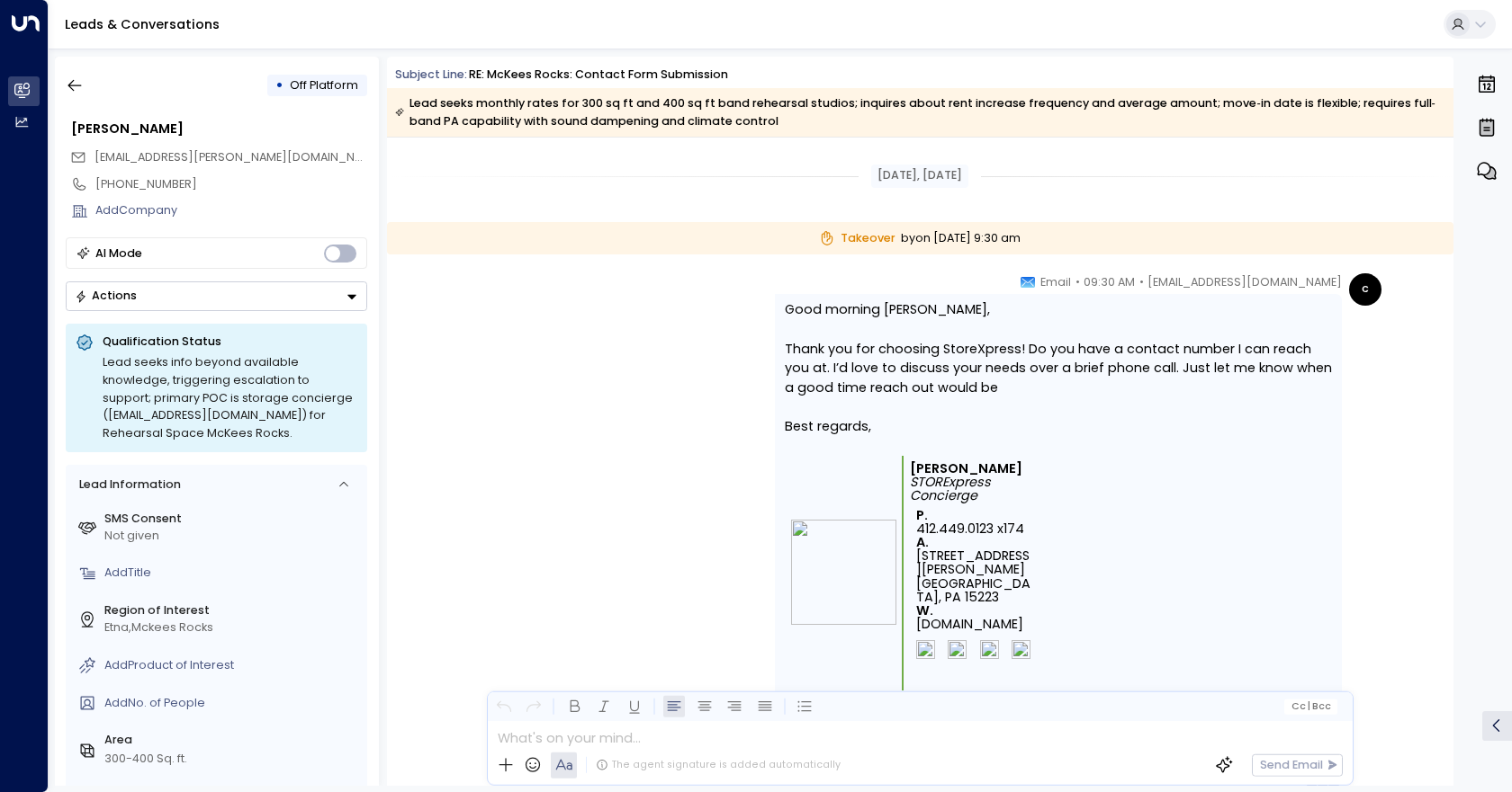
scroll to position [2519, 0]
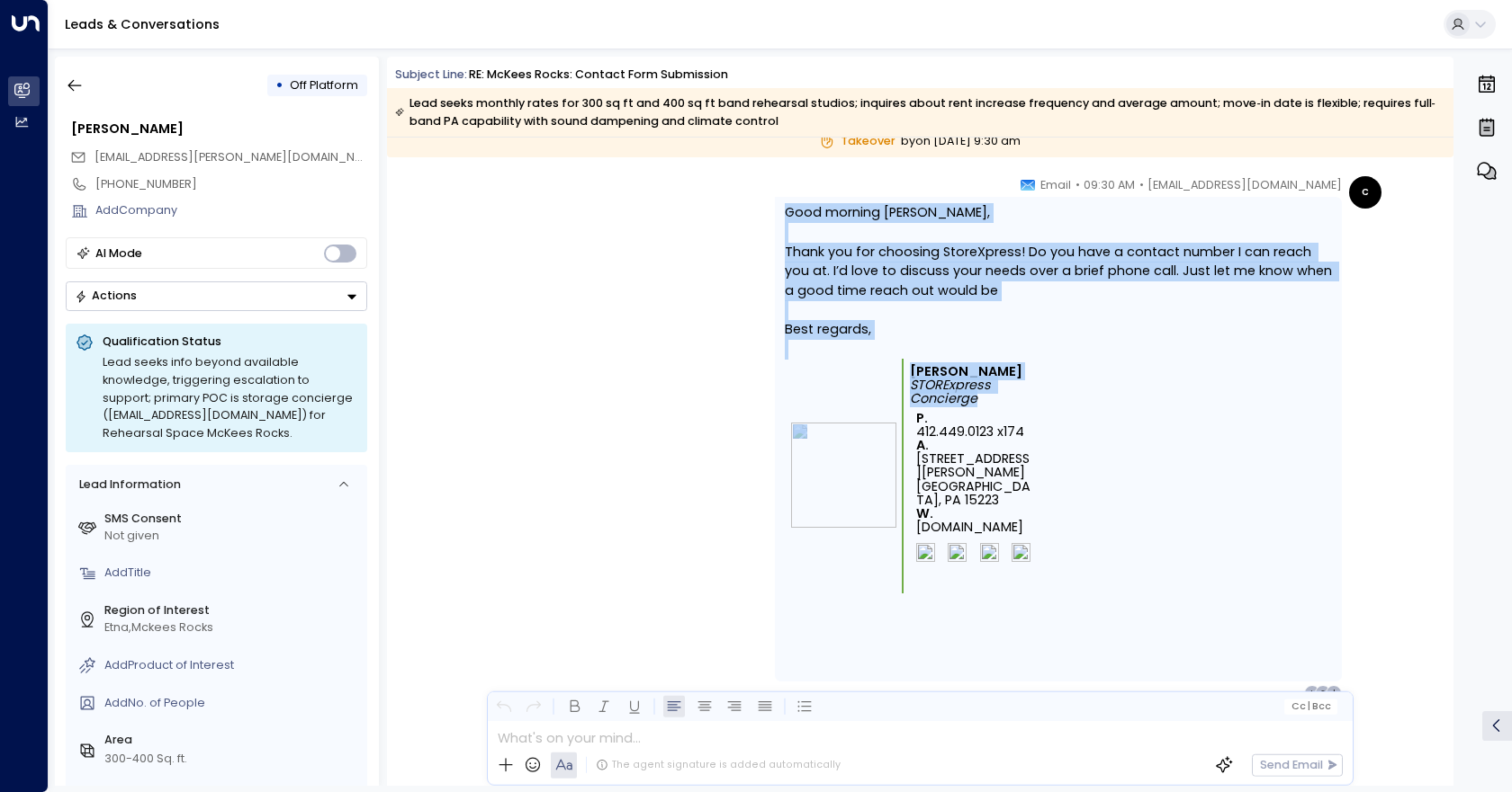
drag, startPoint x: 990, startPoint y: 401, endPoint x: 767, endPoint y: 215, distance: 290.4
click at [767, 215] on div "c [EMAIL_ADDRESS][DOMAIN_NAME] • 09:30 AM • Email Good morning [PERSON_NAME], T…" at bounding box center [919, 439] width 923 height 525
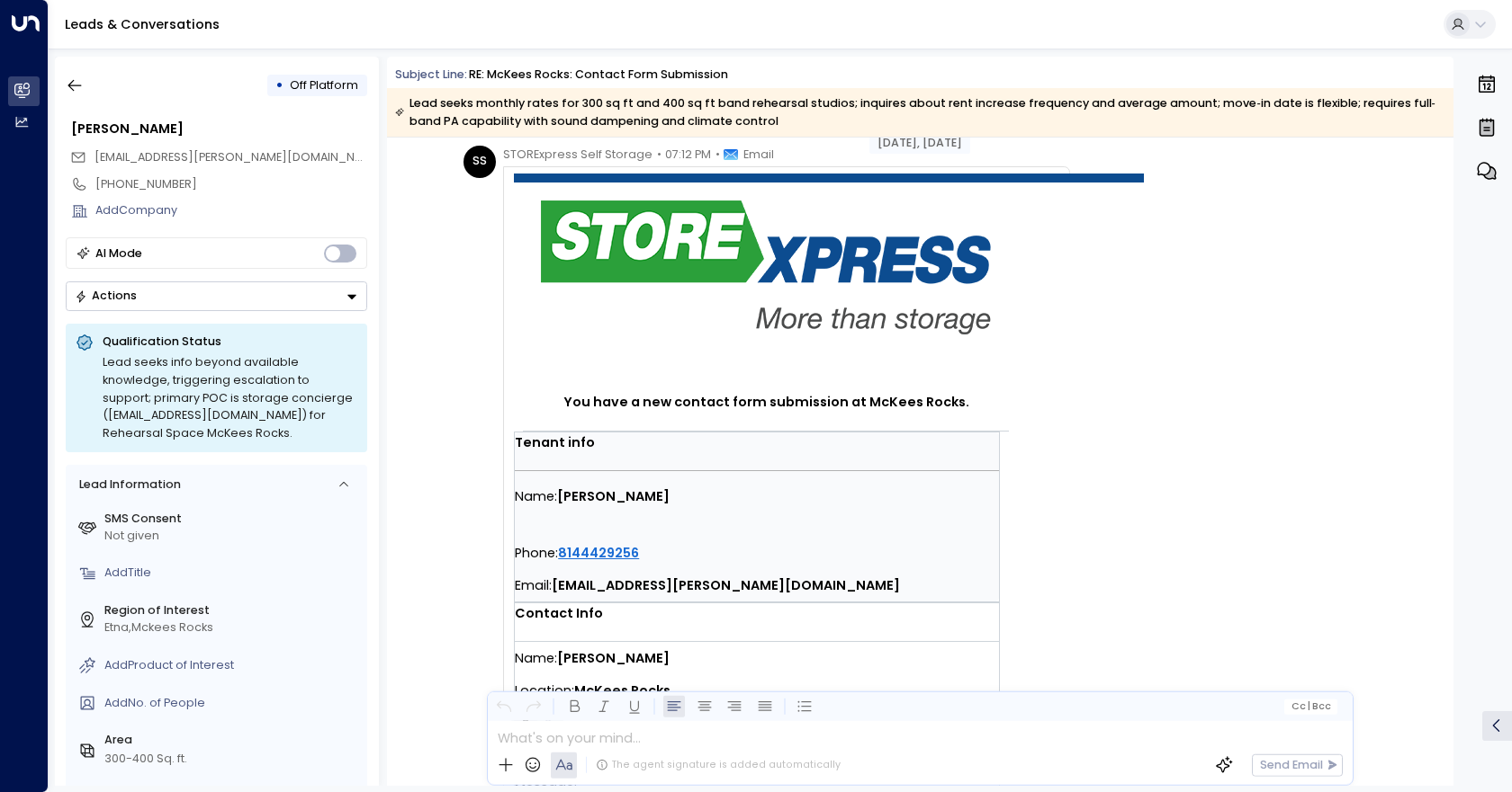
scroll to position [0, 0]
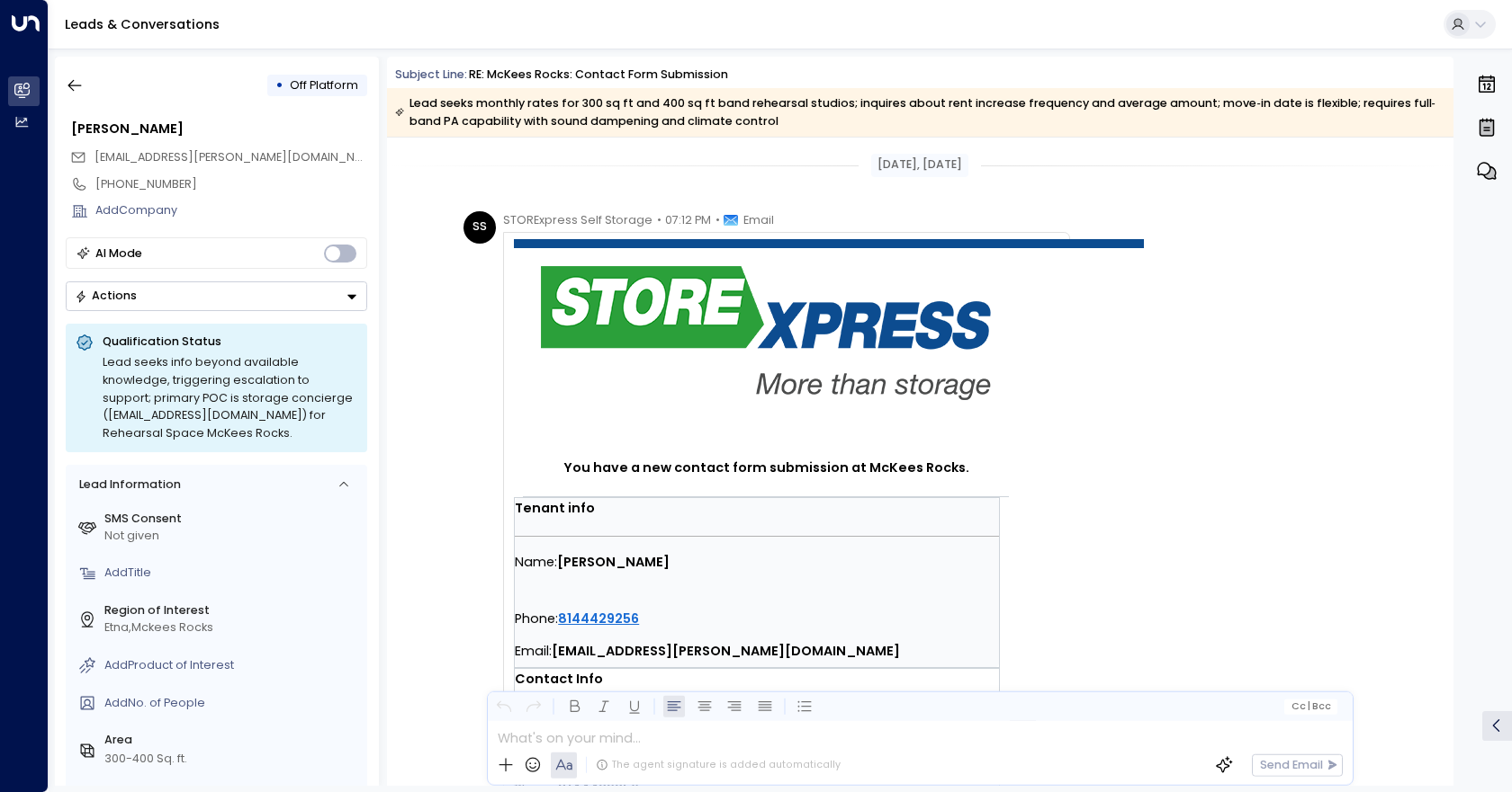
click at [355, 303] on button "Actions" at bounding box center [216, 296] width 302 height 29
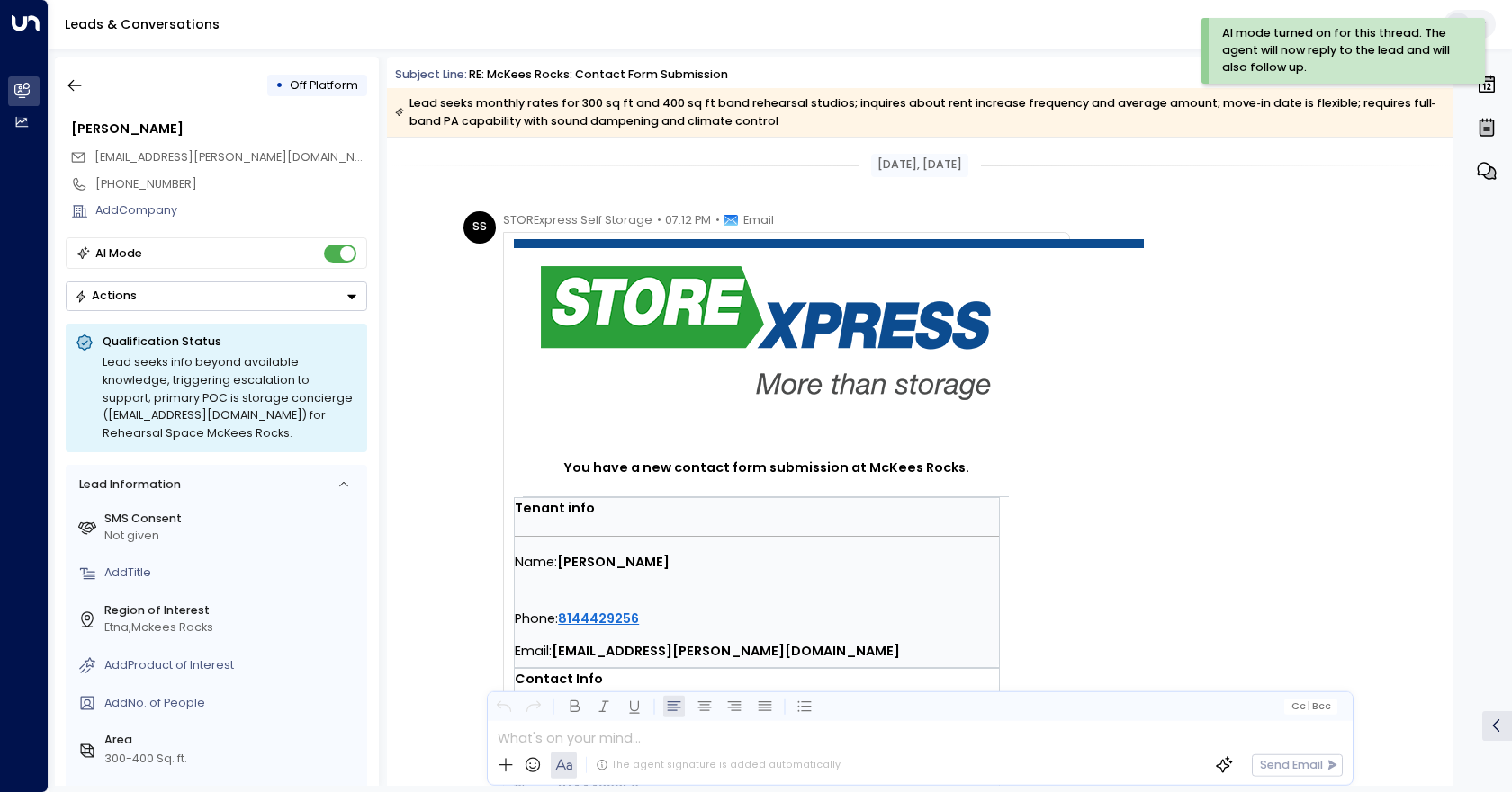
click at [347, 299] on icon "Button group with a nested menu" at bounding box center [351, 296] width 12 height 12
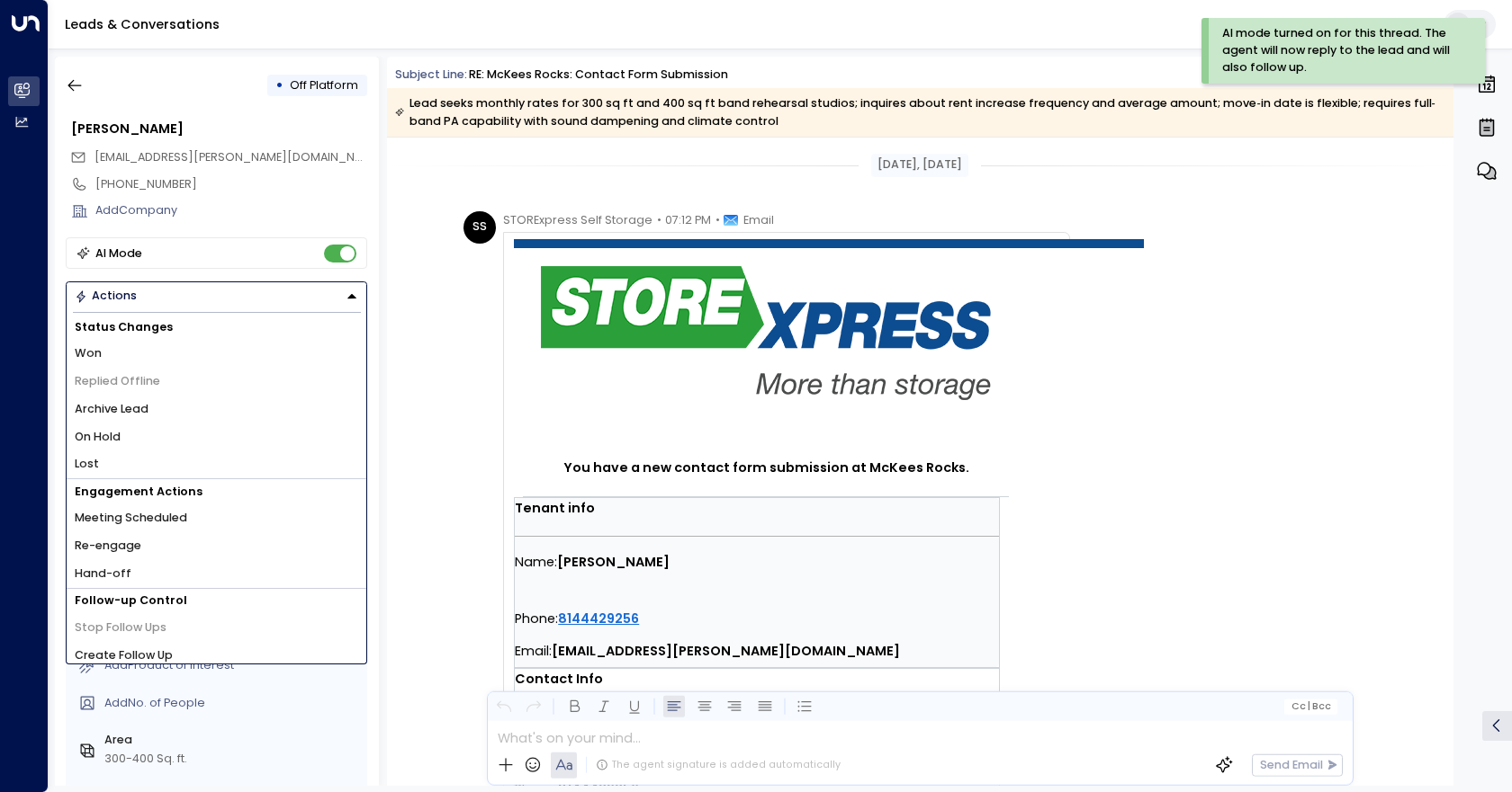
click at [128, 570] on li "Hand-off" at bounding box center [216, 575] width 300 height 28
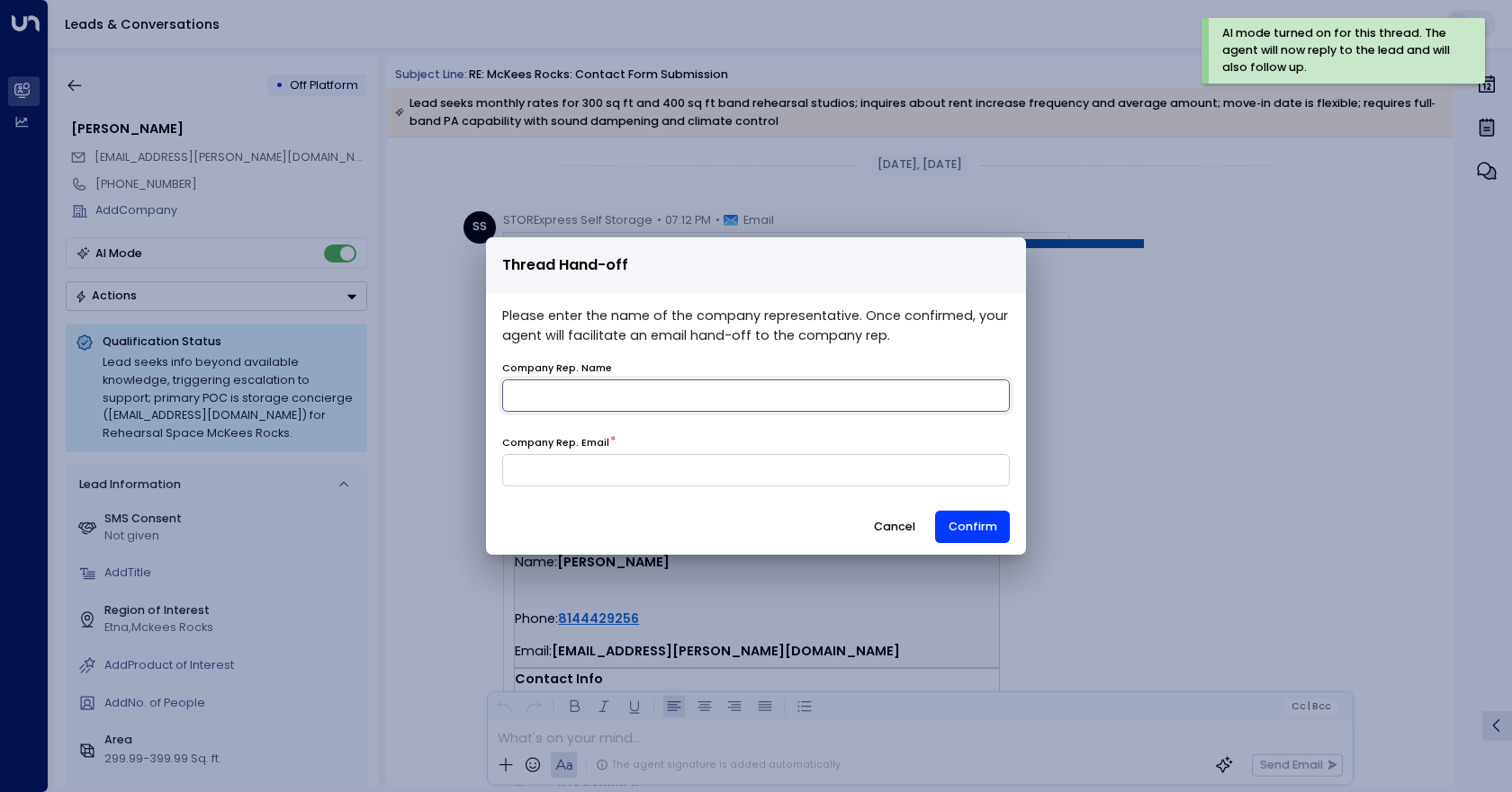
click at [708, 399] on input "name" at bounding box center [756, 396] width 508 height 32
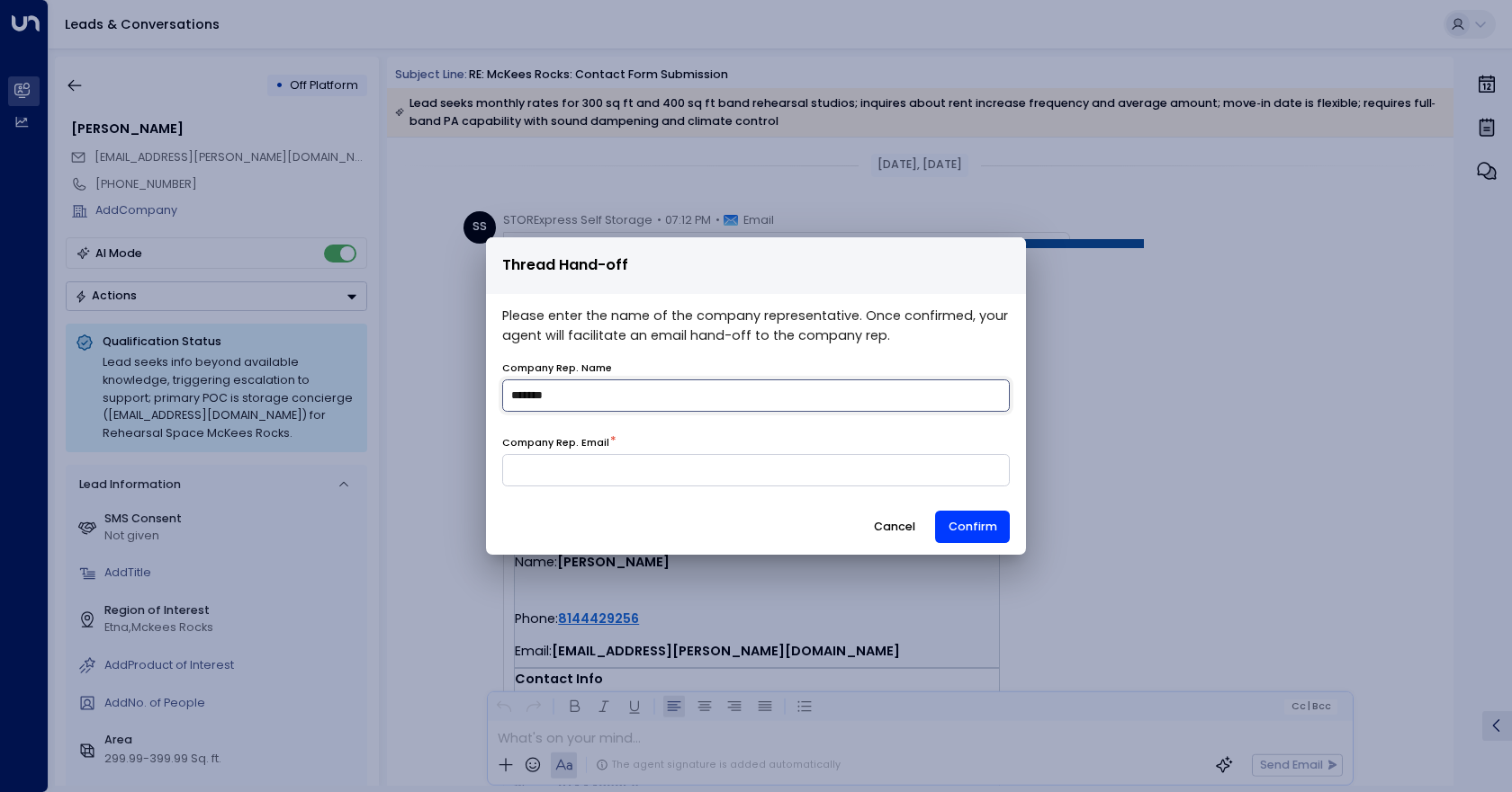
drag, startPoint x: 579, startPoint y: 406, endPoint x: 502, endPoint y: 403, distance: 77.1
click at [502, 403] on input "name" at bounding box center [756, 396] width 508 height 32
type input "****"
click at [630, 460] on input at bounding box center [756, 471] width 508 height 32
type input "**********"
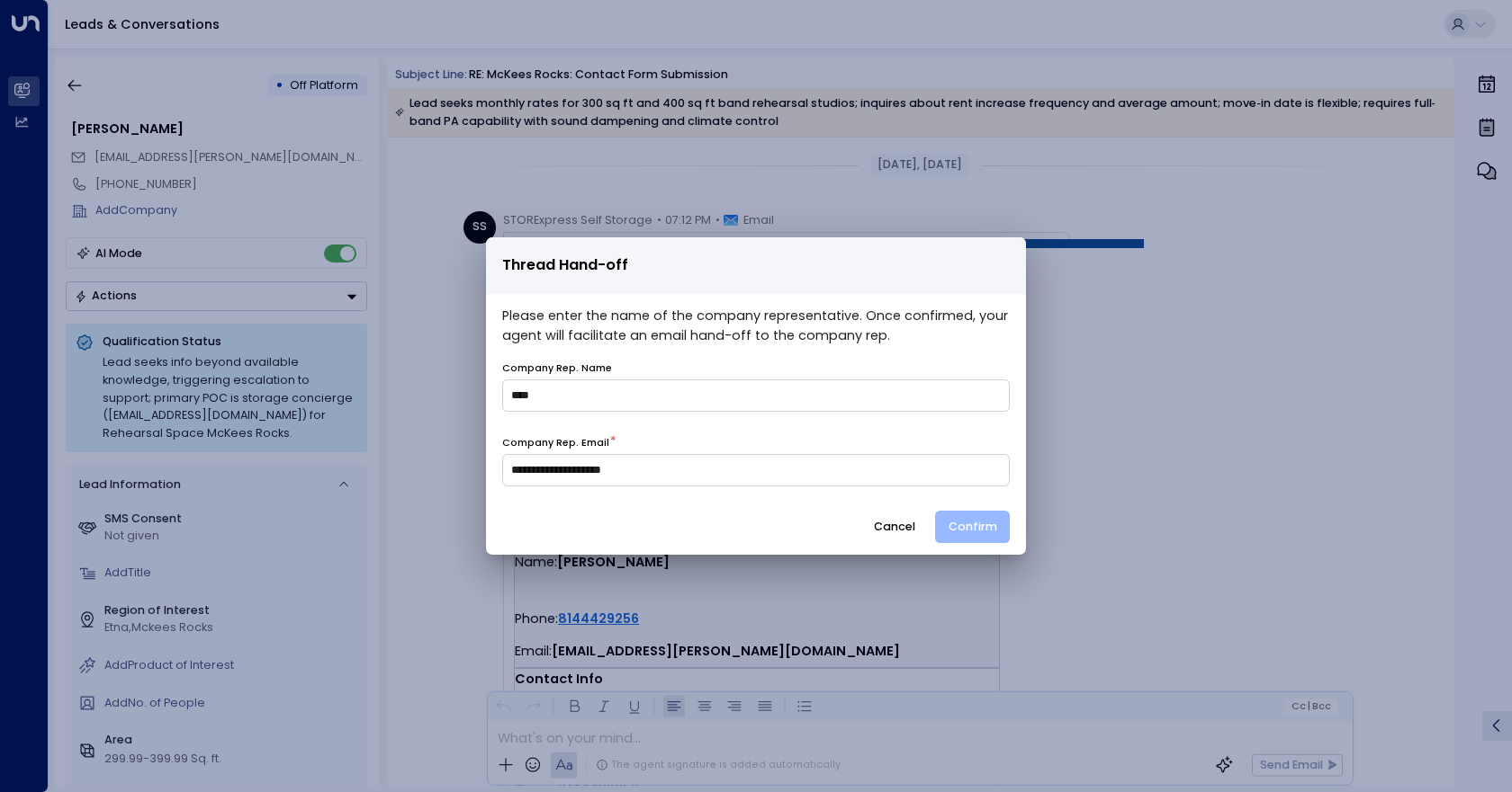
click at [948, 517] on button "Confirm" at bounding box center [972, 527] width 75 height 32
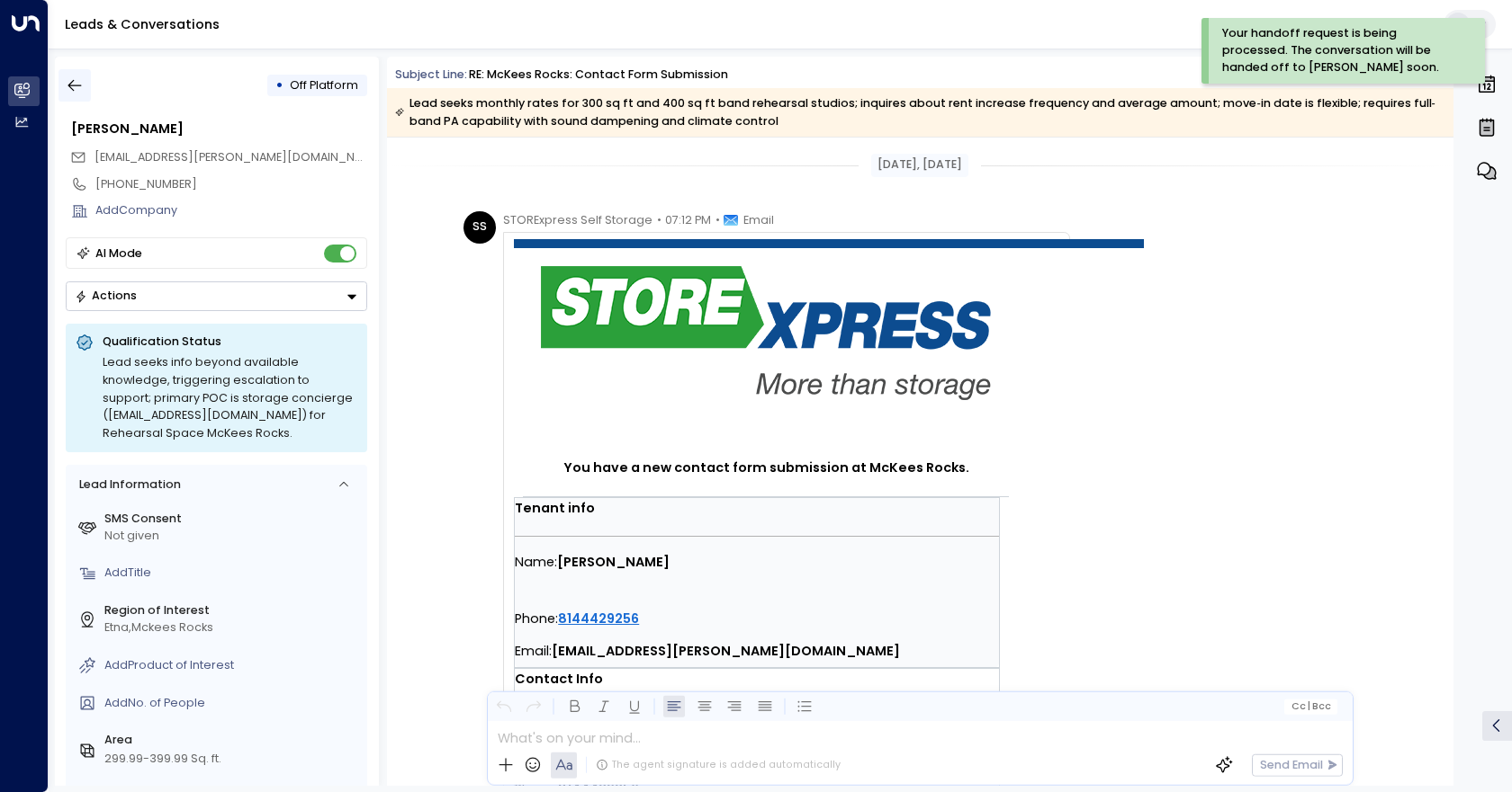
click at [65, 84] on icon "button" at bounding box center [74, 85] width 18 height 18
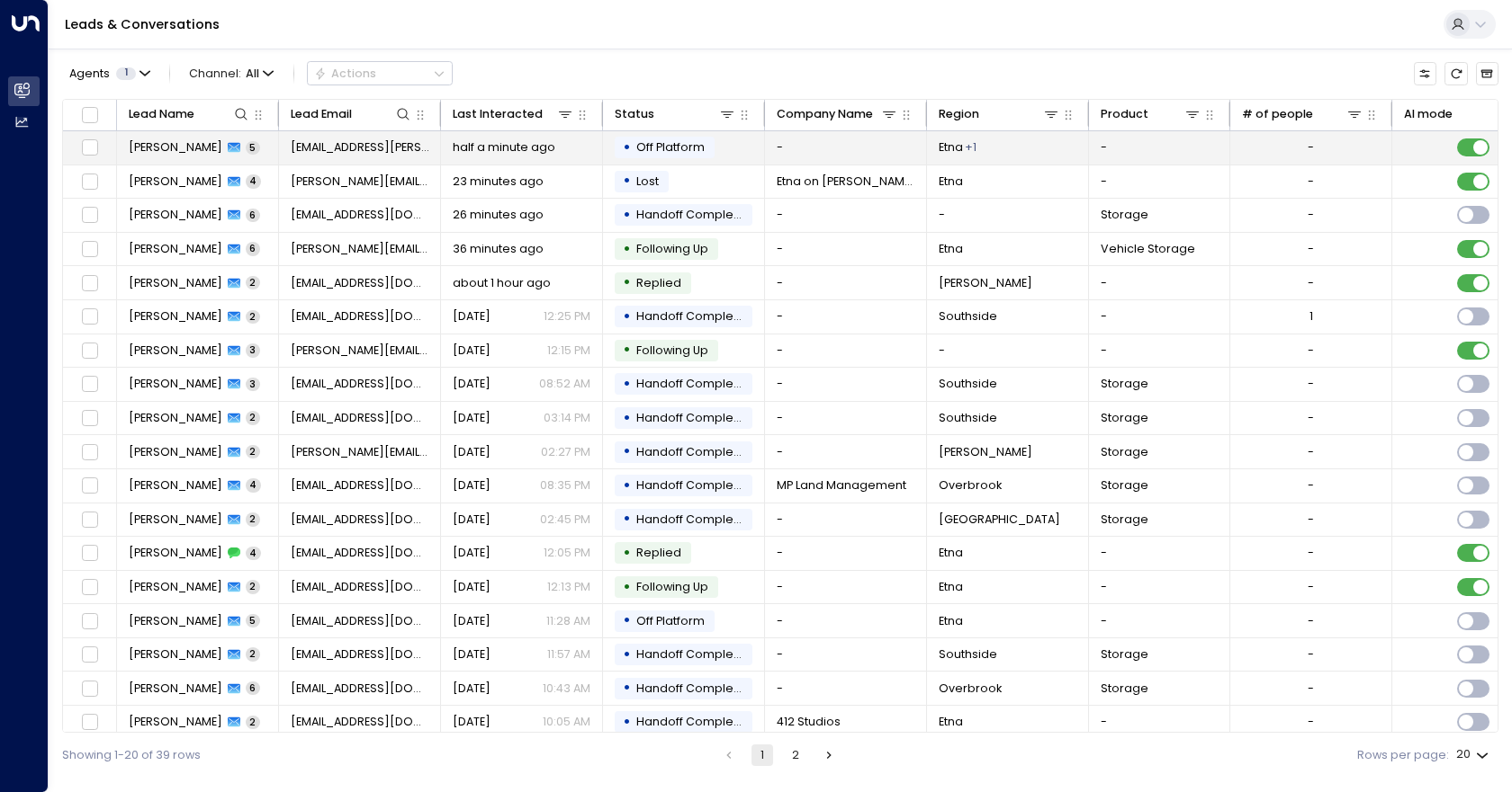
click at [1400, 143] on td at bounding box center [1472, 147] width 162 height 33
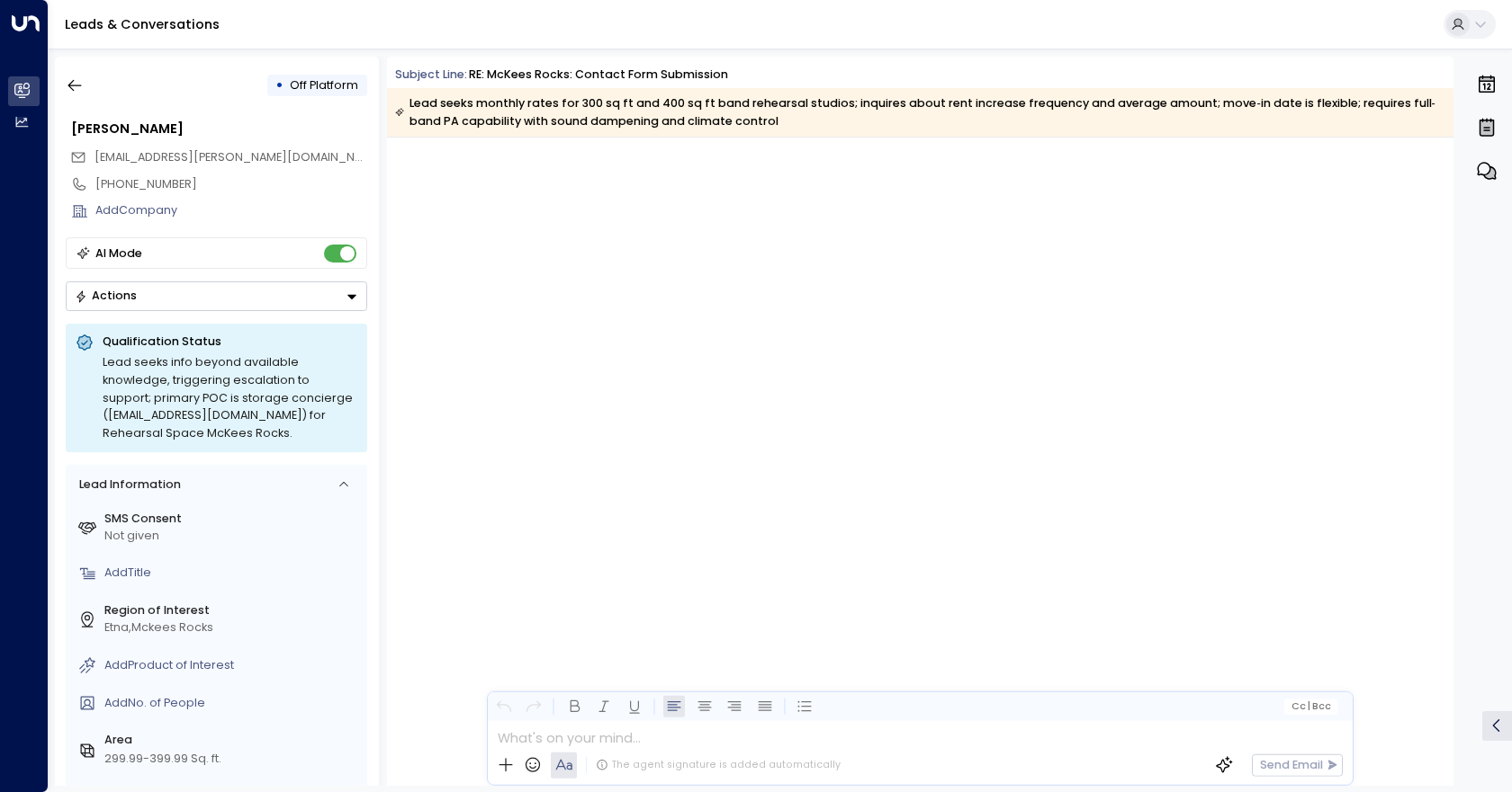
scroll to position [3146, 0]
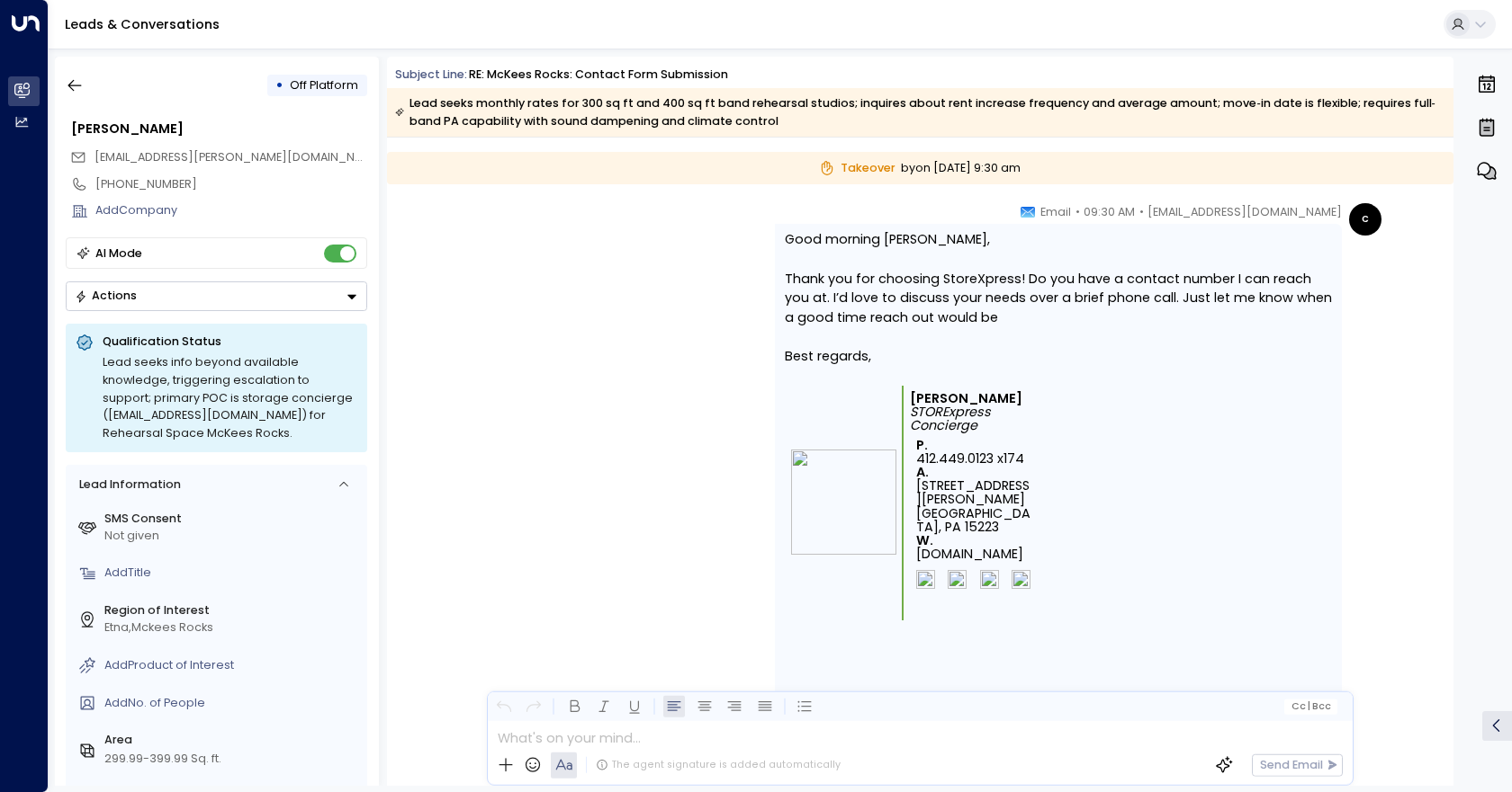
click at [273, 299] on button "Actions" at bounding box center [216, 296] width 302 height 29
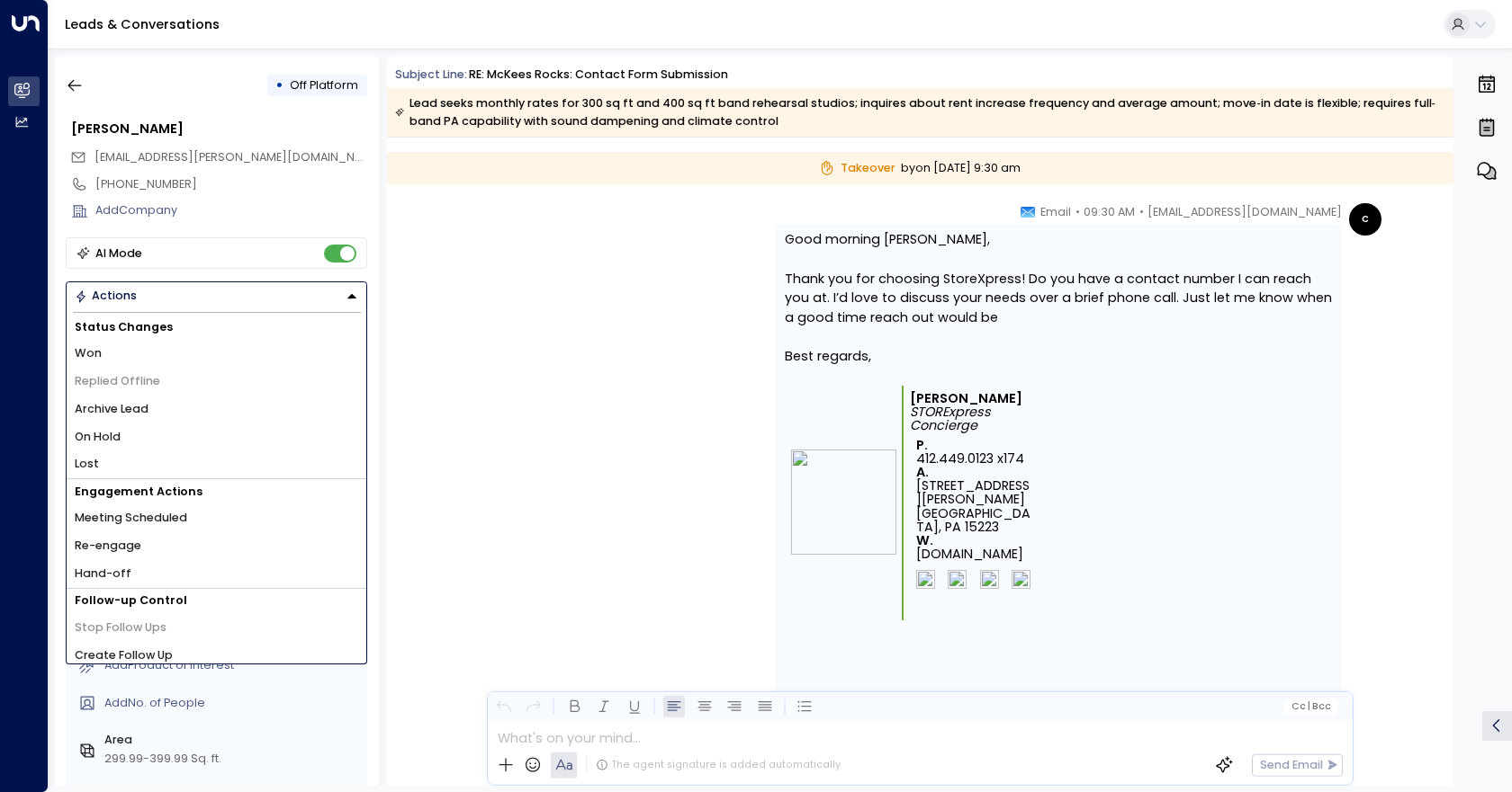
click at [120, 575] on span "Hand-off" at bounding box center [103, 575] width 57 height 17
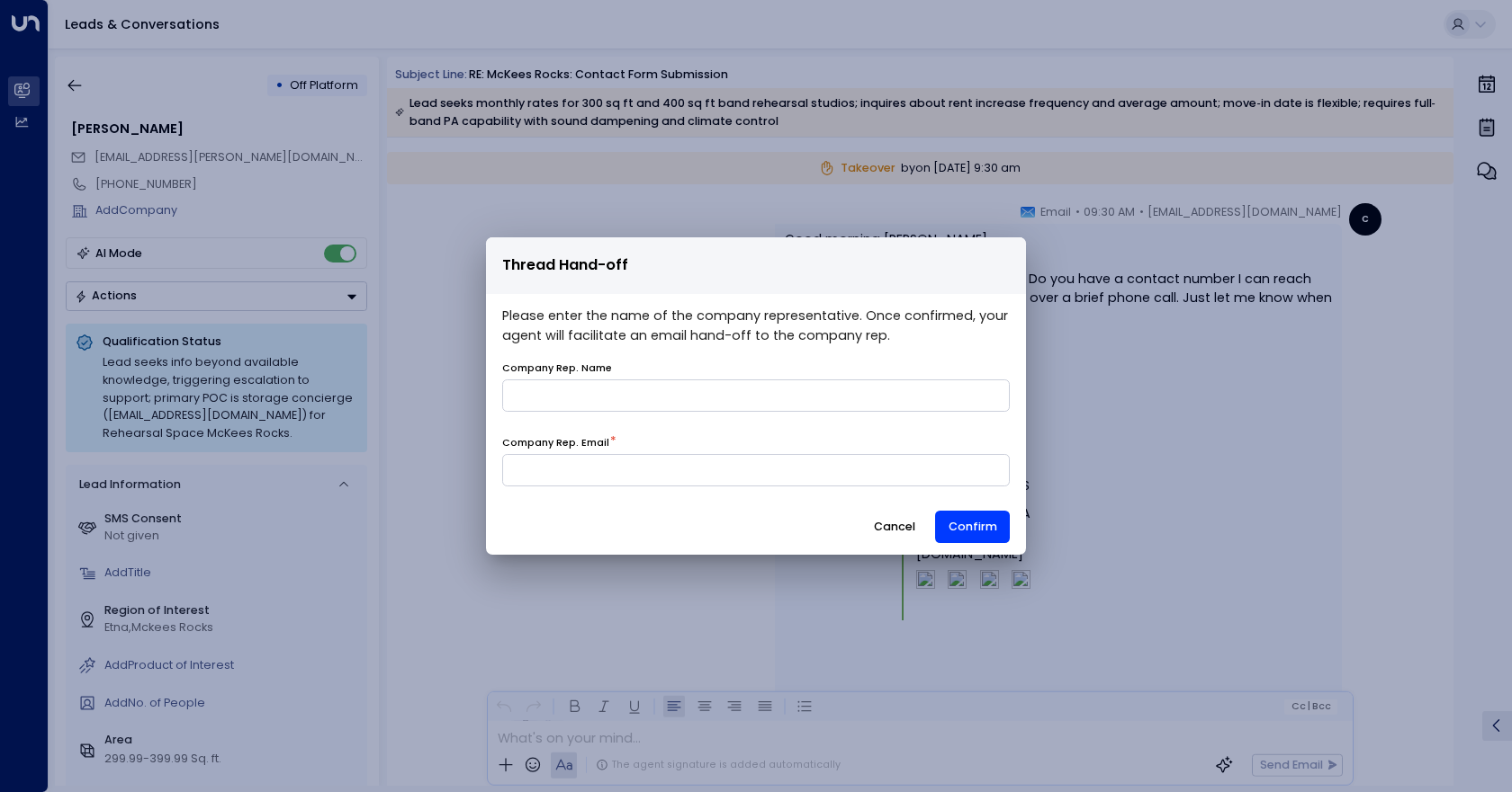
click at [883, 511] on form "Company Rep. Name Company Rep. Email * Cancel Confirm" at bounding box center [756, 455] width 508 height 185
click at [900, 525] on button "Cancel" at bounding box center [894, 527] width 69 height 32
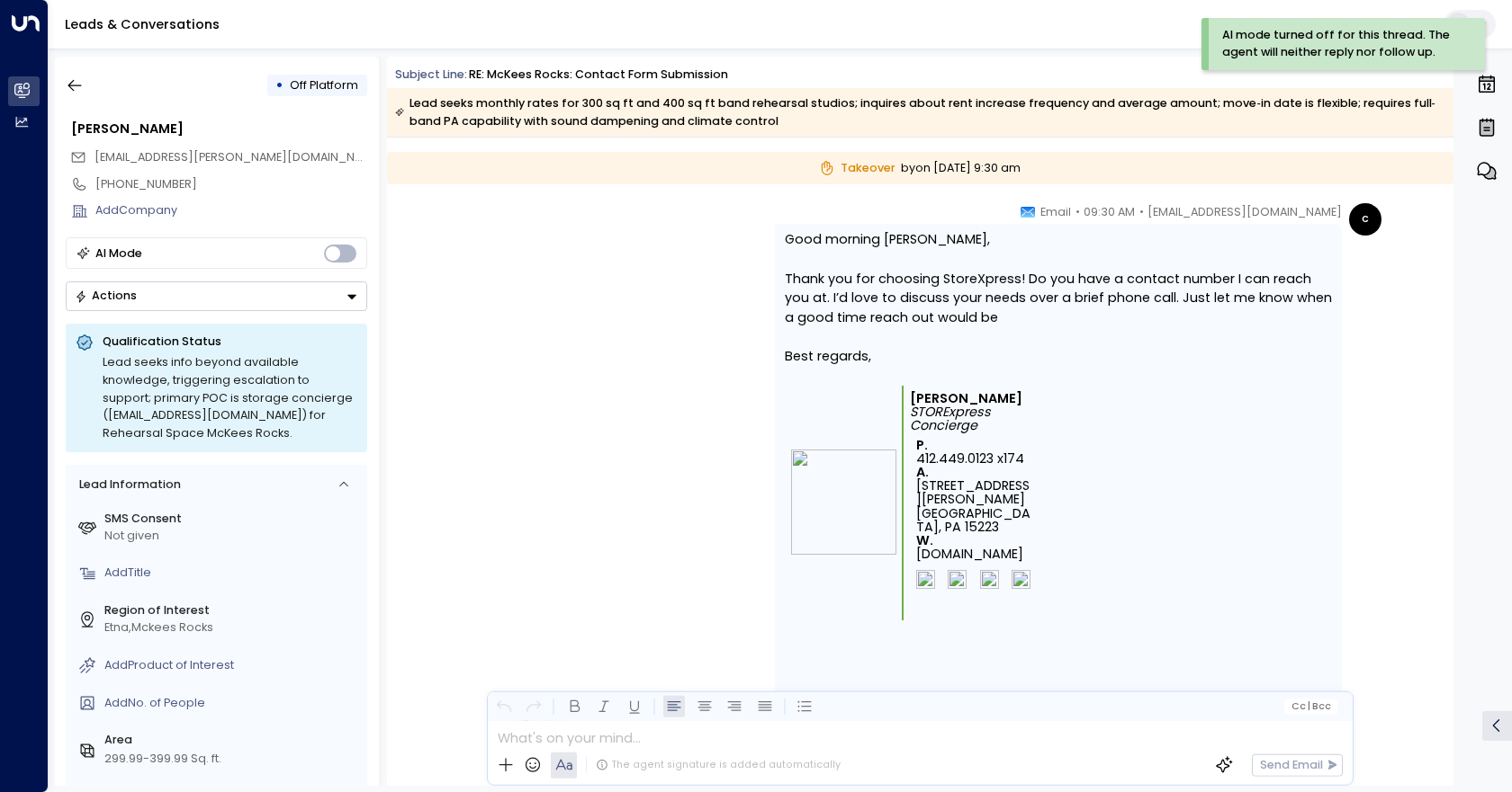
click at [75, 68] on div "• Off Platform [PERSON_NAME] [PERSON_NAME][EMAIL_ADDRESS][PERSON_NAME][DOMAIN_N…" at bounding box center [217, 422] width 324 height 730
click at [75, 78] on icon "button" at bounding box center [74, 85] width 18 height 18
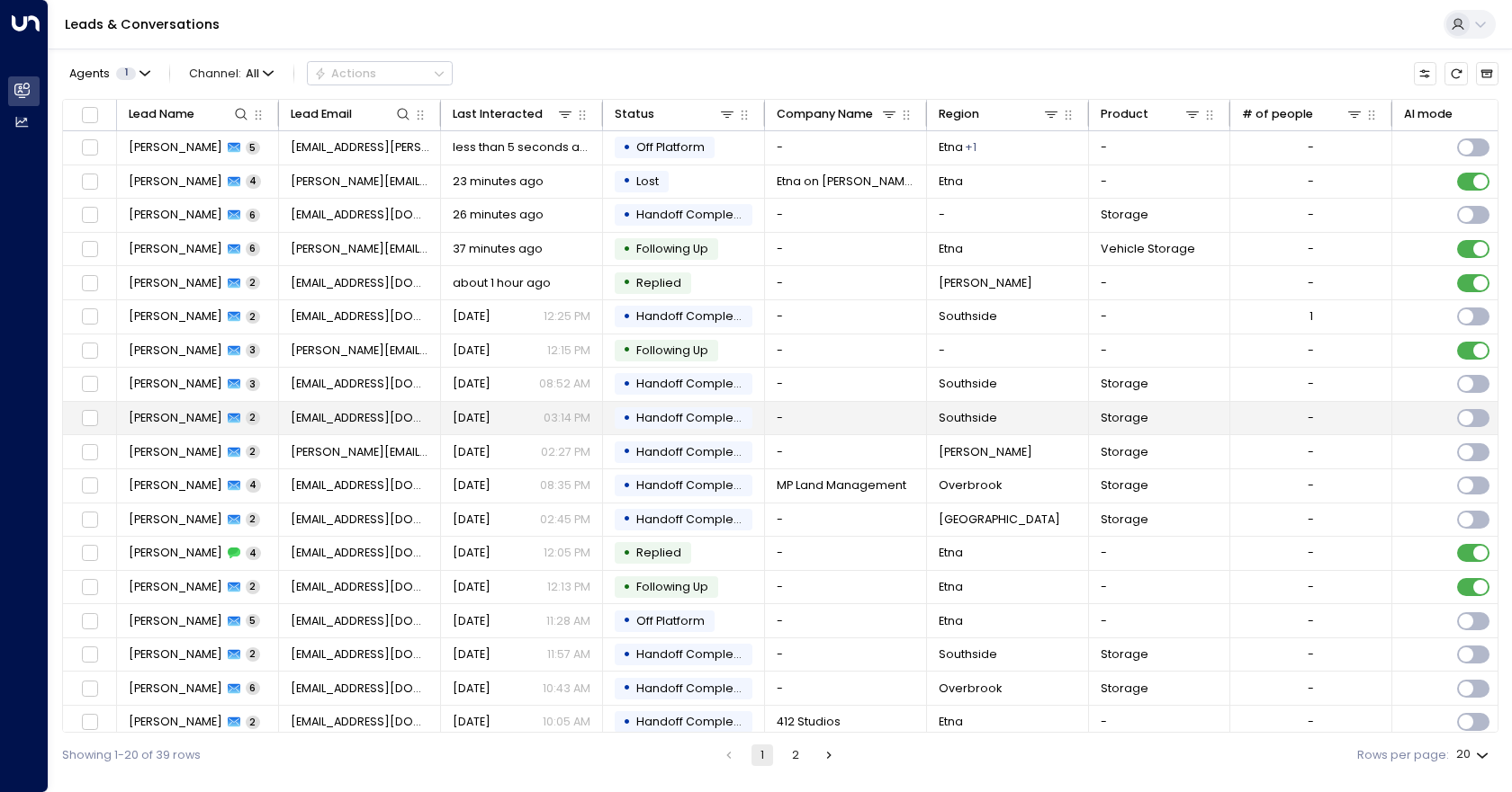
click at [850, 430] on td "-" at bounding box center [845, 418] width 162 height 33
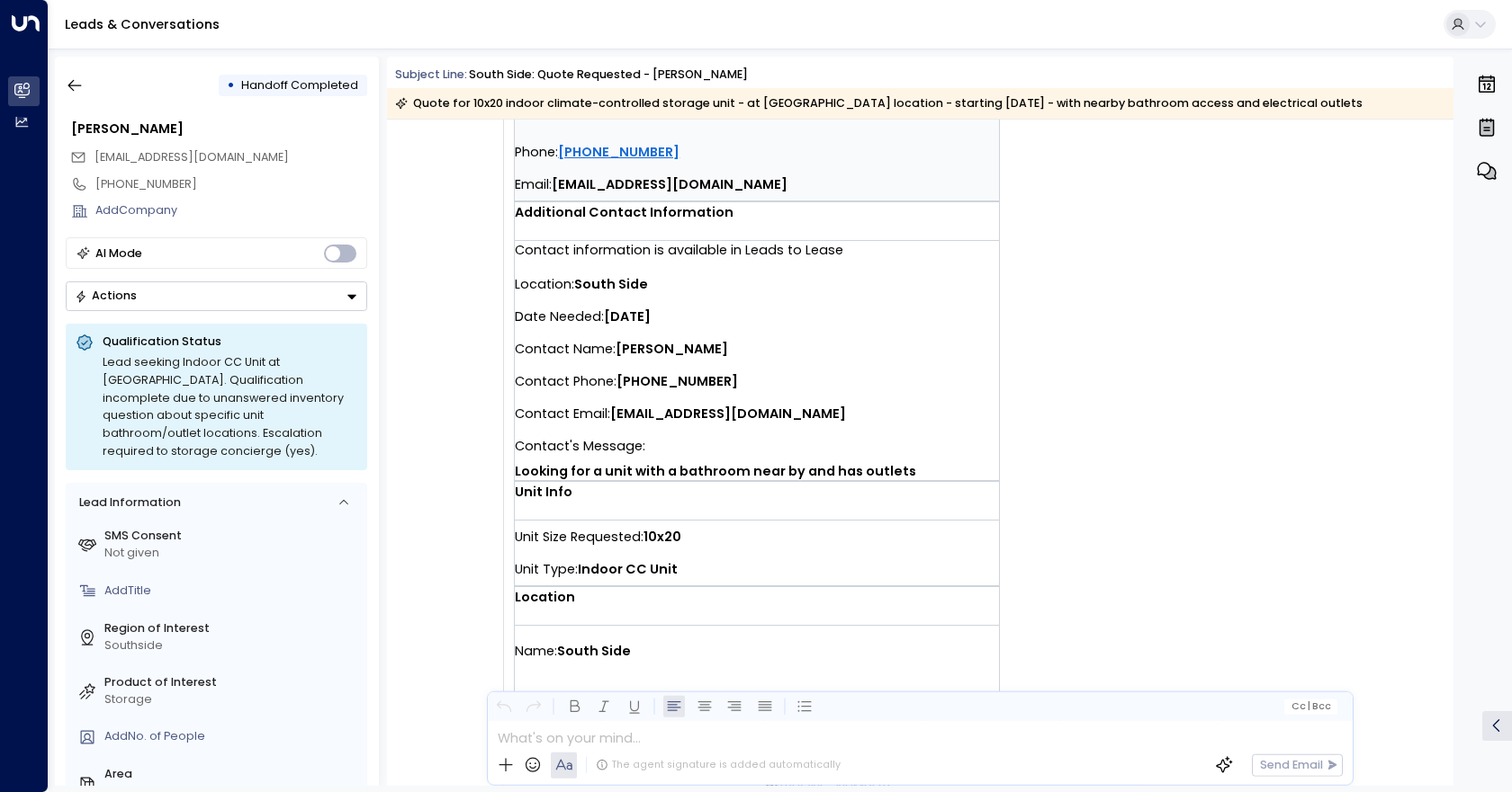
scroll to position [450, 0]
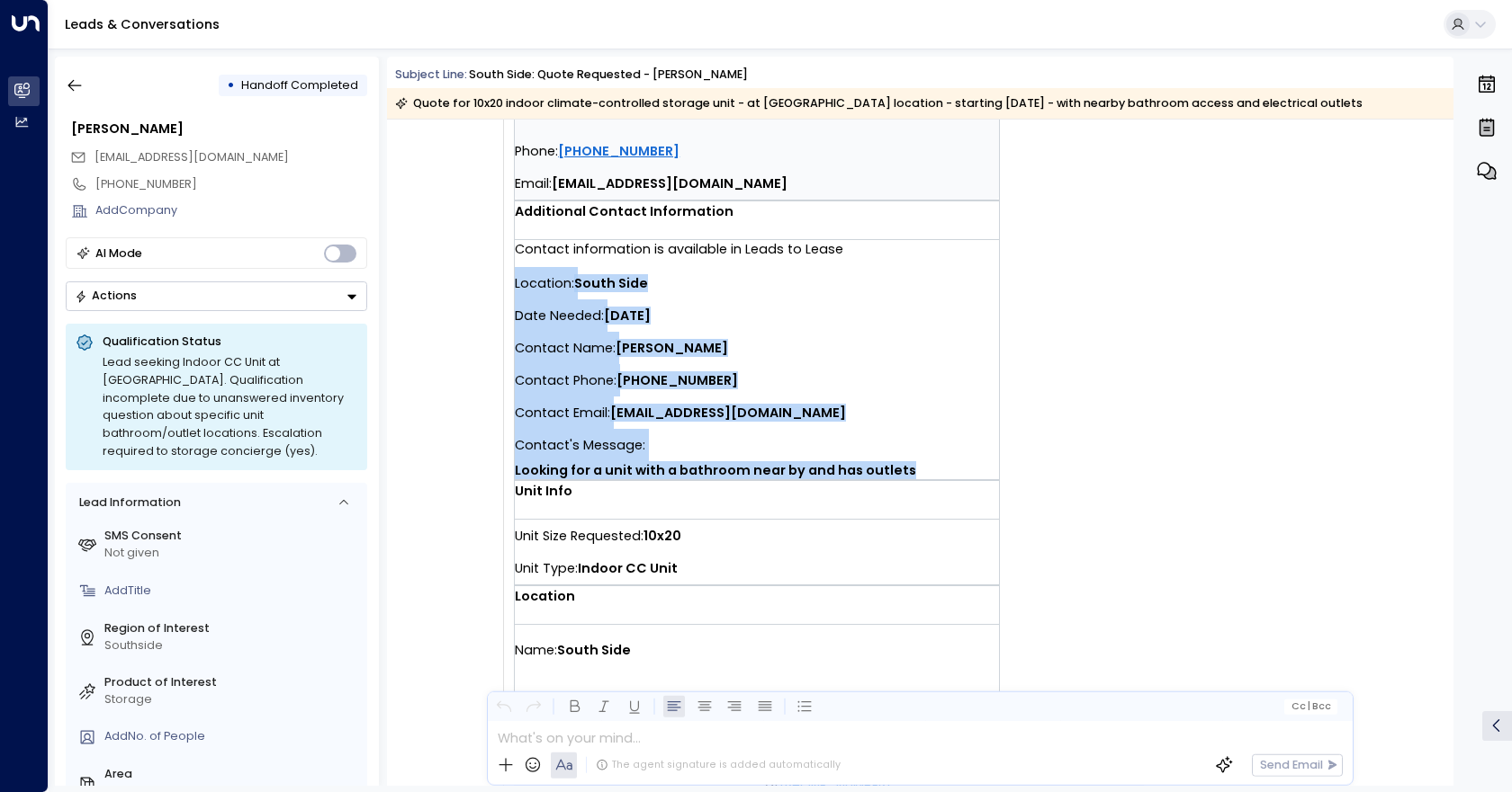
drag, startPoint x: 909, startPoint y: 470, endPoint x: 513, endPoint y: 286, distance: 436.7
click at [514, 286] on div "Location: [GEOGRAPHIC_DATA] Date Needed: [DATE] Contact Name: [PERSON_NAME] Con…" at bounding box center [756, 373] width 484 height 213
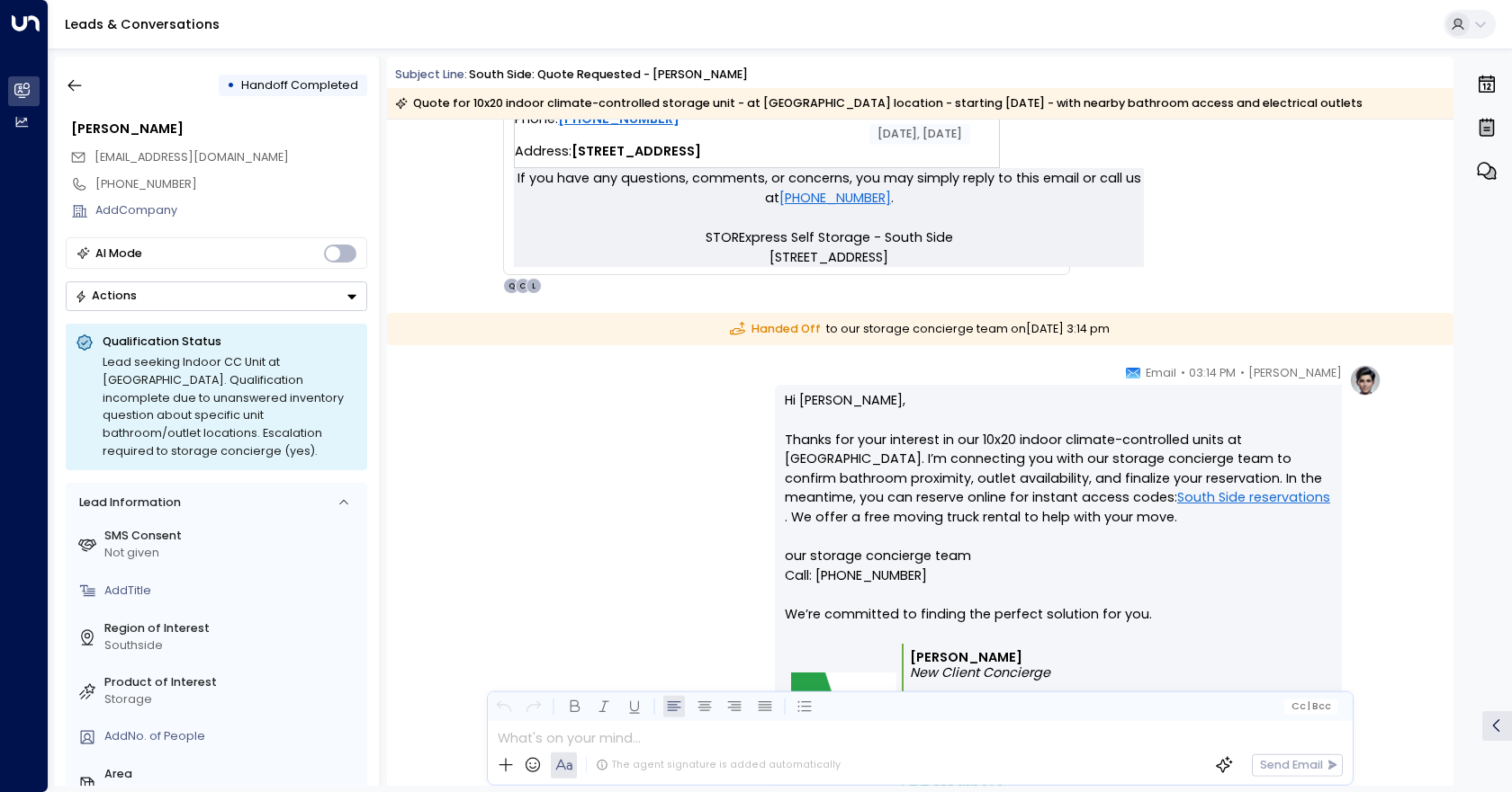
scroll to position [1079, 0]
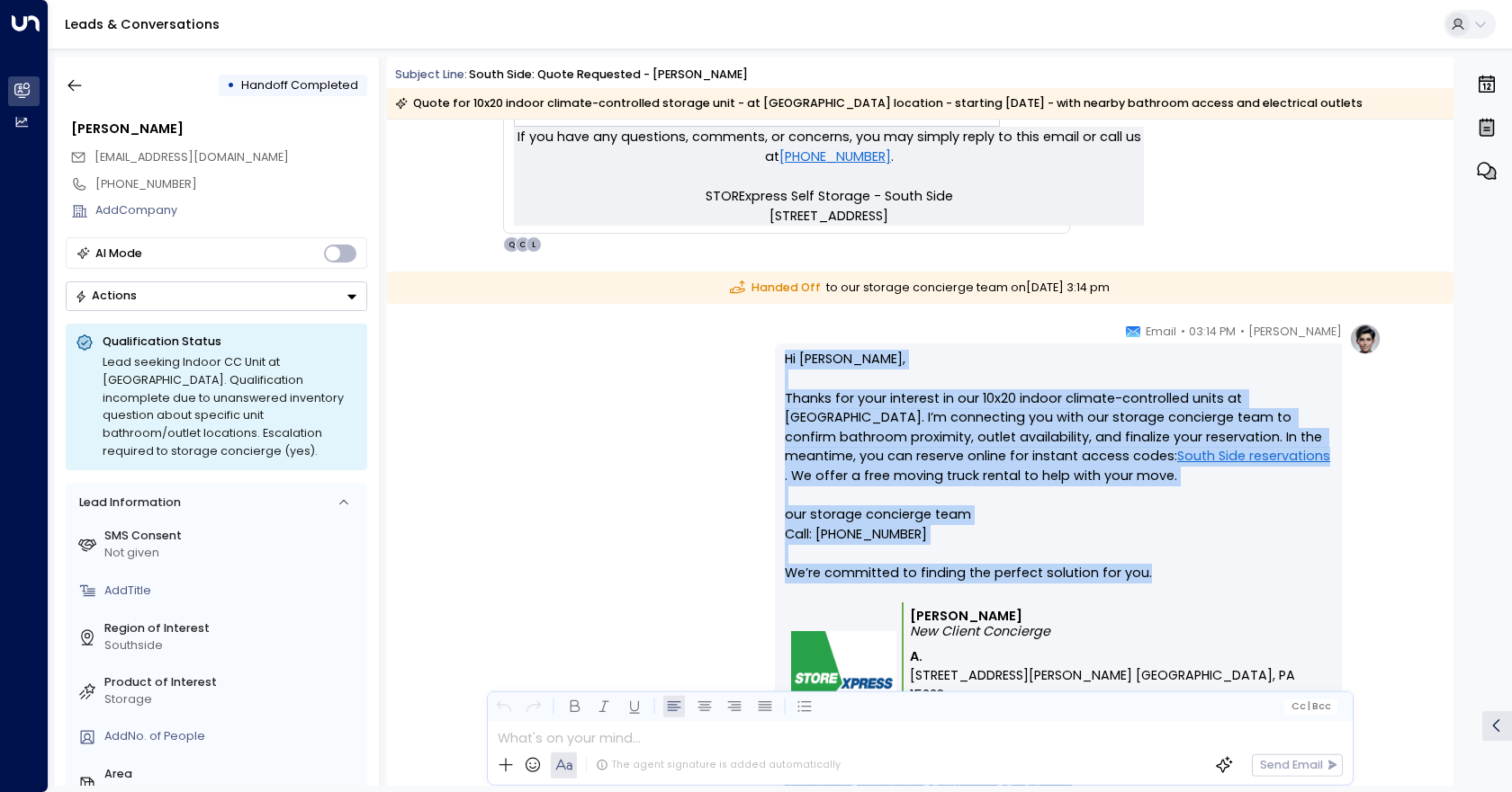
drag, startPoint x: 1177, startPoint y: 579, endPoint x: 785, endPoint y: 363, distance: 447.6
click at [785, 363] on p "Hi [PERSON_NAME], Thanks for your interest in our 10x20 indoor climate-controll…" at bounding box center [1058, 475] width 547 height 252
drag, startPoint x: 1113, startPoint y: 633, endPoint x: 778, endPoint y: 367, distance: 427.8
click at [778, 367] on div "Hi [PERSON_NAME], Thanks for your interest in our 10x20 indoor climate-controll…" at bounding box center [1058, 595] width 567 height 504
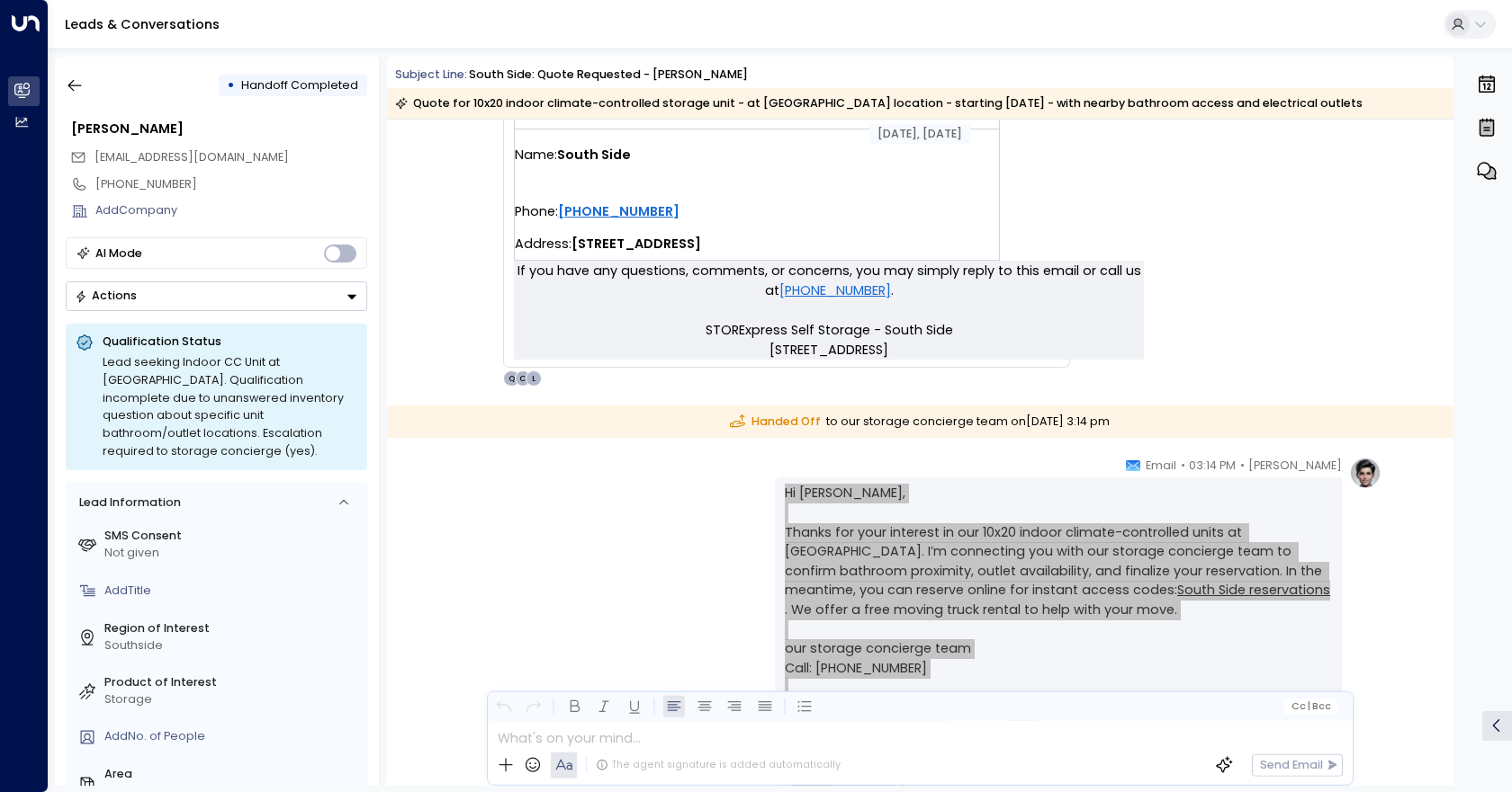
scroll to position [744, 0]
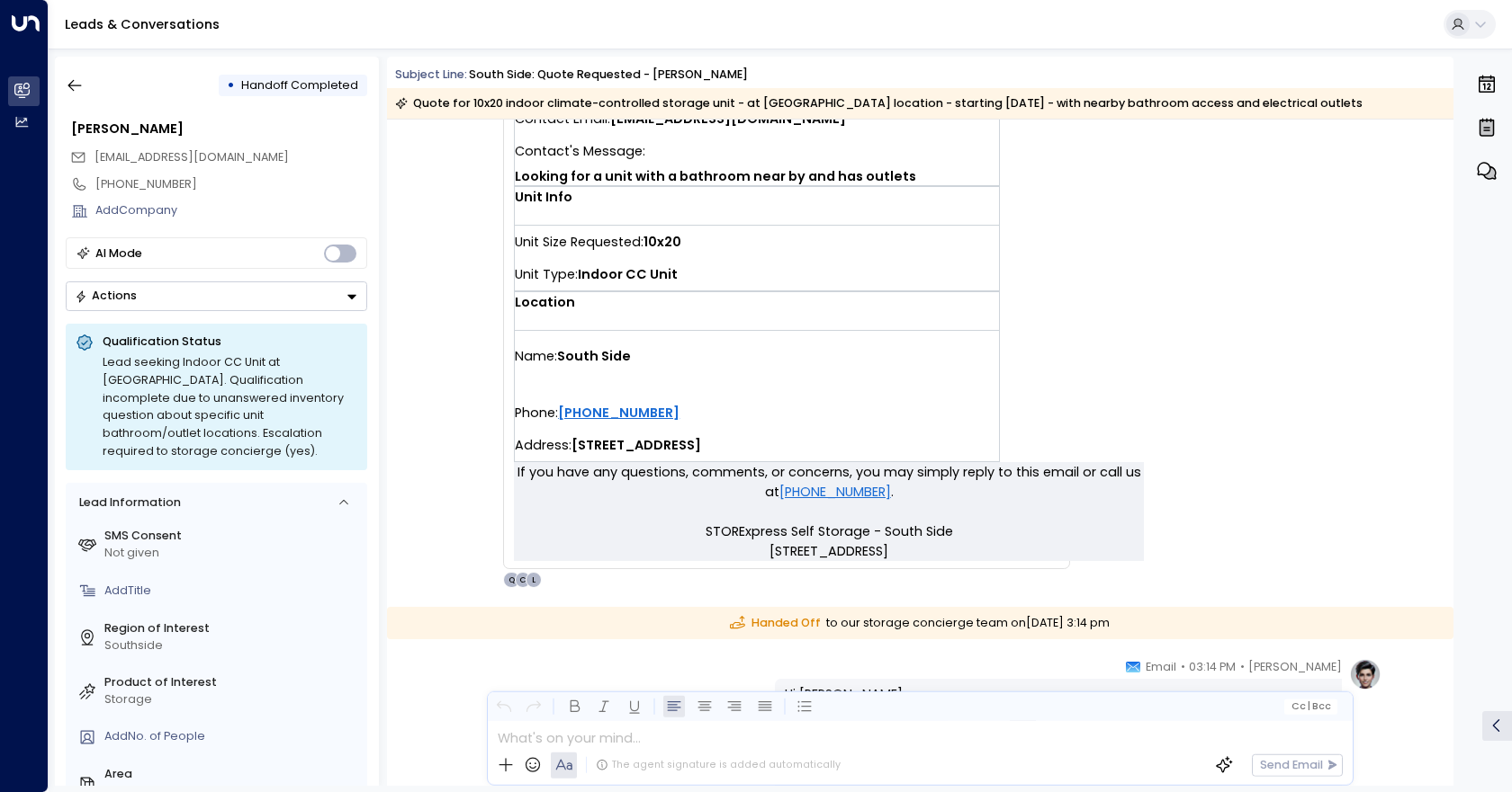
click at [1294, 466] on div "SS STORExpress Self Storage • 03:12 PM • Email You have a new quote request at …" at bounding box center [922, 20] width 918 height 1140
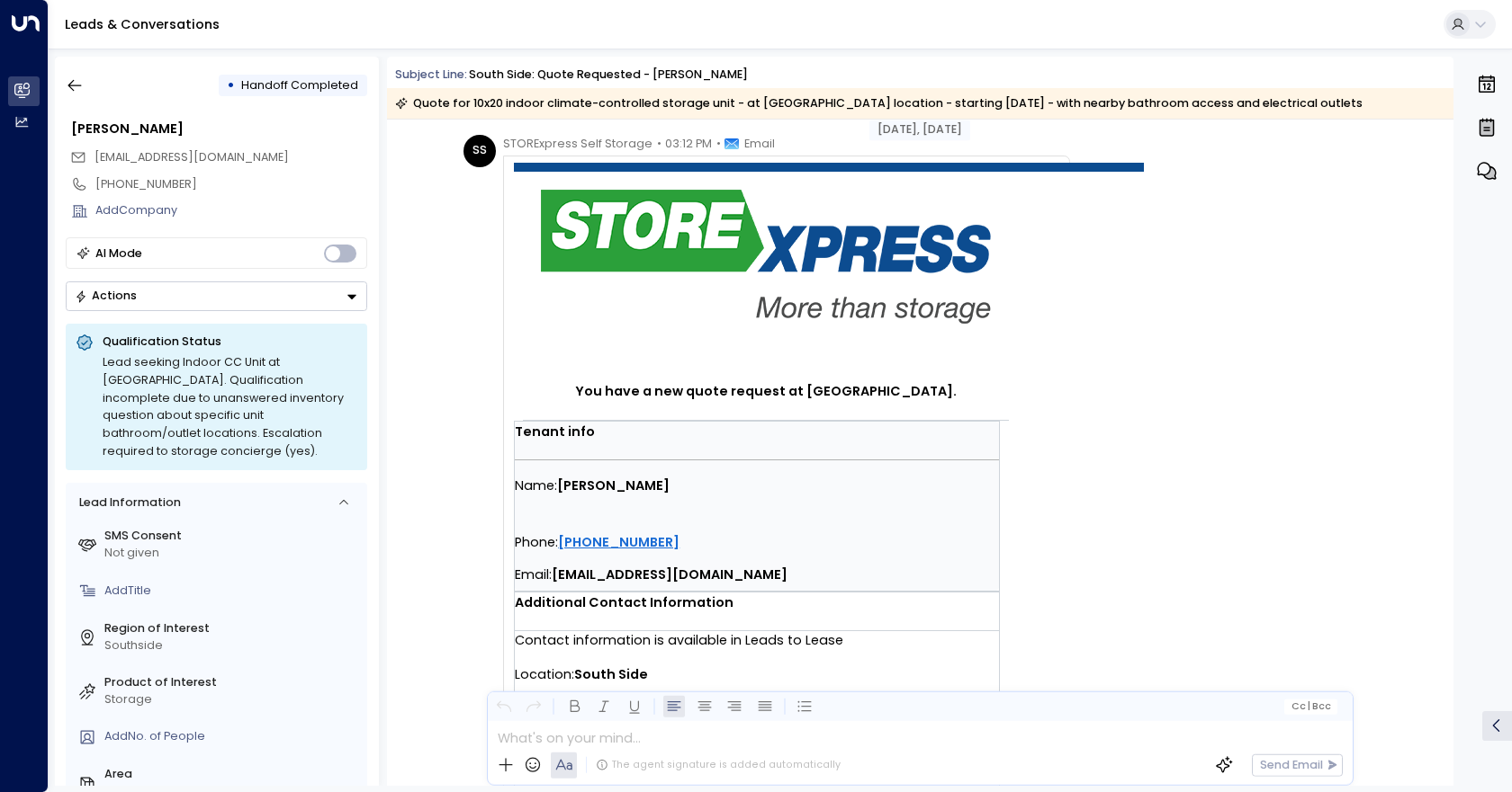
scroll to position [0, 0]
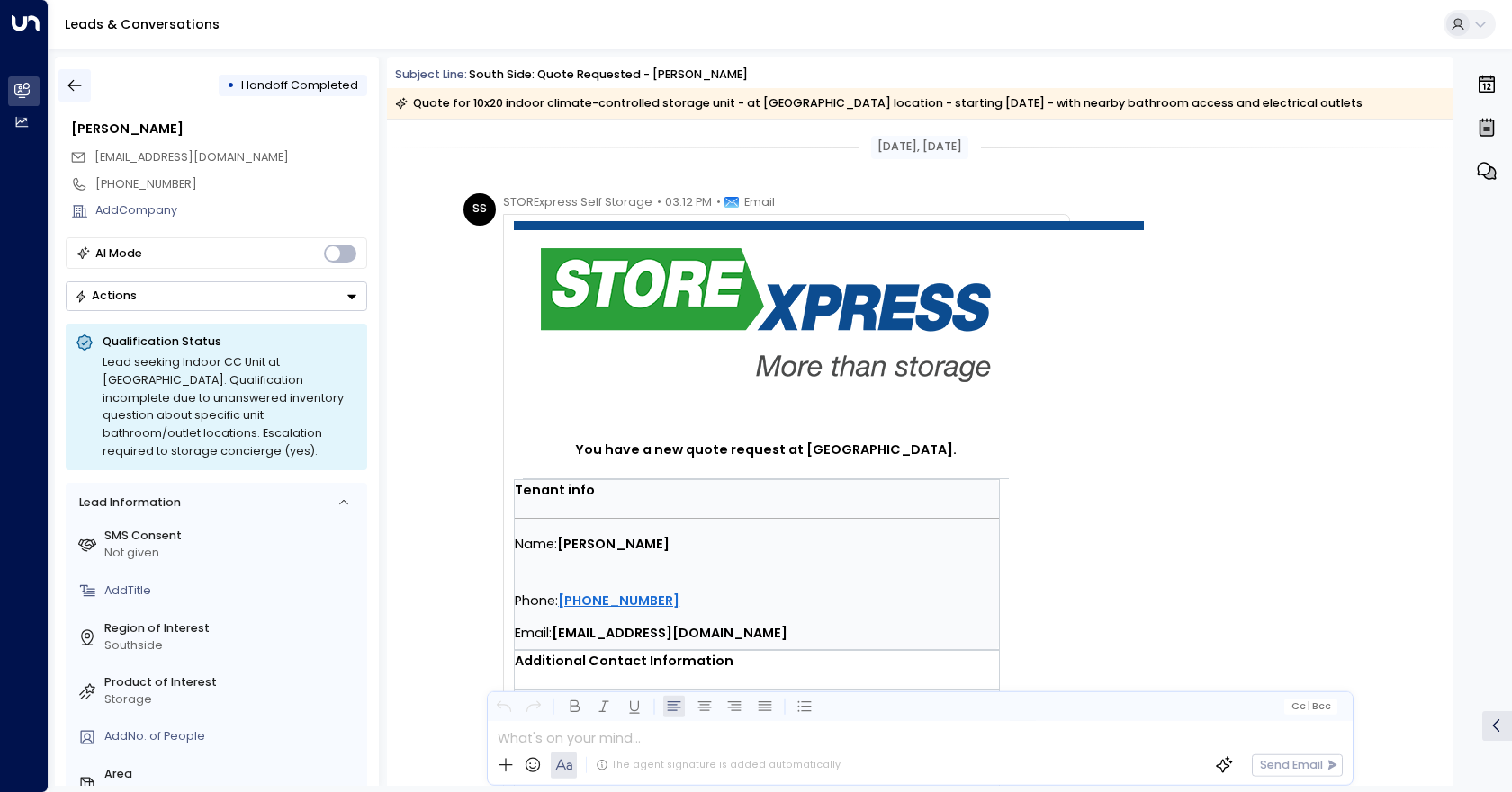
click at [70, 93] on icon "button" at bounding box center [74, 85] width 18 height 18
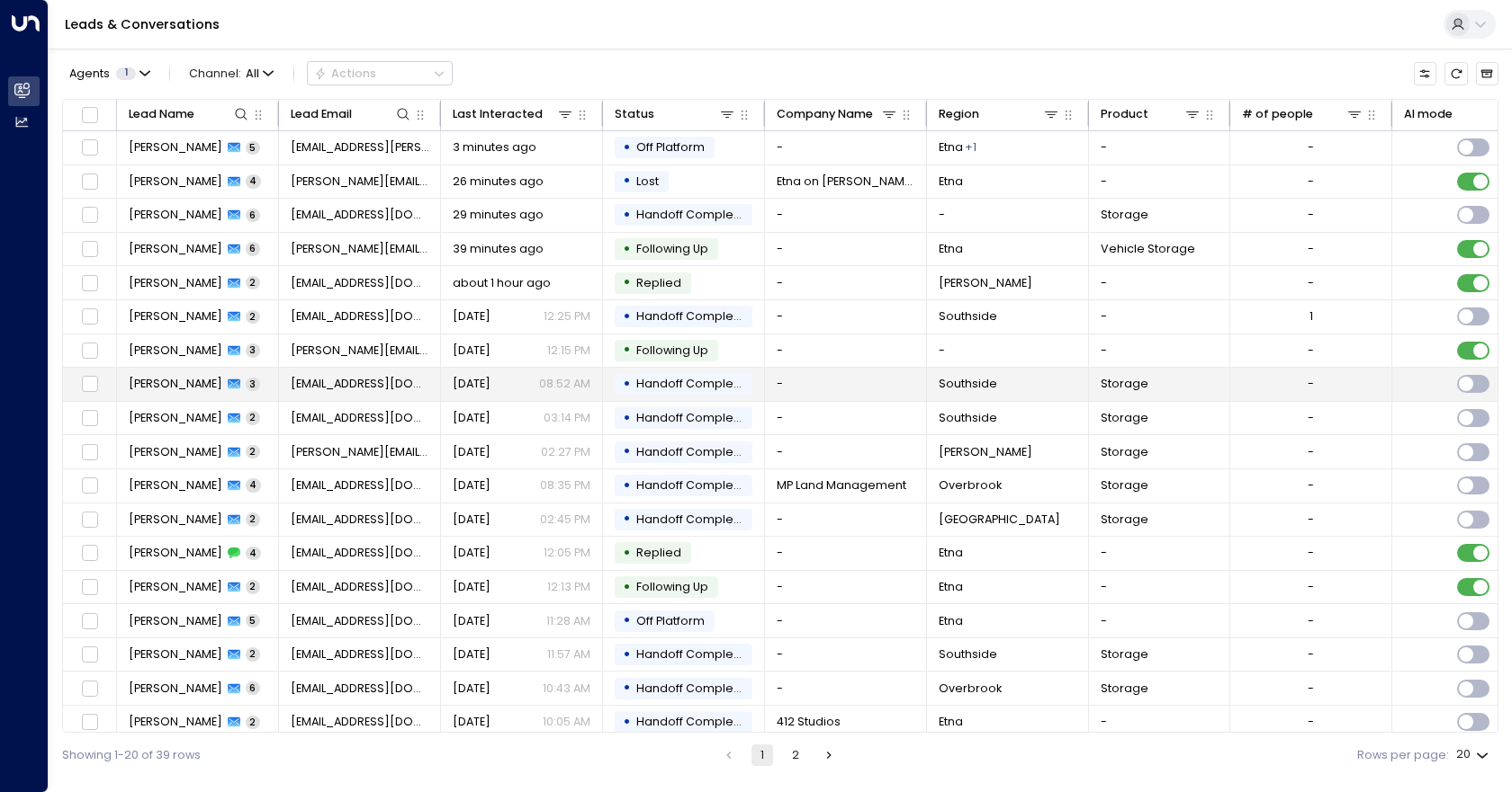
click at [802, 386] on td "-" at bounding box center [845, 384] width 162 height 33
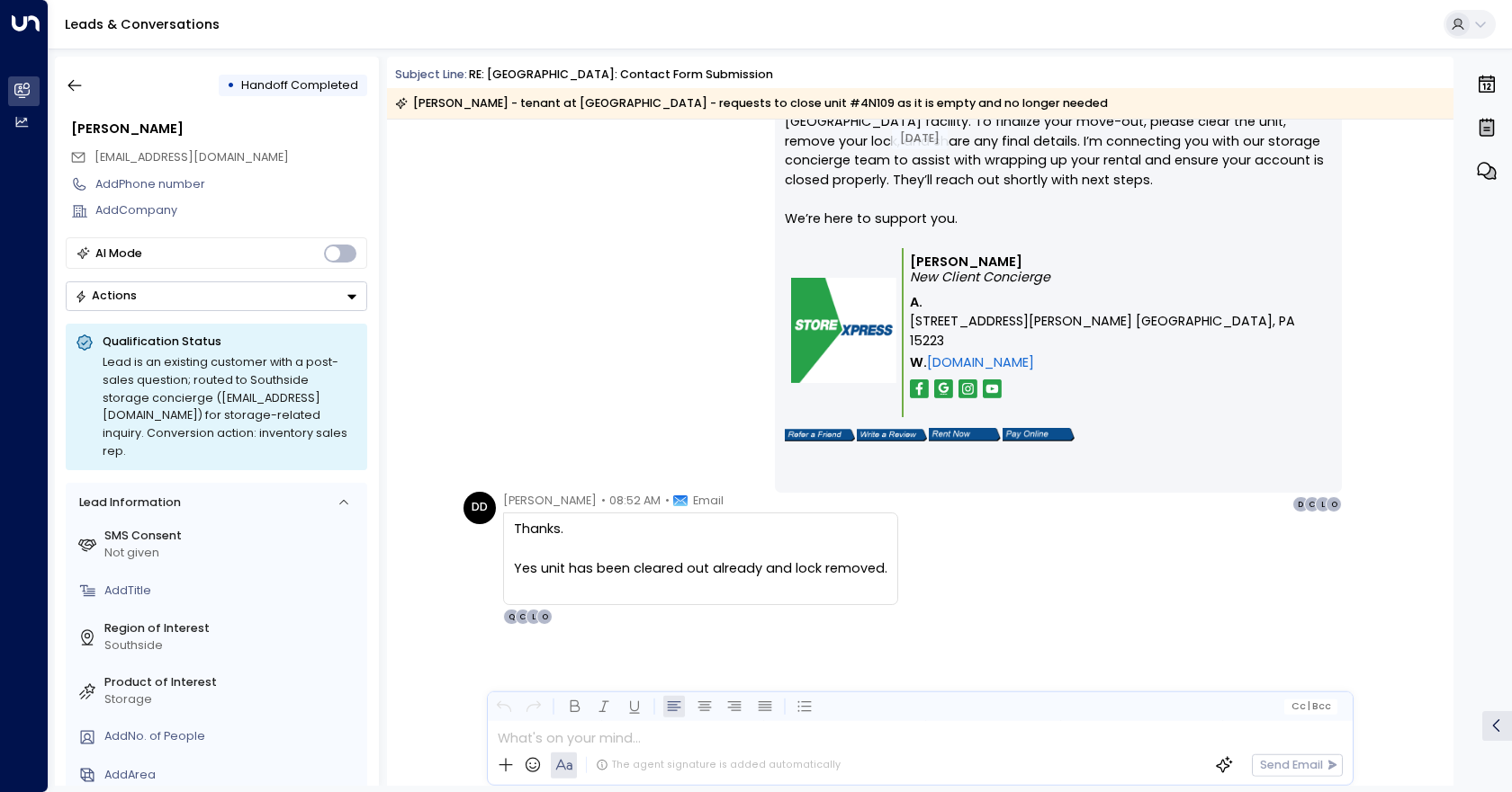
scroll to position [1230, 0]
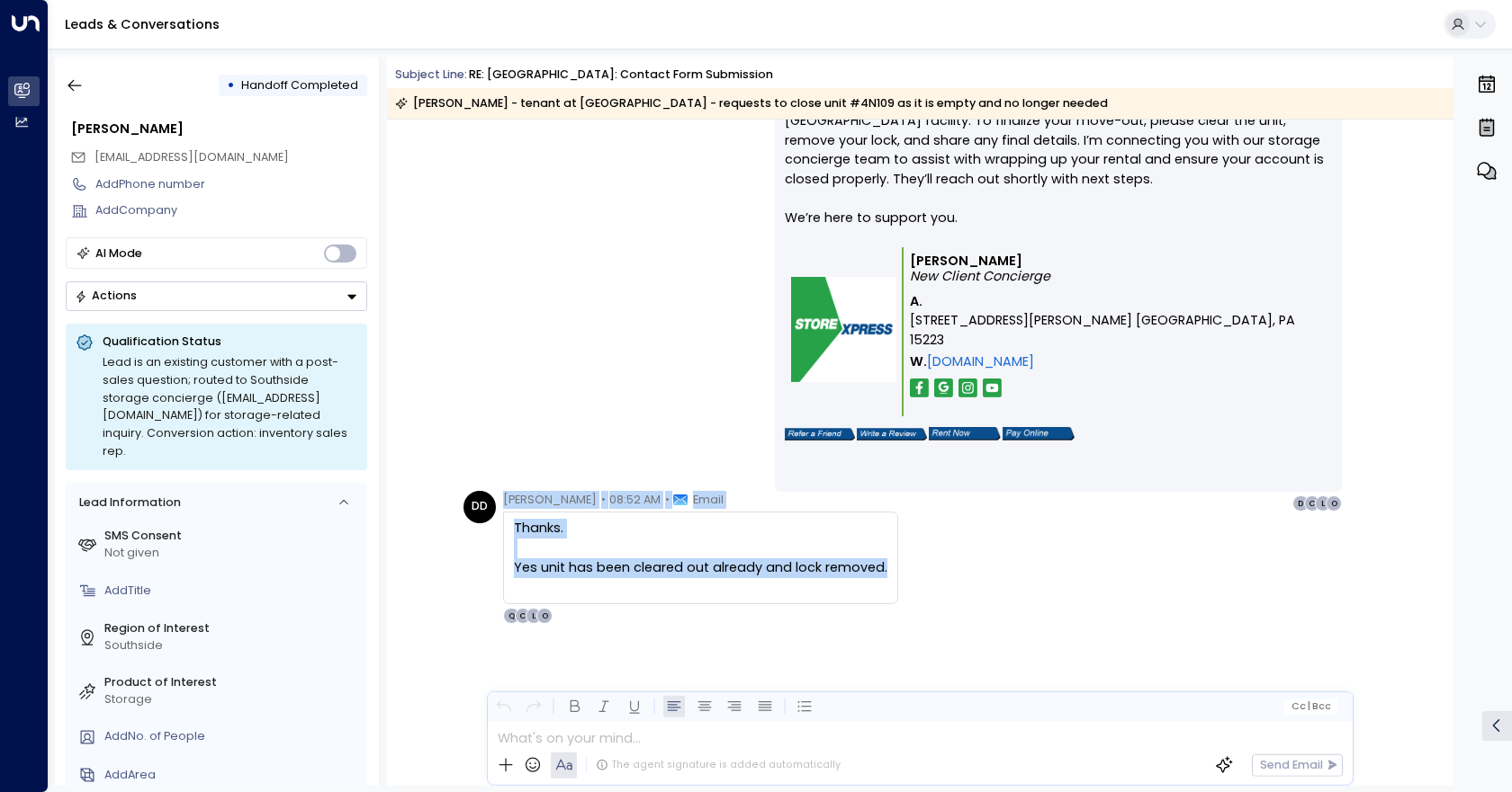
drag, startPoint x: 886, startPoint y: 572, endPoint x: 475, endPoint y: 495, distance: 418.2
click at [475, 495] on div "DD [PERSON_NAME] • 08:52 AM • Email Thanks. Yes unit has been cleared out alrea…" at bounding box center [681, 558] width 435 height 133
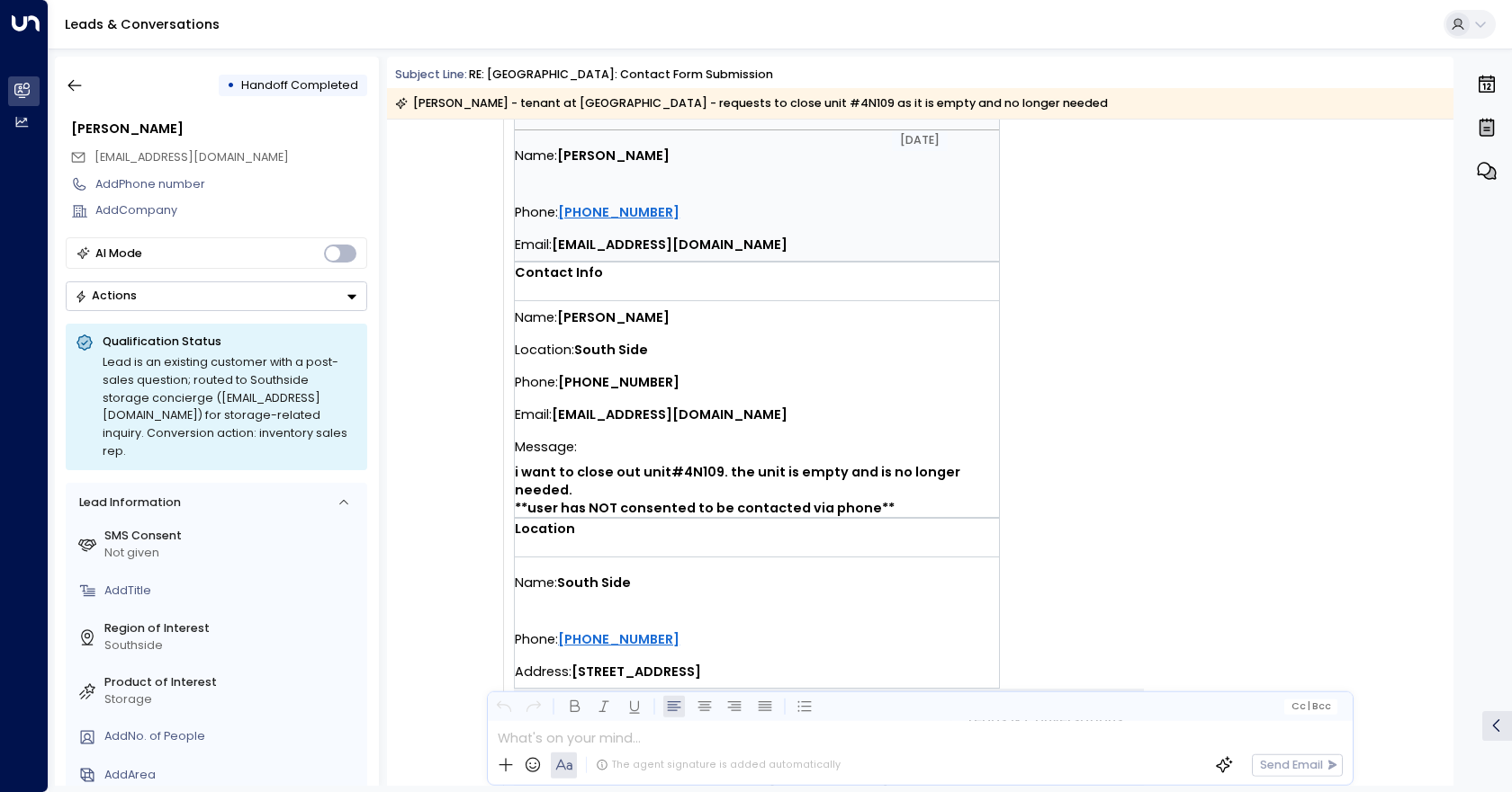
scroll to position [330, 0]
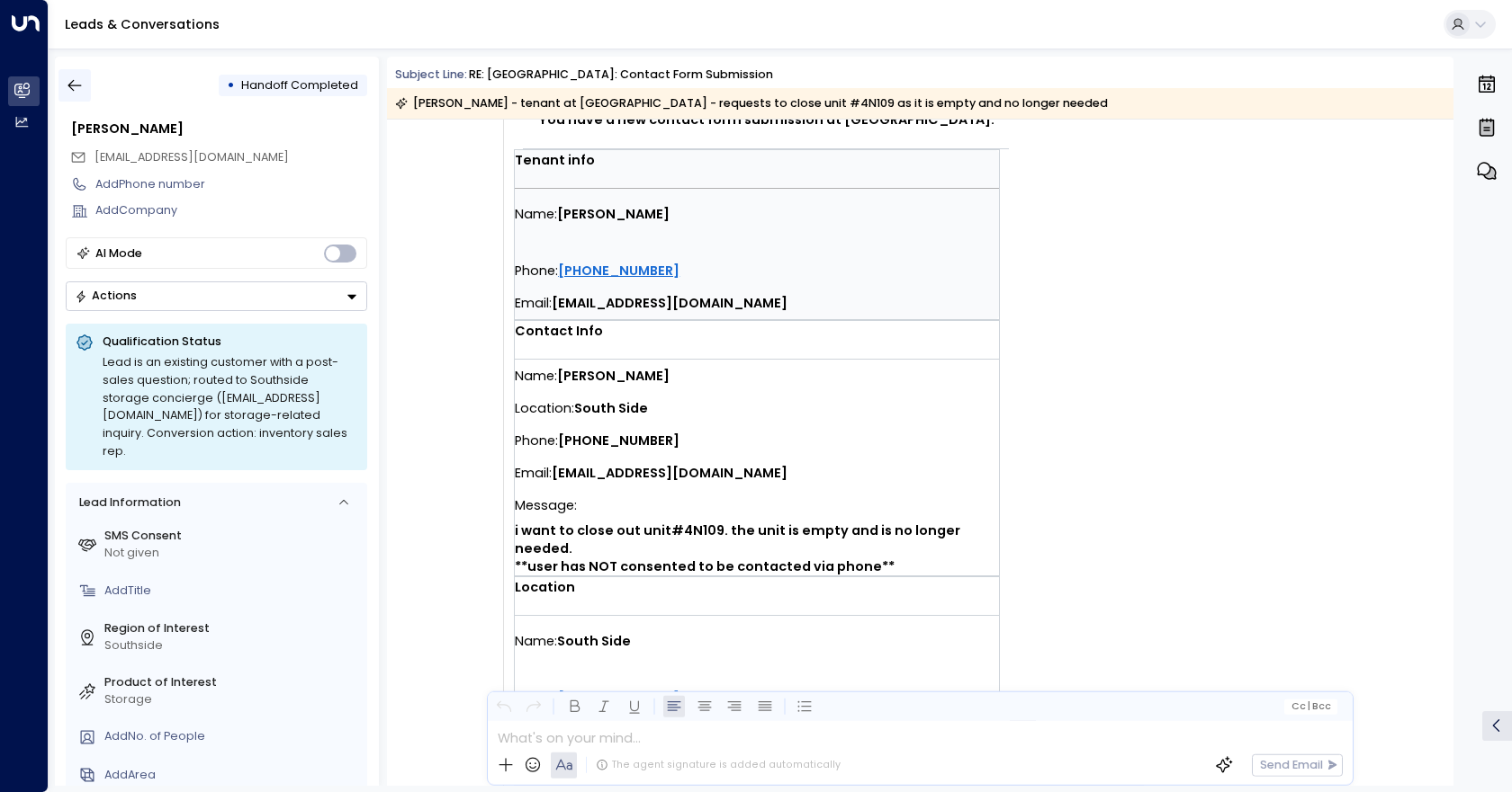
click at [79, 86] on icon "button" at bounding box center [75, 86] width 13 height 11
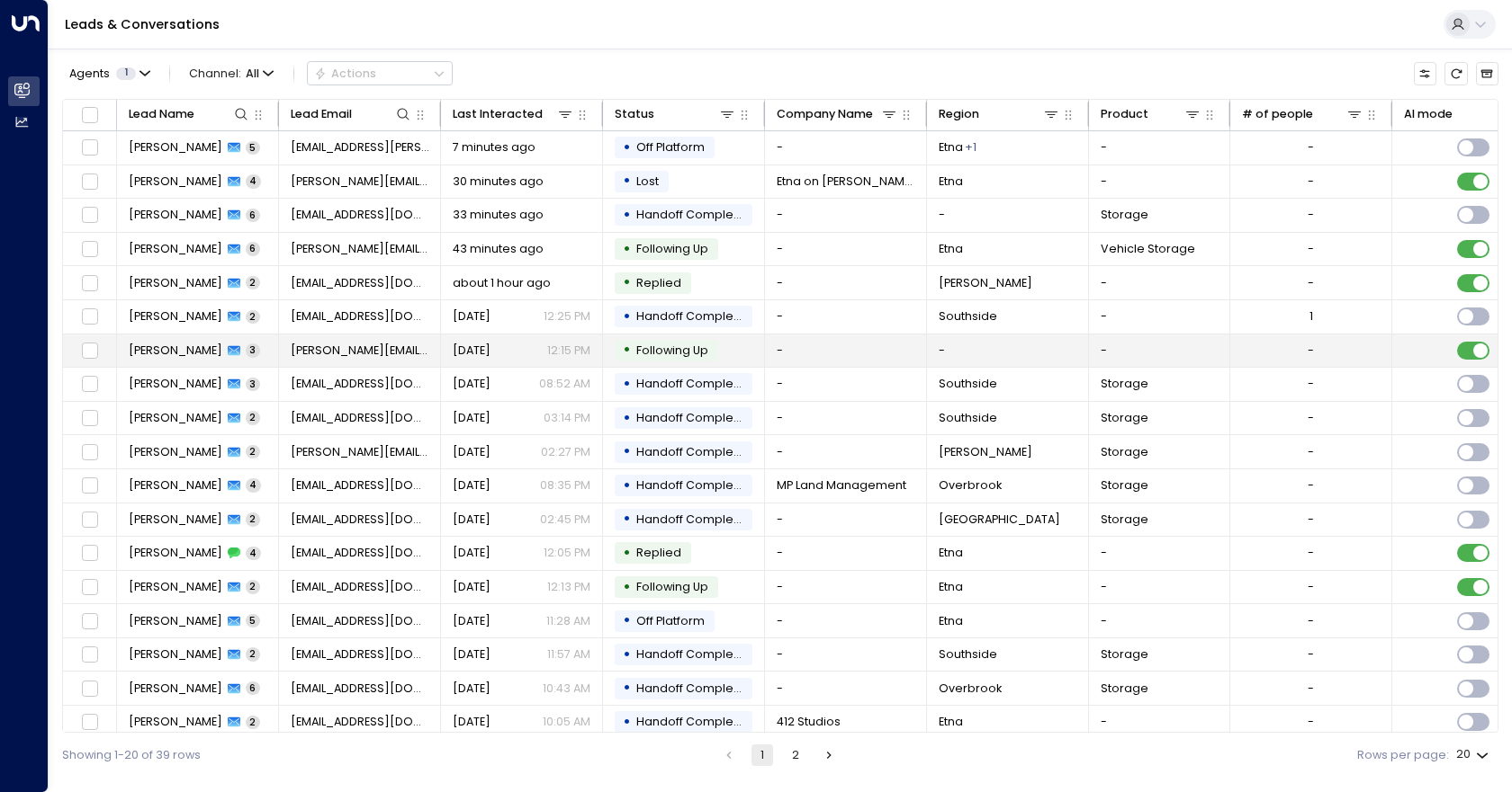
click at [833, 353] on td "-" at bounding box center [845, 351] width 162 height 33
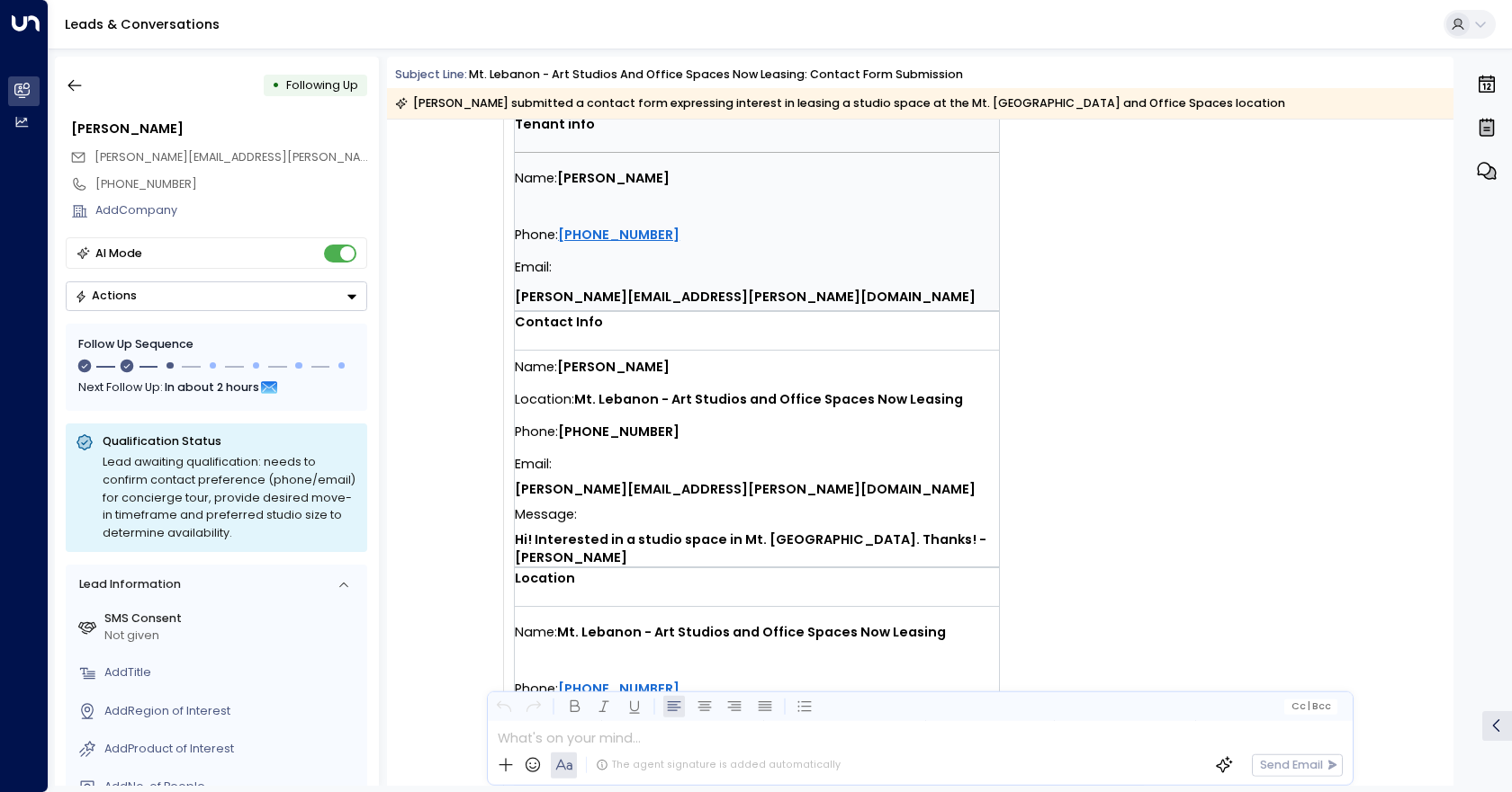
scroll to position [389, 0]
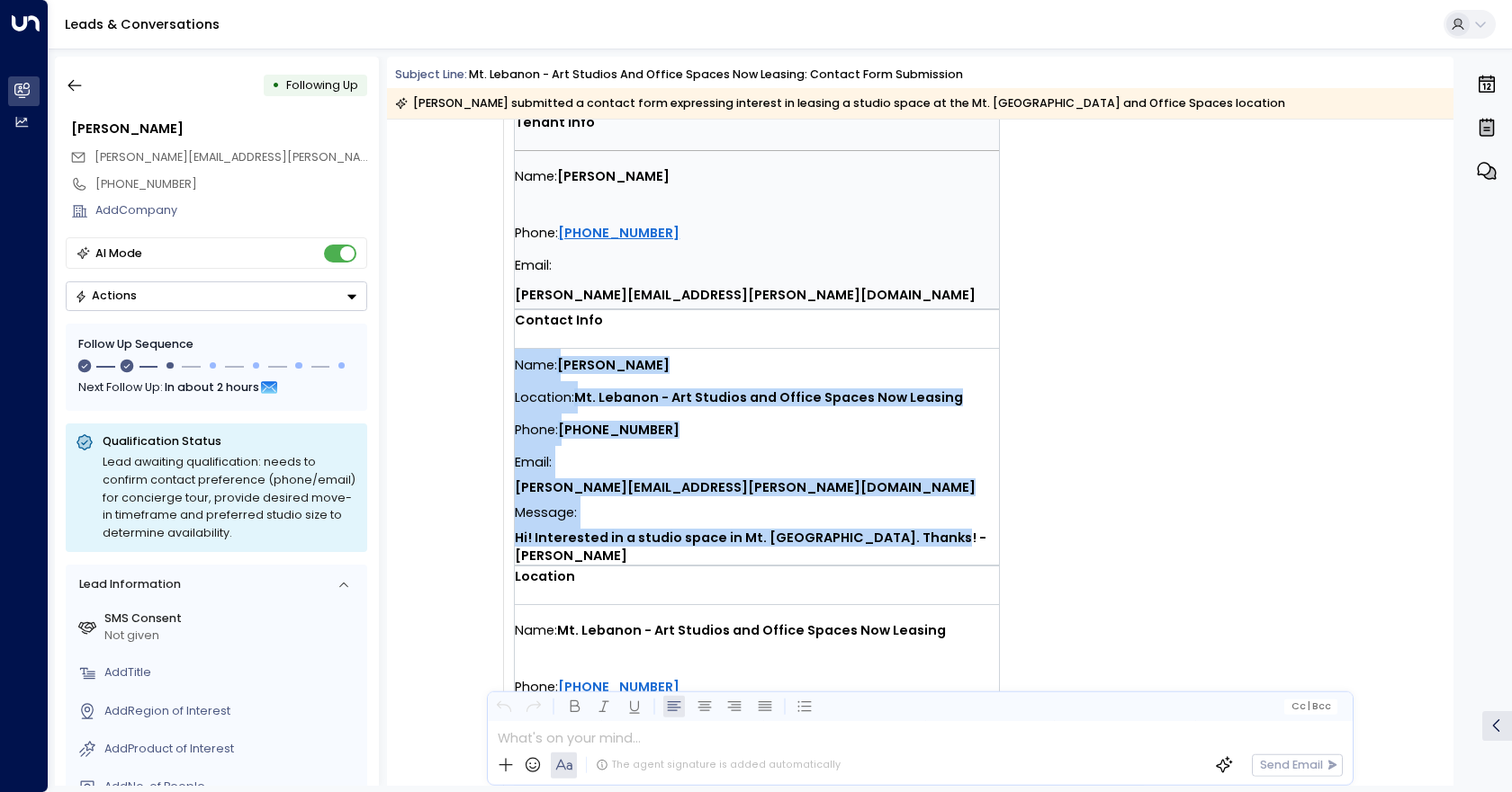
drag, startPoint x: 994, startPoint y: 469, endPoint x: 513, endPoint y: 330, distance: 500.7
click at [514, 349] on div "Name: [PERSON_NAME] Location: Mt. Lebanon - Art Studios and Office Spaces Now L…" at bounding box center [756, 456] width 484 height 215
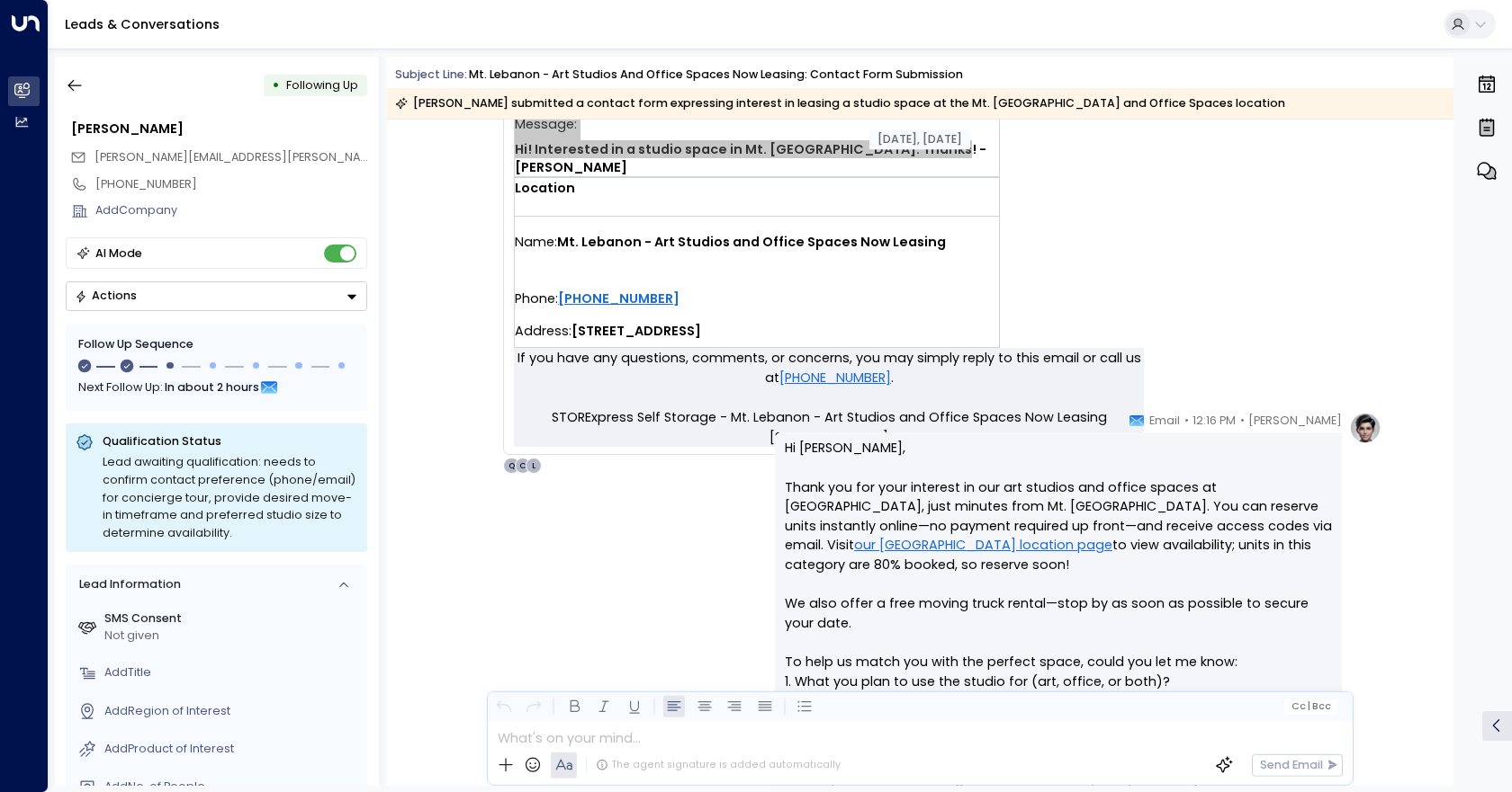
scroll to position [749, 0]
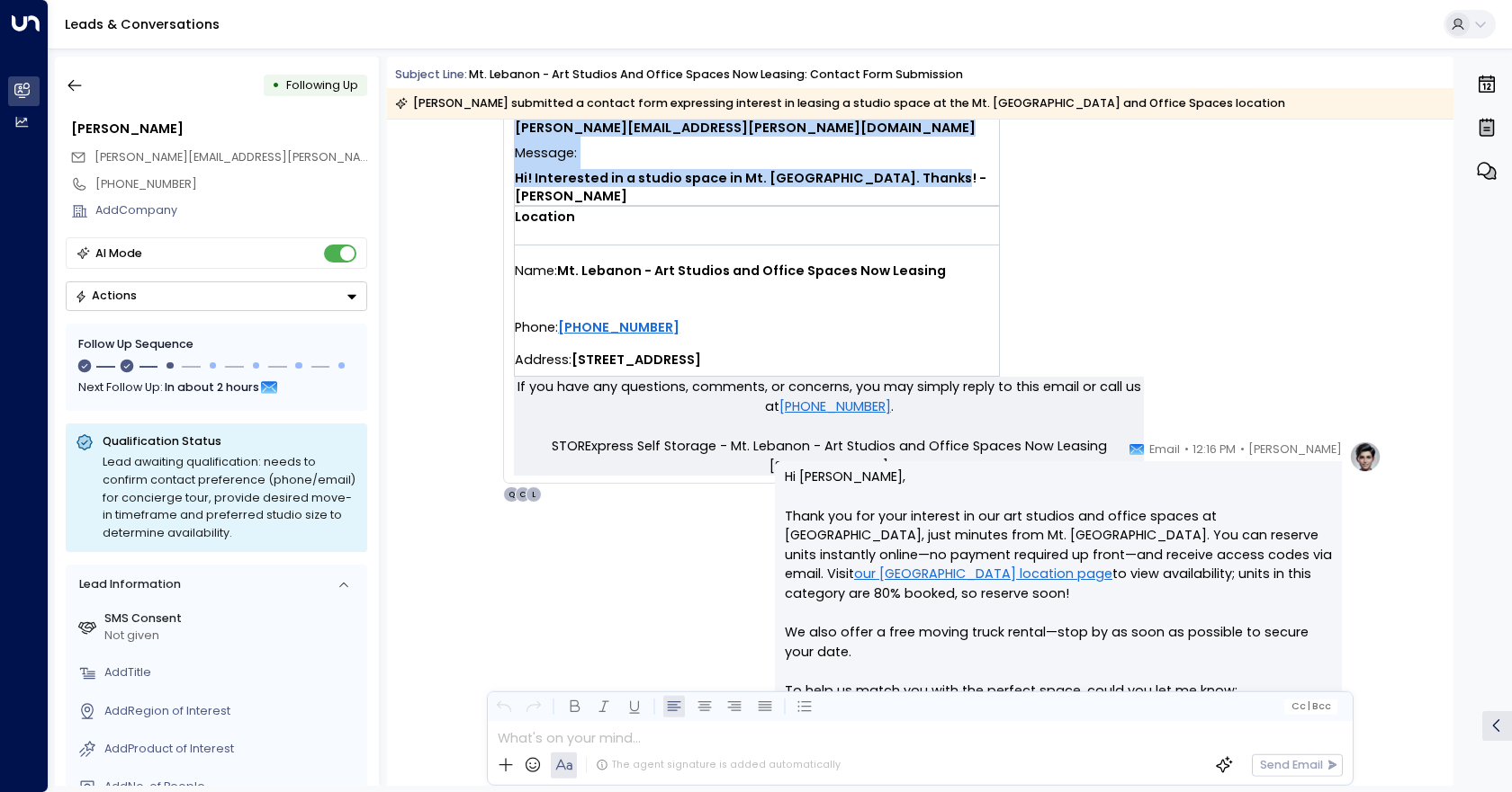
click at [185, 294] on button "Actions" at bounding box center [216, 296] width 302 height 29
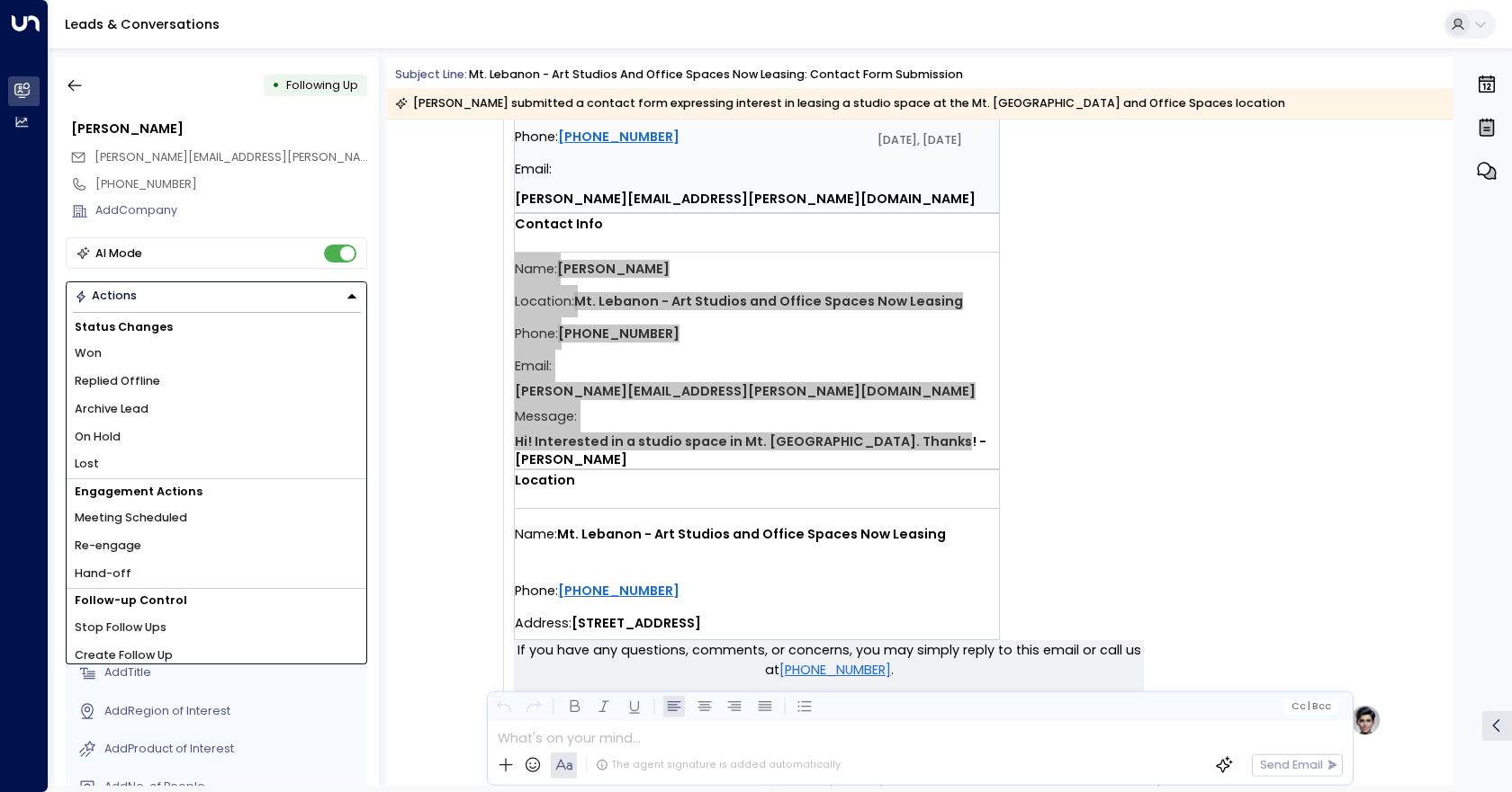
scroll to position [479, 0]
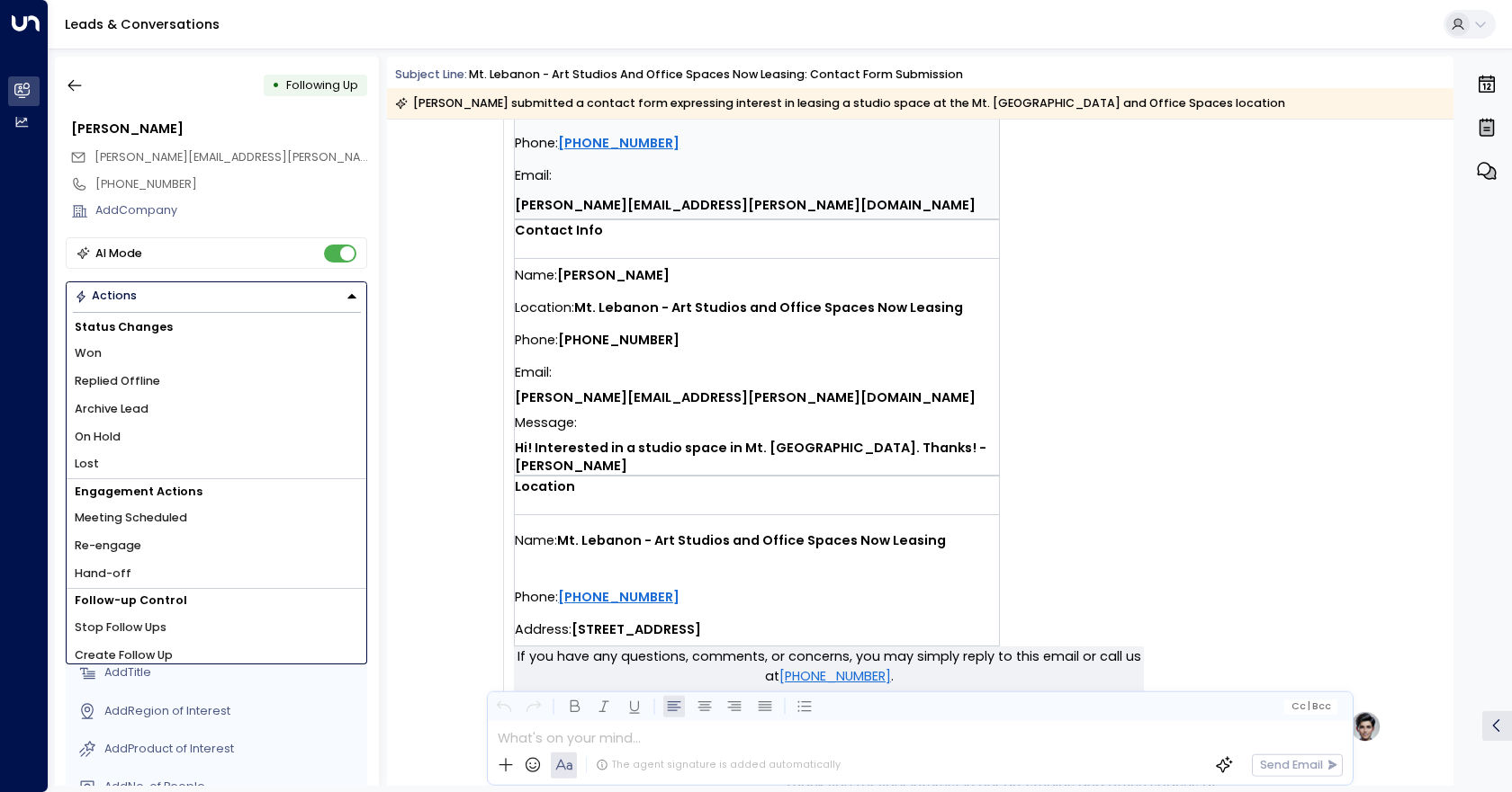
click at [1090, 255] on td "You have a new contact form submission at Mt. Lebanon - Art Studios and Office …" at bounding box center [828, 194] width 630 height 904
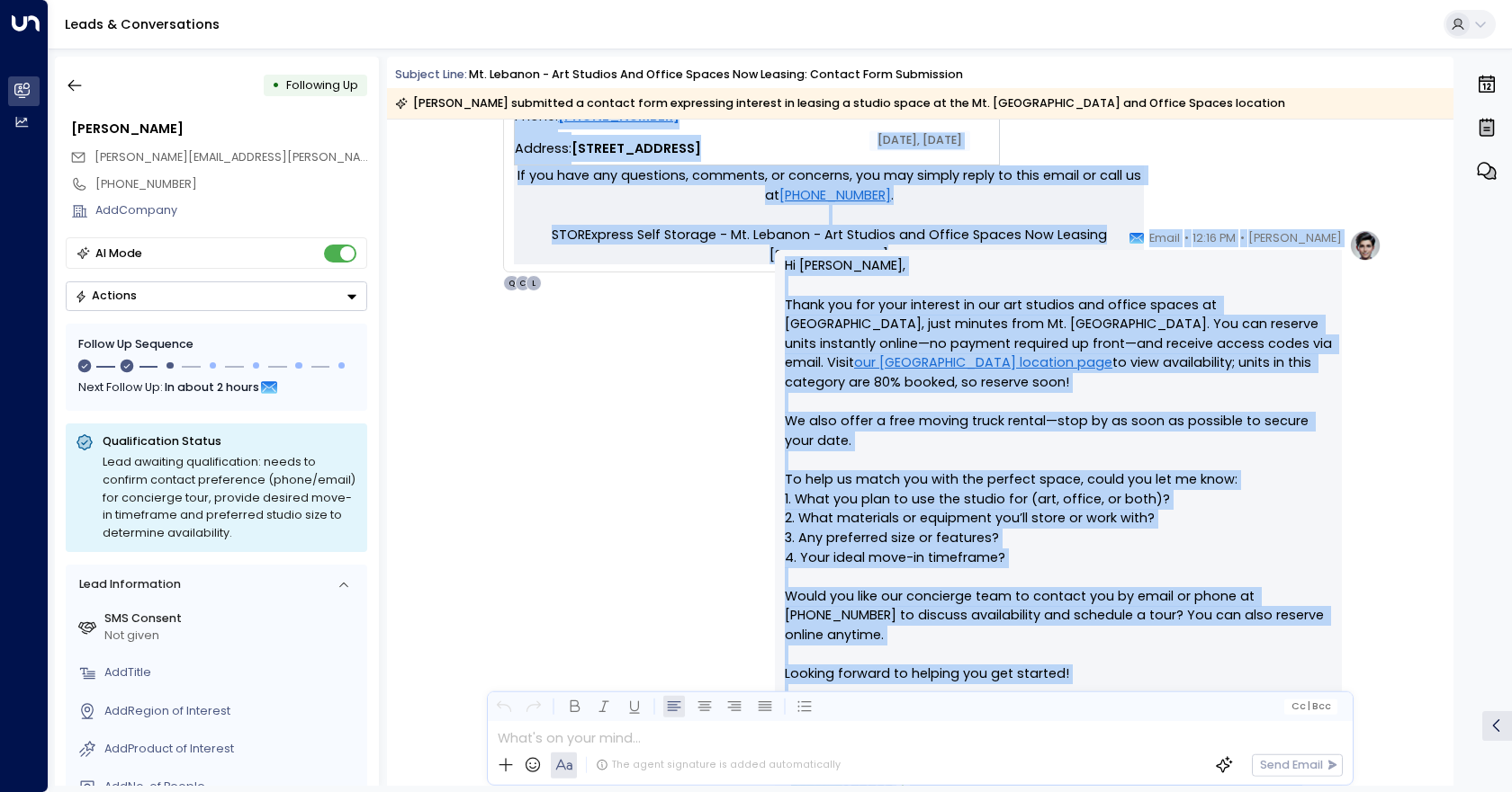
scroll to position [821, 0]
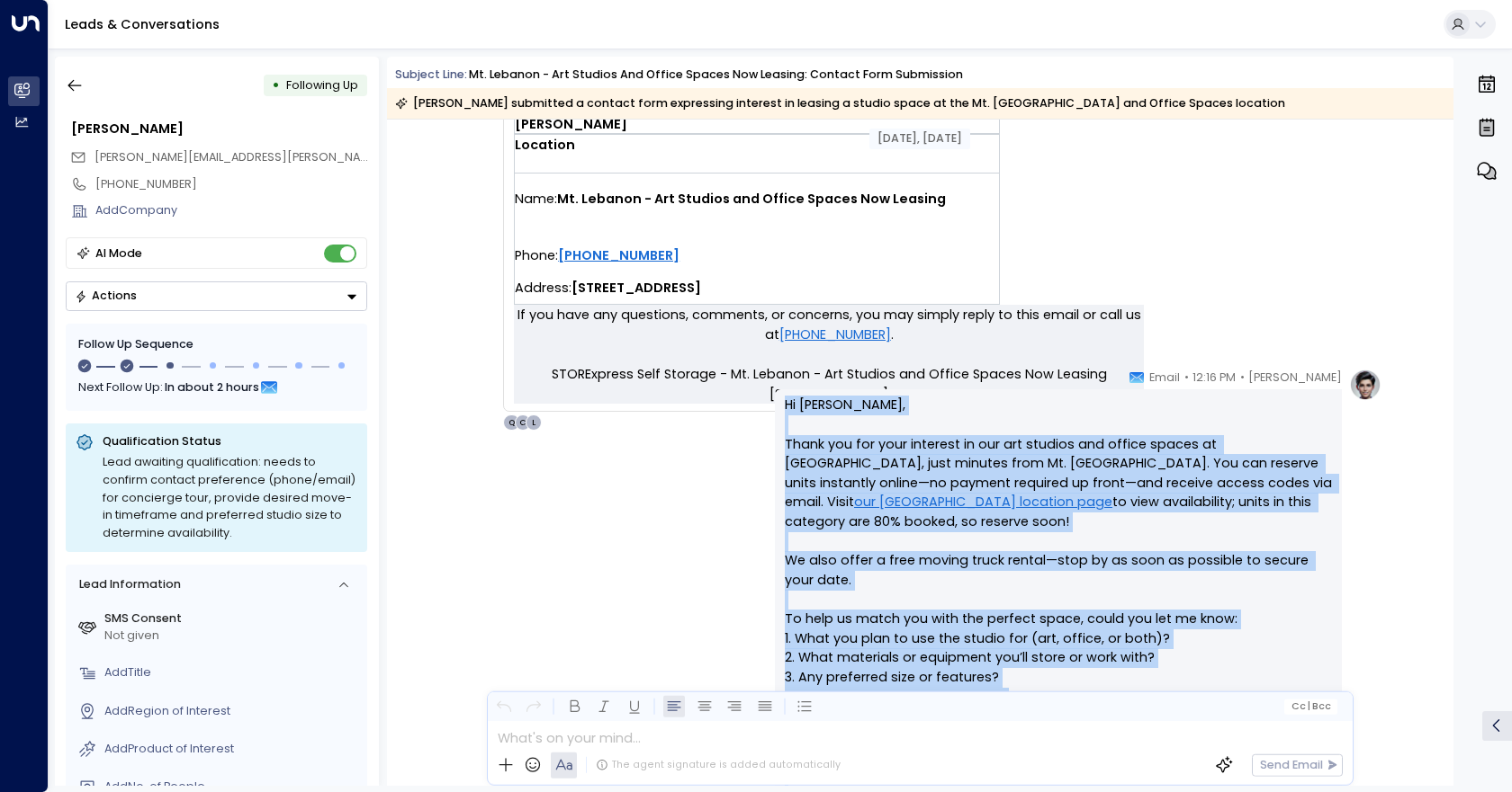
drag, startPoint x: 1055, startPoint y: 644, endPoint x: 778, endPoint y: 394, distance: 373.1
click at [776, 390] on div "Hi [PERSON_NAME], Thank you for your interest in our art studios and office spa…" at bounding box center [1058, 719] width 567 height 660
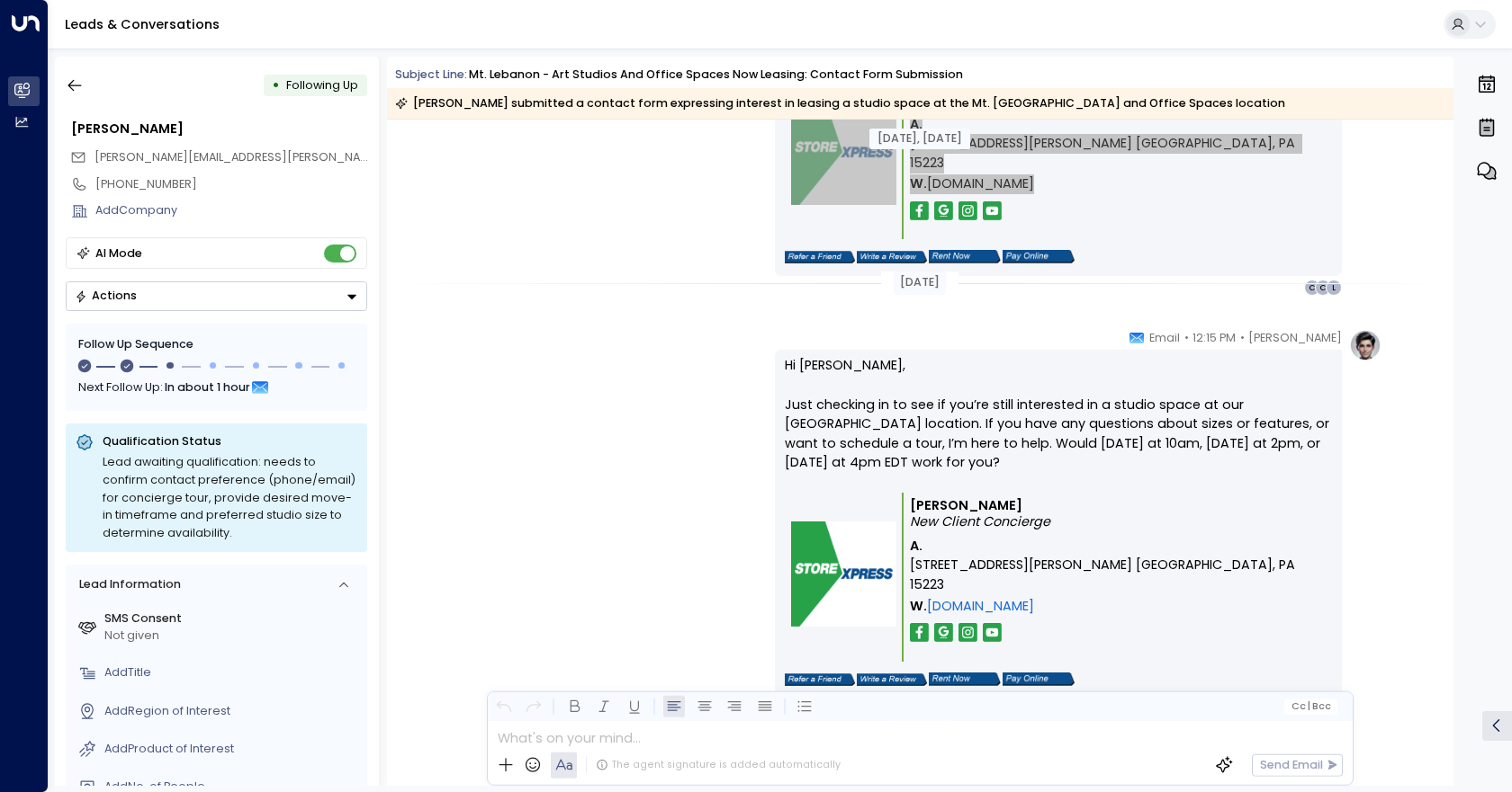
scroll to position [1648, 0]
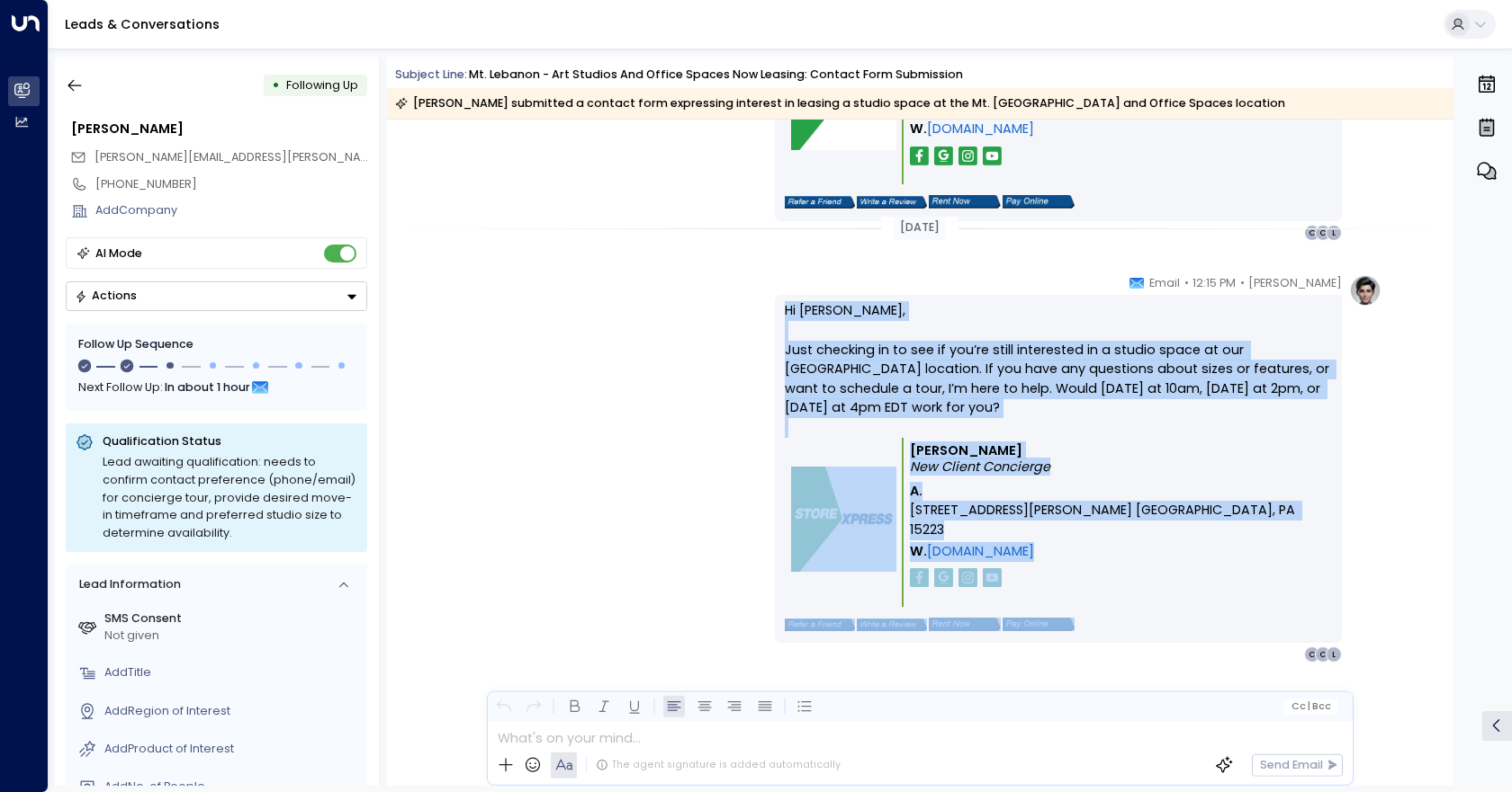
drag, startPoint x: 1098, startPoint y: 583, endPoint x: 773, endPoint y: 319, distance: 418.7
click at [764, 318] on div "[PERSON_NAME] • 12:15 PM • Email Hi [PERSON_NAME], Just checking in to see if y…" at bounding box center [919, 469] width 923 height 389
click at [246, 295] on button "Actions" at bounding box center [216, 296] width 302 height 29
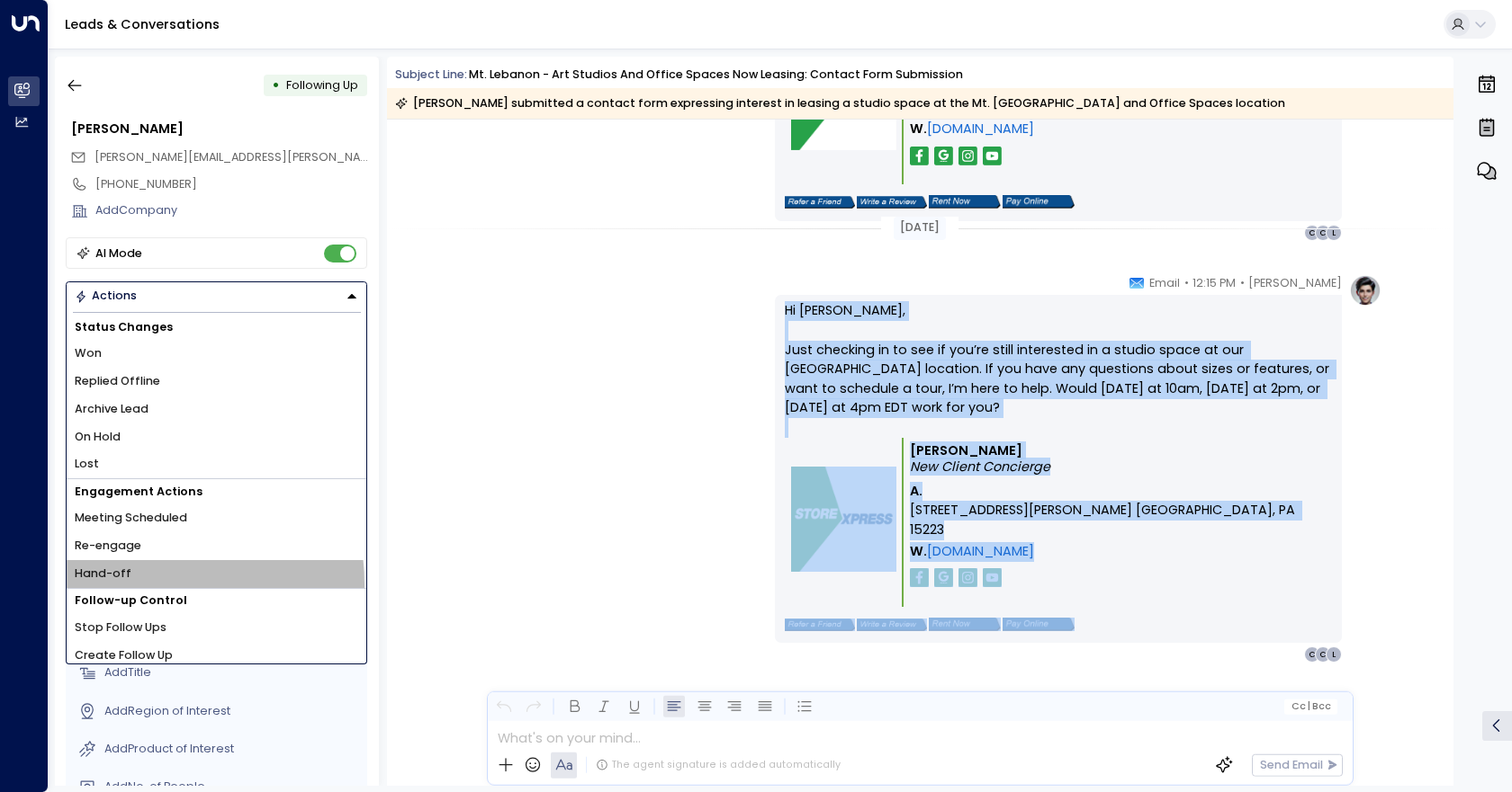
click at [140, 585] on li "Hand-off" at bounding box center [216, 575] width 300 height 28
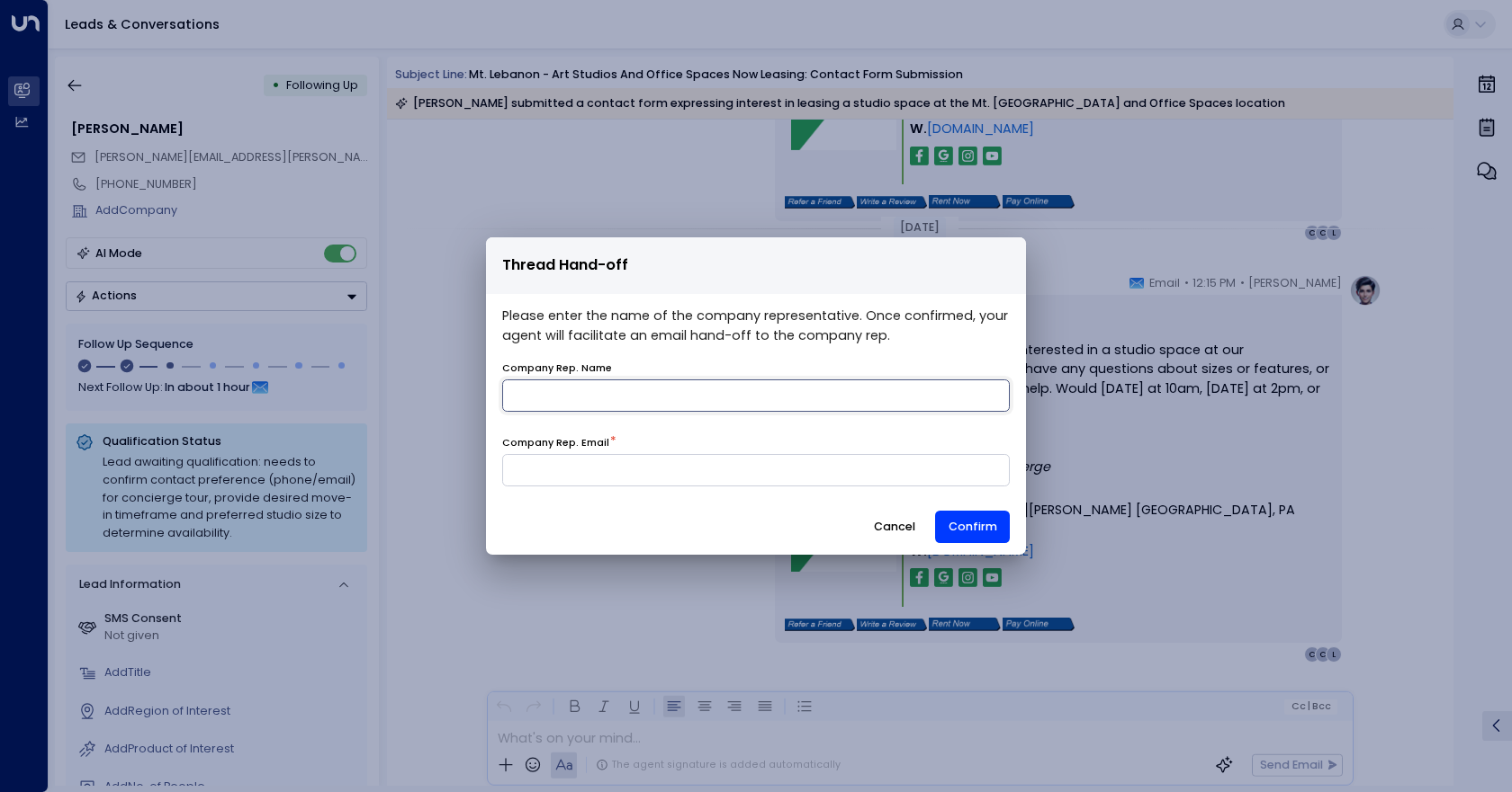
click at [708, 395] on input "name" at bounding box center [756, 396] width 508 height 32
type input "*******"
click at [809, 474] on input at bounding box center [756, 471] width 508 height 32
type input "**********"
click at [978, 531] on button "Confirm" at bounding box center [972, 527] width 75 height 32
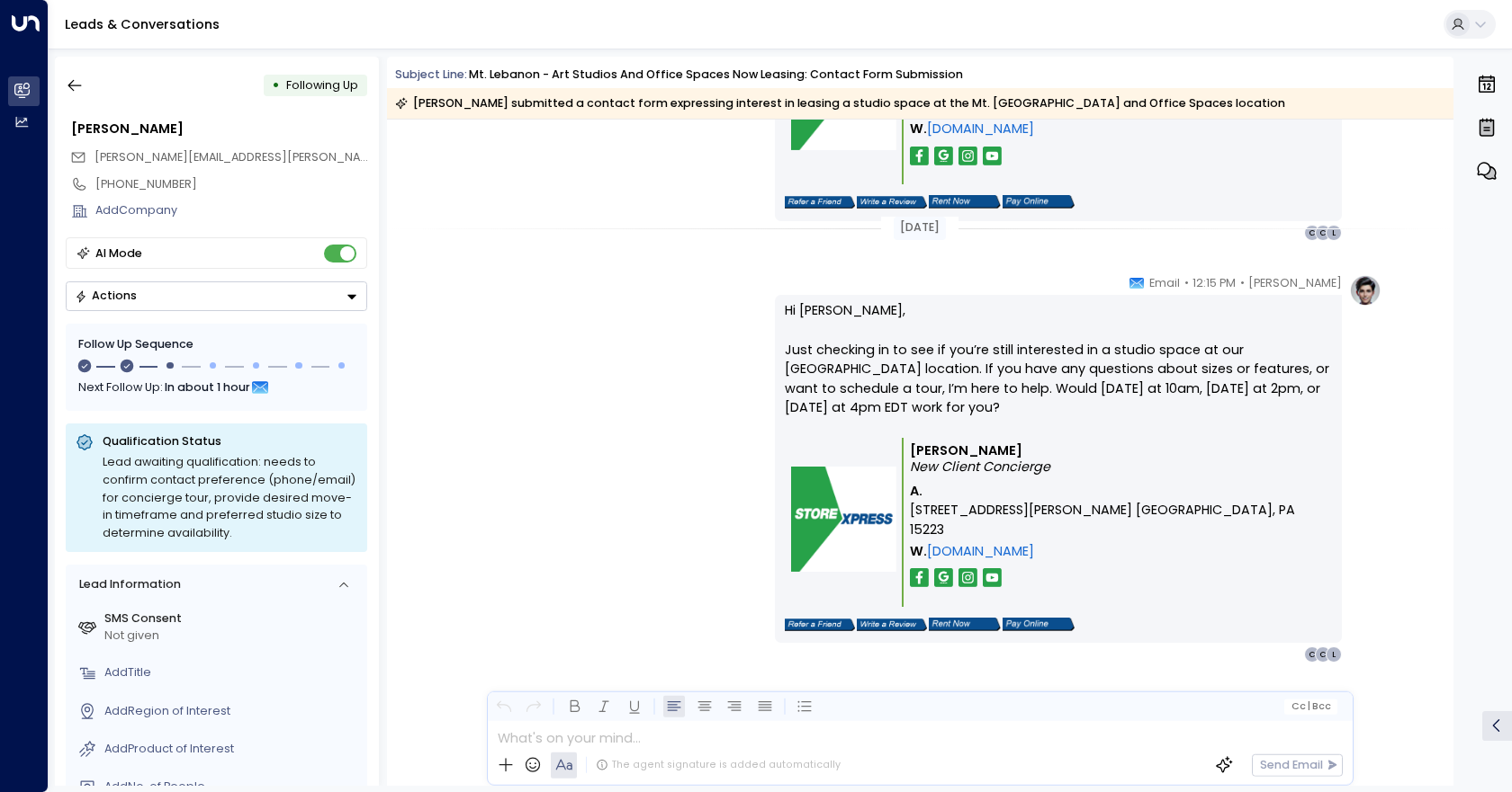
click at [307, 295] on button "Actions" at bounding box center [216, 296] width 302 height 29
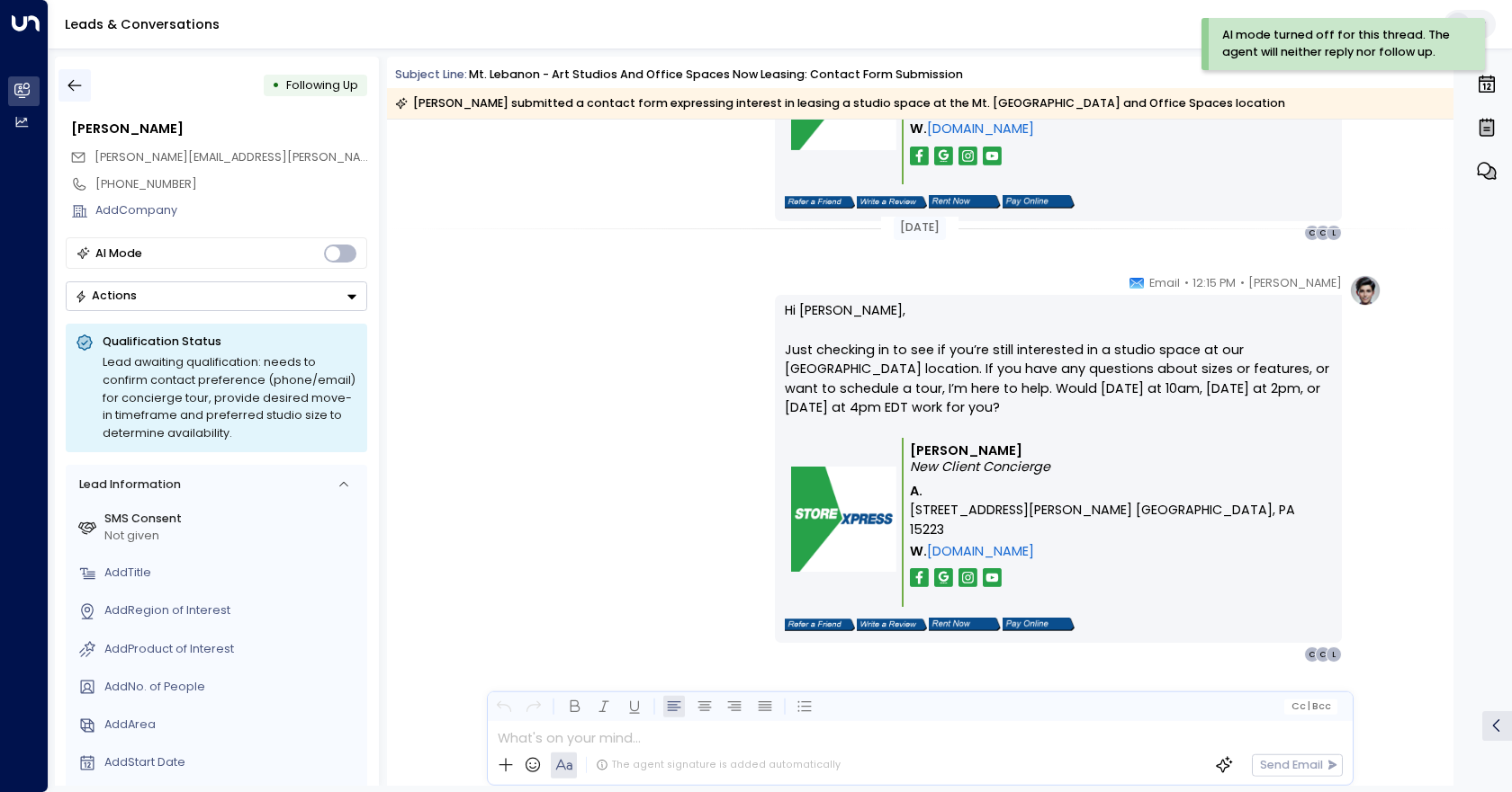
click at [70, 86] on icon "button" at bounding box center [75, 86] width 13 height 11
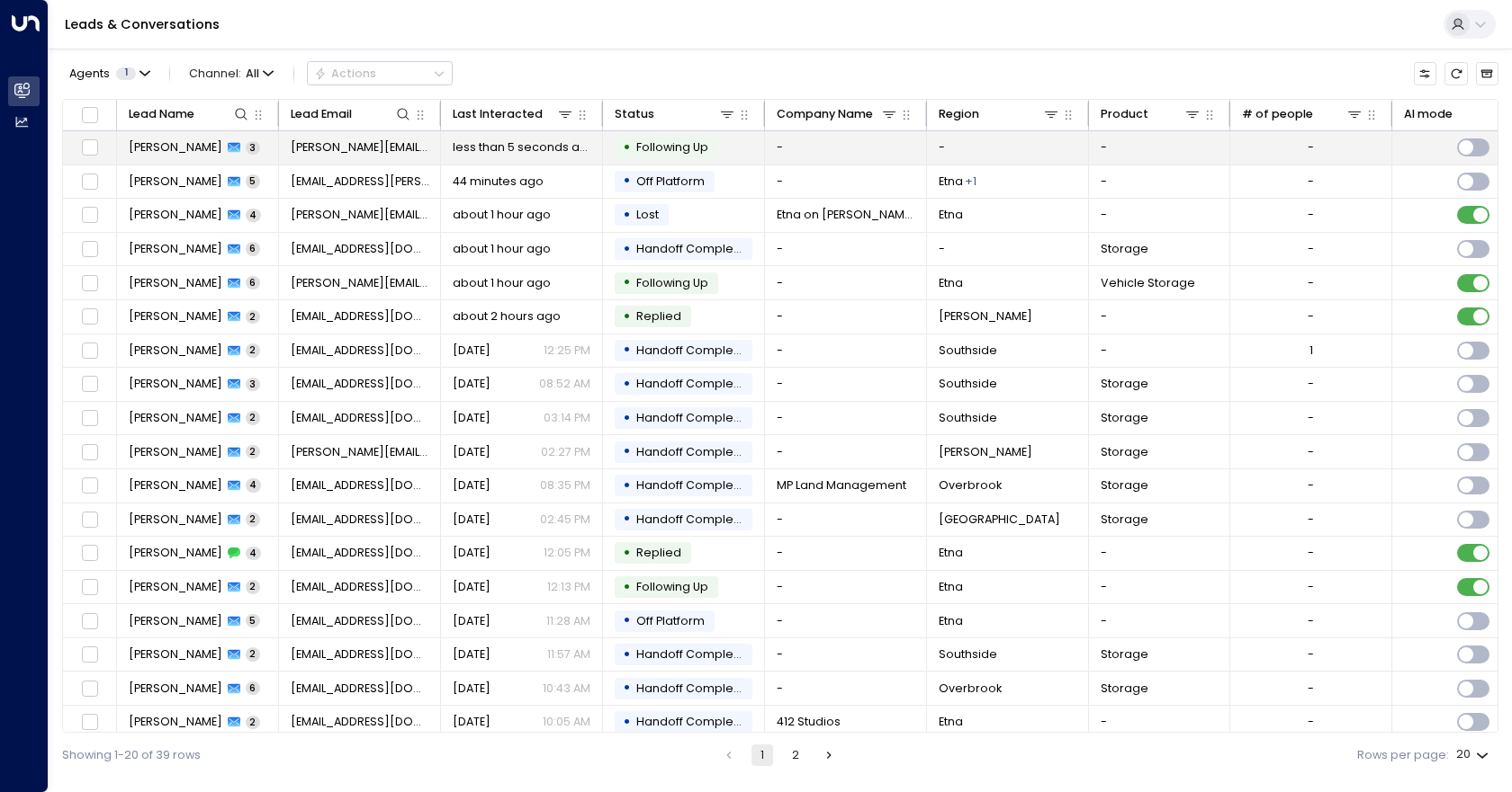
click at [835, 159] on td "-" at bounding box center [845, 147] width 162 height 33
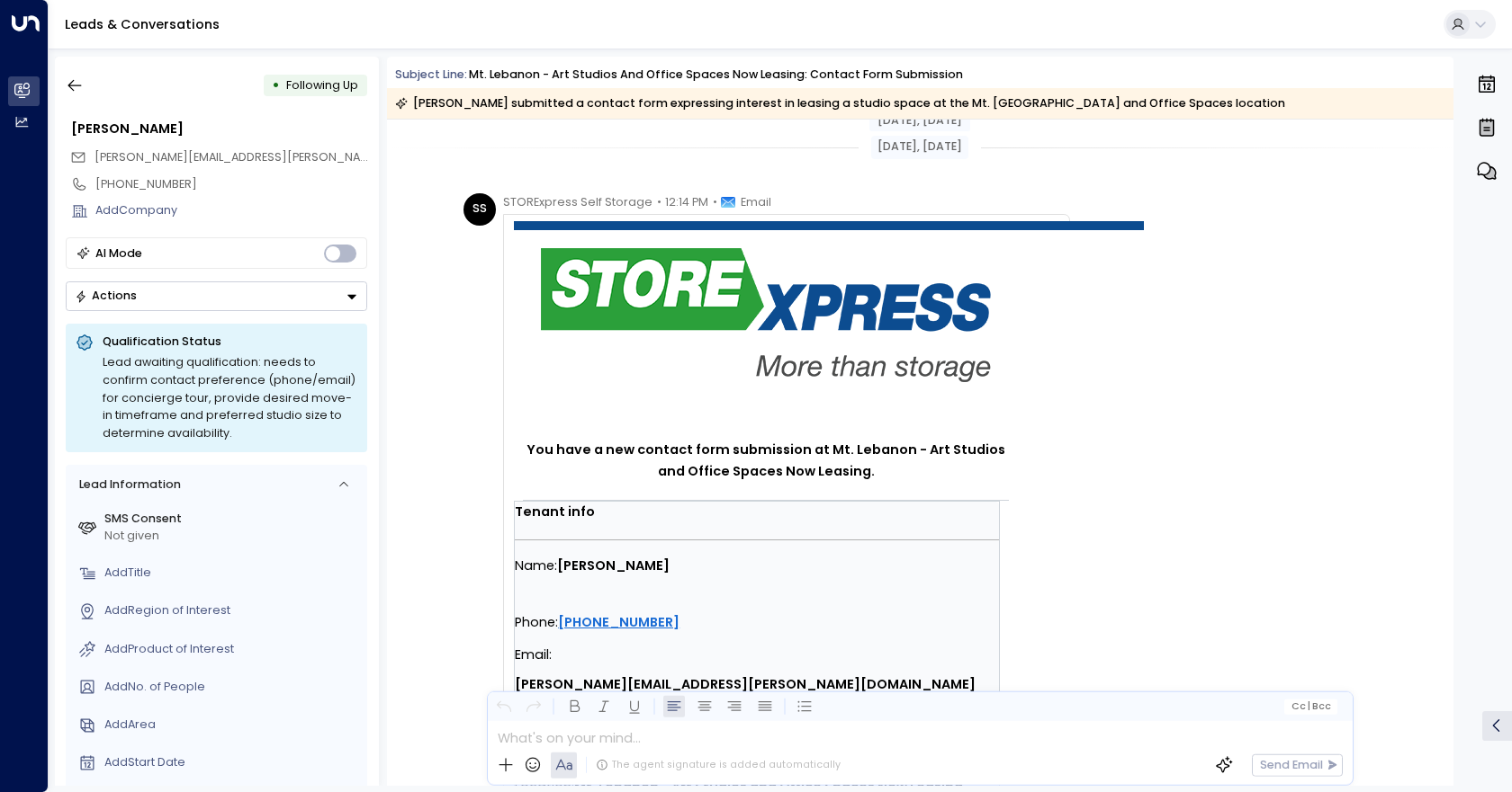
scroll to position [1648, 0]
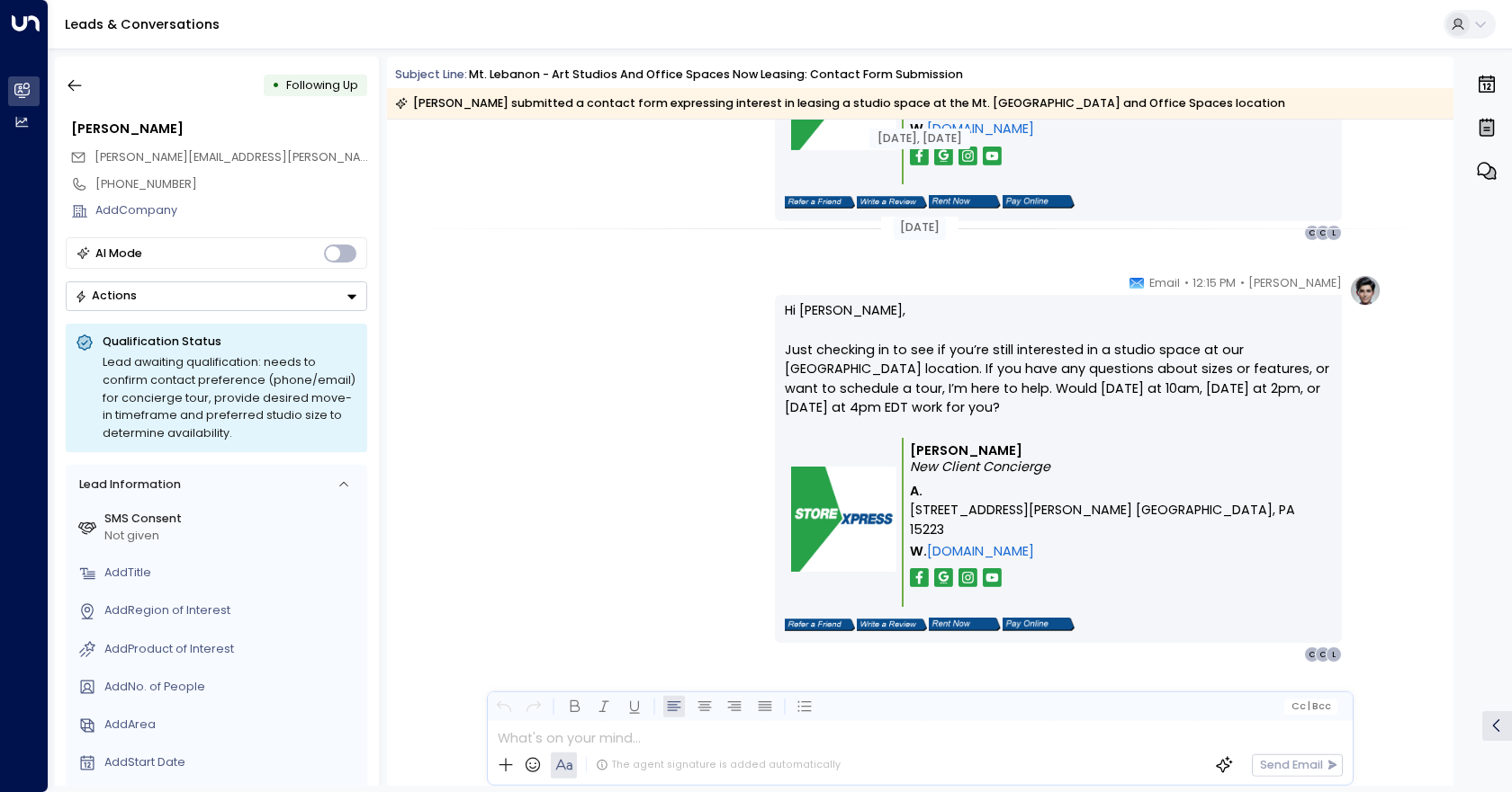
click at [327, 84] on span "Following Up" at bounding box center [322, 85] width 72 height 15
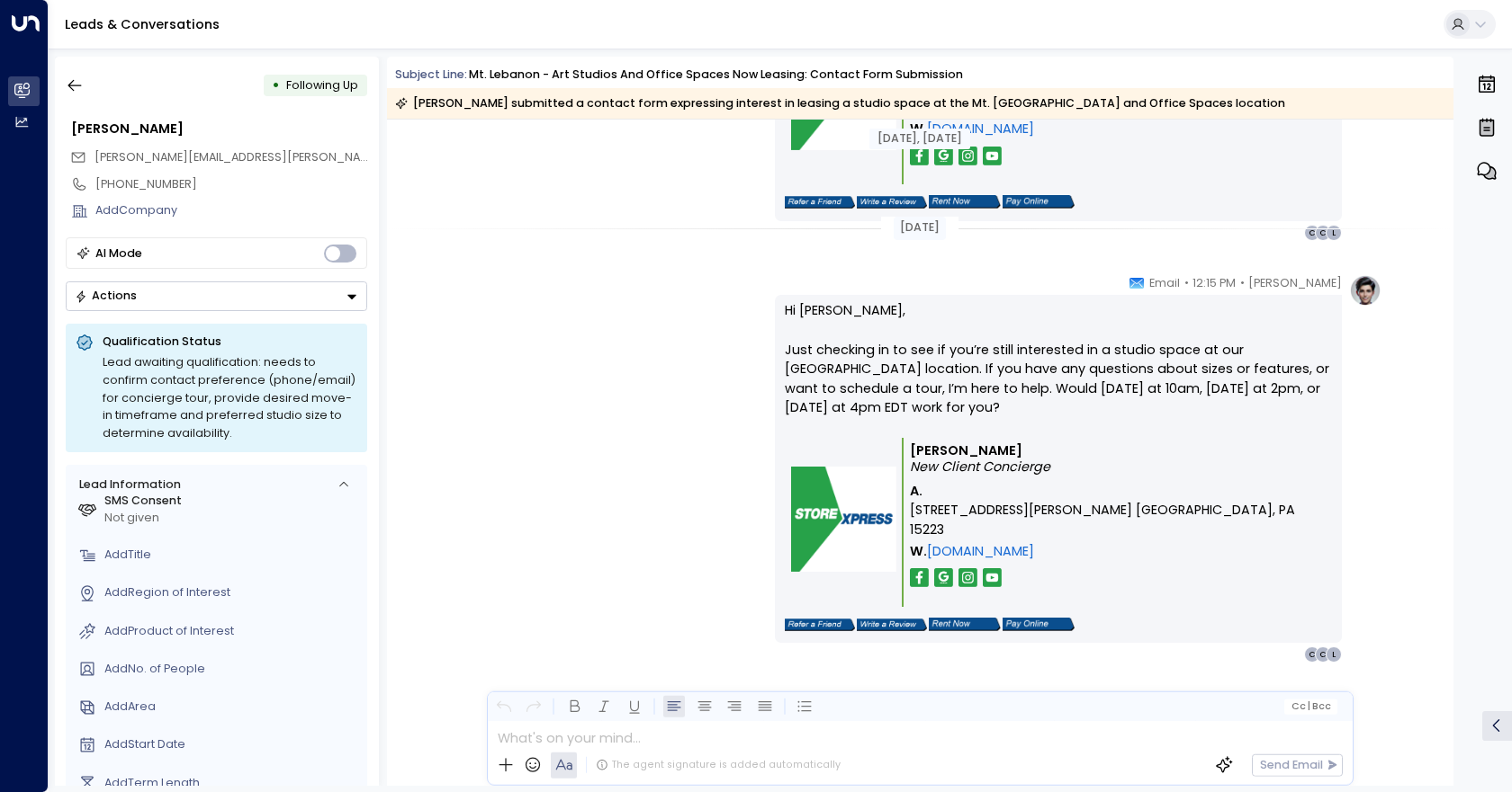
click at [312, 298] on button "Actions" at bounding box center [216, 296] width 302 height 29
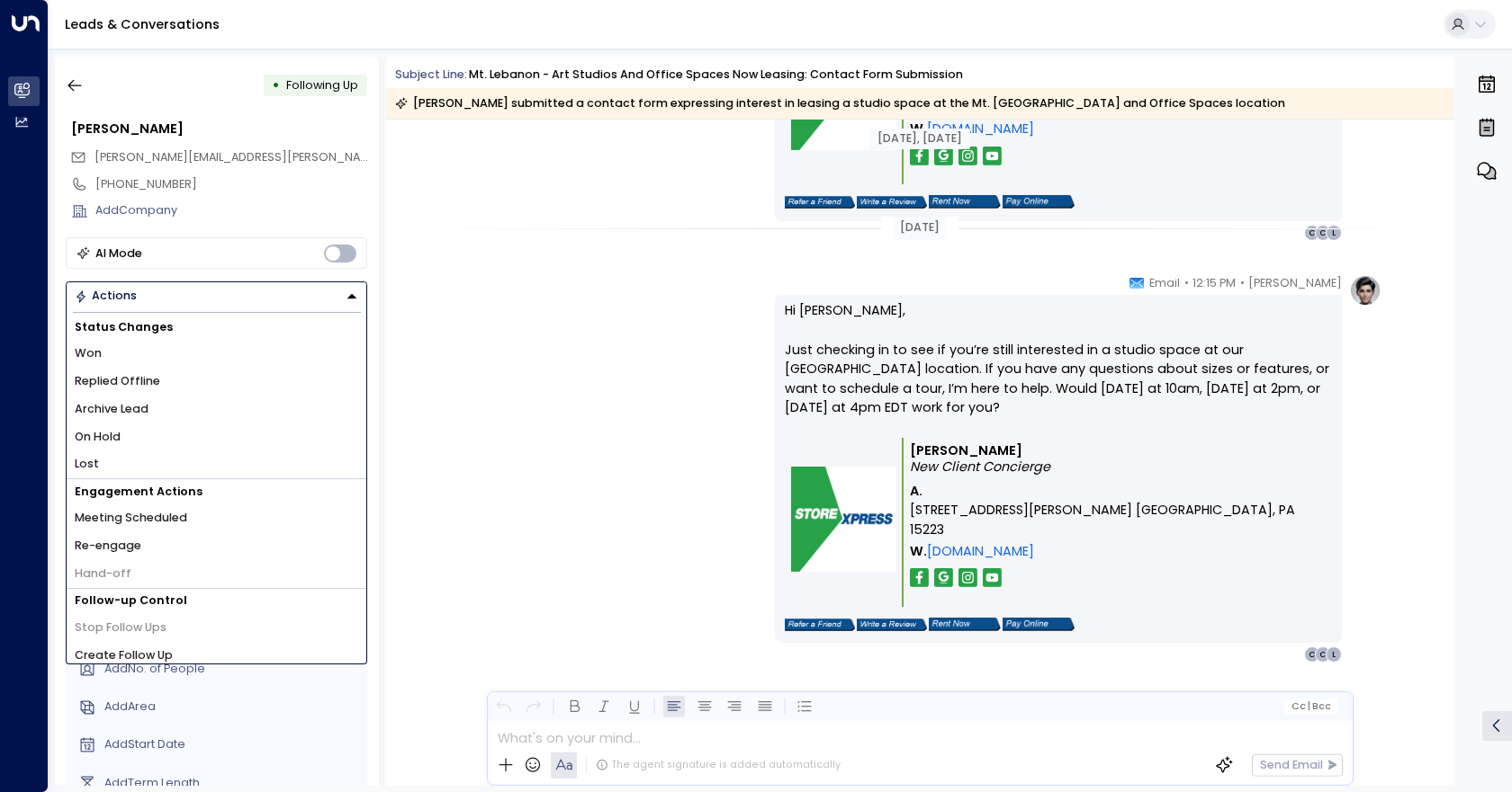
click at [171, 381] on li "Replied Offline" at bounding box center [216, 382] width 300 height 28
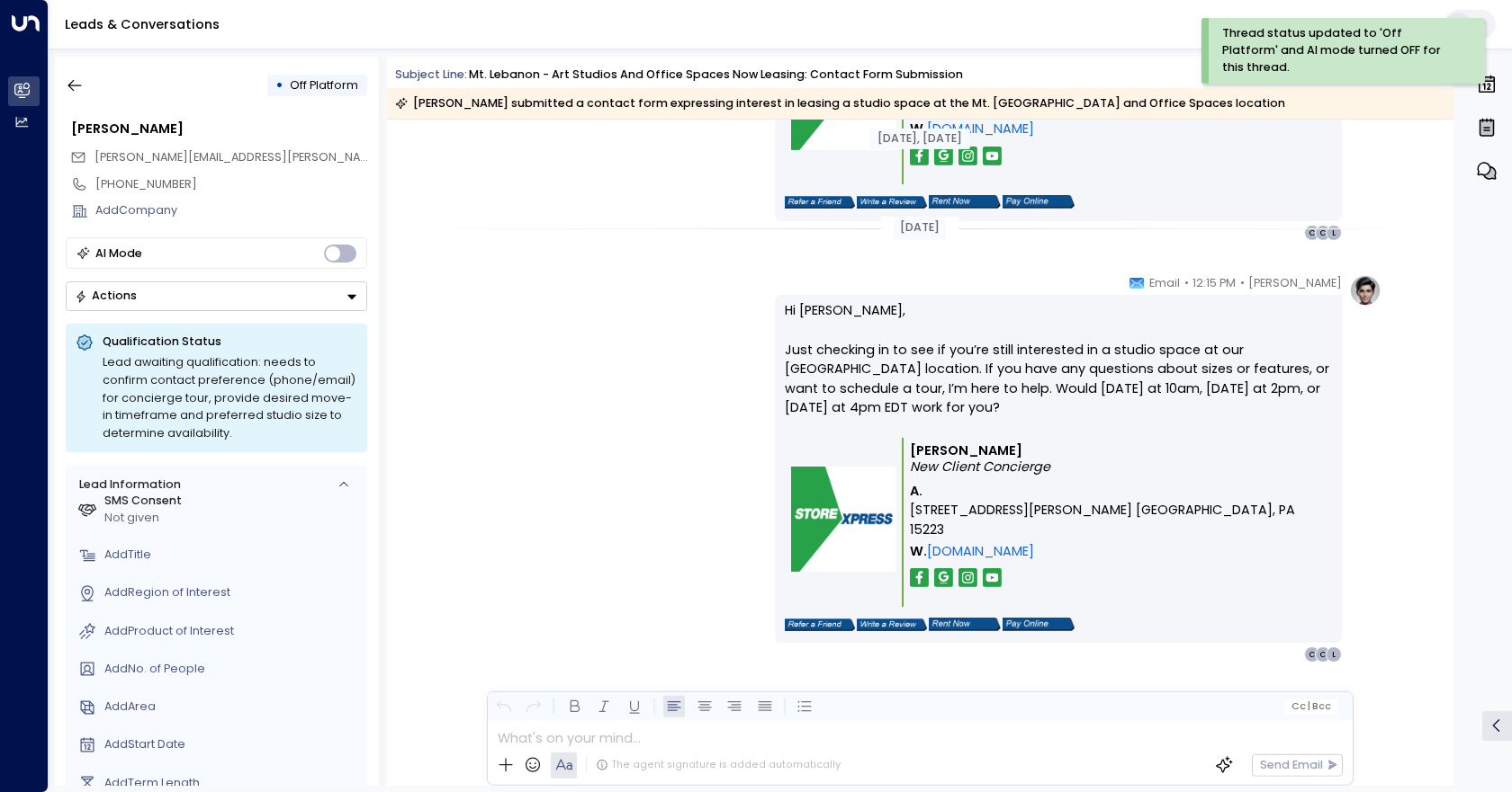
click at [93, 84] on div "• Off Platform" at bounding box center [216, 85] width 302 height 32
click at [80, 84] on icon "button" at bounding box center [74, 85] width 18 height 18
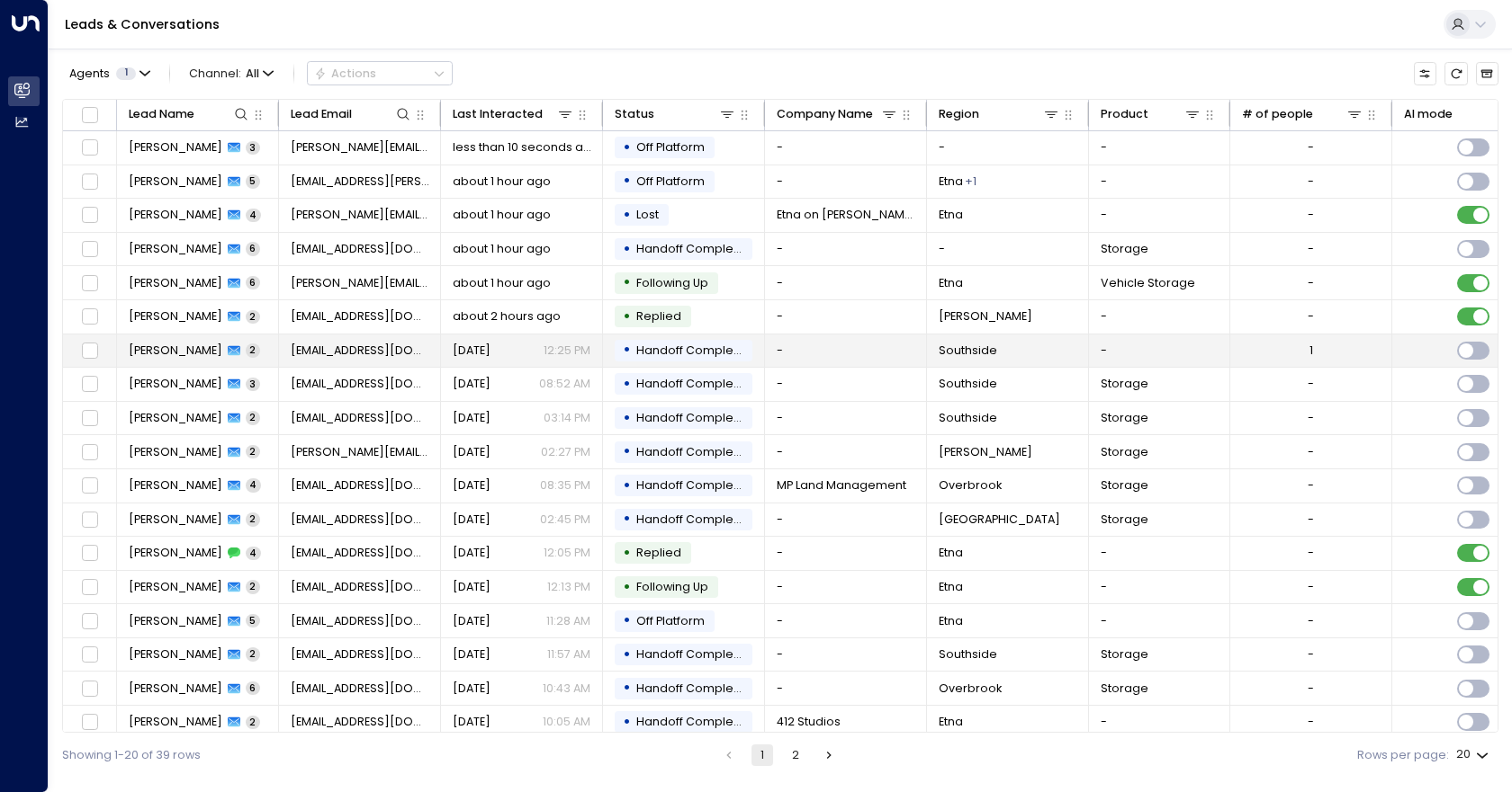
click at [726, 358] on span "Handoff Completed" at bounding box center [689, 351] width 119 height 16
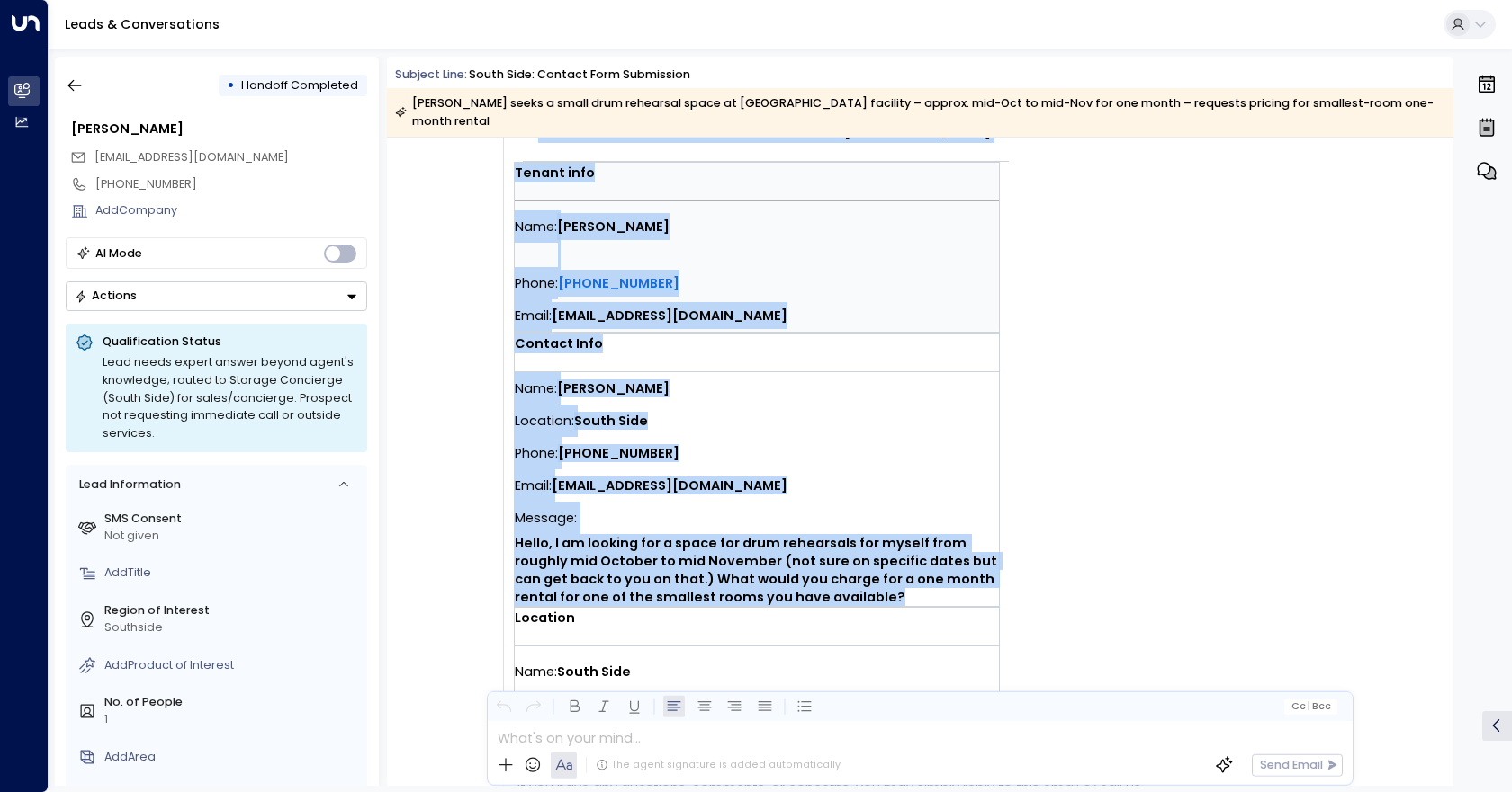
scroll to position [334, 0]
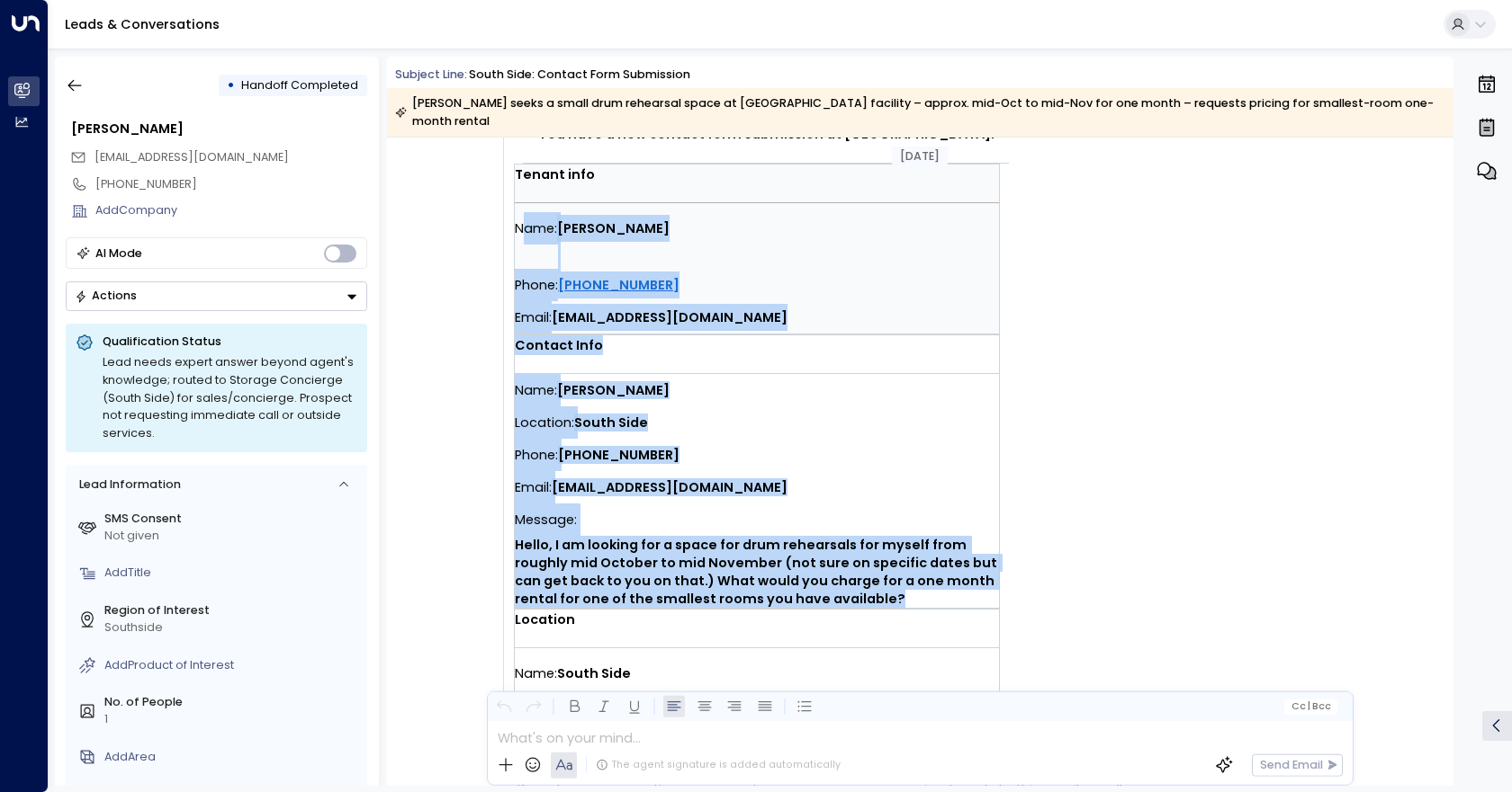
drag, startPoint x: 889, startPoint y: 553, endPoint x: 519, endPoint y: 209, distance: 505.2
click at [519, 209] on td "You have a new contact form submission at [GEOGRAPHIC_DATA]. Tenant info Name: …" at bounding box center [828, 342] width 630 height 874
click at [690, 218] on div "Name: [PERSON_NAME]" at bounding box center [756, 229] width 484 height 32
drag, startPoint x: 902, startPoint y: 580, endPoint x: 513, endPoint y: 206, distance: 539.6
click at [513, 206] on td "You have a new contact form submission at [GEOGRAPHIC_DATA]. Tenant info Name: …" at bounding box center [828, 342] width 630 height 874
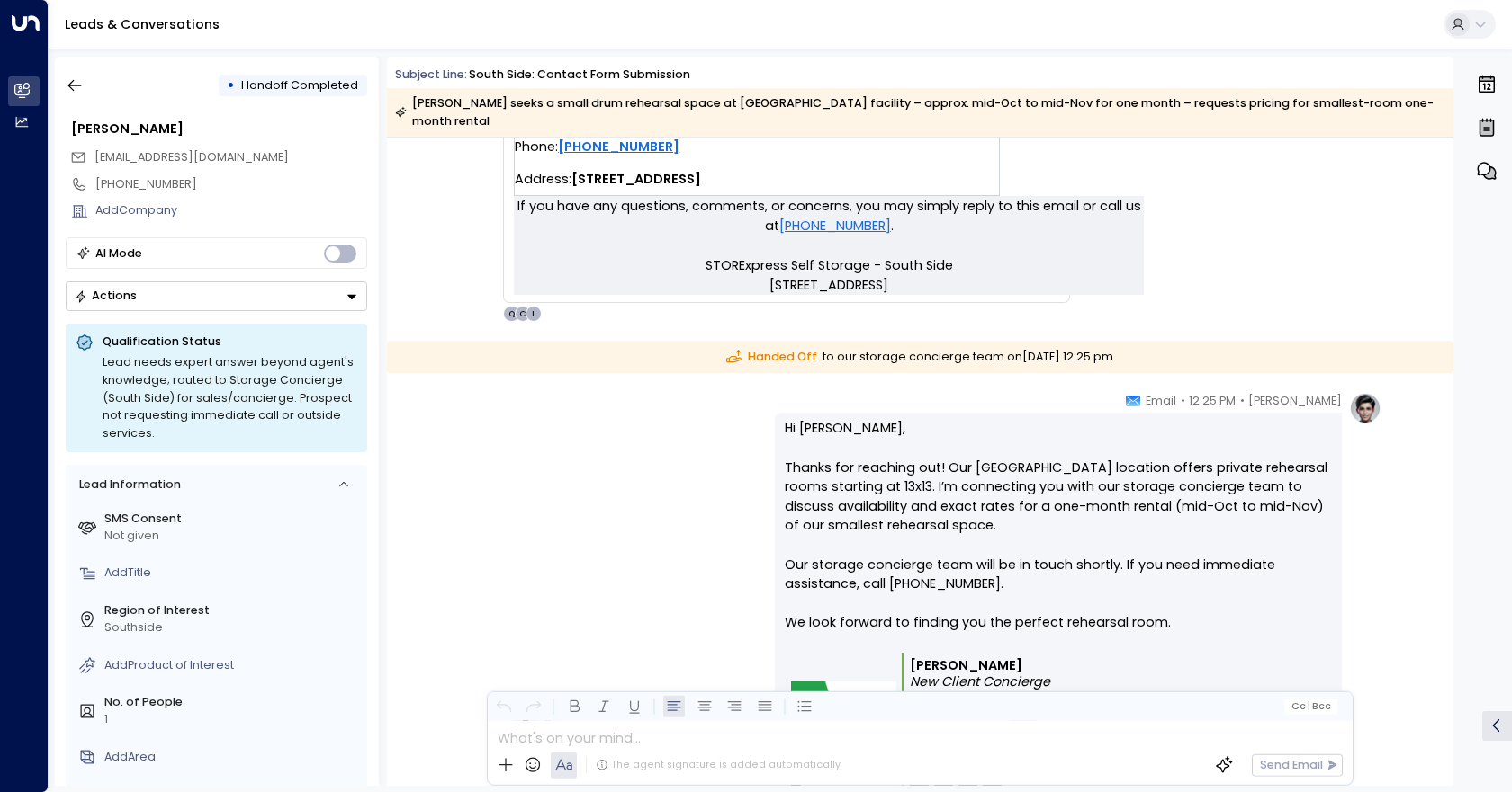
scroll to position [1053, 0]
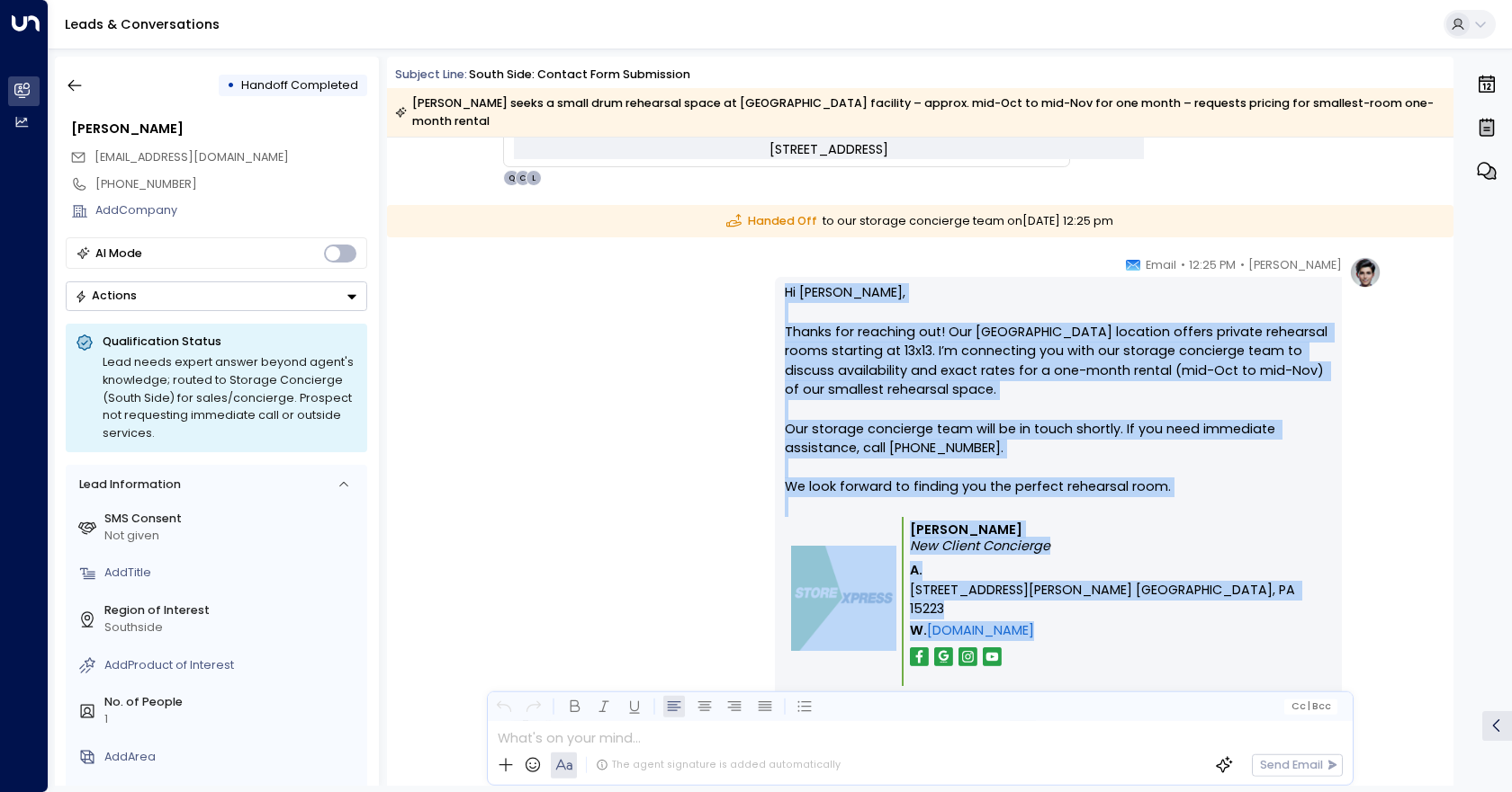
drag, startPoint x: 1105, startPoint y: 602, endPoint x: 776, endPoint y: 271, distance: 466.7
click at [776, 277] on div "Hi [PERSON_NAME], Thanks for reaching out! Our [GEOGRAPHIC_DATA] location offer…" at bounding box center [1058, 519] width 567 height 484
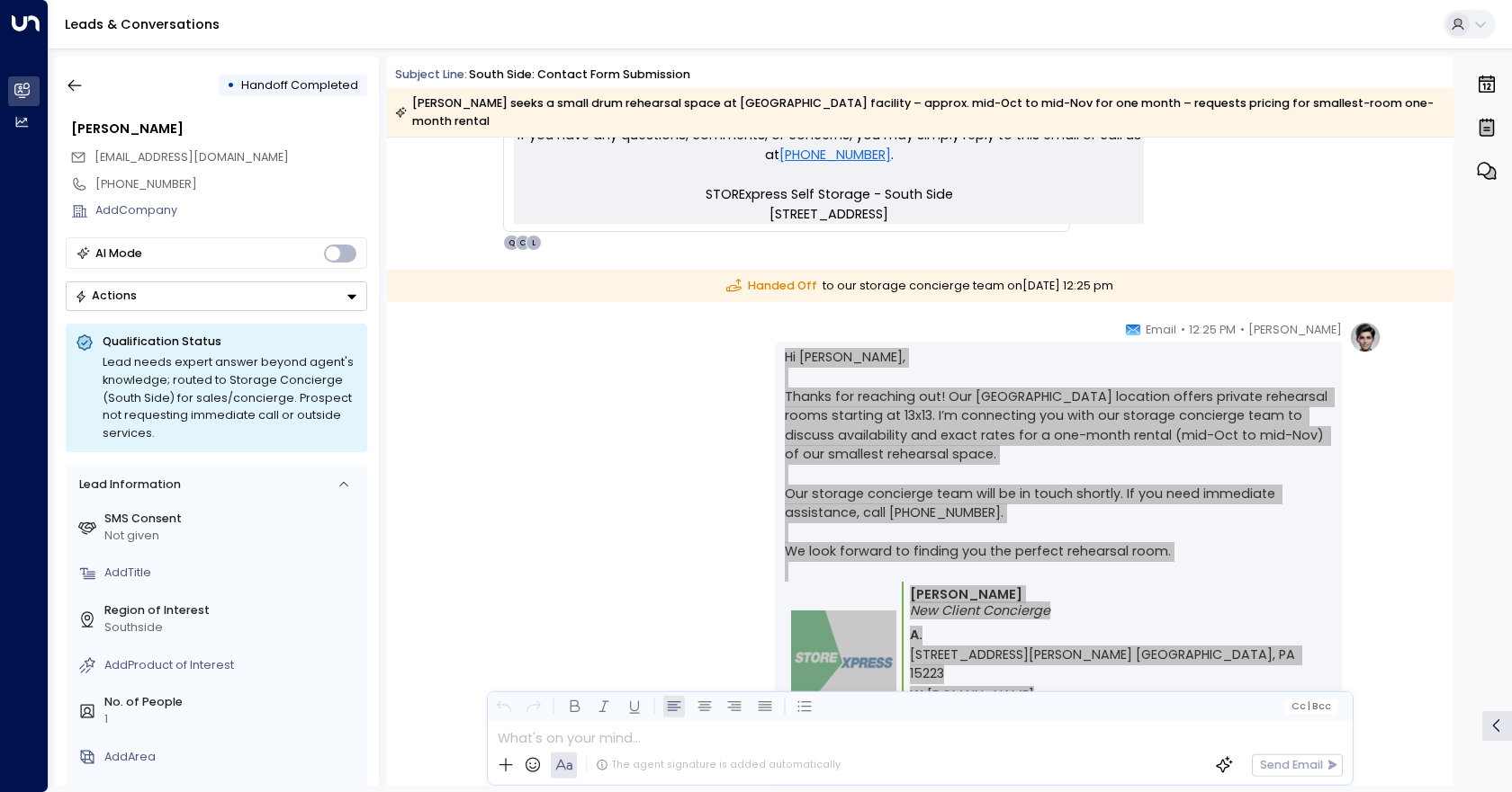
scroll to position [974, 0]
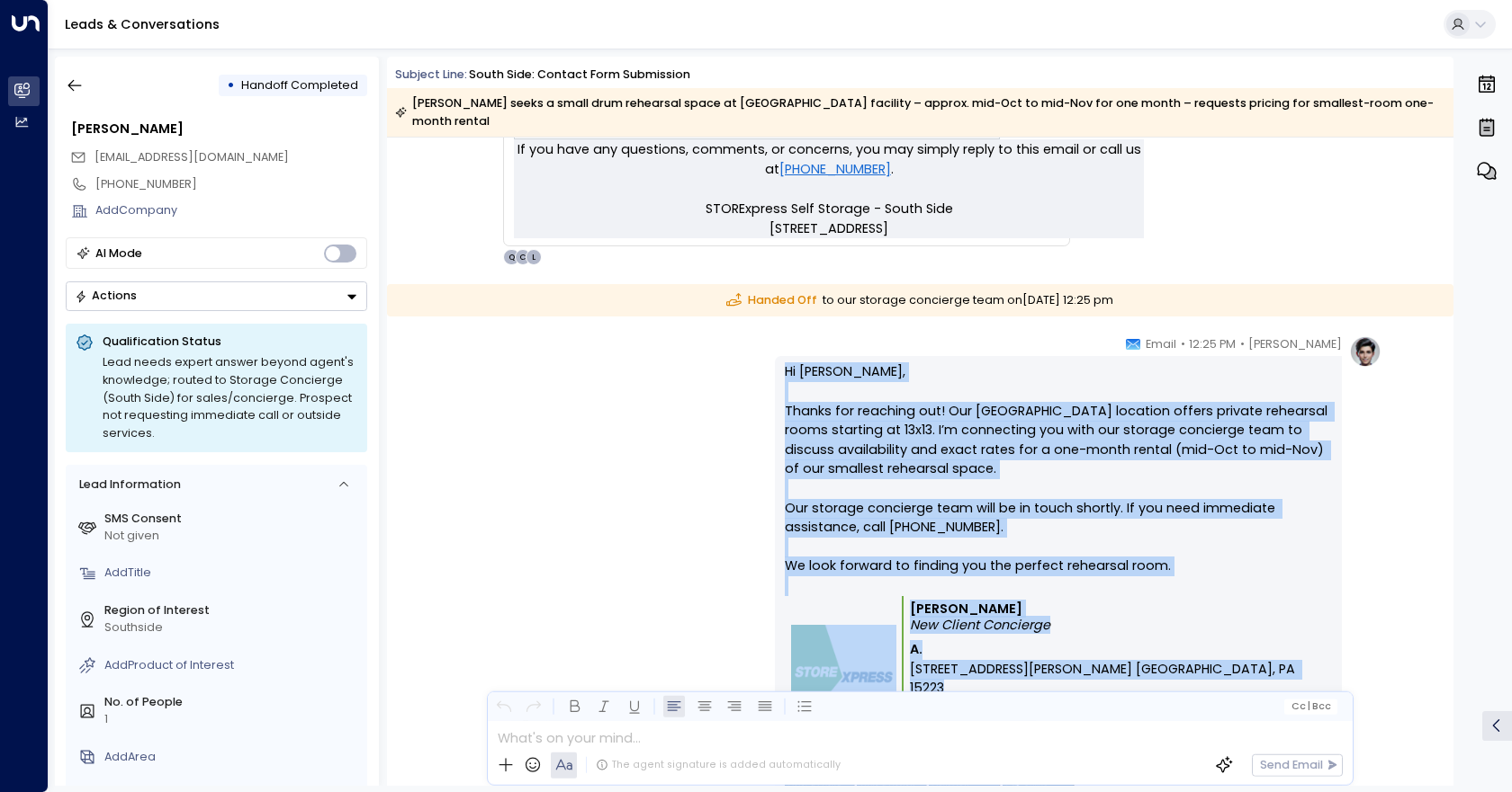
click at [514, 450] on div "[PERSON_NAME] • 12:25 PM • Email Hi [PERSON_NAME], Thanks for reaching out! Our…" at bounding box center [919, 598] width 923 height 525
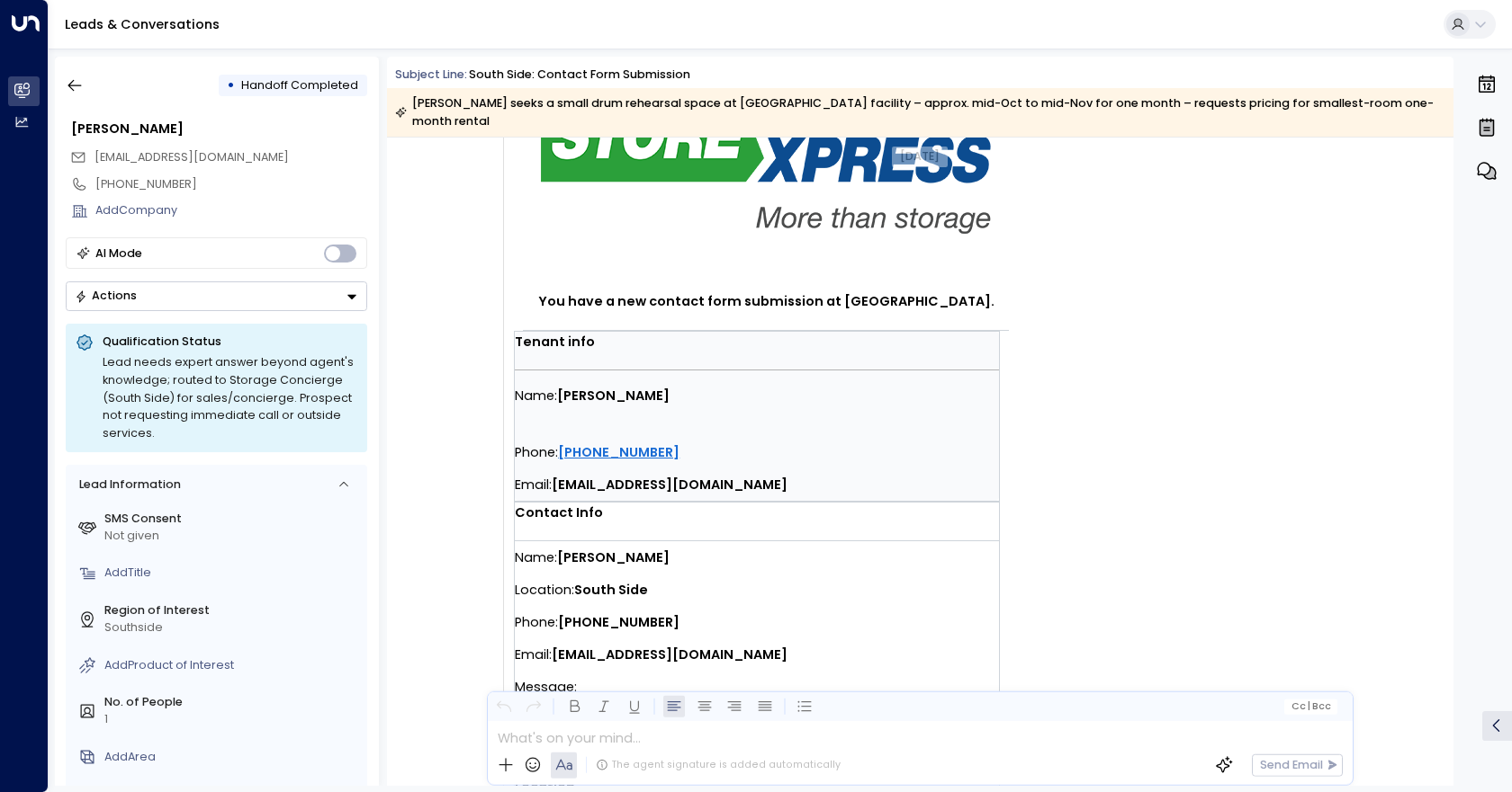
scroll to position [0, 0]
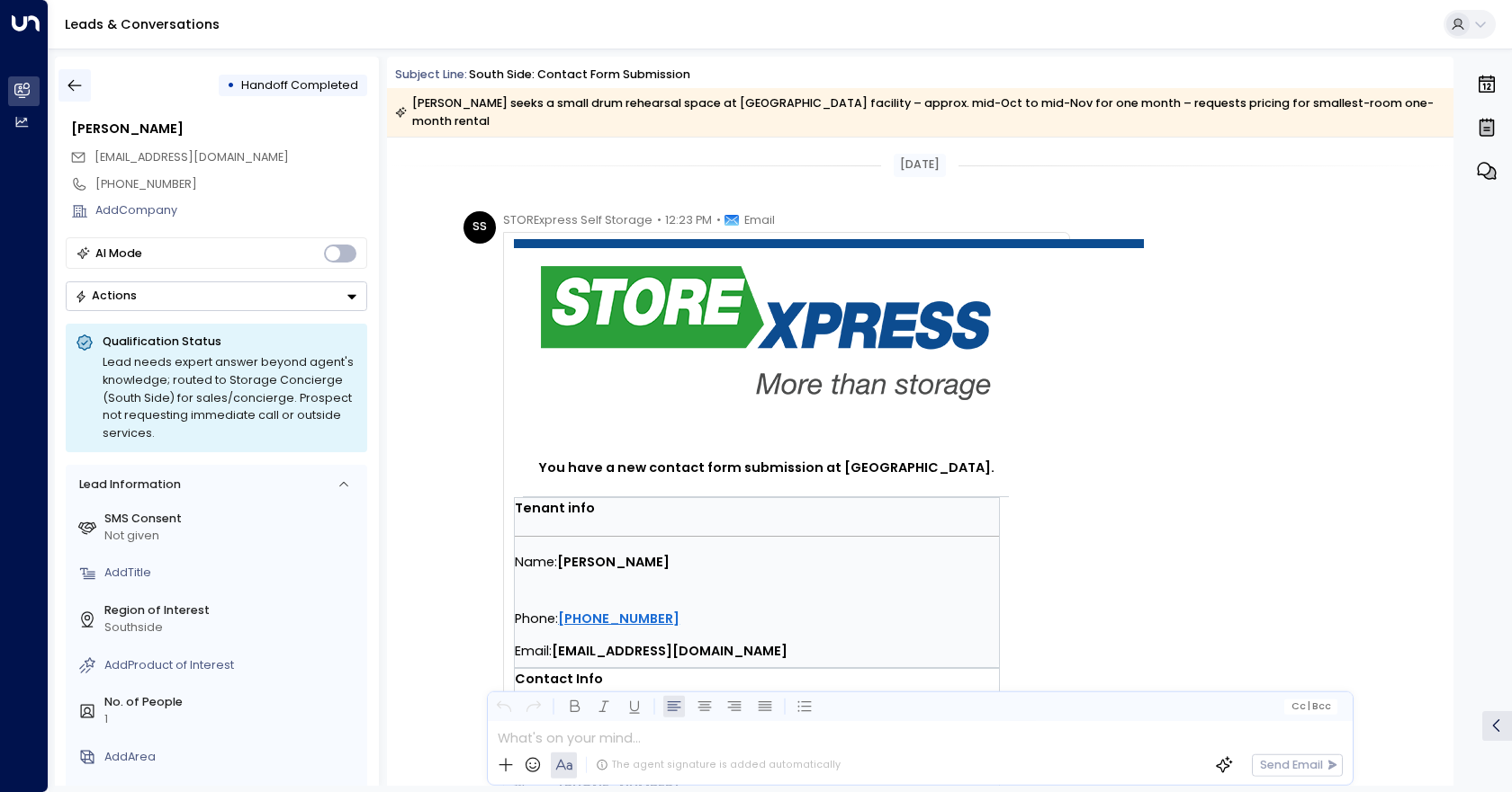
click at [80, 87] on icon "button" at bounding box center [74, 85] width 18 height 18
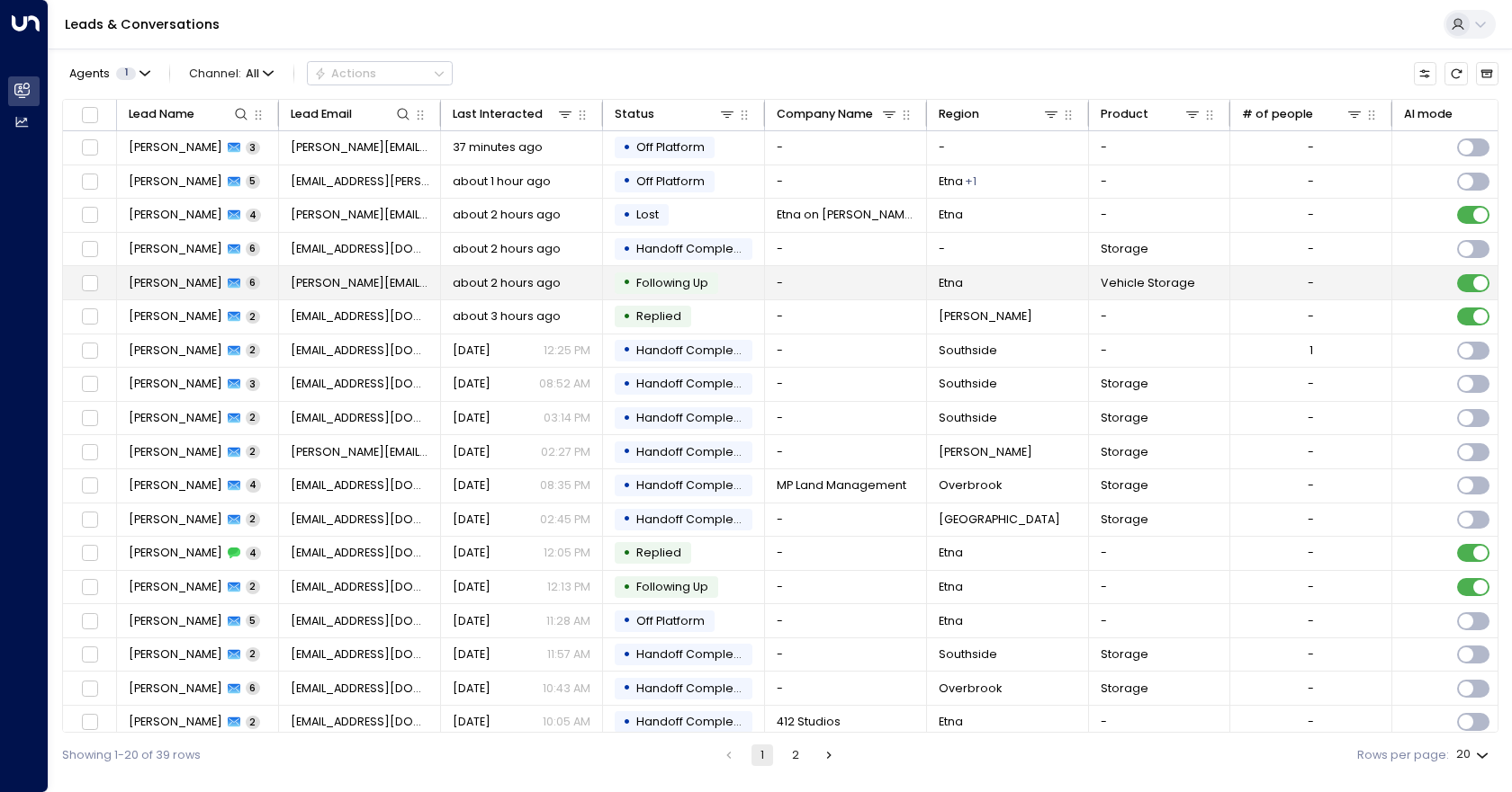
click at [1303, 287] on td "-" at bounding box center [1311, 283] width 162 height 33
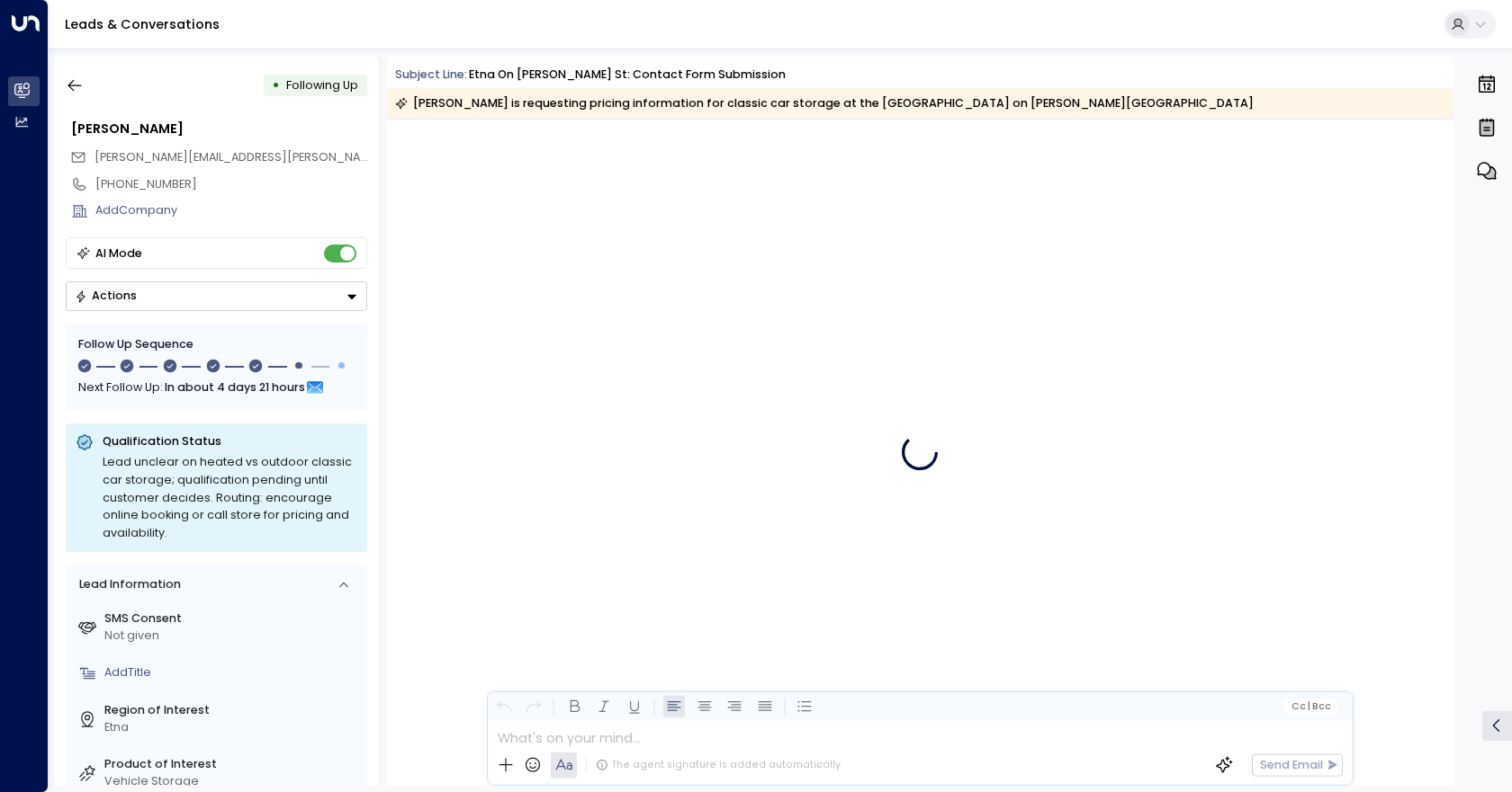
scroll to position [3746, 0]
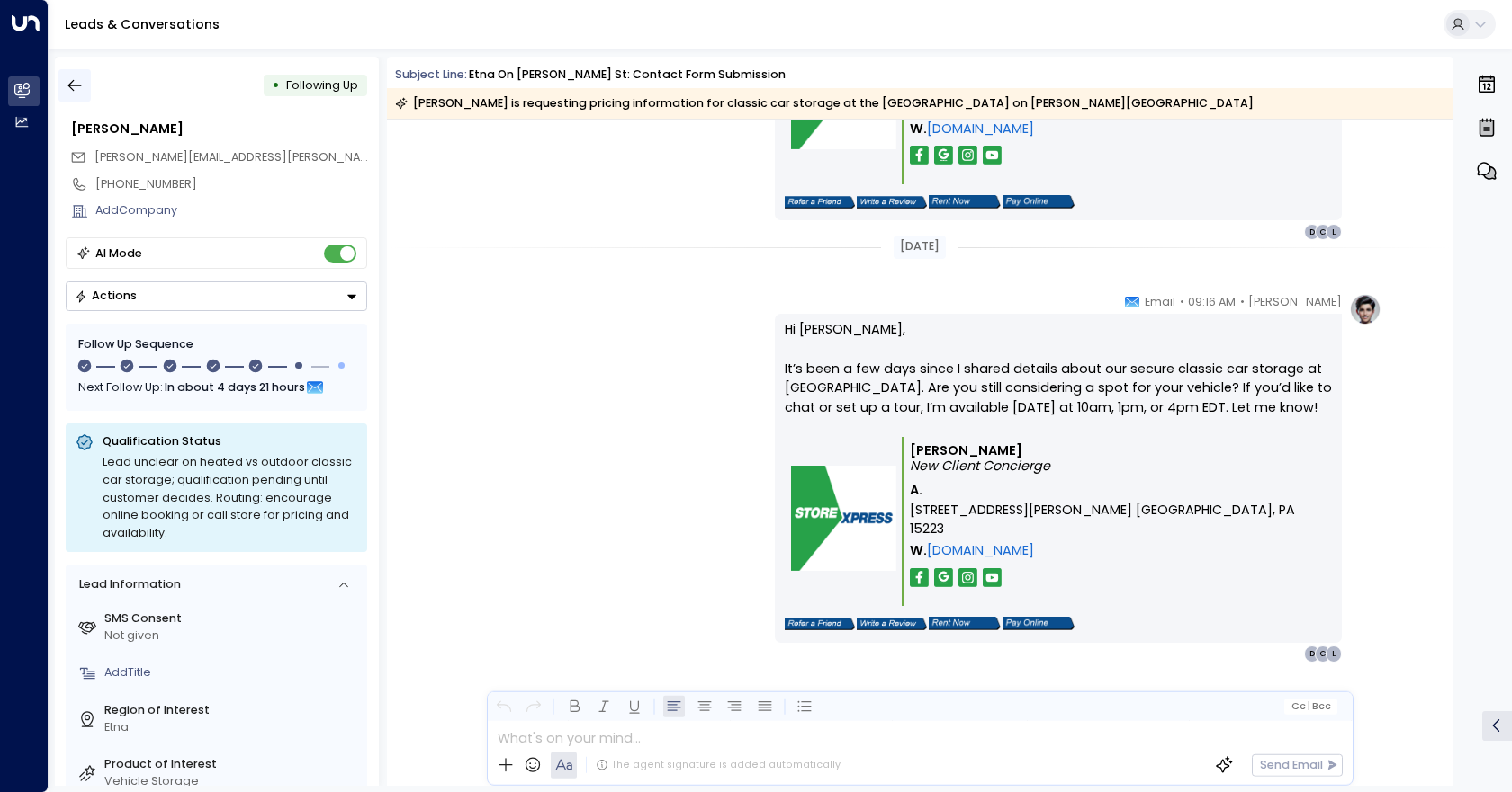
click at [80, 95] on icon "button" at bounding box center [74, 85] width 18 height 18
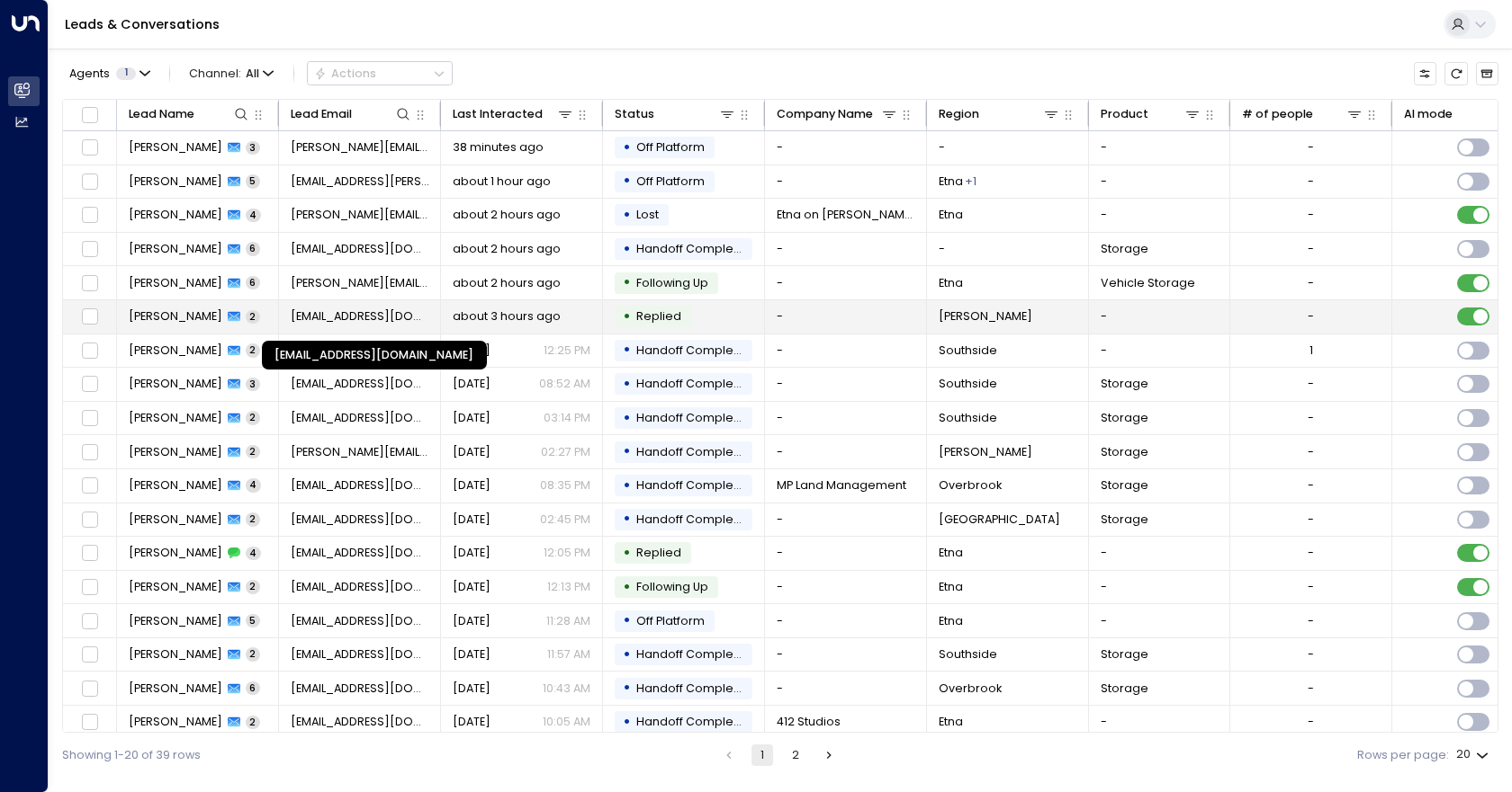
click at [341, 318] on span "[EMAIL_ADDRESS][DOMAIN_NAME]" at bounding box center [359, 316] width 139 height 16
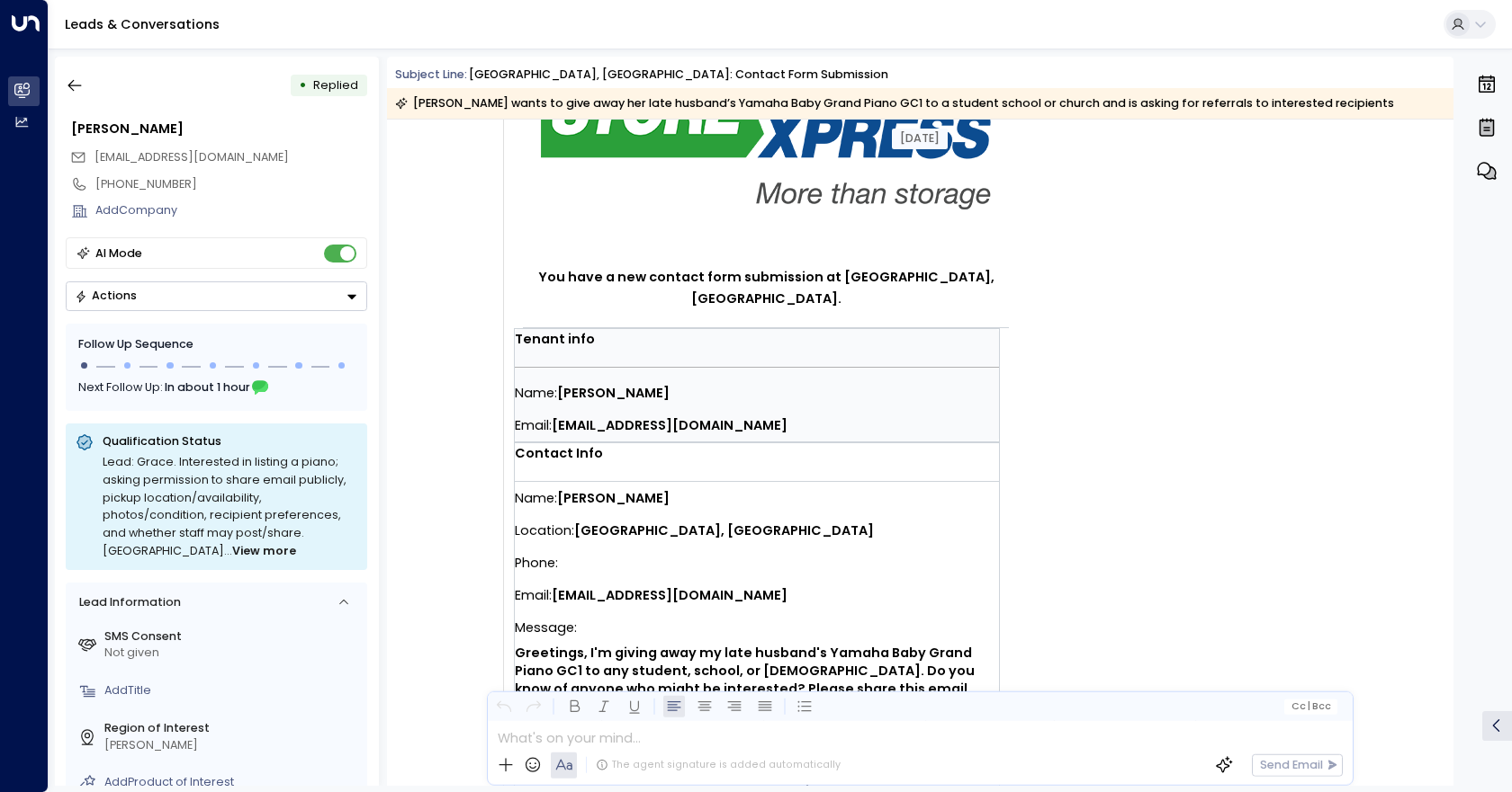
scroll to position [540, 0]
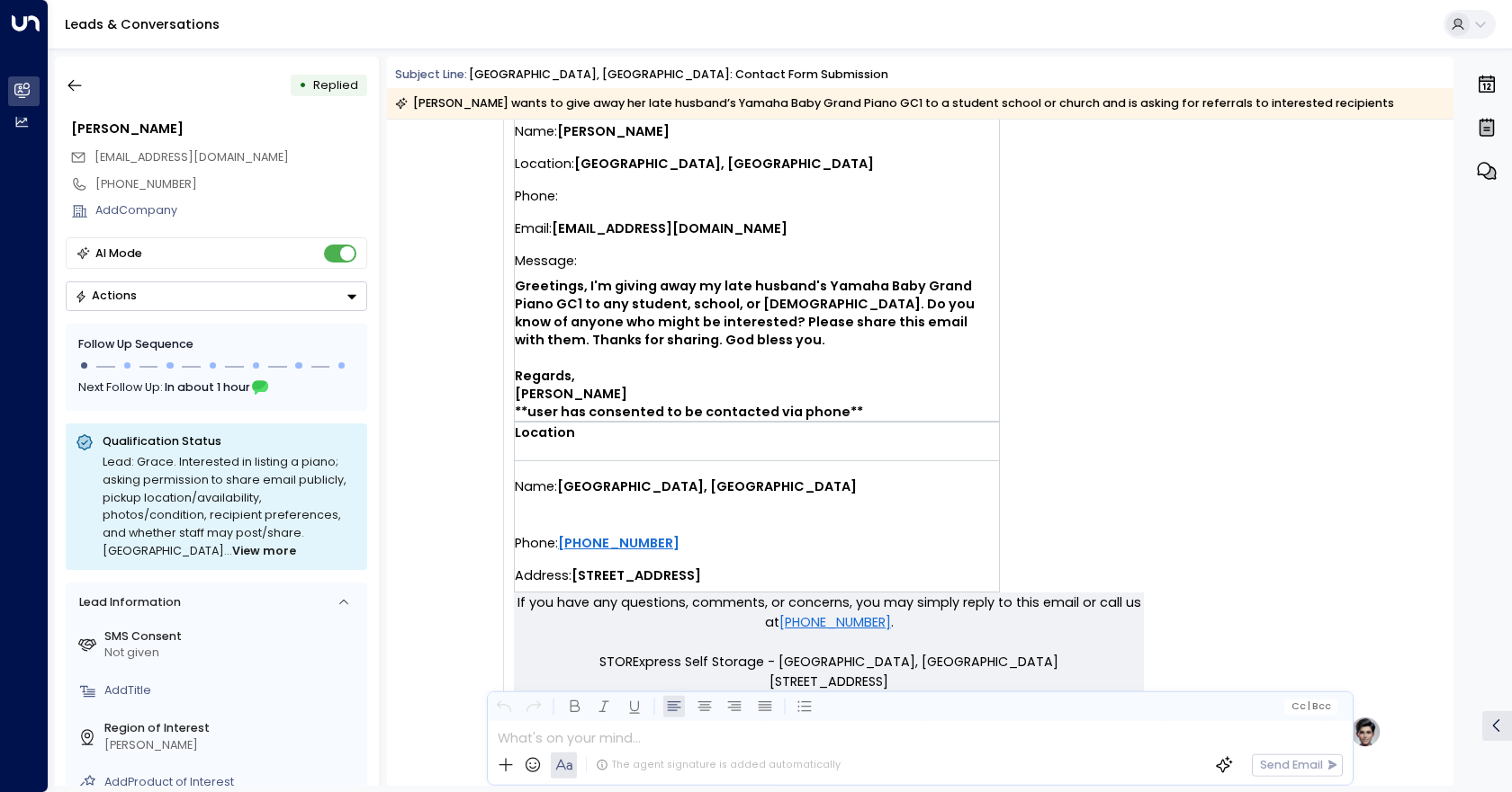
click at [1471, 170] on button "button" at bounding box center [1486, 171] width 31 height 40
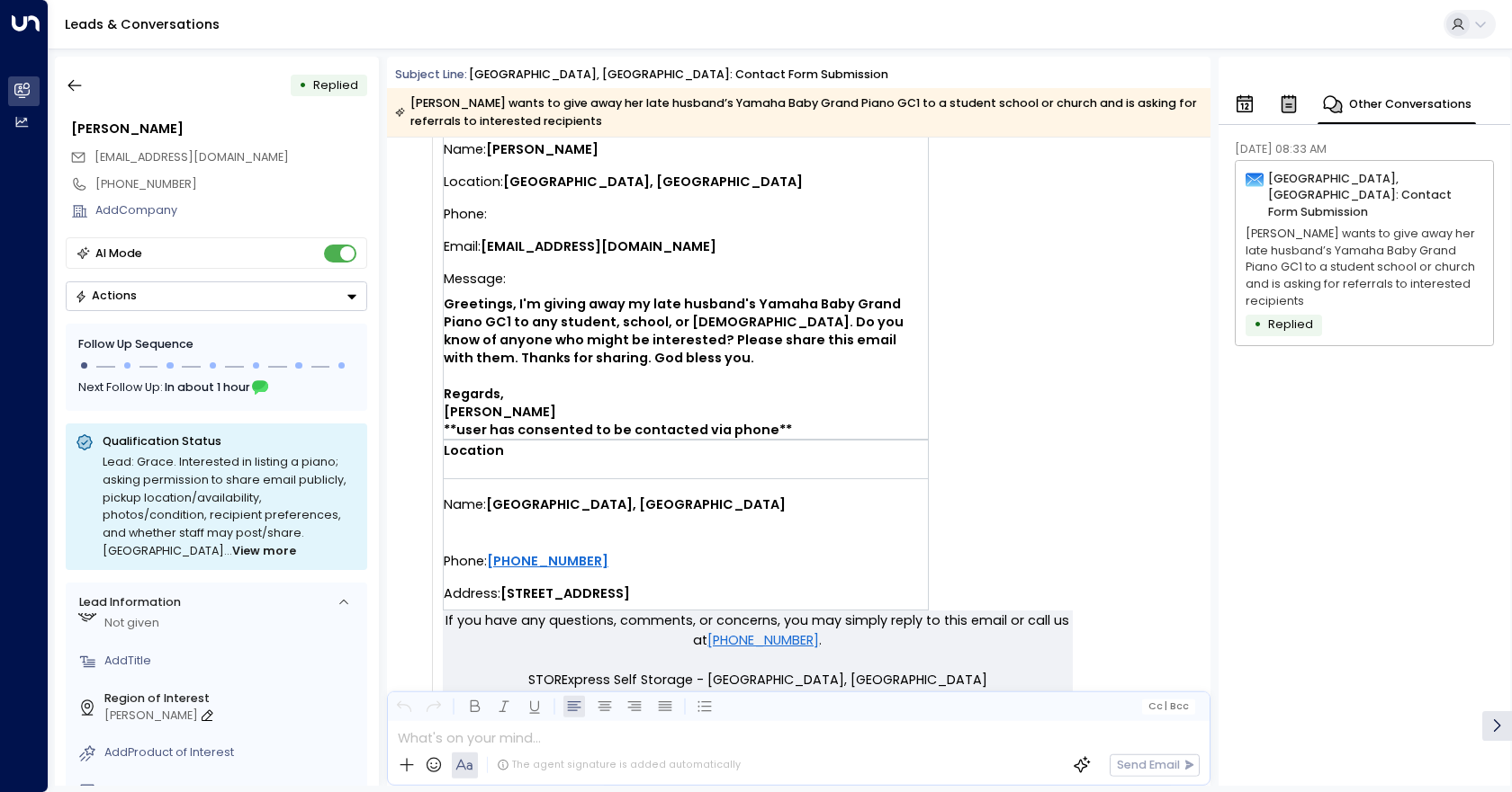
scroll to position [33, 0]
click at [72, 79] on icon "button" at bounding box center [74, 85] width 18 height 18
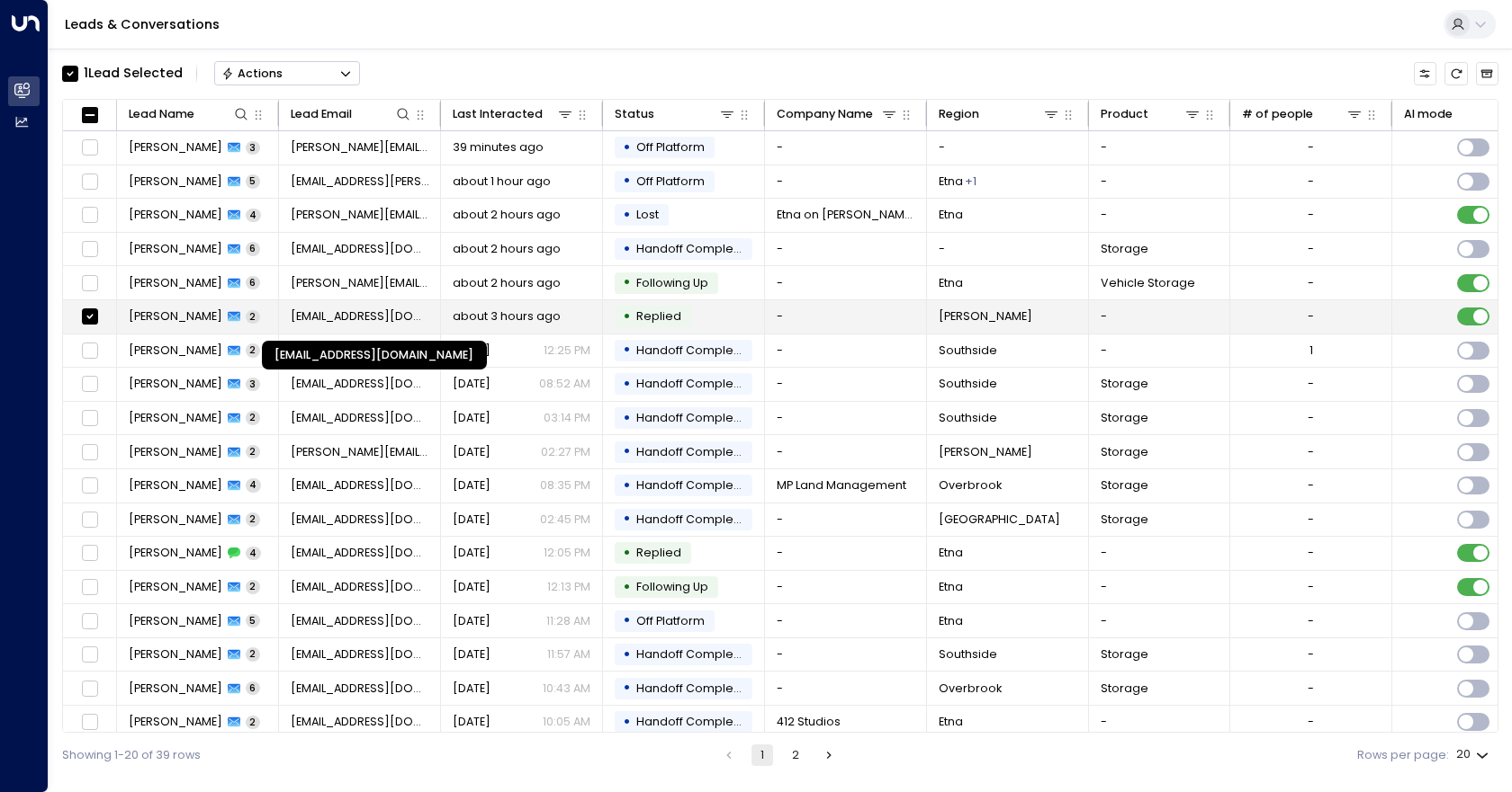
click at [372, 321] on span "[EMAIL_ADDRESS][DOMAIN_NAME]" at bounding box center [359, 316] width 139 height 16
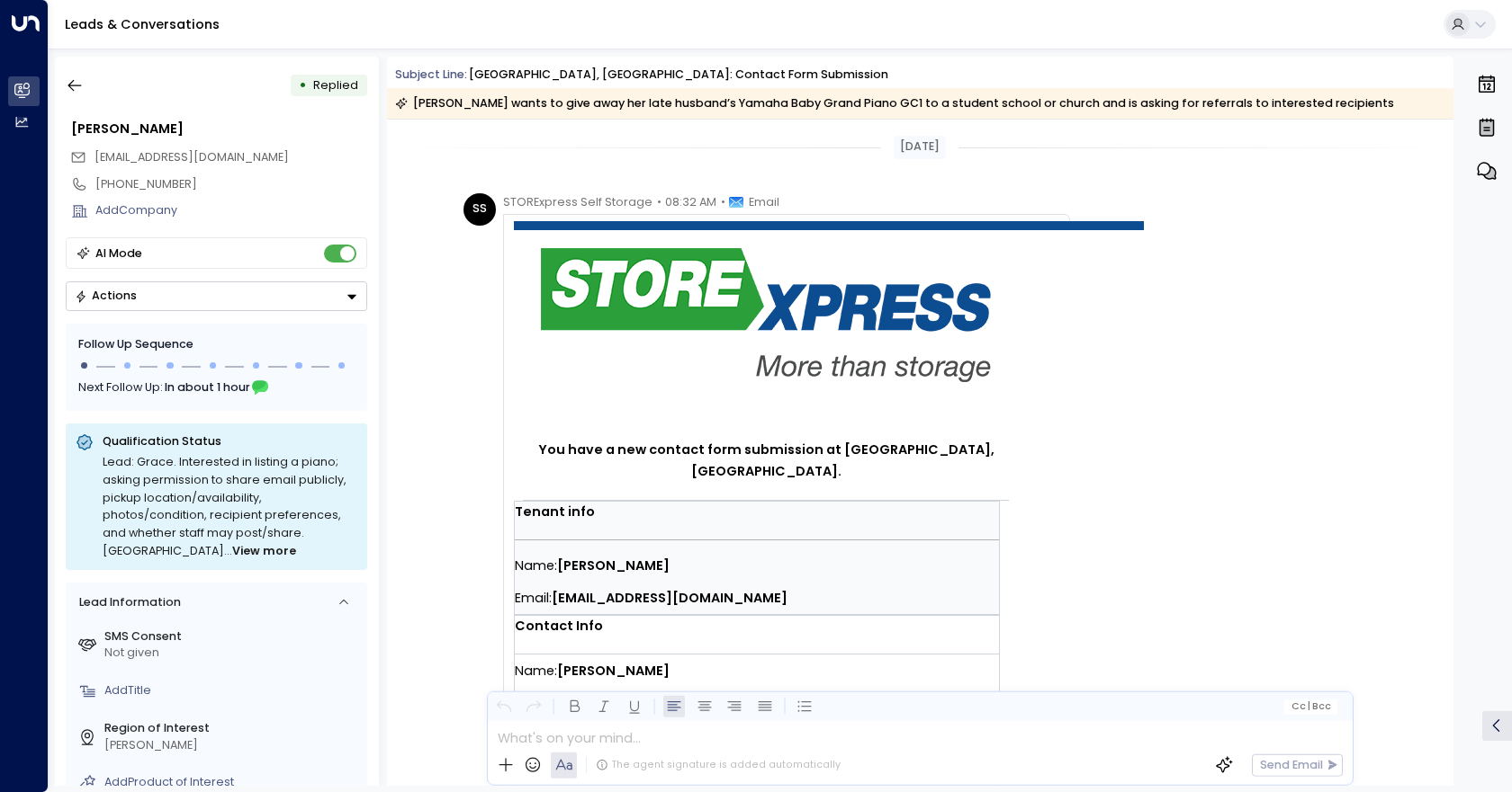
scroll to position [718, 0]
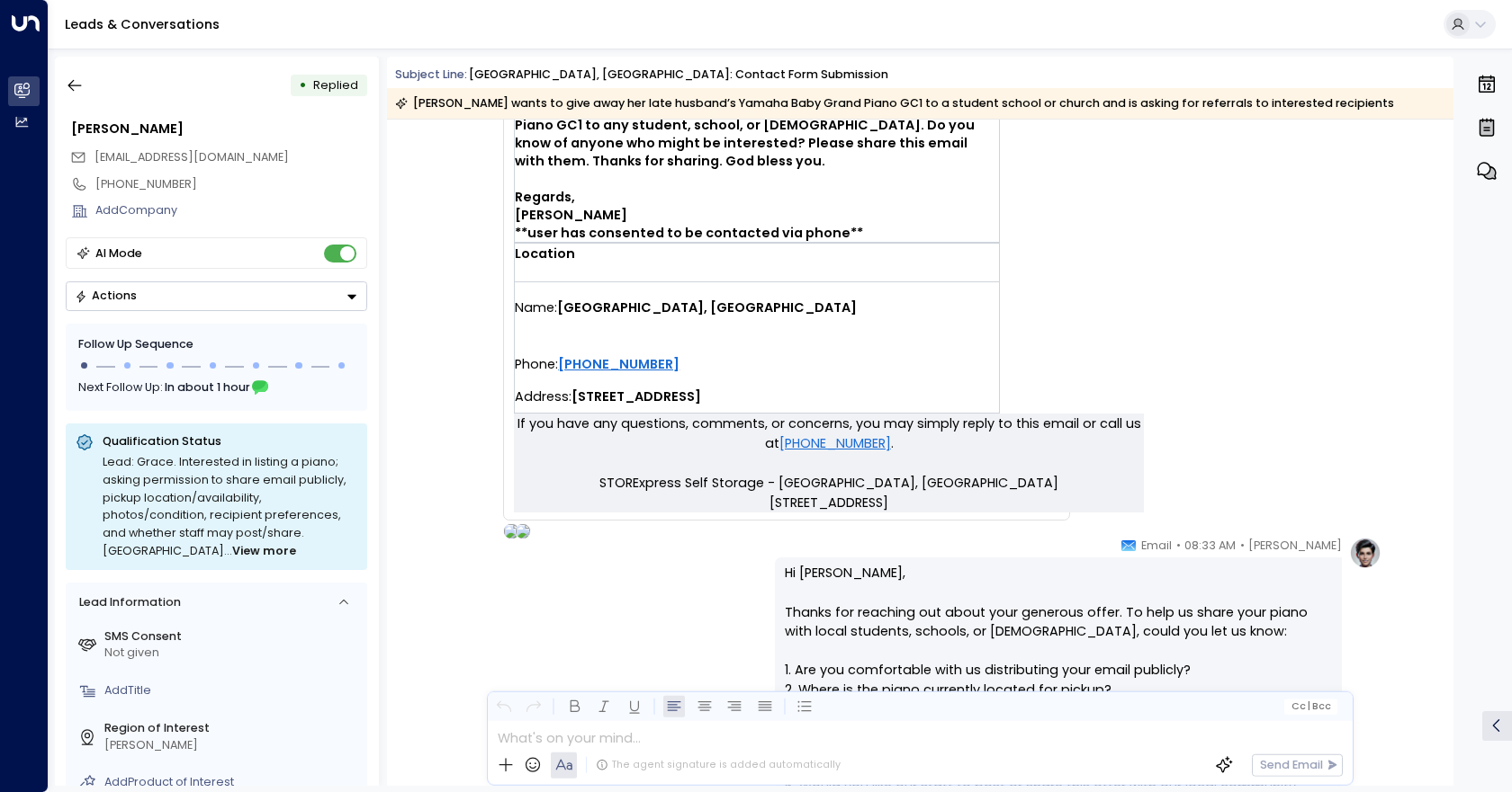
click at [372, 321] on div "• Replied [PERSON_NAME] [EMAIL_ADDRESS][DOMAIN_NAME] [PHONE_NUMBER] Add Company…" at bounding box center [217, 422] width 324 height 730
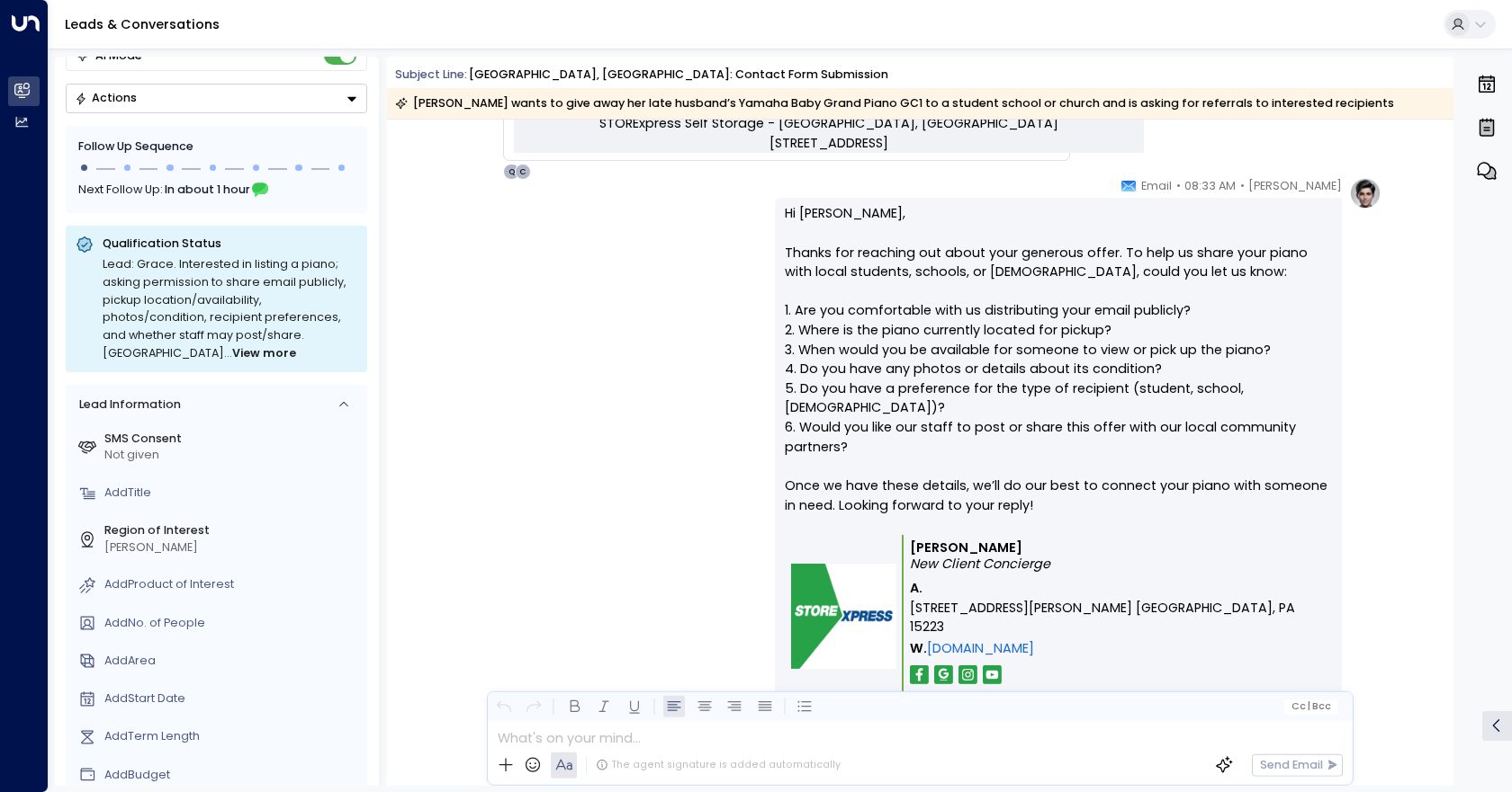
scroll to position [0, 0]
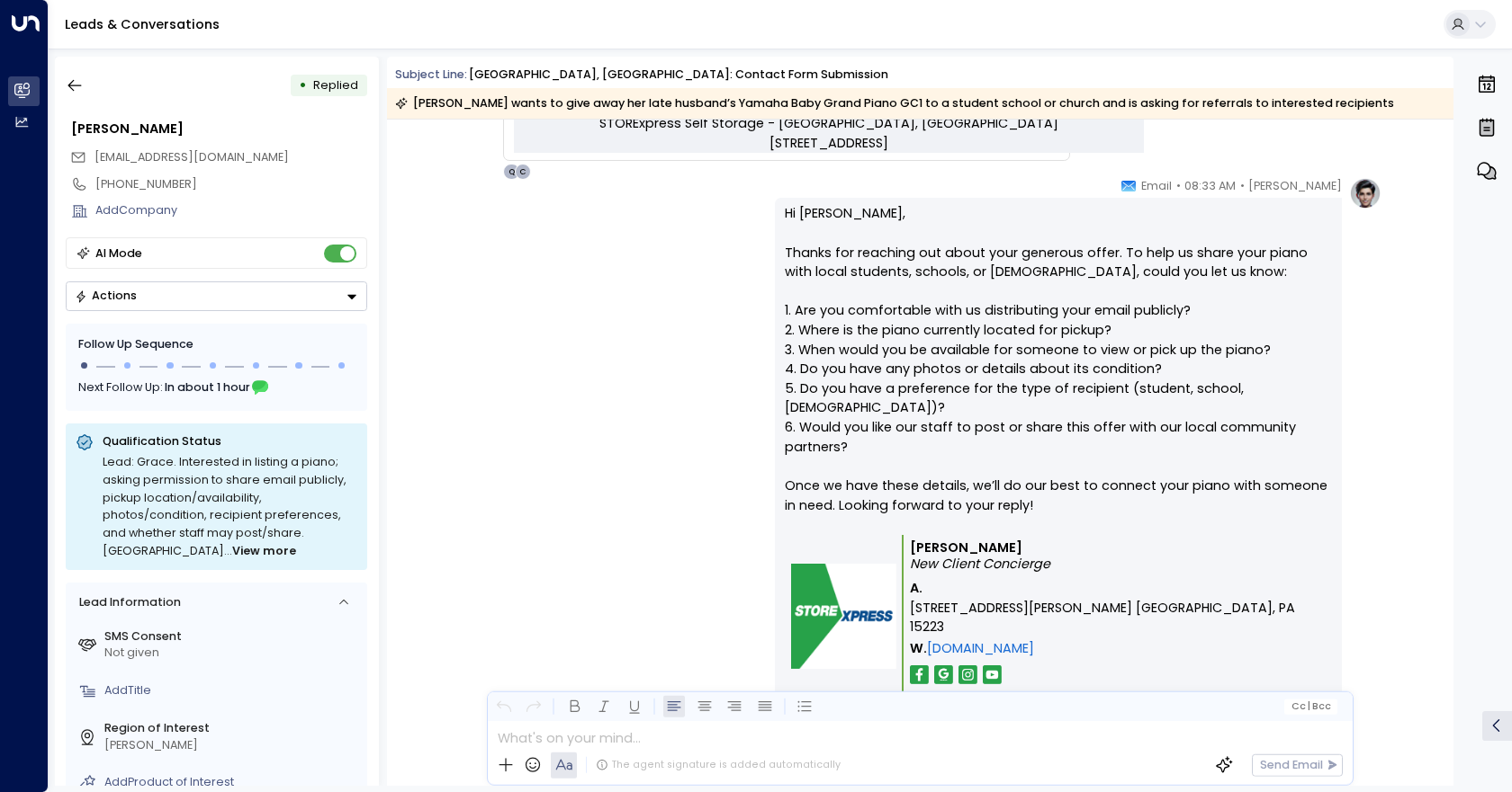
click at [233, 546] on span "View more" at bounding box center [265, 551] width 64 height 18
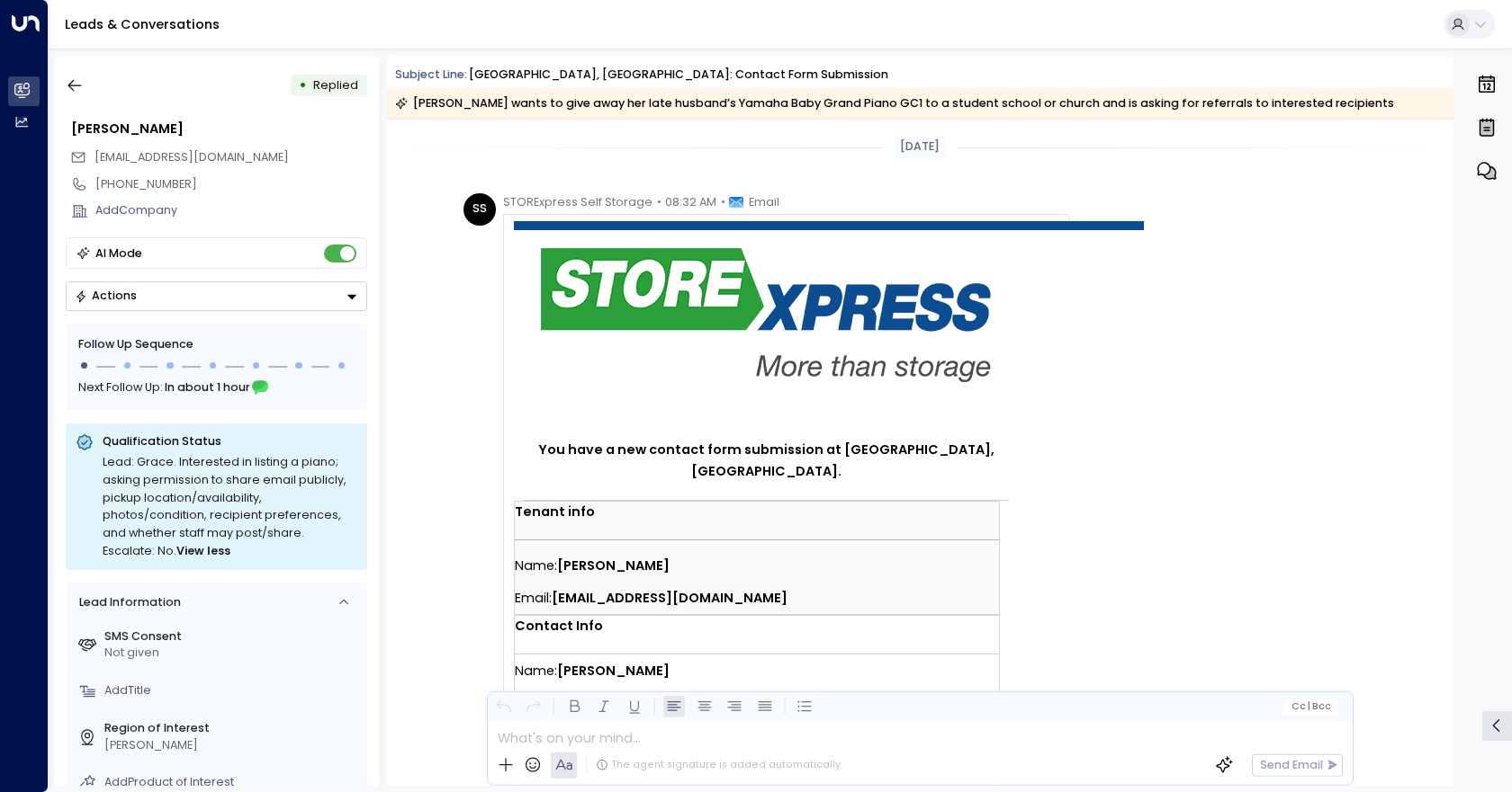
click at [349, 288] on button "Actions" at bounding box center [216, 296] width 302 height 29
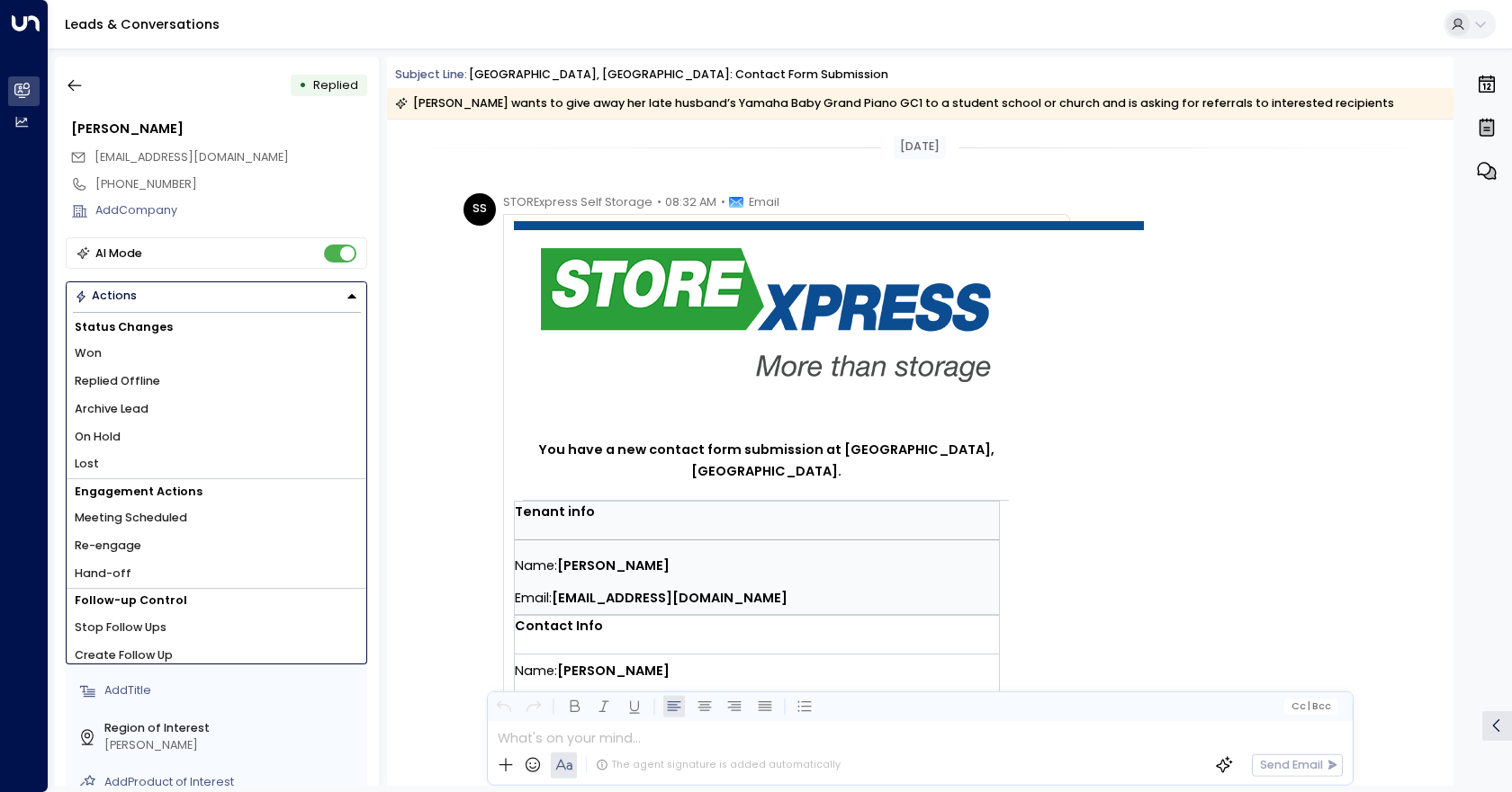
click at [418, 271] on div "SS STORExpress Self Storage • 08:32 AM • Email You have a new contact form subm…" at bounding box center [920, 727] width 1067 height 1066
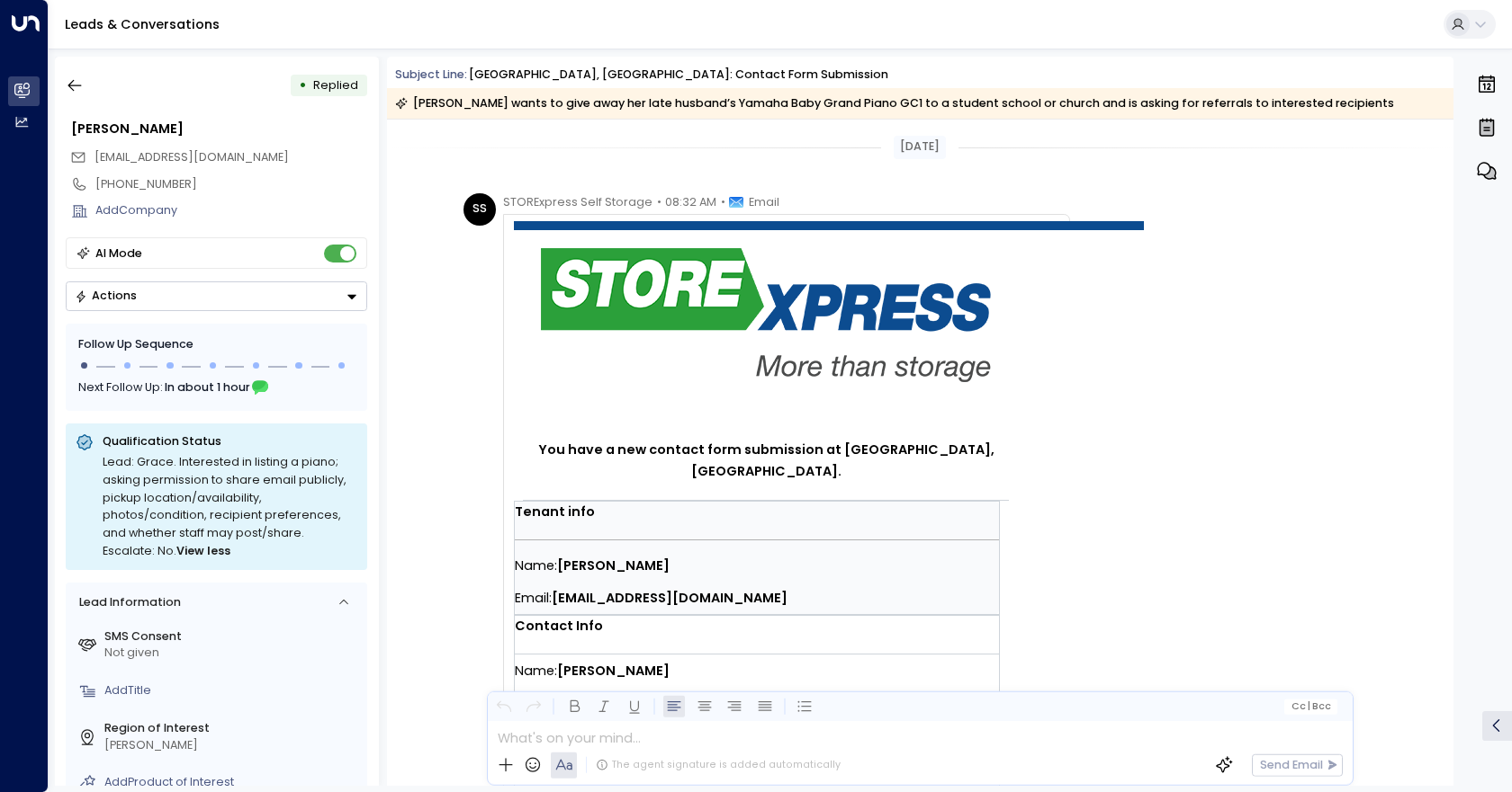
click at [1305, 707] on span "Cc | Bcc" at bounding box center [1311, 706] width 41 height 10
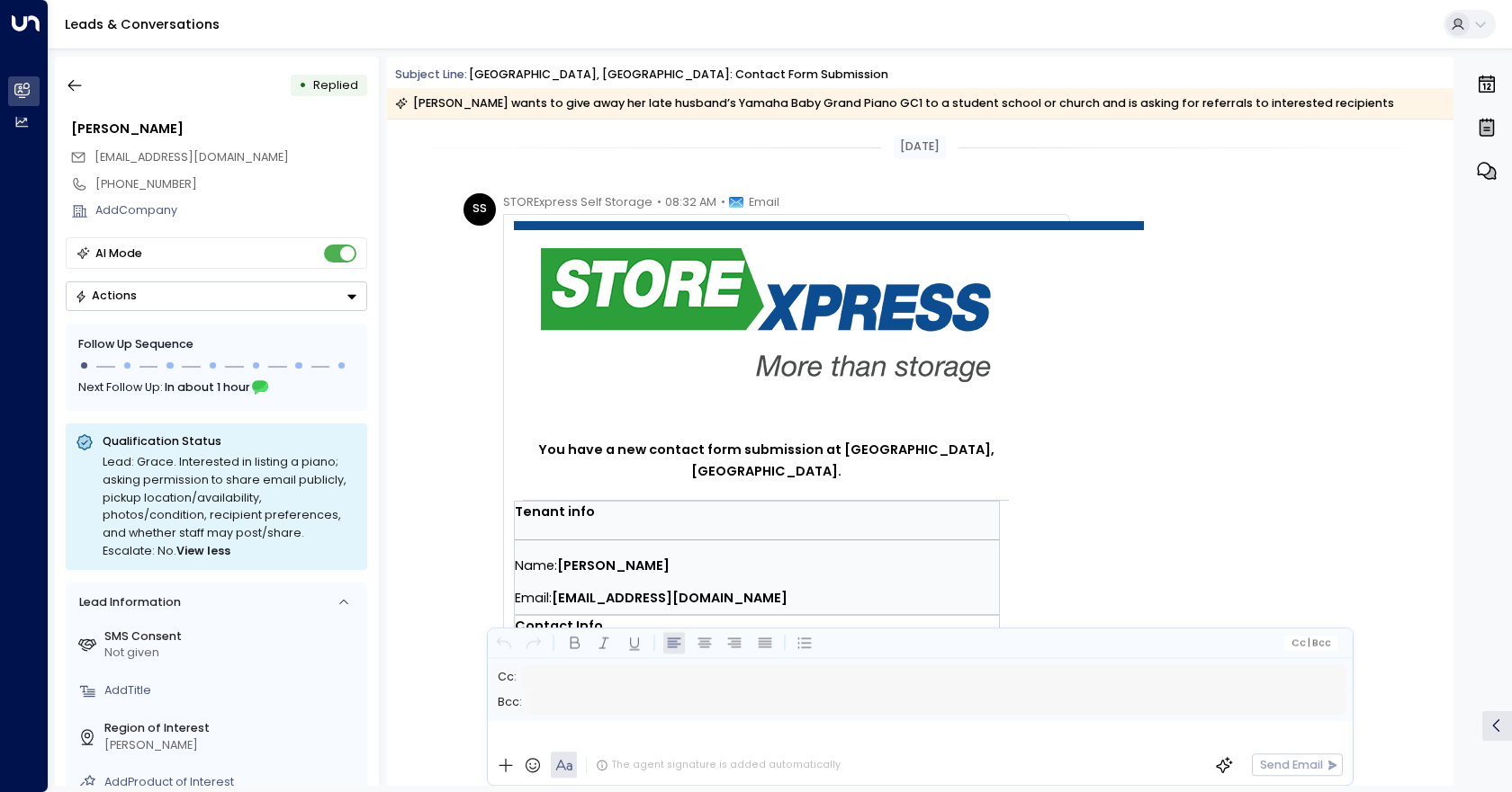
click at [1186, 701] on input "text" at bounding box center [936, 702] width 820 height 26
click at [648, 721] on div "Cc: ​ Bcc: ​" at bounding box center [920, 690] width 865 height 63
click at [617, 737] on div at bounding box center [919, 733] width 863 height 25
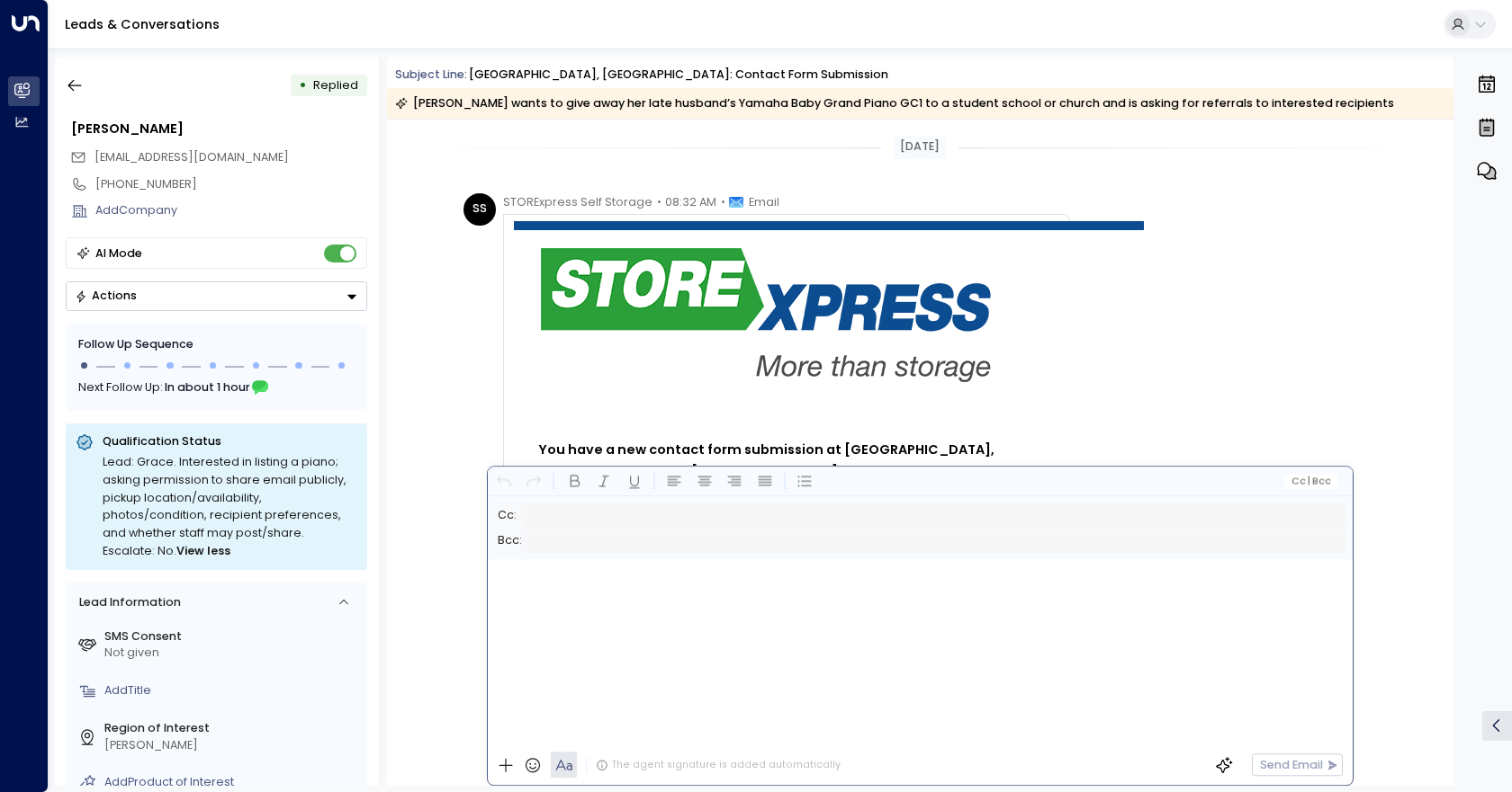
click at [597, 524] on input "text" at bounding box center [933, 515] width 826 height 26
type input "**********"
click at [590, 545] on input "text" at bounding box center [936, 541] width 820 height 26
type input "**********"
click at [615, 672] on div at bounding box center [919, 652] width 863 height 186
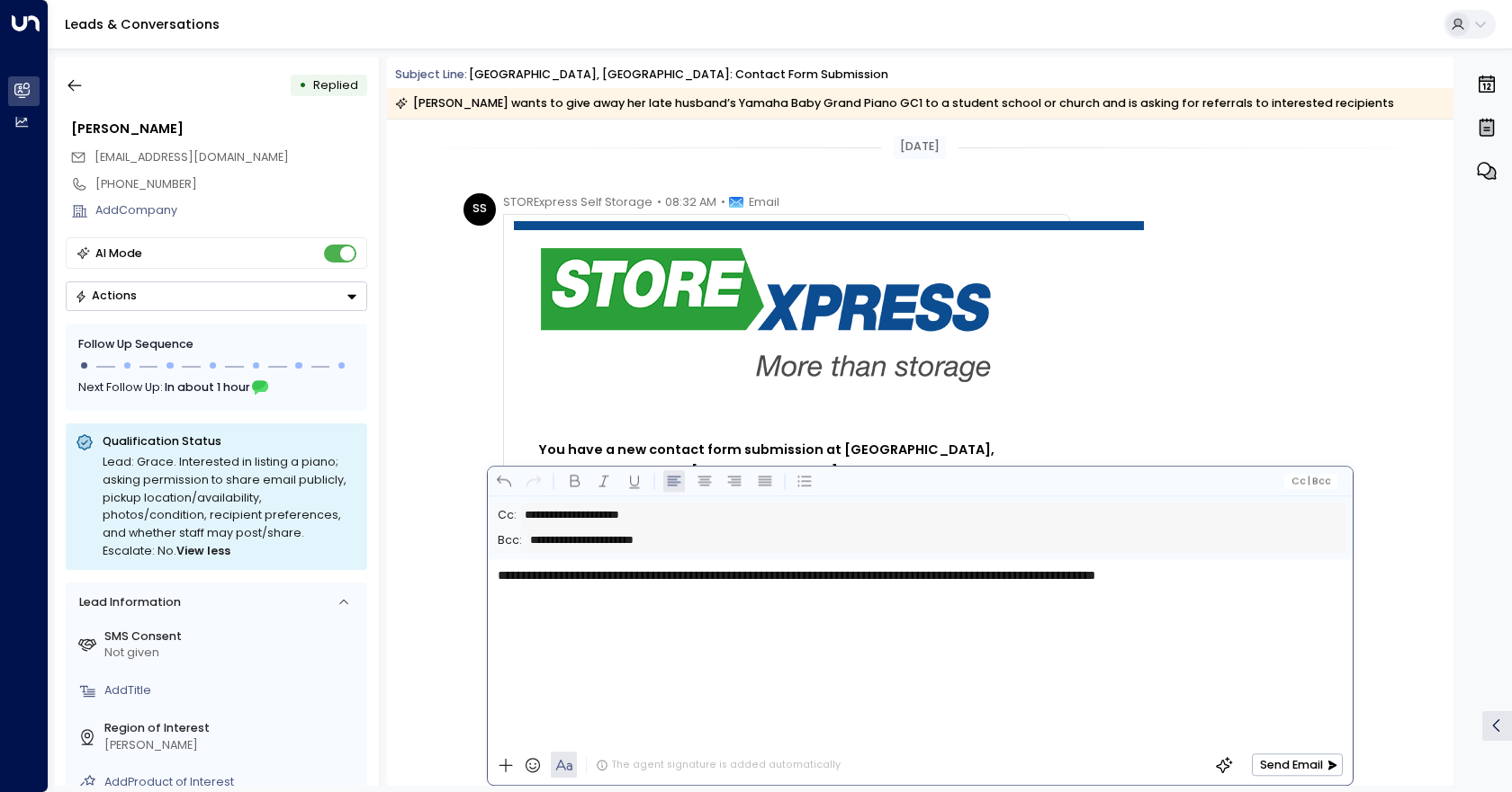
click at [566, 594] on div "**********" at bounding box center [919, 652] width 863 height 186
click at [556, 589] on div "**********" at bounding box center [919, 652] width 863 height 186
click at [555, 582] on span "**********" at bounding box center [793, 575] width 592 height 12
click at [1299, 580] on p "**********" at bounding box center [924, 577] width 853 height 20
click at [533, 767] on icon at bounding box center [532, 765] width 18 height 18
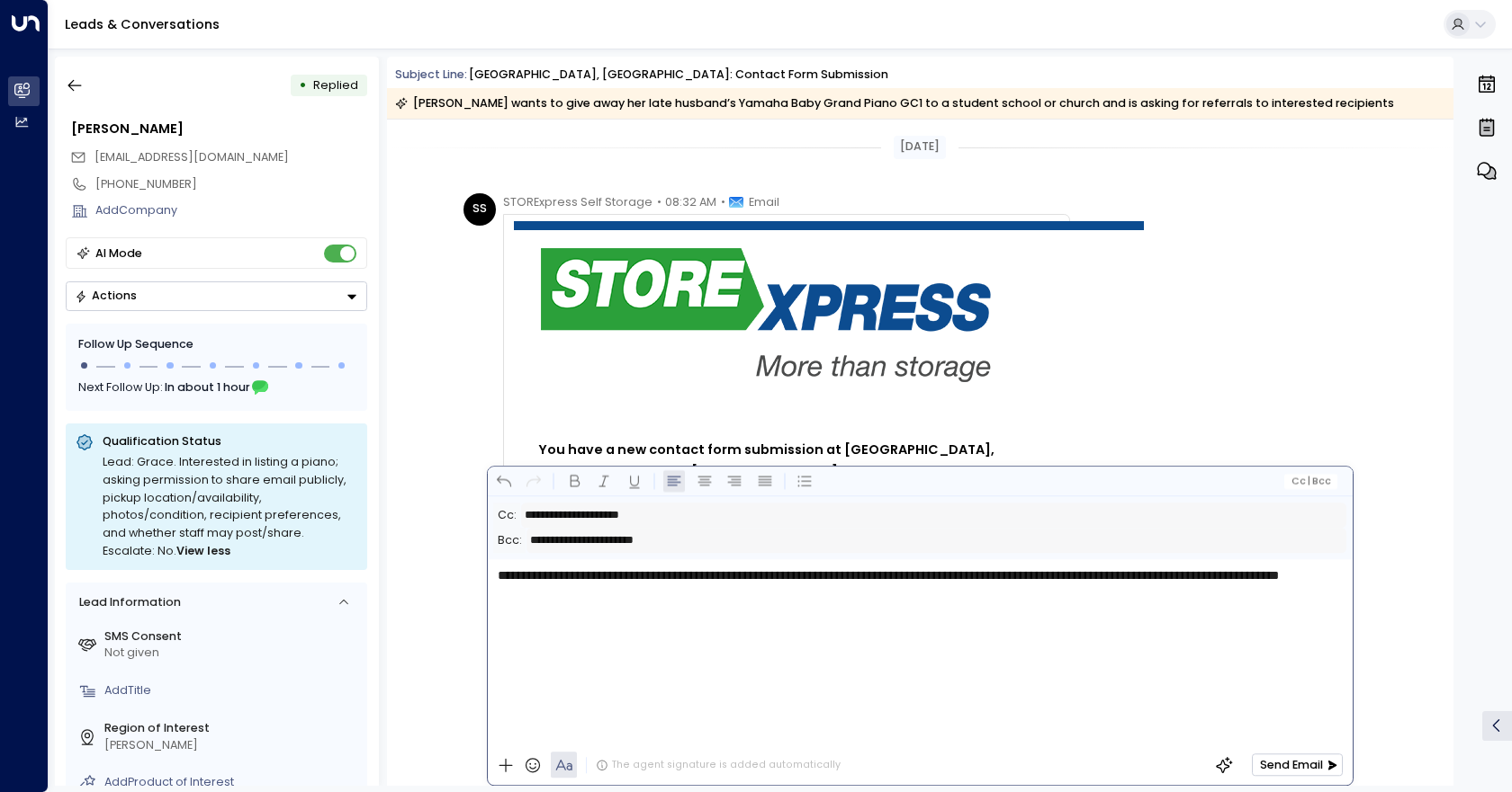
click at [1286, 767] on button "Send Email" at bounding box center [1296, 765] width 90 height 23
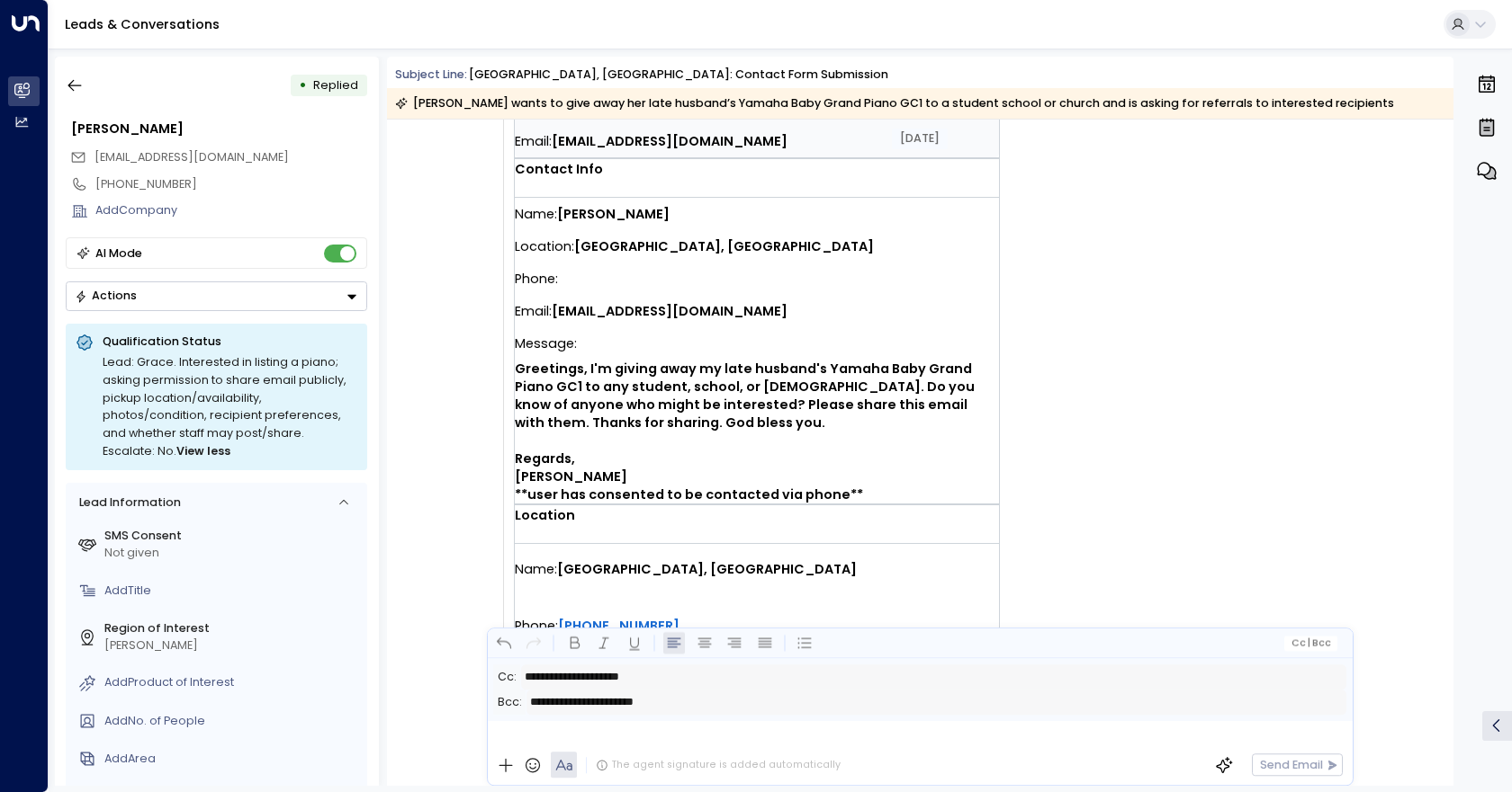
scroll to position [298, 0]
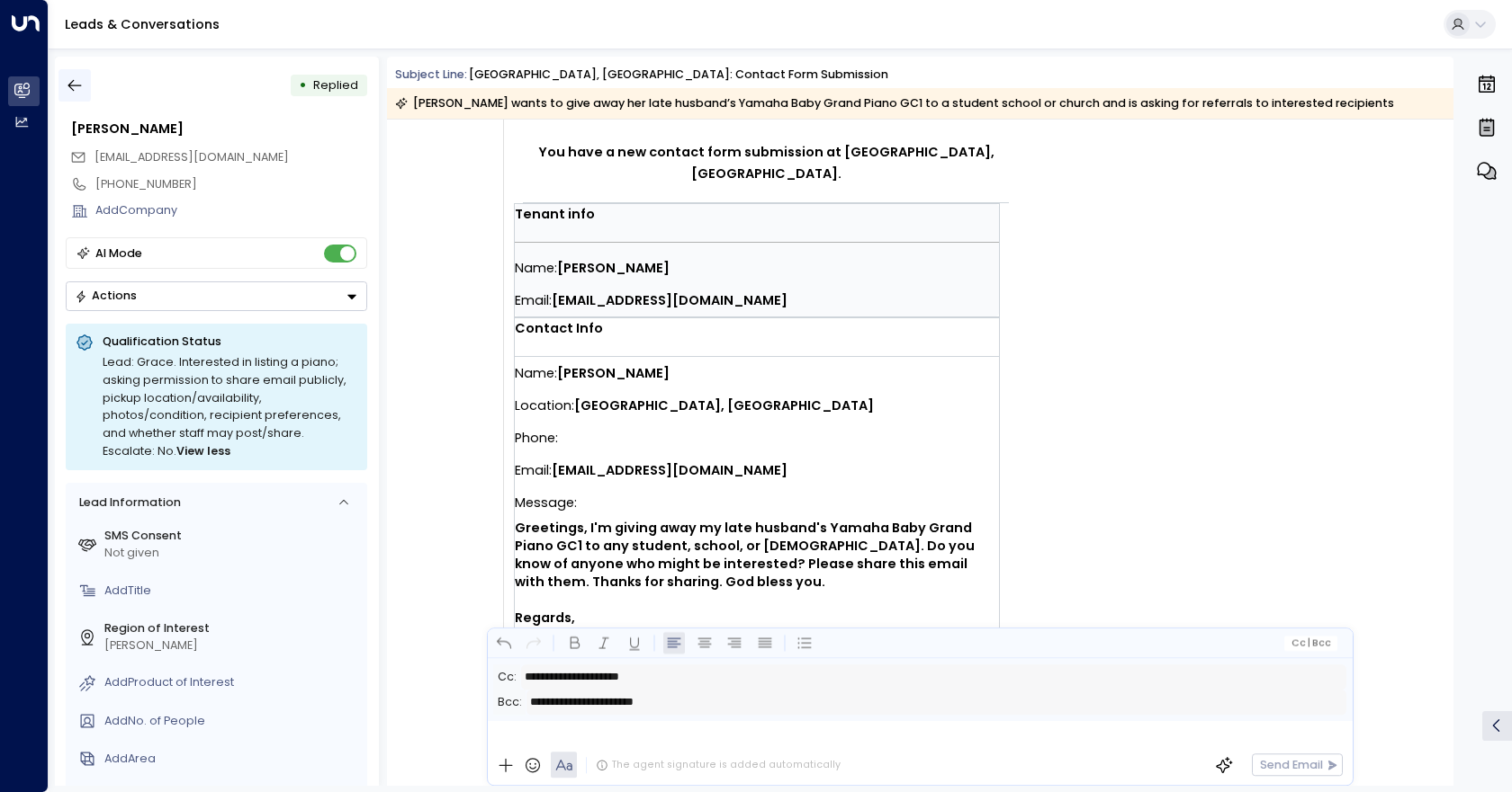
click at [70, 84] on icon "button" at bounding box center [75, 86] width 13 height 11
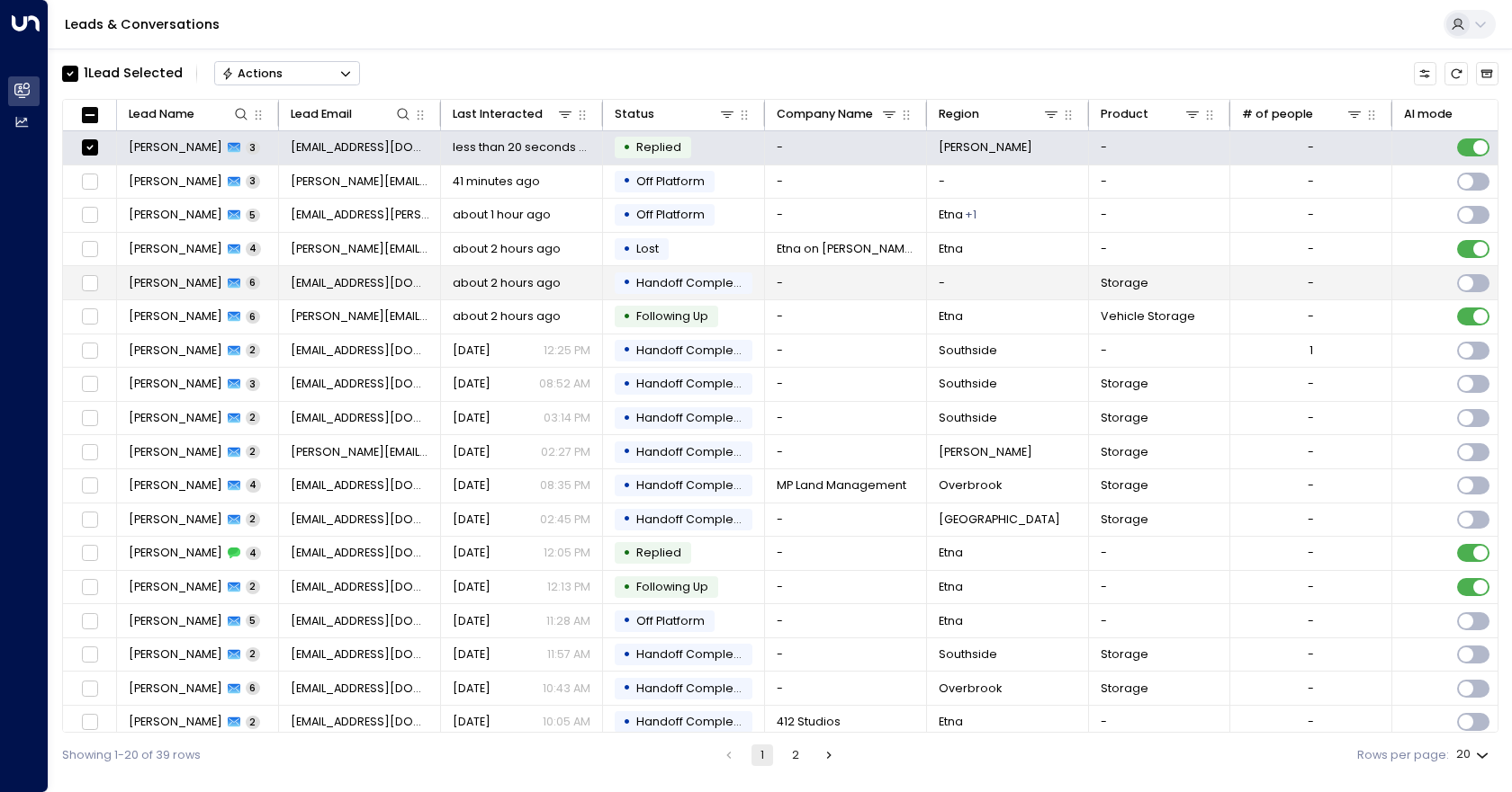
click at [508, 289] on span "about 2 hours ago" at bounding box center [507, 283] width 108 height 16
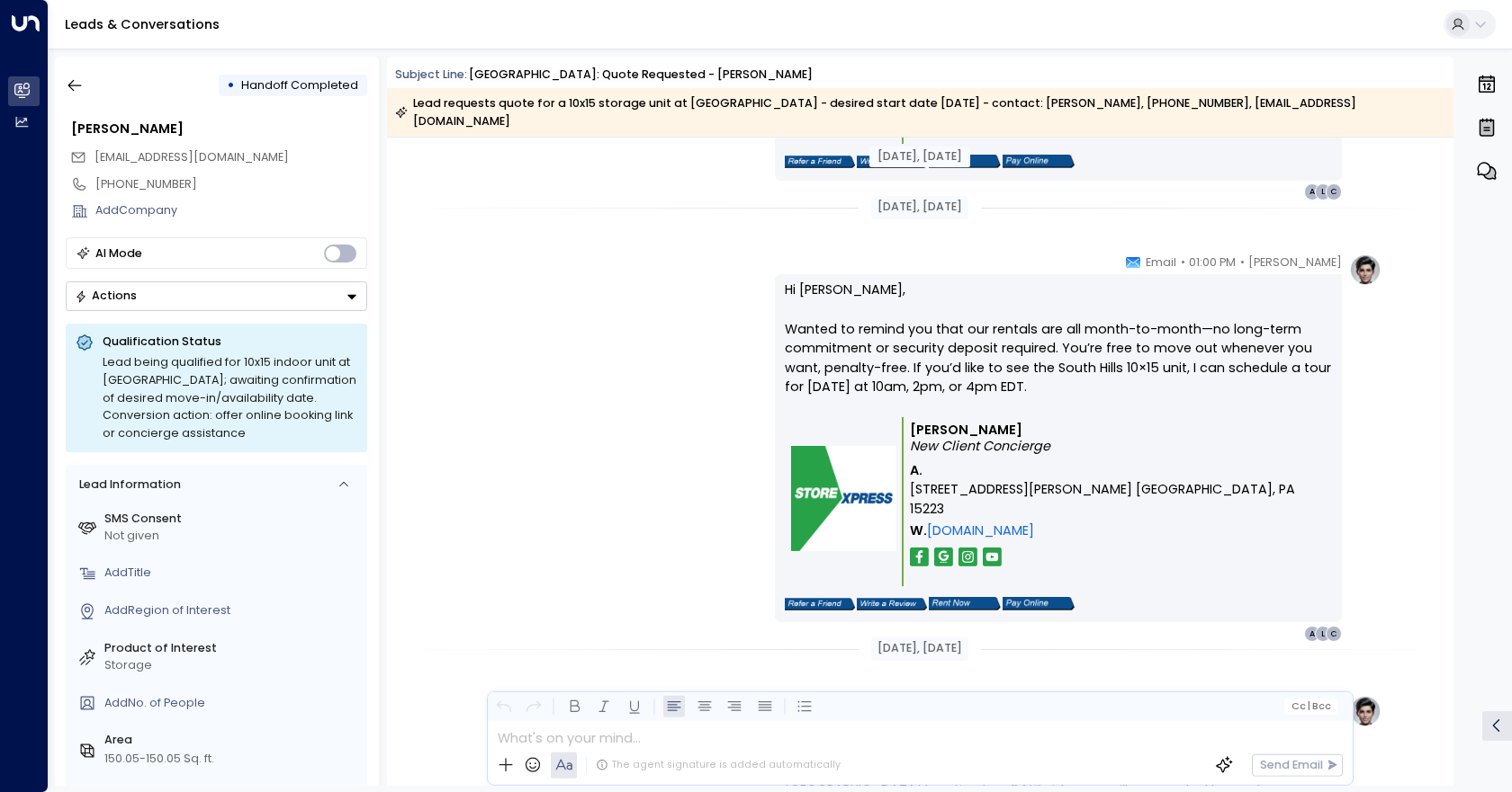
scroll to position [2118, 0]
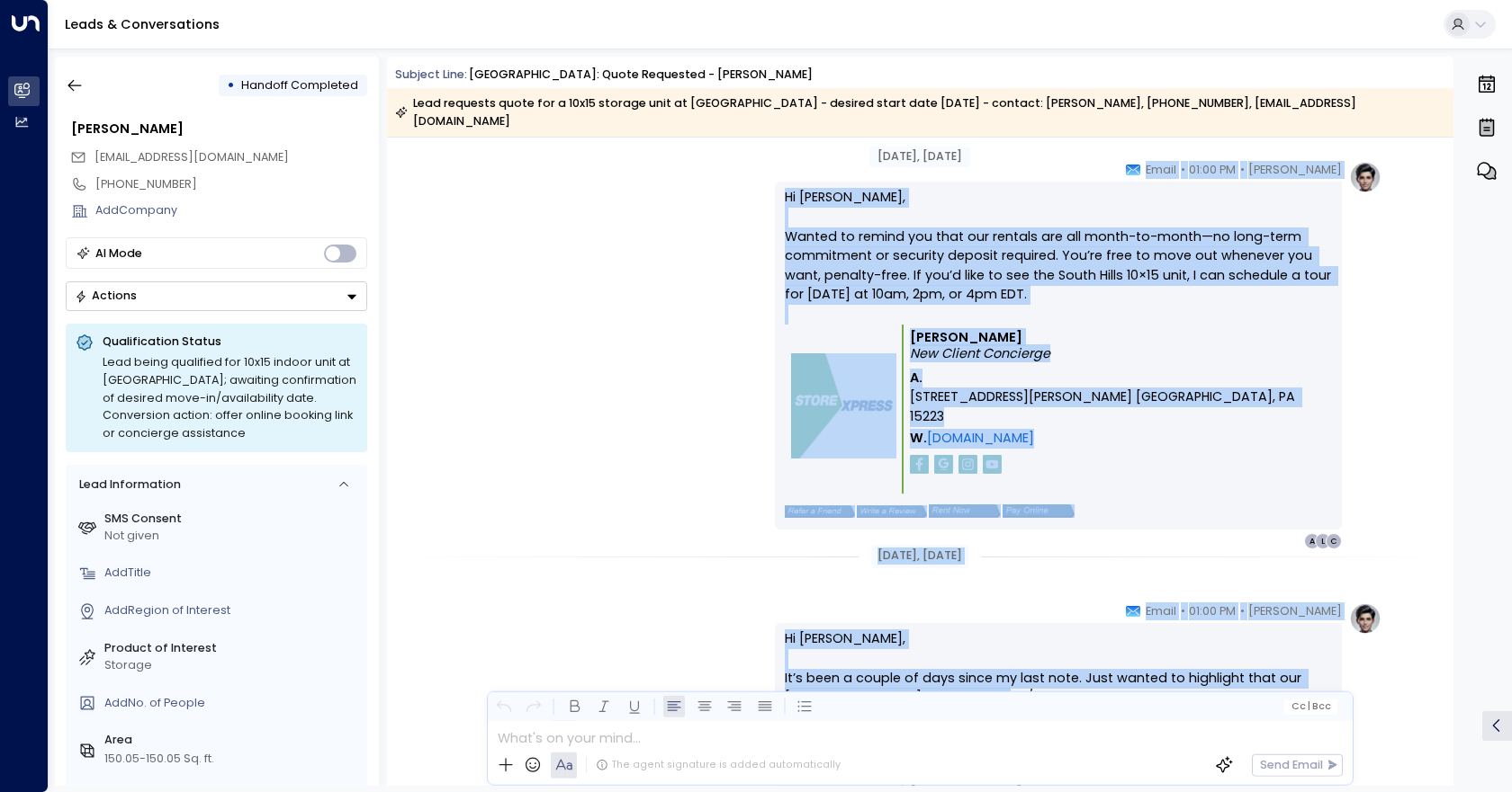
drag, startPoint x: 1169, startPoint y: 450, endPoint x: 921, endPoint y: 651, distance: 319.2
click at [669, 545] on div "[DATE], [DATE]" at bounding box center [920, 557] width 1067 height 24
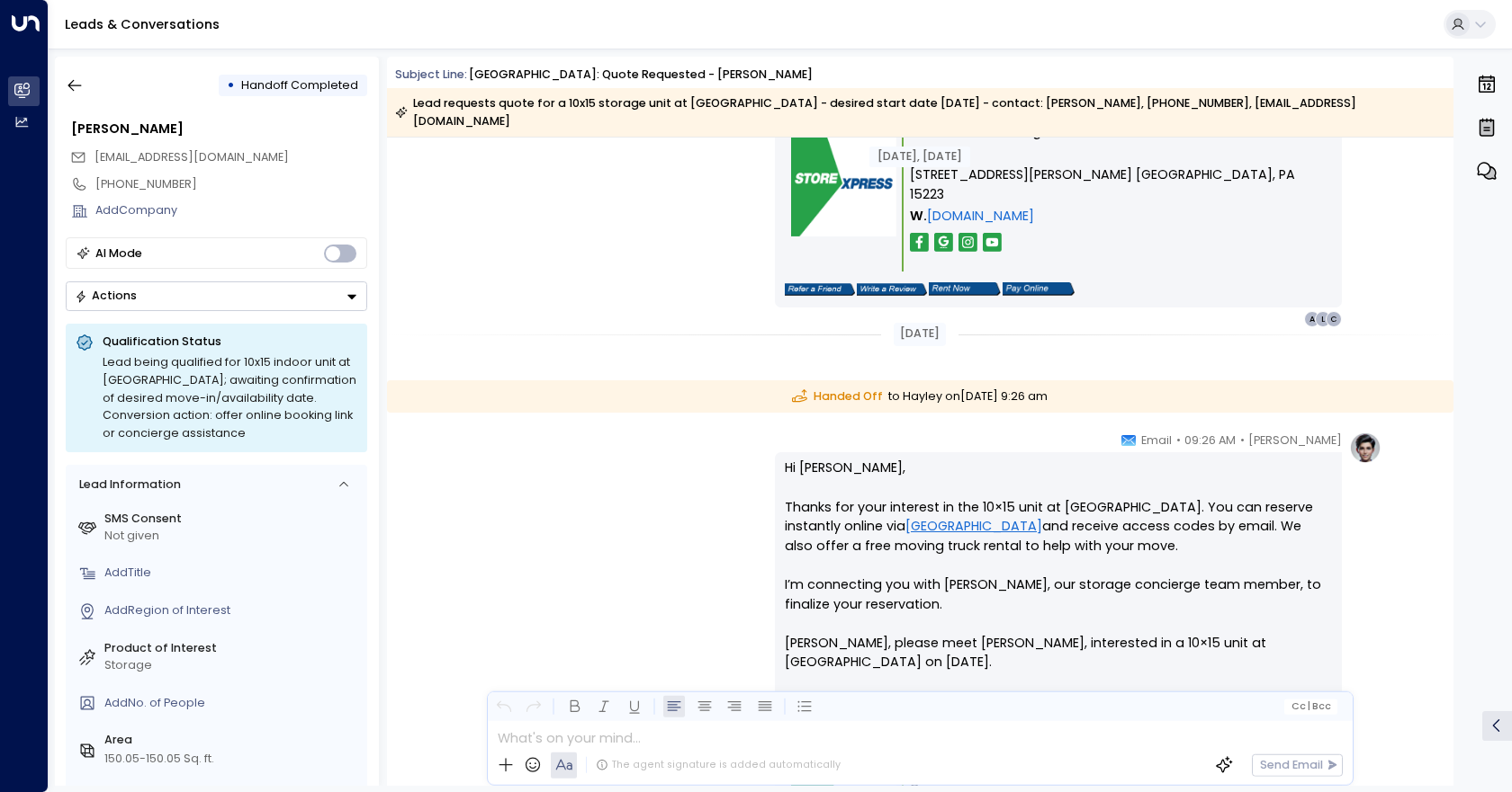
scroll to position [2837, 0]
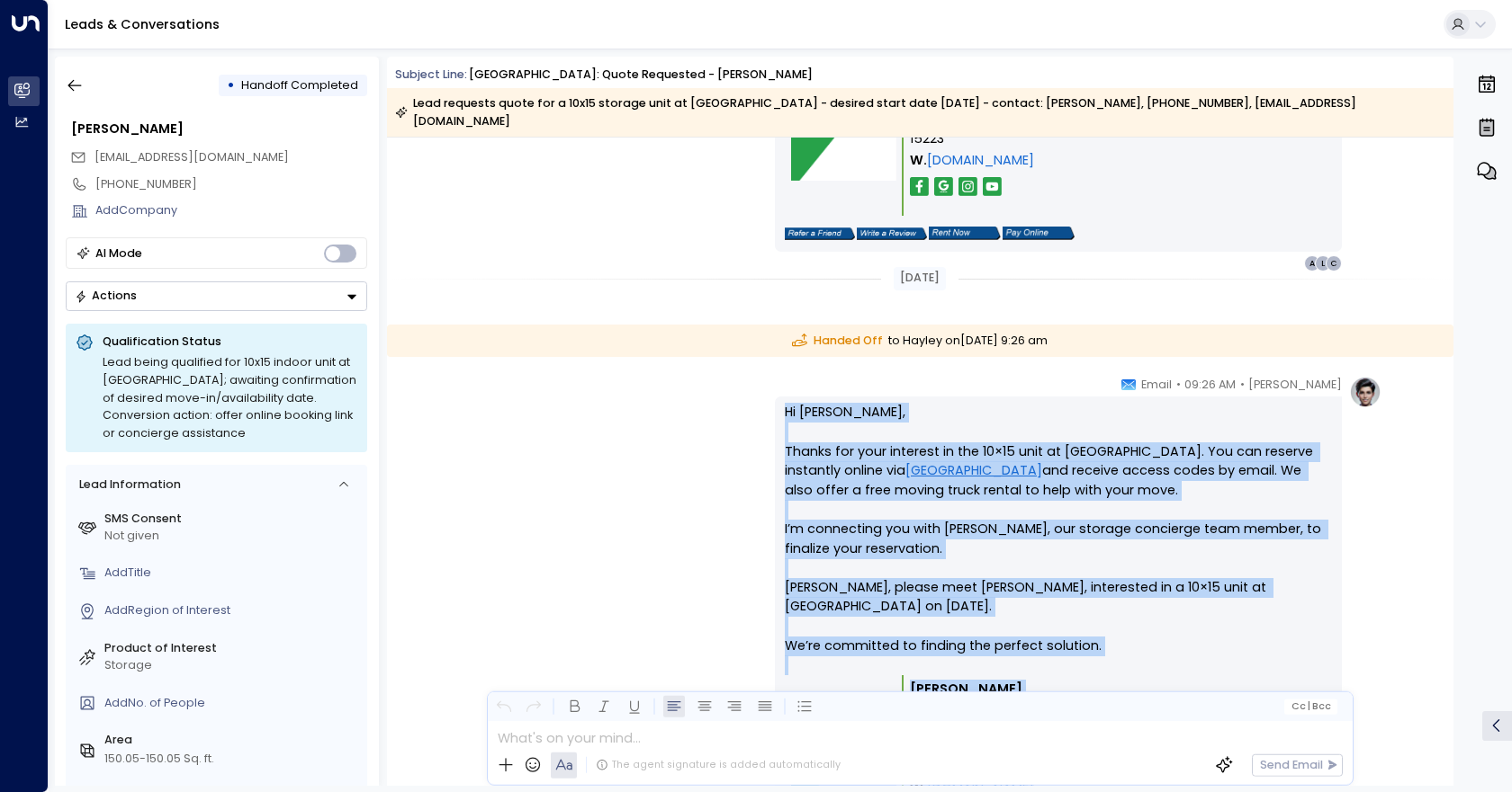
drag, startPoint x: 739, startPoint y: 381, endPoint x: 1056, endPoint y: 696, distance: 446.9
click at [1056, 696] on div "Subject Line: [GEOGRAPHIC_DATA]: Quote Requested - [PERSON_NAME] Lead requests …" at bounding box center [920, 422] width 1067 height 730
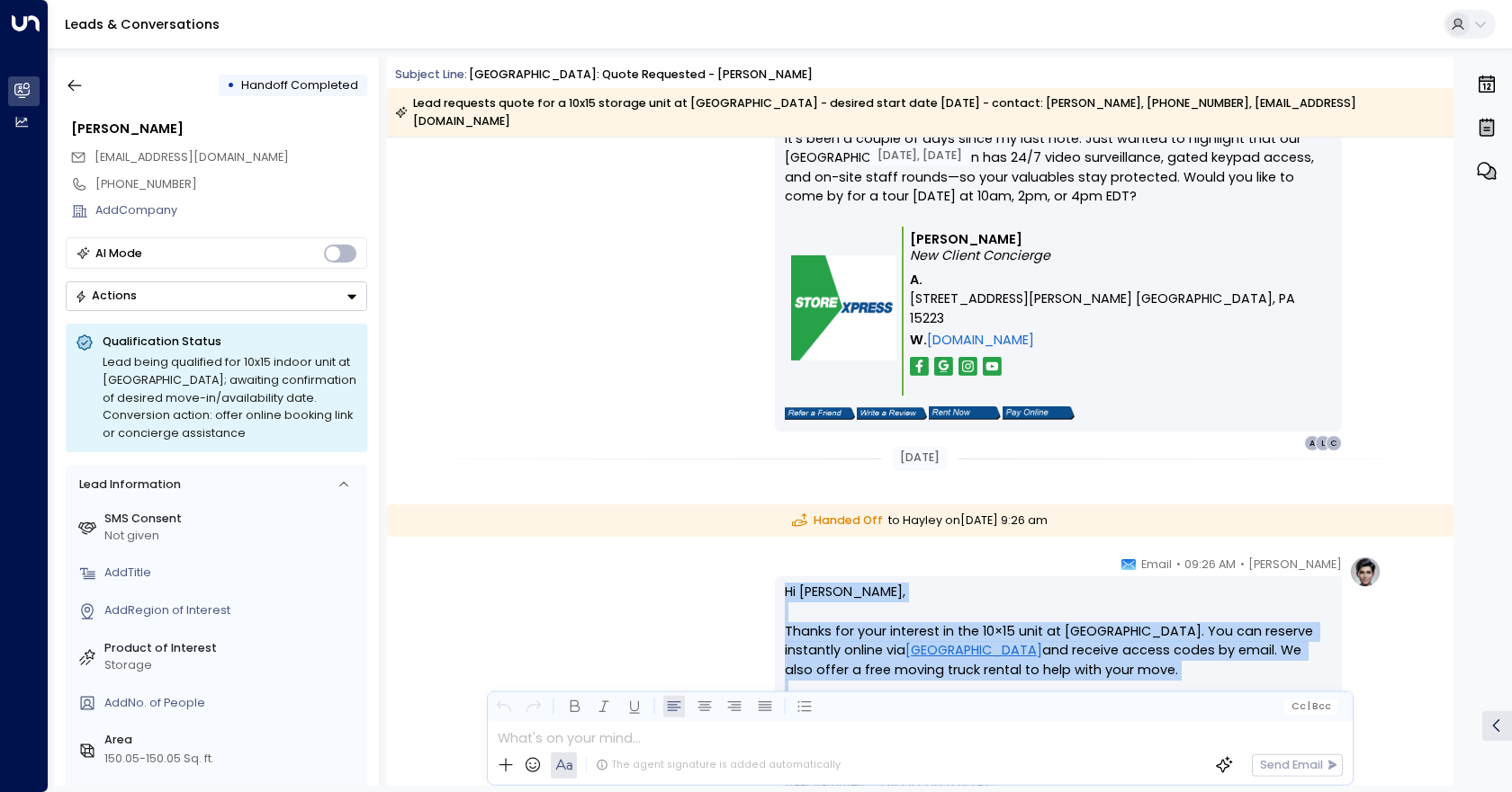
scroll to position [2568, 0]
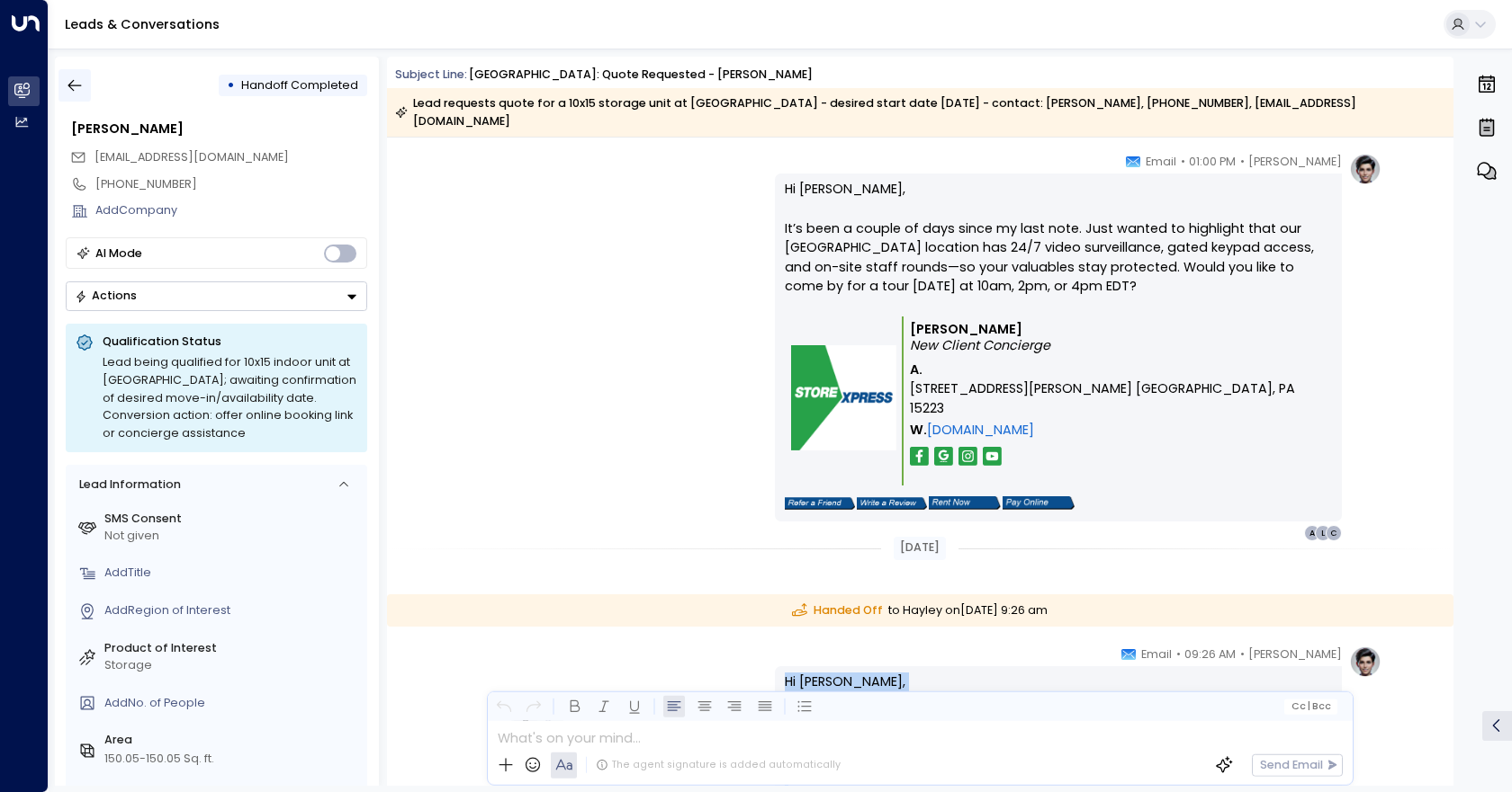
click at [86, 95] on button "button" at bounding box center [75, 85] width 32 height 32
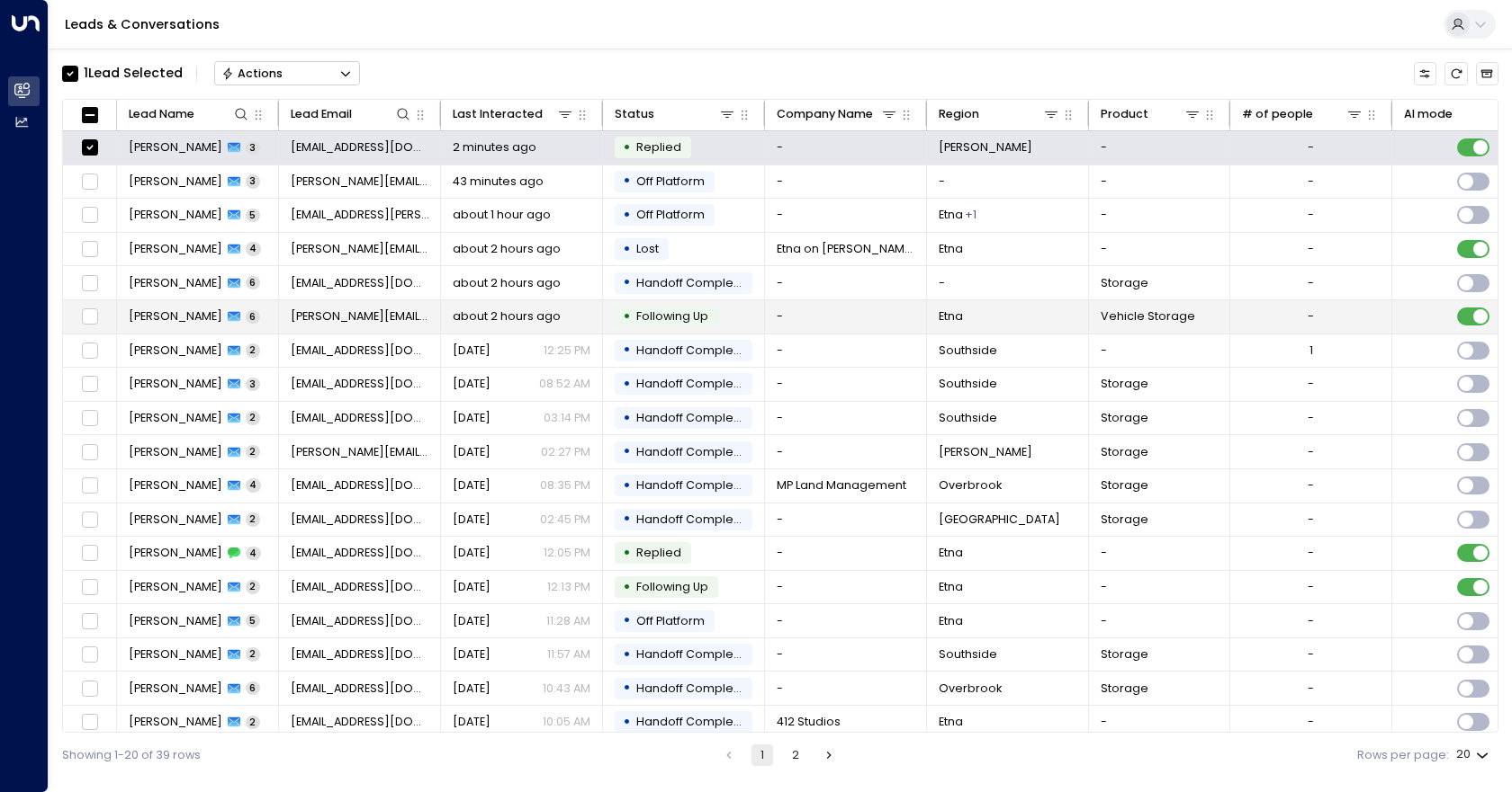
click at [817, 316] on td "-" at bounding box center [845, 317] width 162 height 33
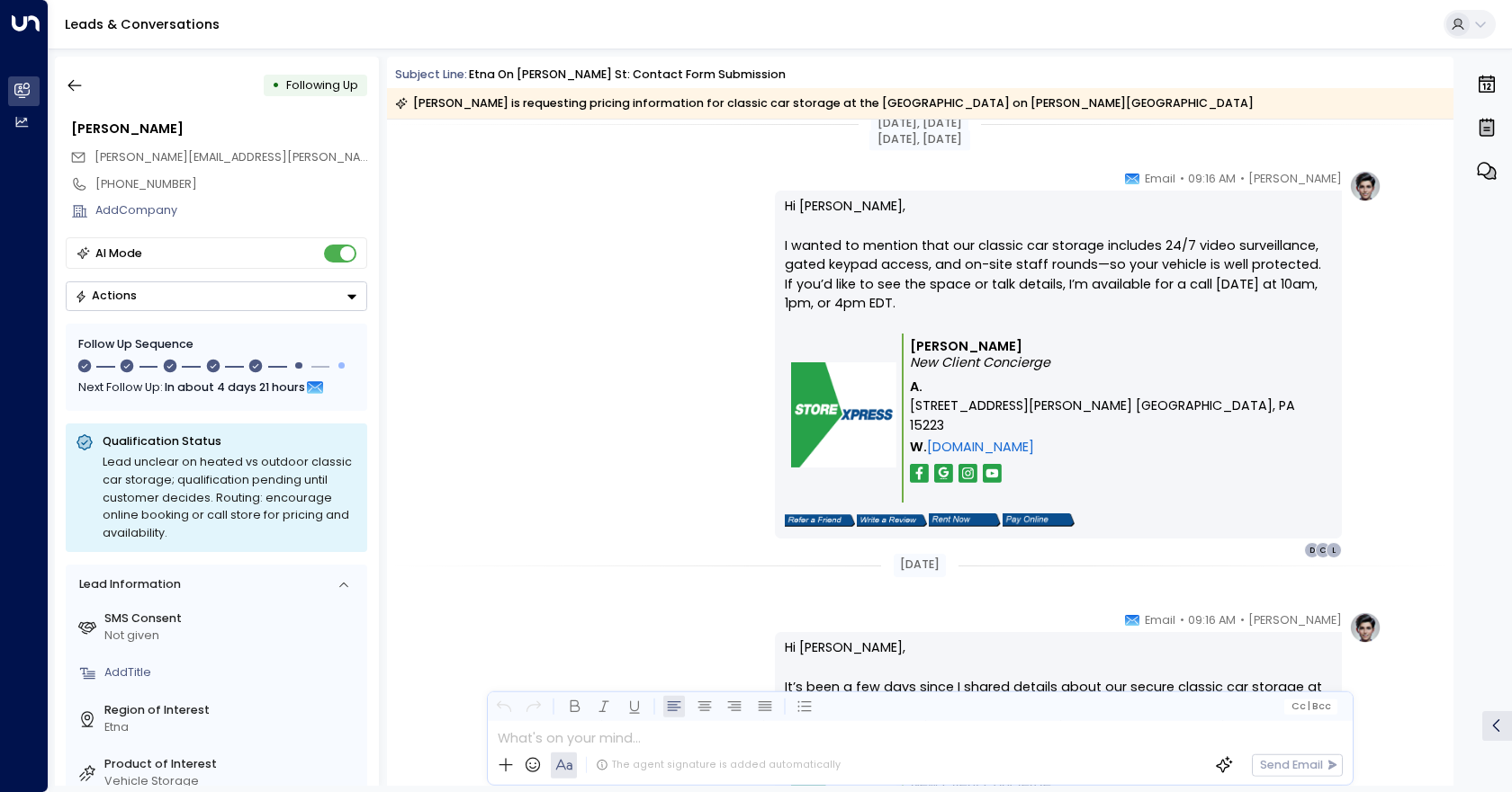
scroll to position [2893, 0]
